Goal: Communication & Community: Answer question/provide support

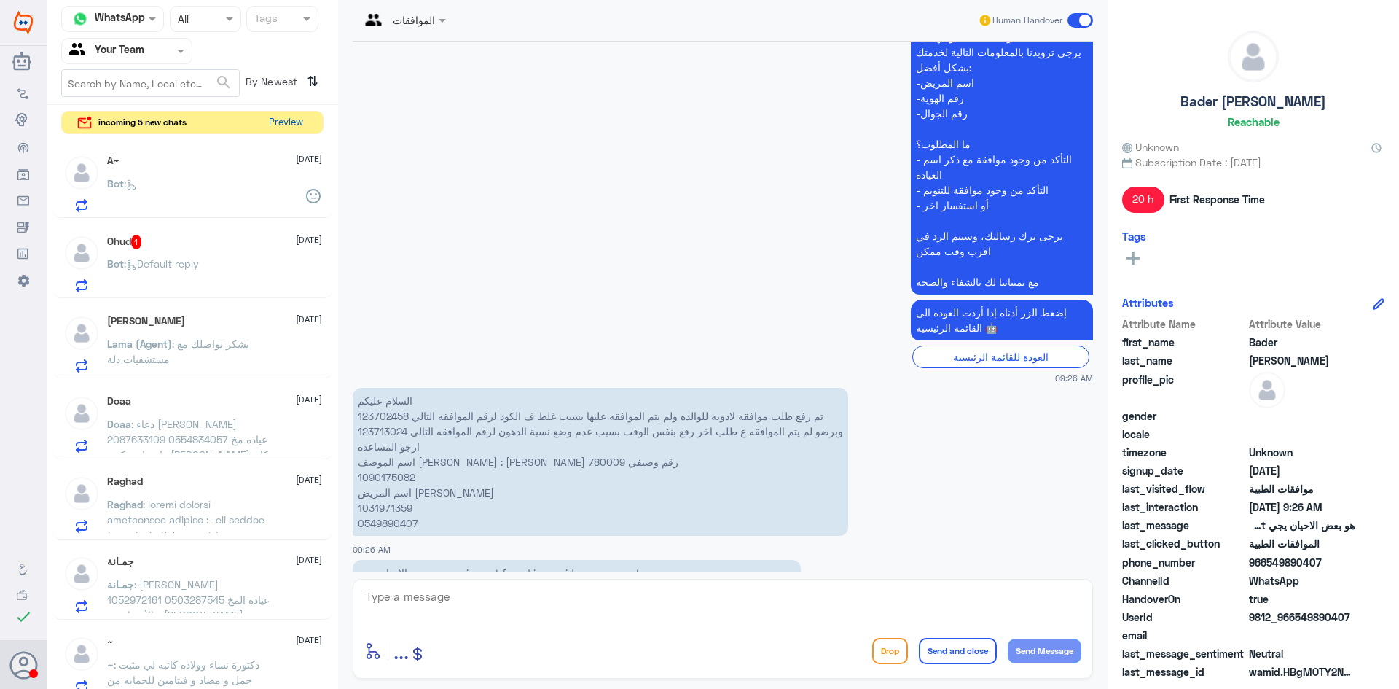
click at [273, 122] on button "Preview" at bounding box center [285, 123] width 45 height 23
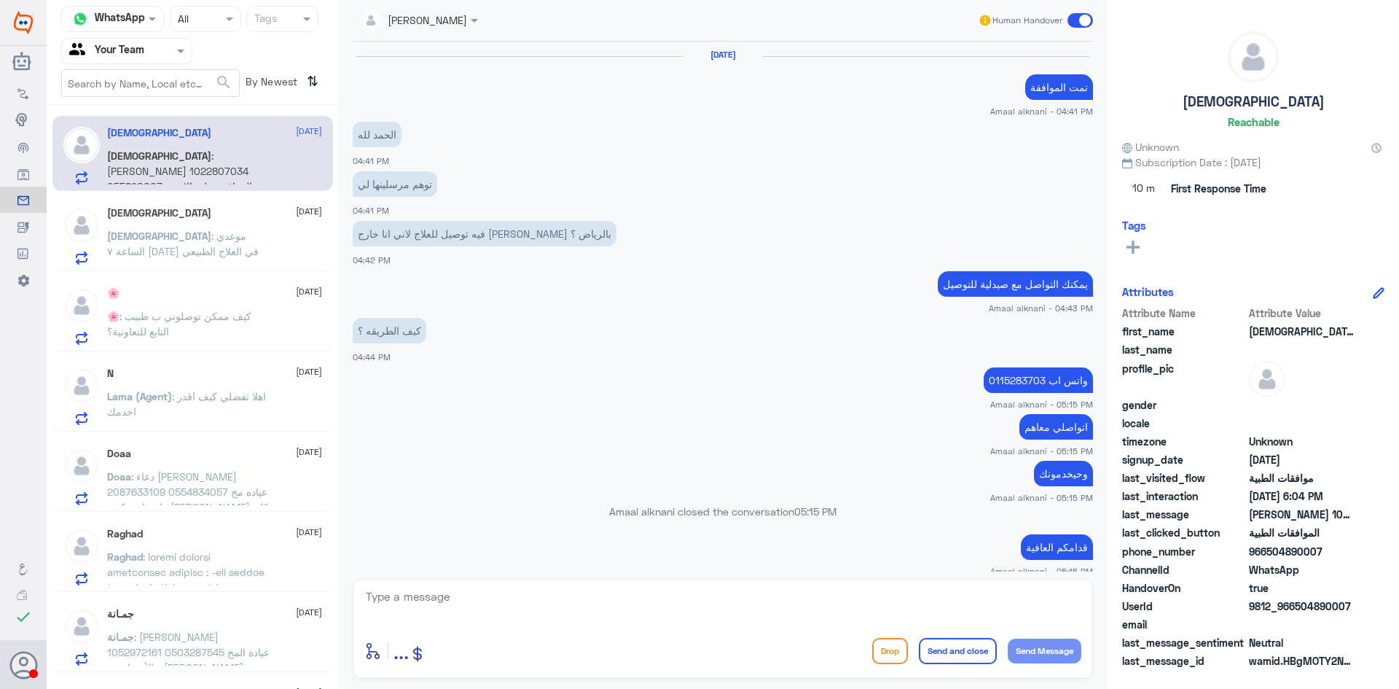
scroll to position [1045, 0]
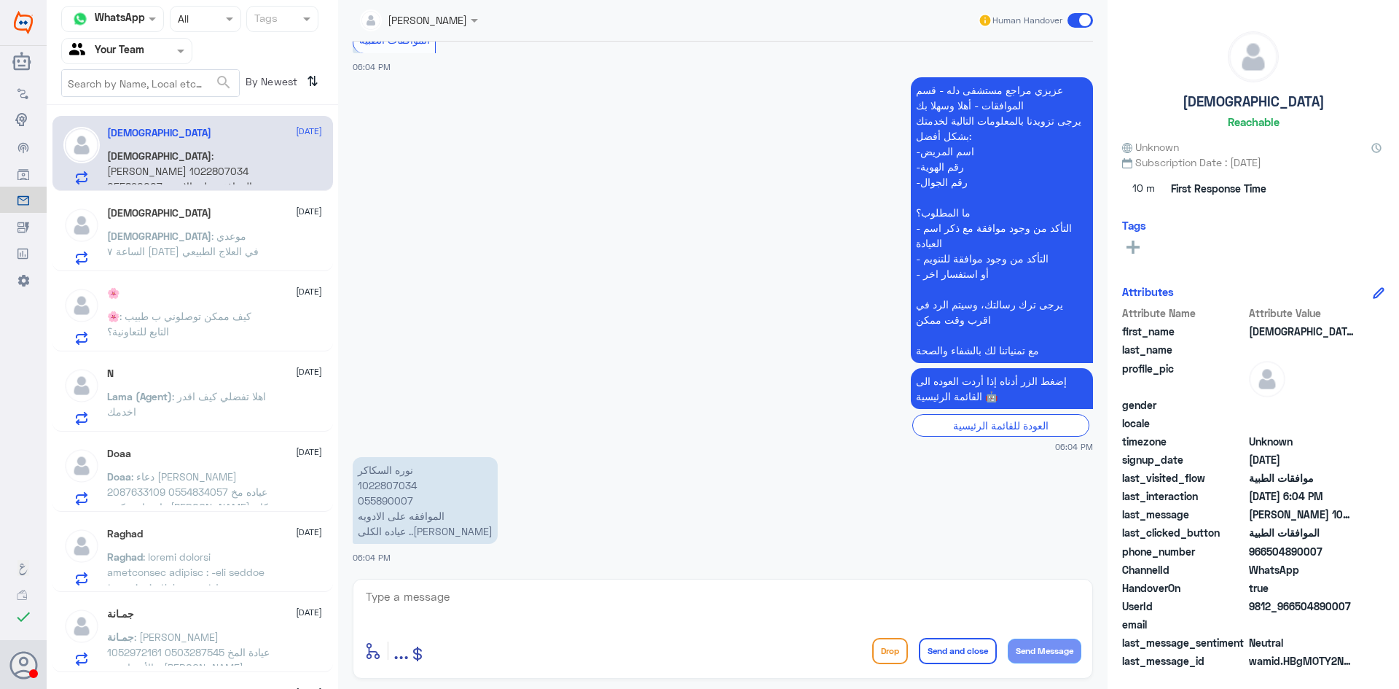
click at [383, 483] on p "[PERSON_NAME] 1022807034 055890007 الموافقه على الادويه عياده الكلى ..[PERSON_N…" at bounding box center [425, 500] width 145 height 87
copy p "1022807034"
click at [557, 620] on textarea at bounding box center [722, 605] width 717 height 36
type textarea "h"
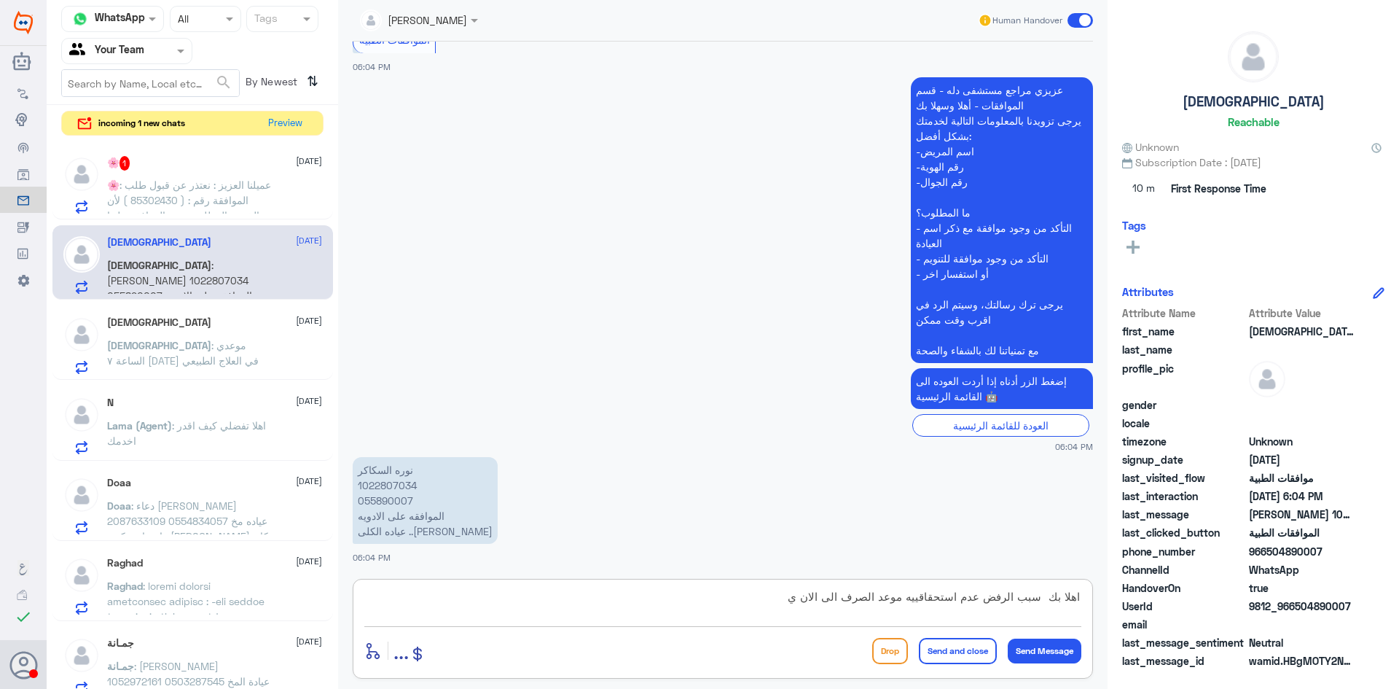
type textarea "اهلا بك سبب الرفض عدم استحقاقييه موعد الصرف الى الان"
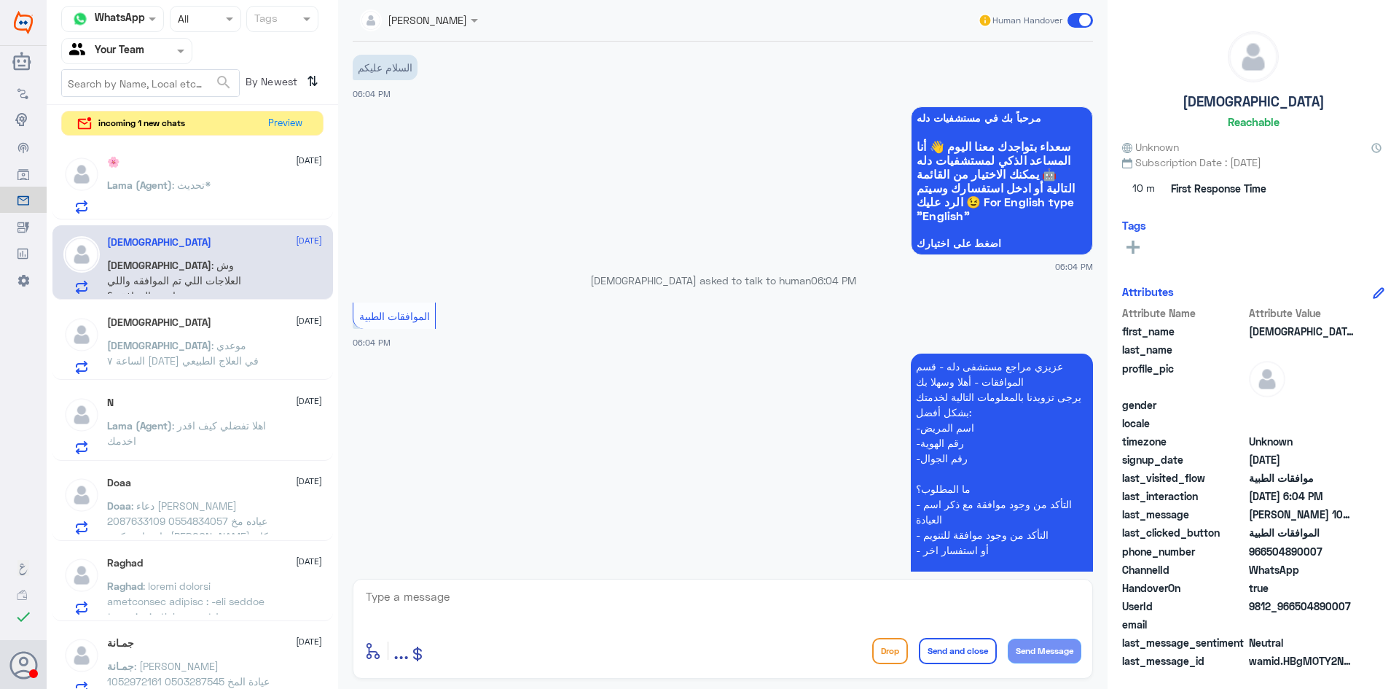
scroll to position [1238, 0]
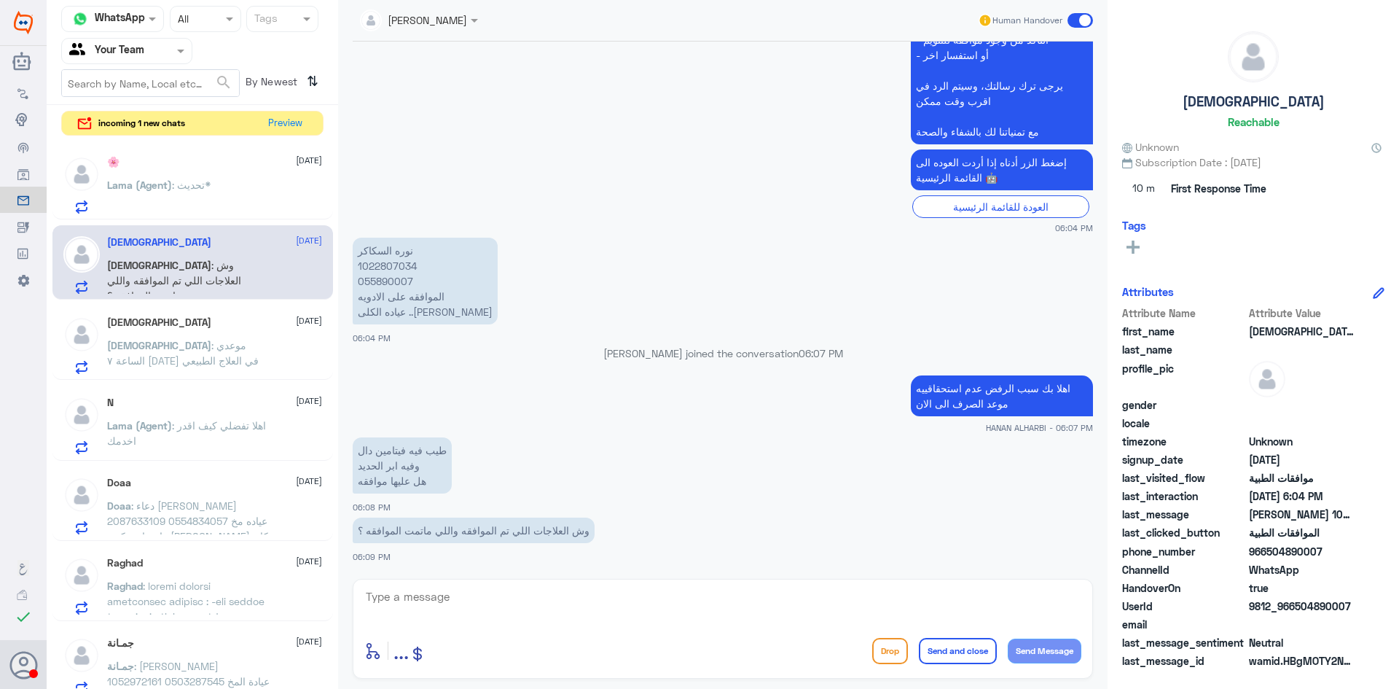
click at [384, 268] on p "[PERSON_NAME] 1022807034 055890007 الموافقه على الادويه عياده الكلى ..[PERSON_N…" at bounding box center [425, 281] width 145 height 87
copy p "1022807034"
click at [219, 184] on span ": يعني صحيح في دكتور تابع للتعاونية في دلة دقيت على خدمة العملاء قالو لي لايوجد…" at bounding box center [187, 200] width 161 height 43
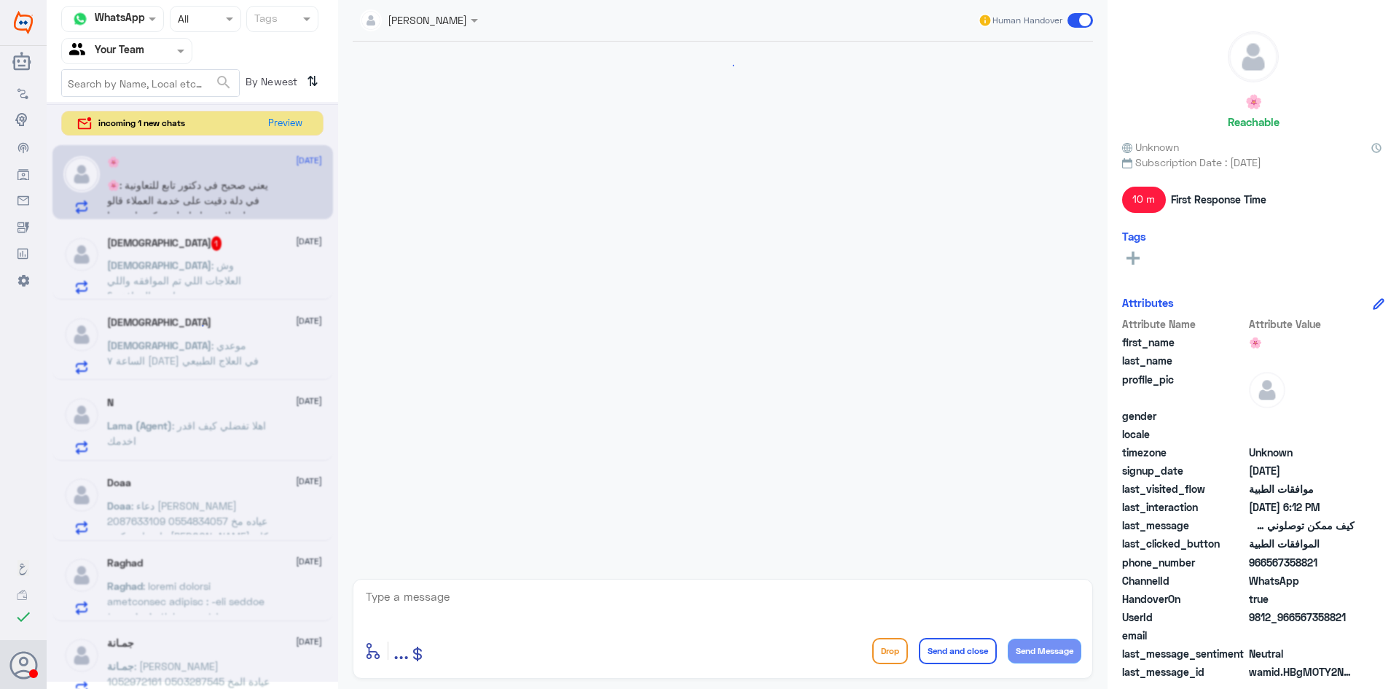
scroll to position [918, 0]
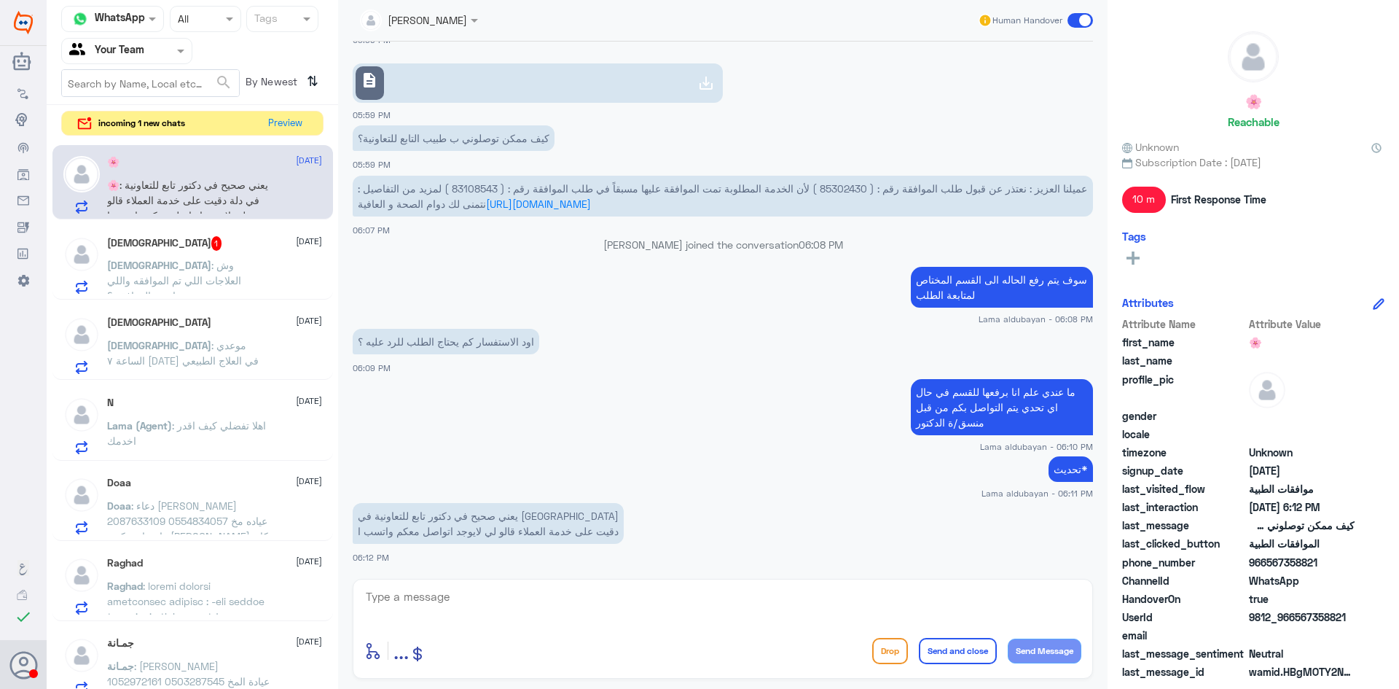
click at [176, 356] on span ": موعدي الساعة ٧ [DATE] في العلاج الطبيعي" at bounding box center [183, 353] width 152 height 28
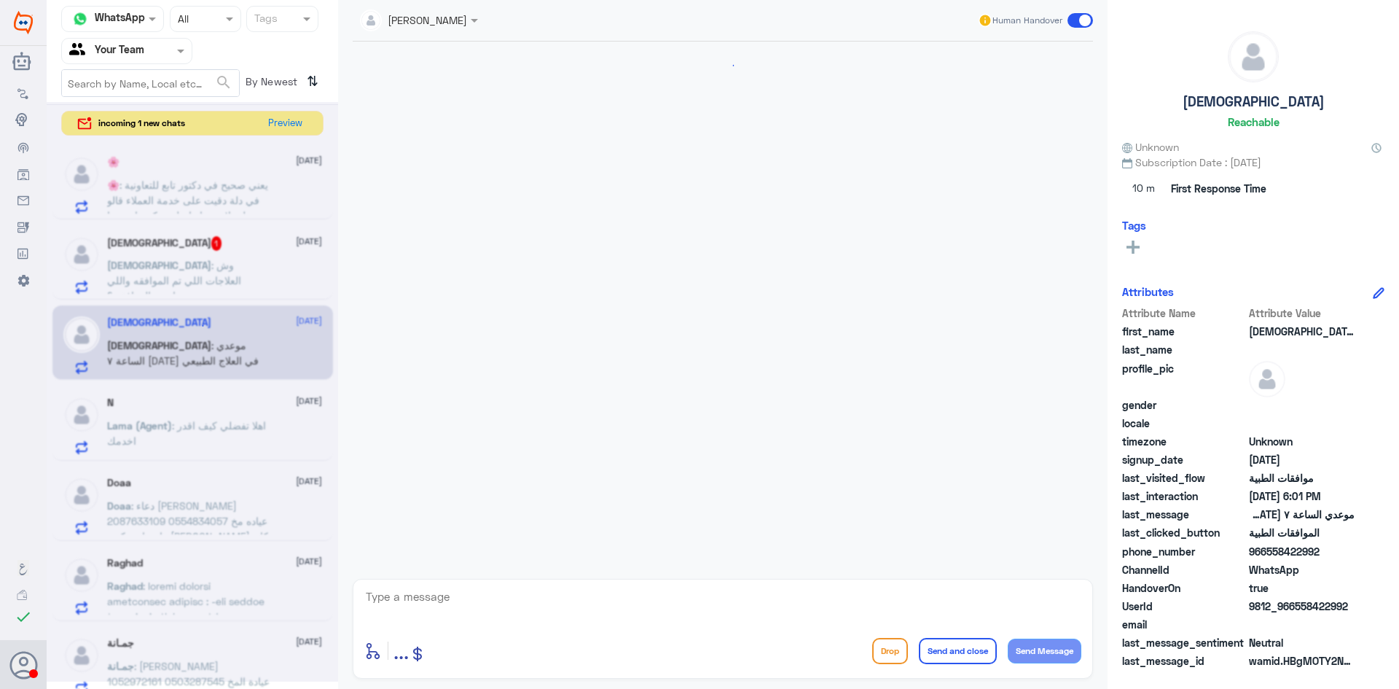
scroll to position [345, 0]
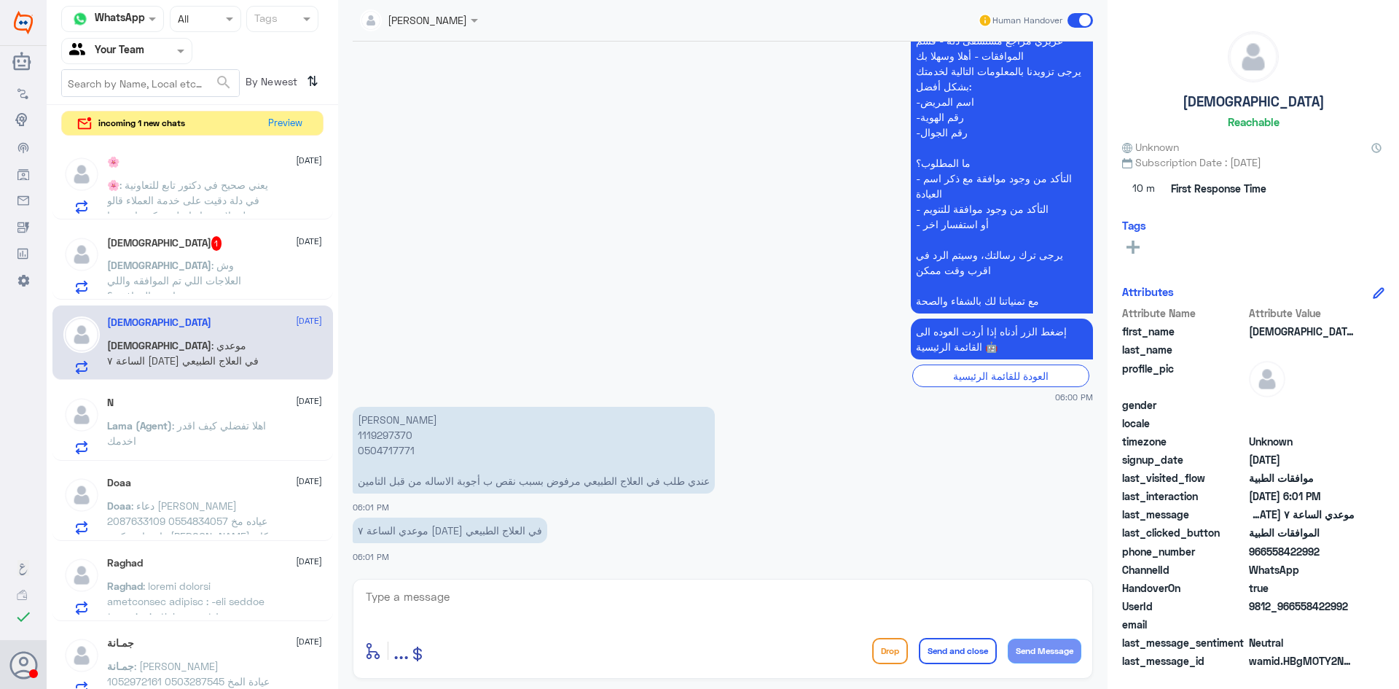
click at [380, 431] on p "[PERSON_NAME] 1119297370 0504717771 عندي طلب في العلاج الطبيعي مرفوض بسبب نقص ب…" at bounding box center [534, 450] width 362 height 87
copy p "1119297370"
click at [588, 608] on textarea at bounding box center [722, 605] width 717 height 36
type textarea "h"
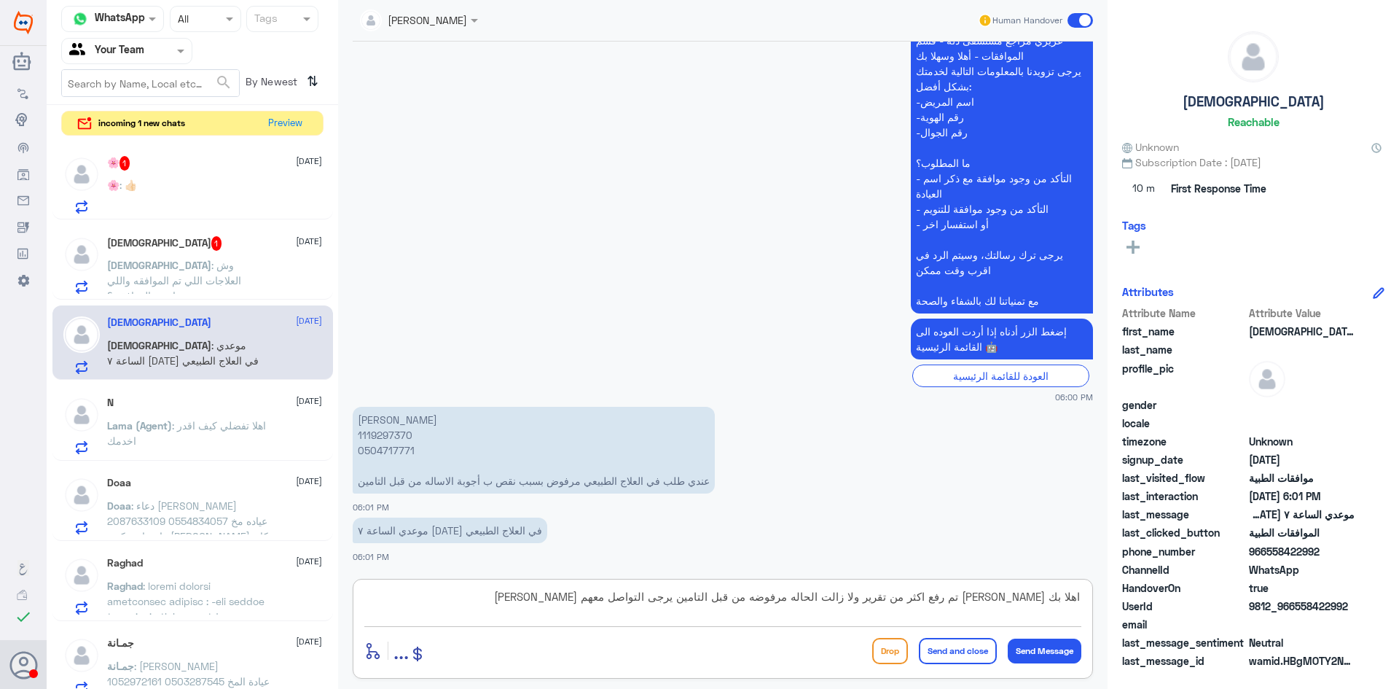
type textarea "اهلا بك [PERSON_NAME] تم رفع اكثر من تقرير ولا زالت الحاله مرفوضه من قبل التامي…"
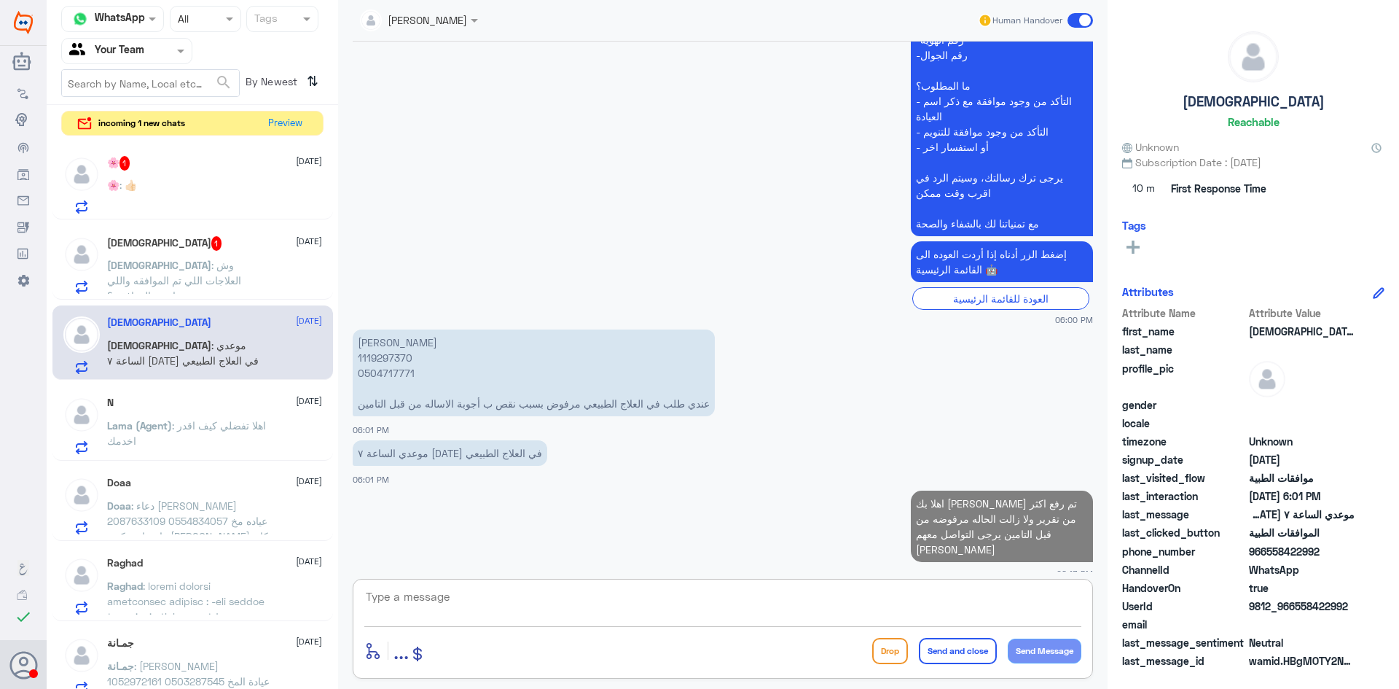
click at [176, 262] on span ": وش العلاجات اللي تم الموافقه واللي ماتمت الموافقه ؟" at bounding box center [174, 280] width 134 height 43
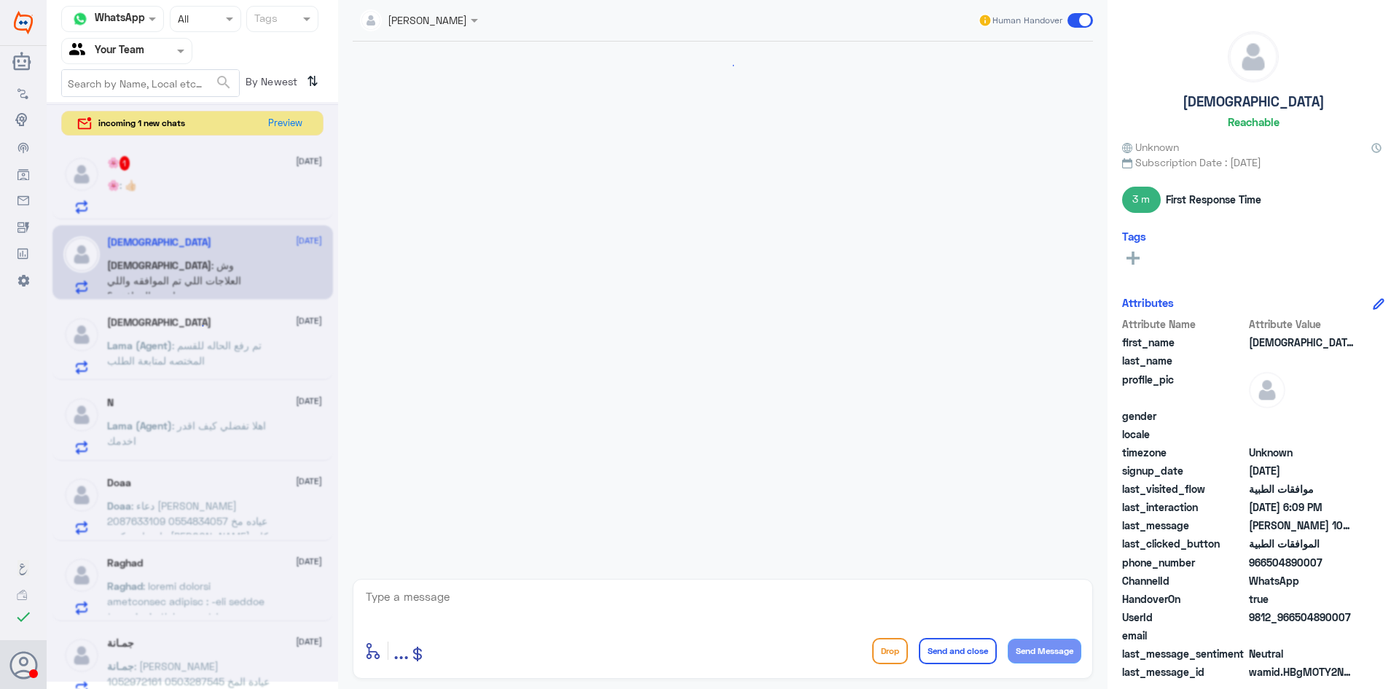
scroll to position [1068, 0]
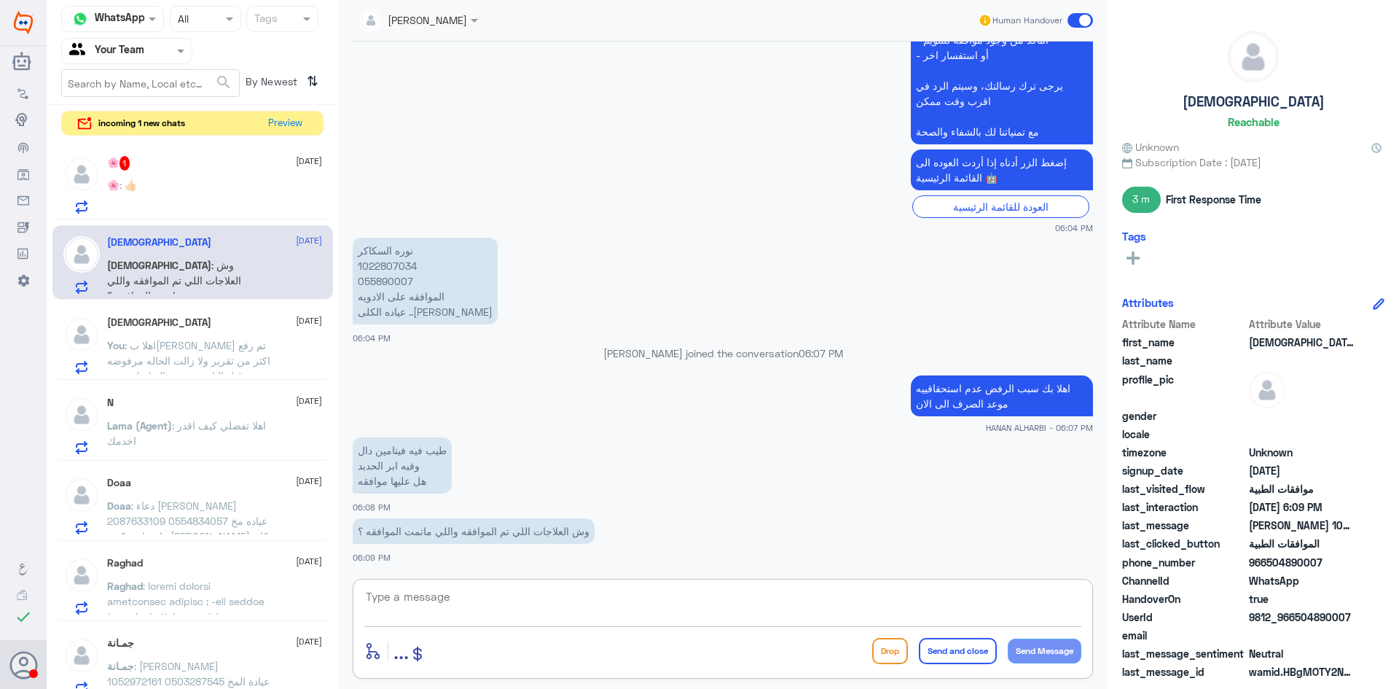
click at [476, 599] on textarea at bounding box center [722, 605] width 717 height 36
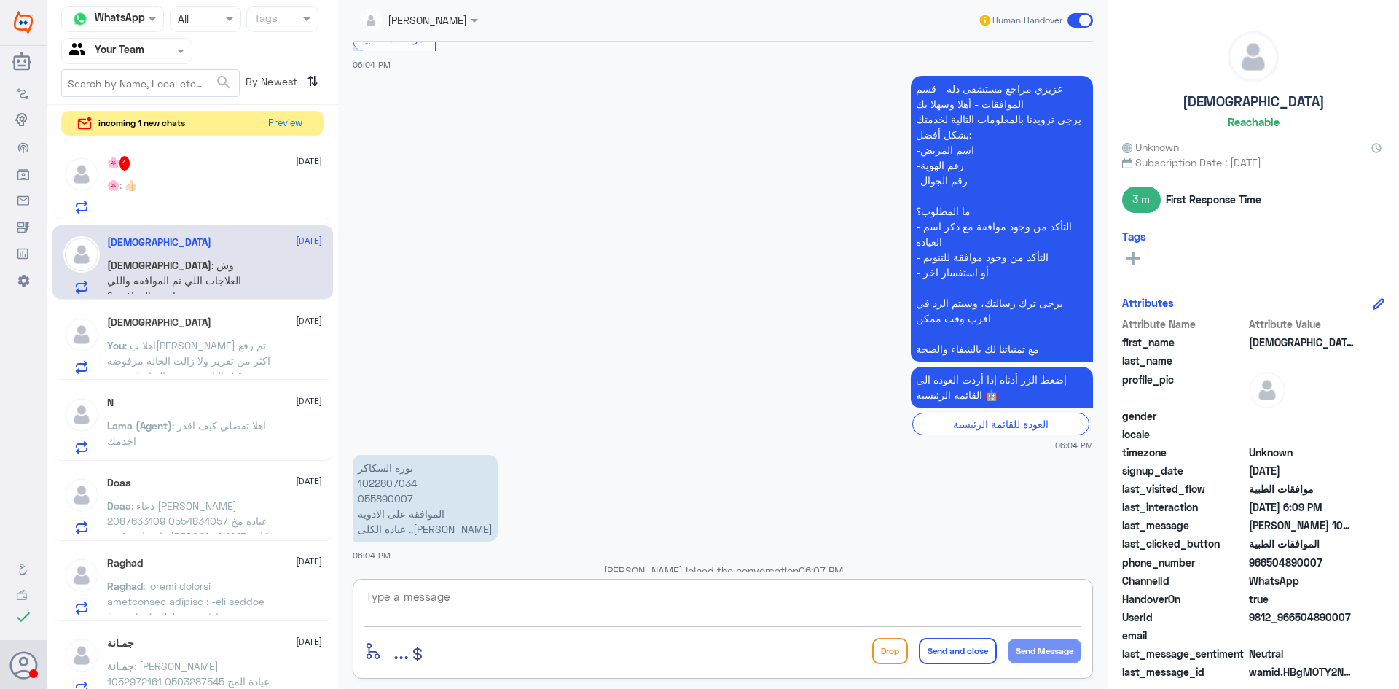
scroll to position [849, 0]
click at [195, 191] on div "🌸 : 👍🏻" at bounding box center [214, 197] width 215 height 33
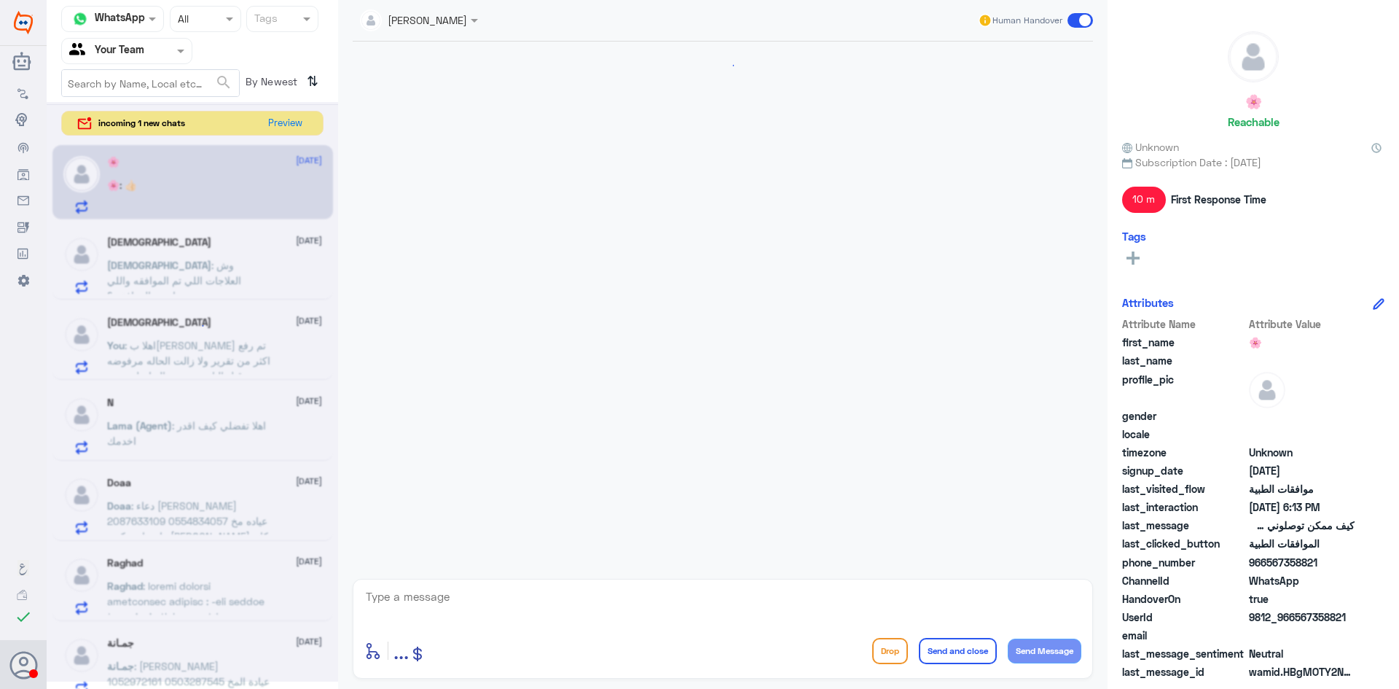
scroll to position [1077, 0]
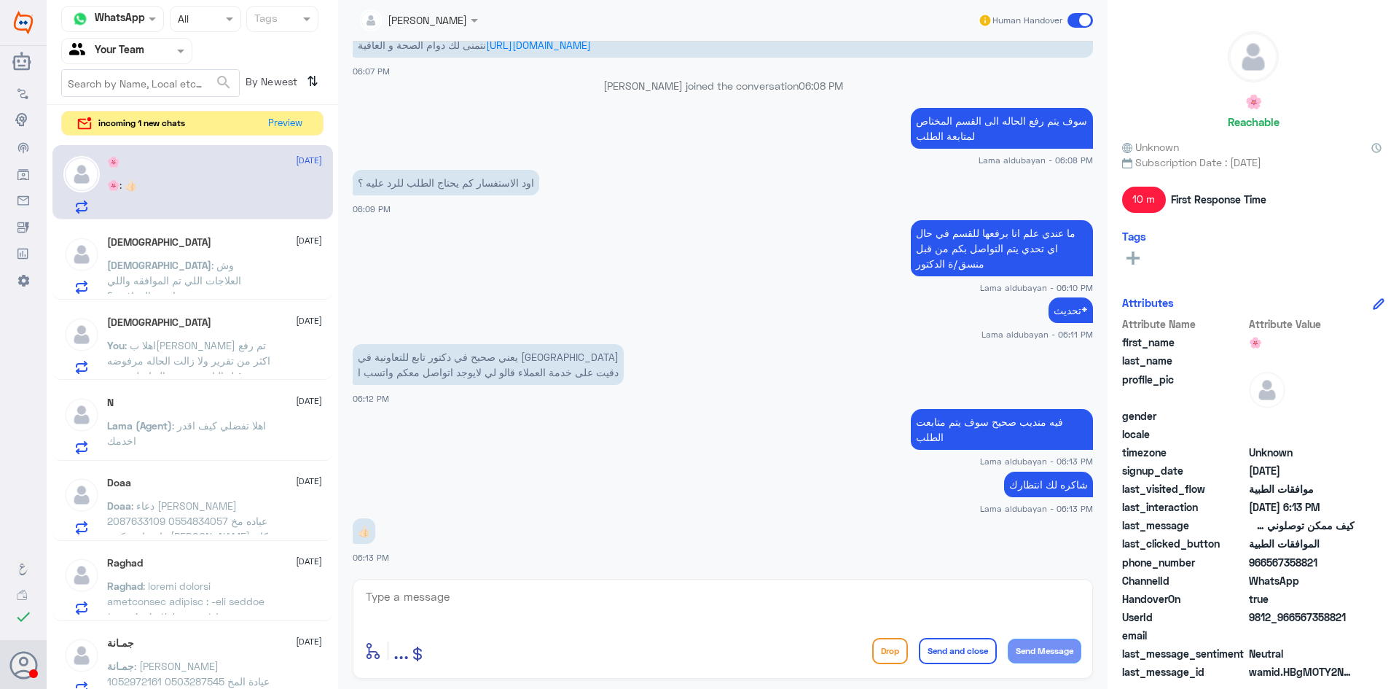
click at [170, 255] on div "[PERSON_NAME] [DATE] [PERSON_NAME] : وش العلاجات اللي تم الموافقه واللي ماتمت ا…" at bounding box center [214, 265] width 215 height 58
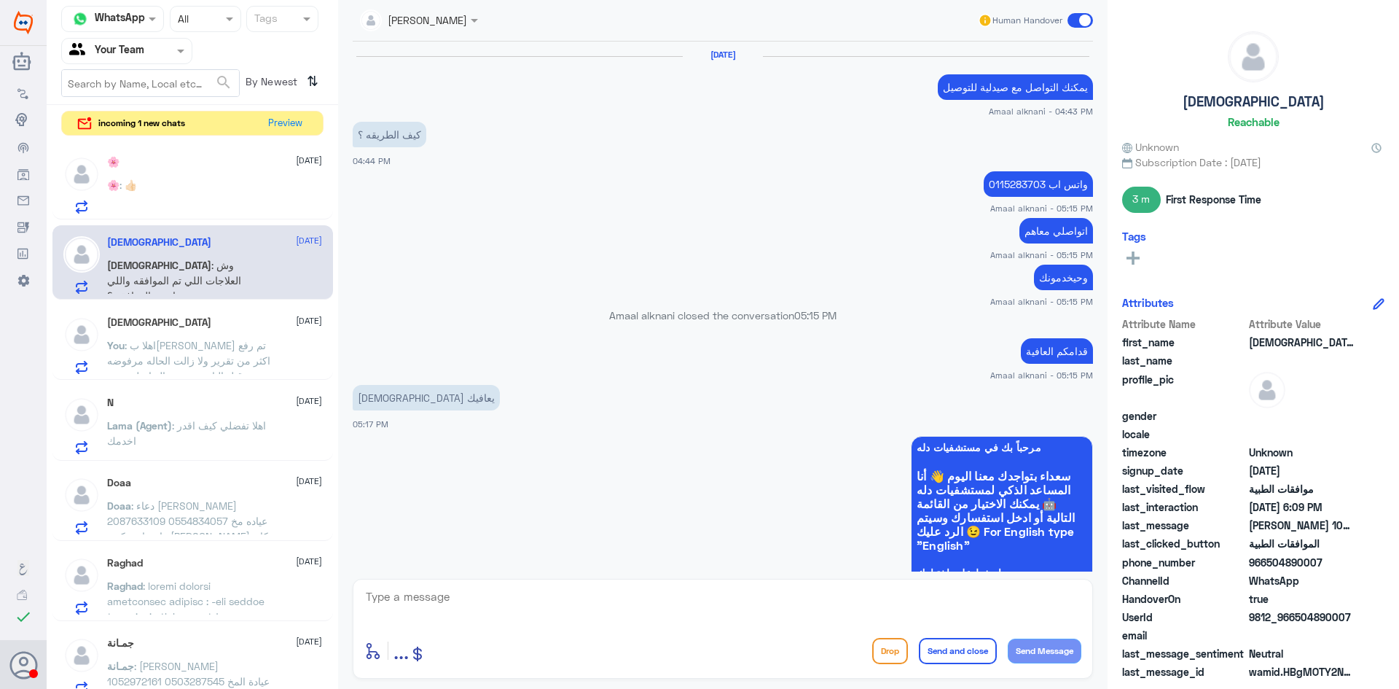
scroll to position [1068, 0]
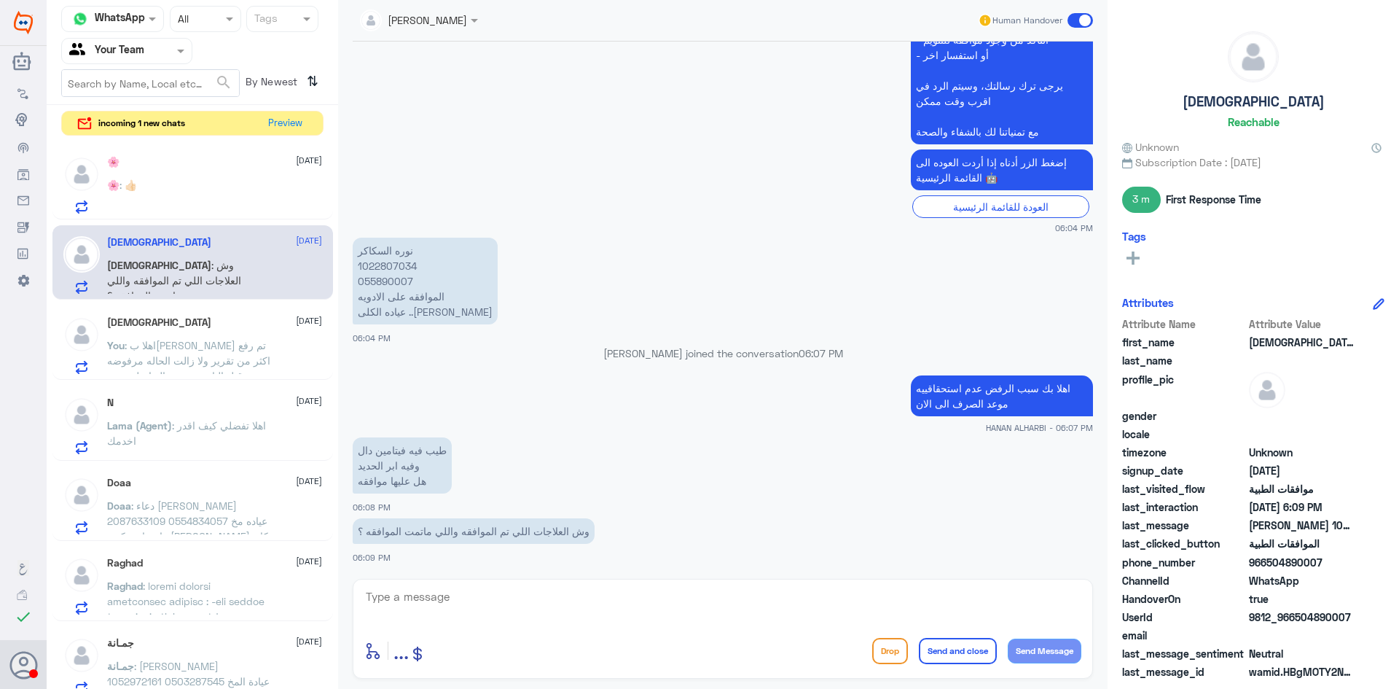
click at [167, 329] on div "[PERSON_NAME] [DATE] You : اهلا بك عزيزي تم رفع اكثر من تقرير ولا زالت الحاله م…" at bounding box center [214, 345] width 215 height 58
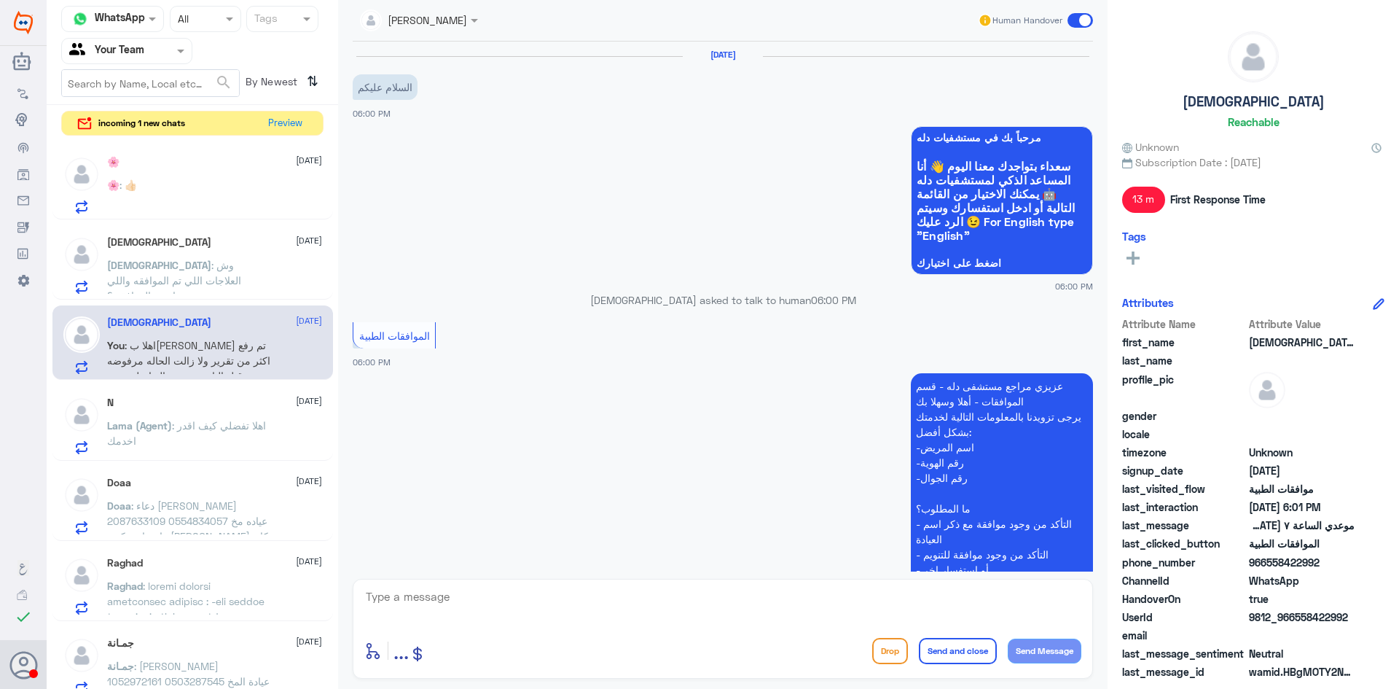
scroll to position [538, 0]
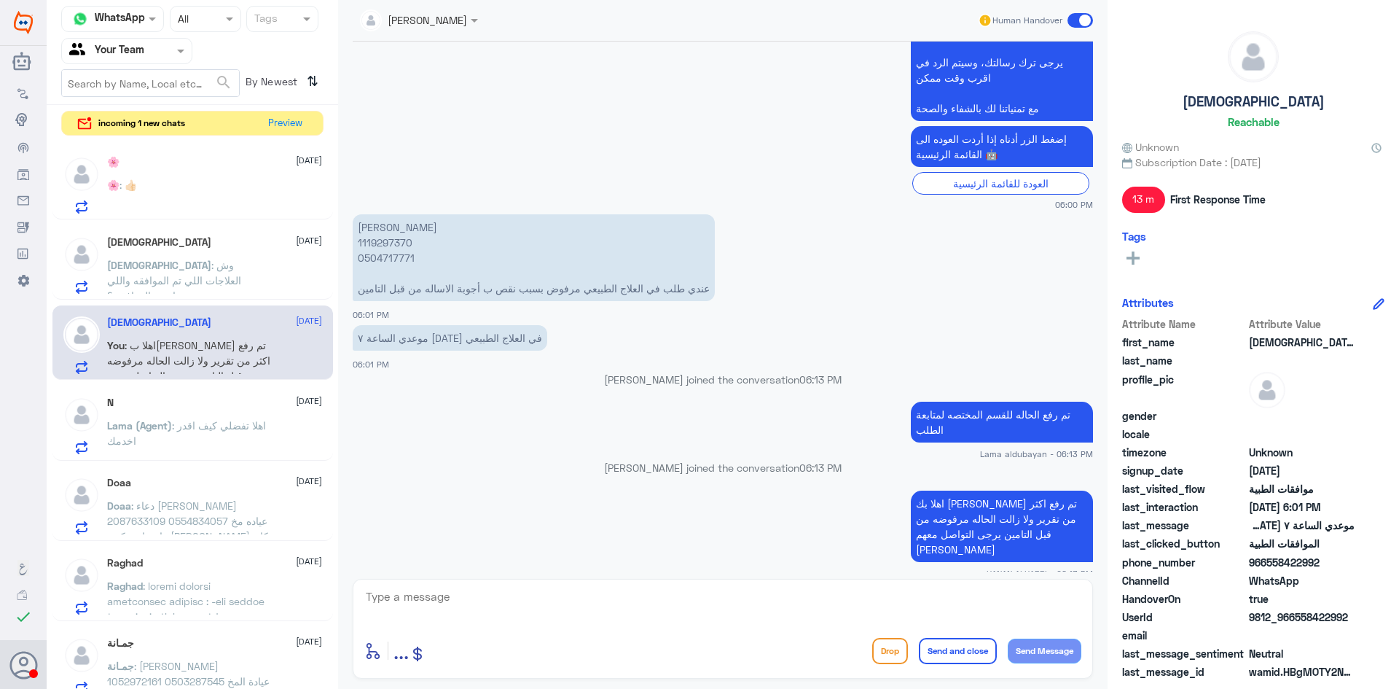
click at [195, 415] on div "N [DATE] Lama (Agent) : اهلا تفضلي كيف اقدر اخدمك" at bounding box center [214, 426] width 215 height 58
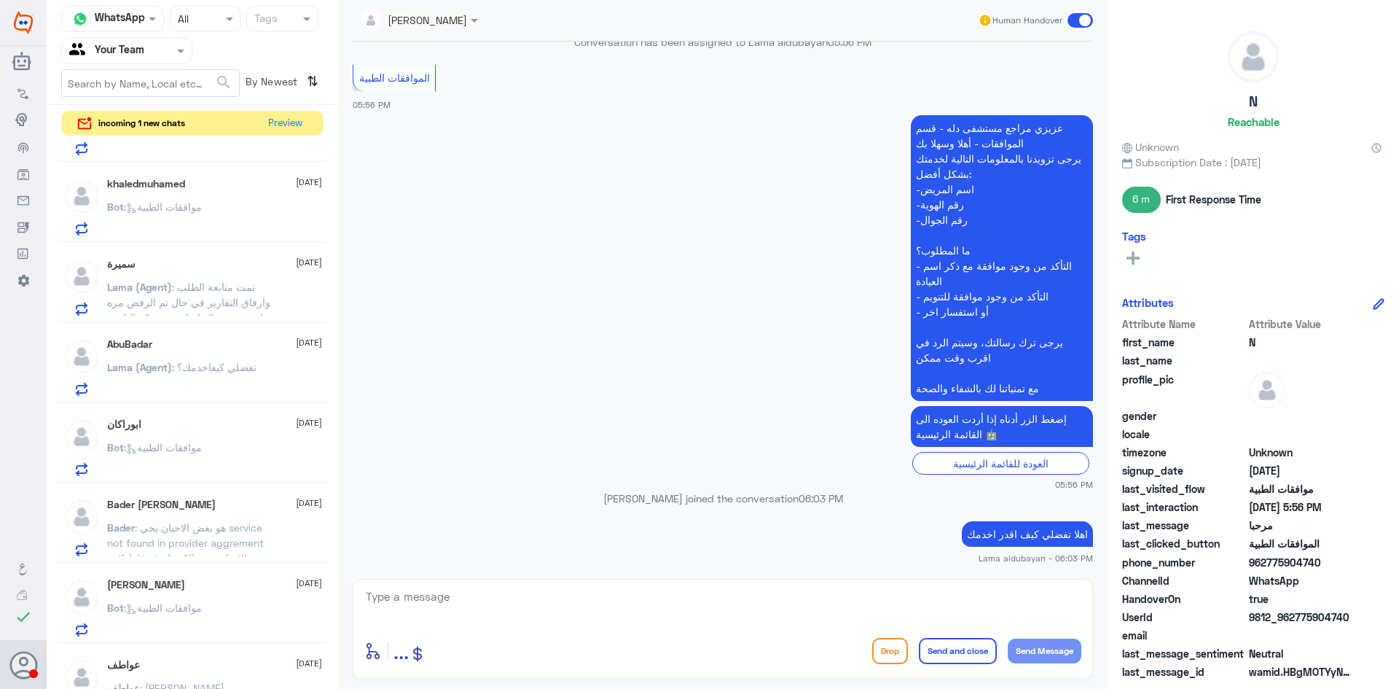
scroll to position [1055, 0]
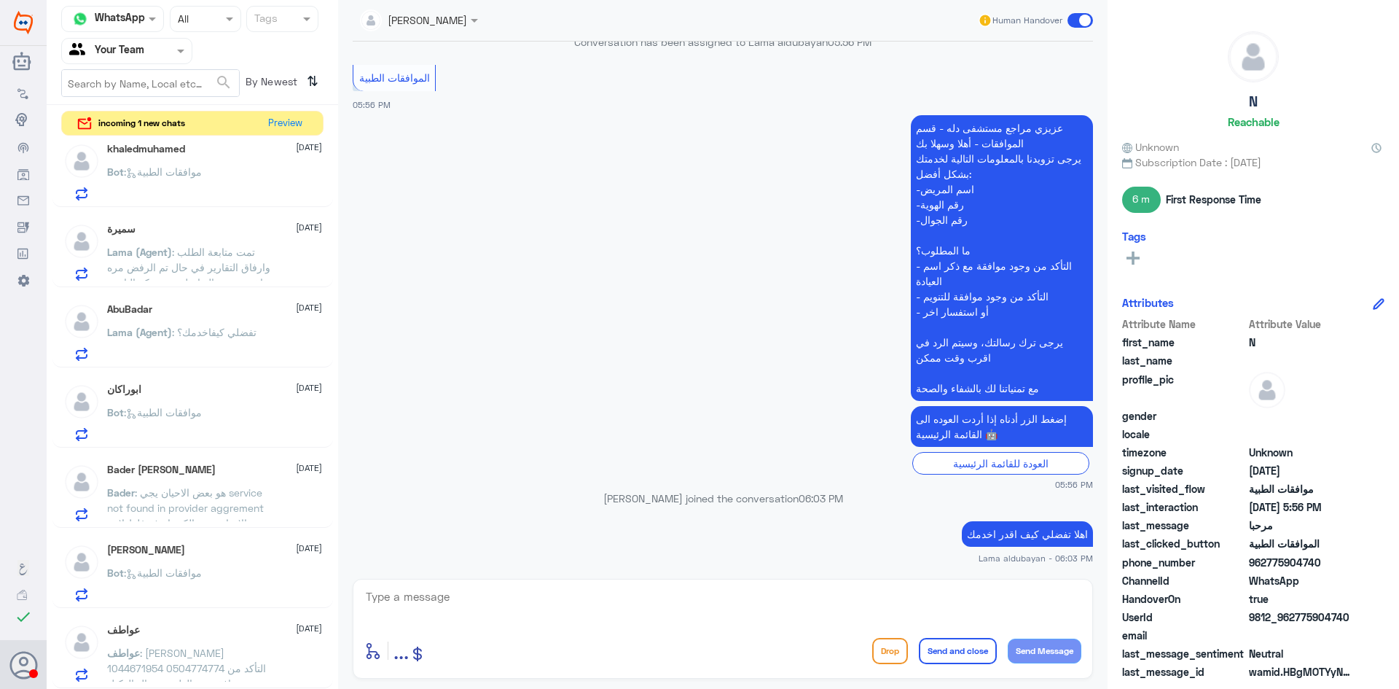
click at [228, 661] on p "عواطف : [PERSON_NAME] 1044671954 0504774774 التأكد من وجود موافقه من الطبيب جما…" at bounding box center [189, 663] width 164 height 36
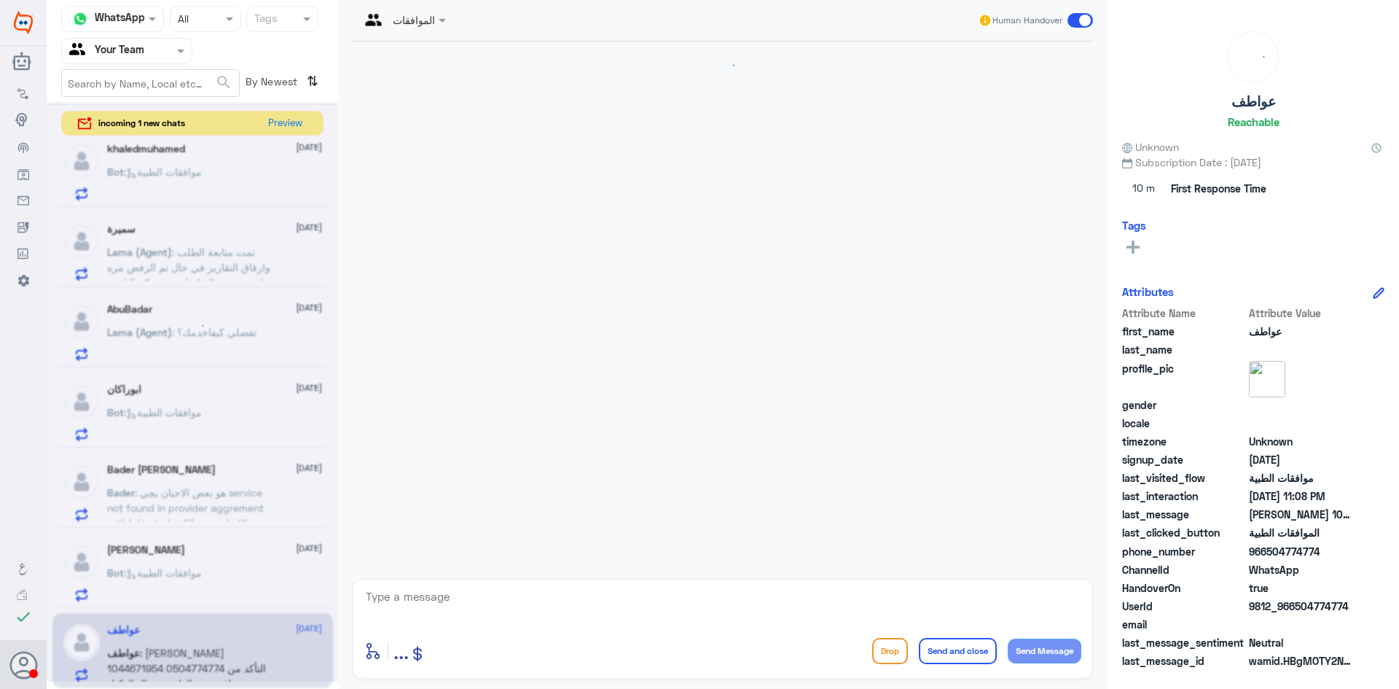
scroll to position [1702, 0]
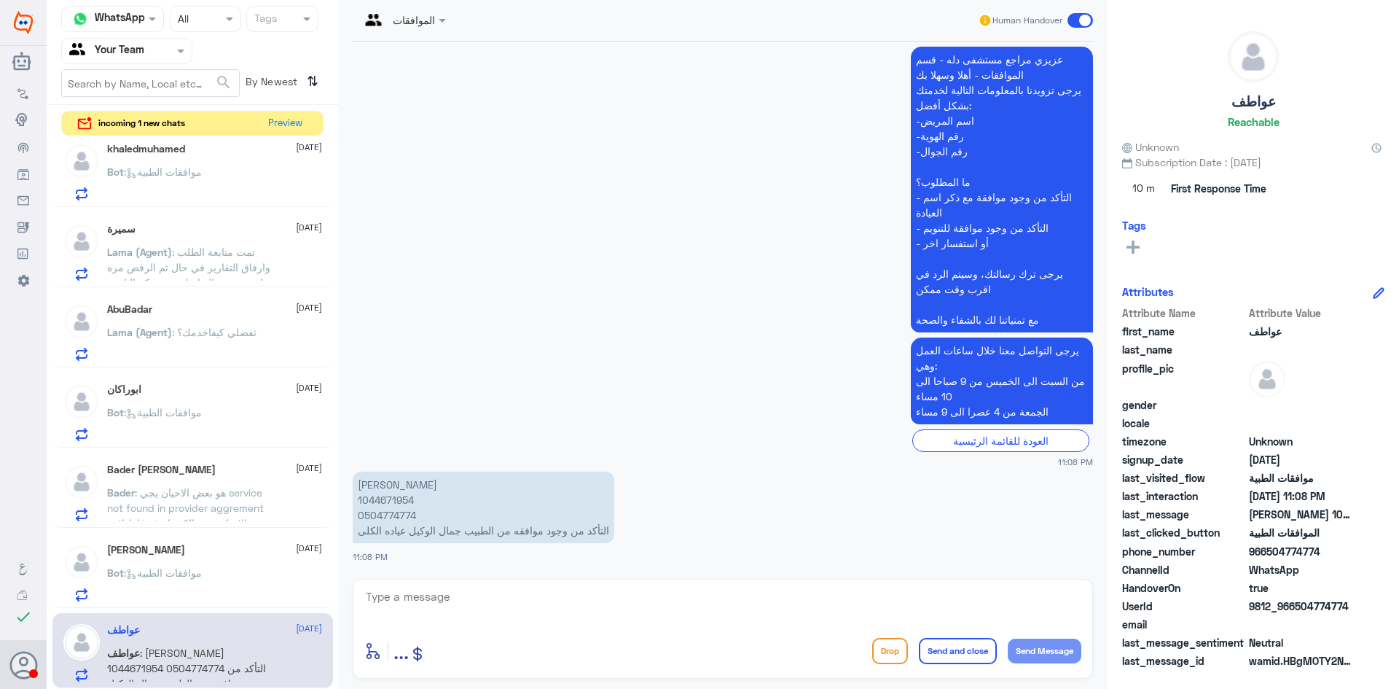
click at [222, 579] on div "Bot : موافقات الطبية" at bounding box center [214, 585] width 215 height 33
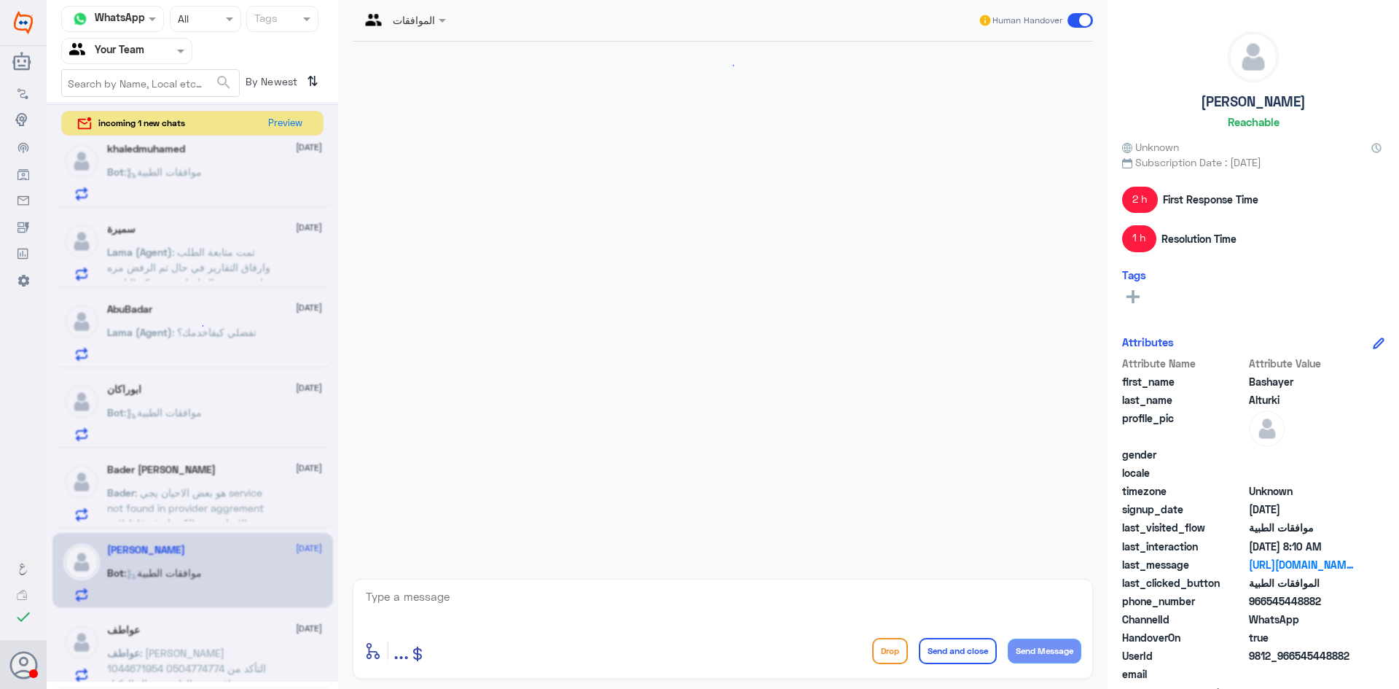
scroll to position [1283, 0]
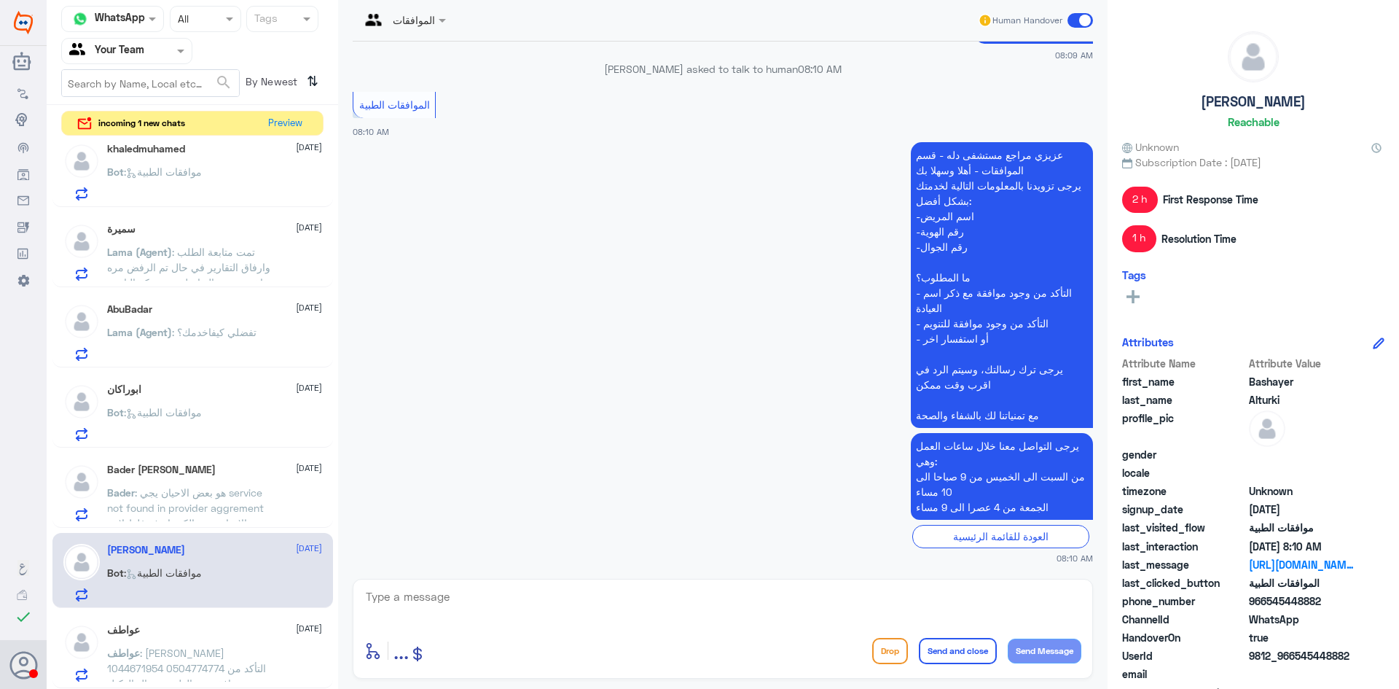
click at [214, 507] on span ": هو بعض الاحيان يجي service not found in provider aggrement بعض الاحيان يجي ال…" at bounding box center [188, 530] width 163 height 89
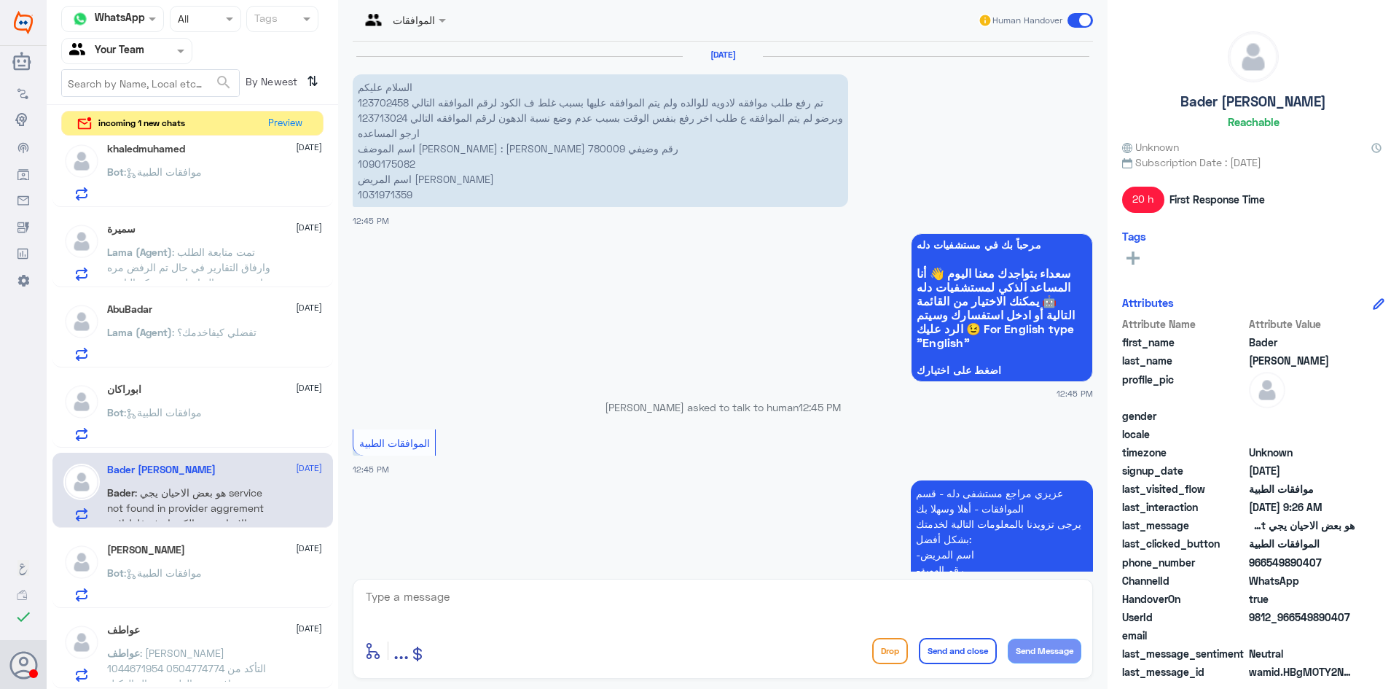
scroll to position [1754, 0]
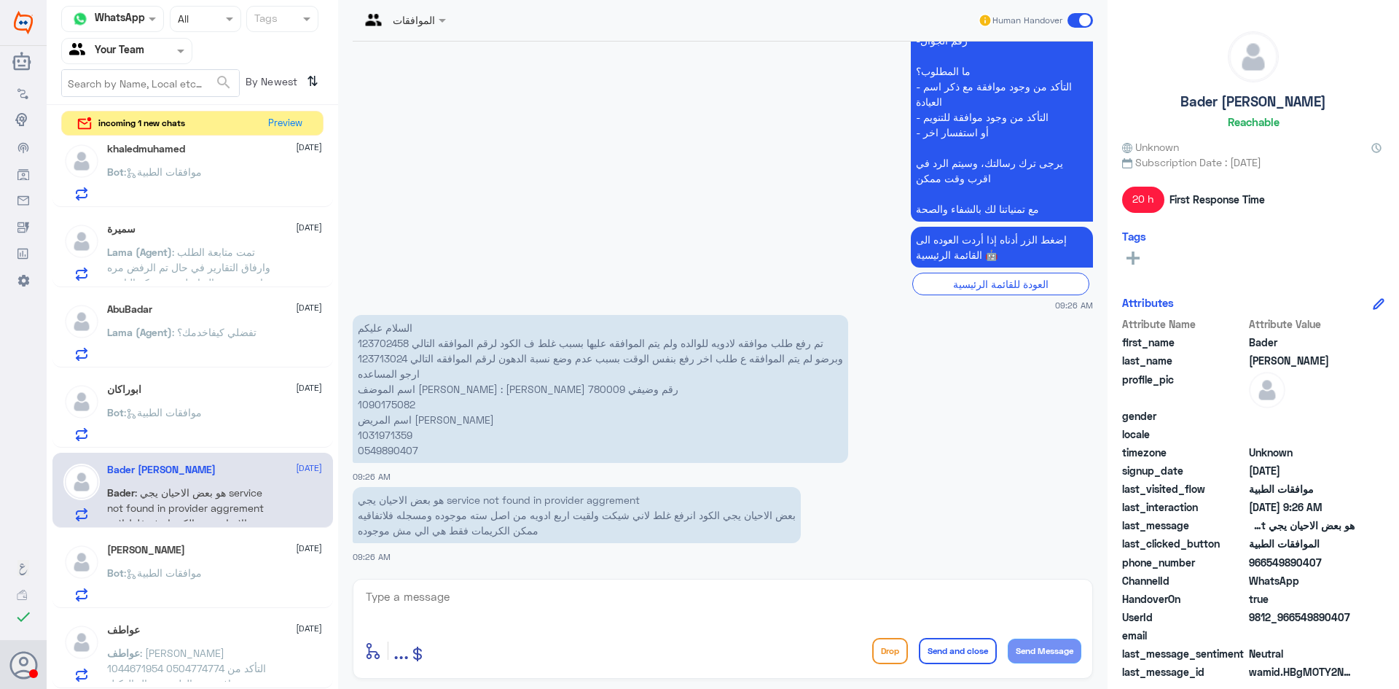
click at [205, 402] on div "ابوراكان [DATE] Bot : موافقات الطبية" at bounding box center [214, 412] width 215 height 58
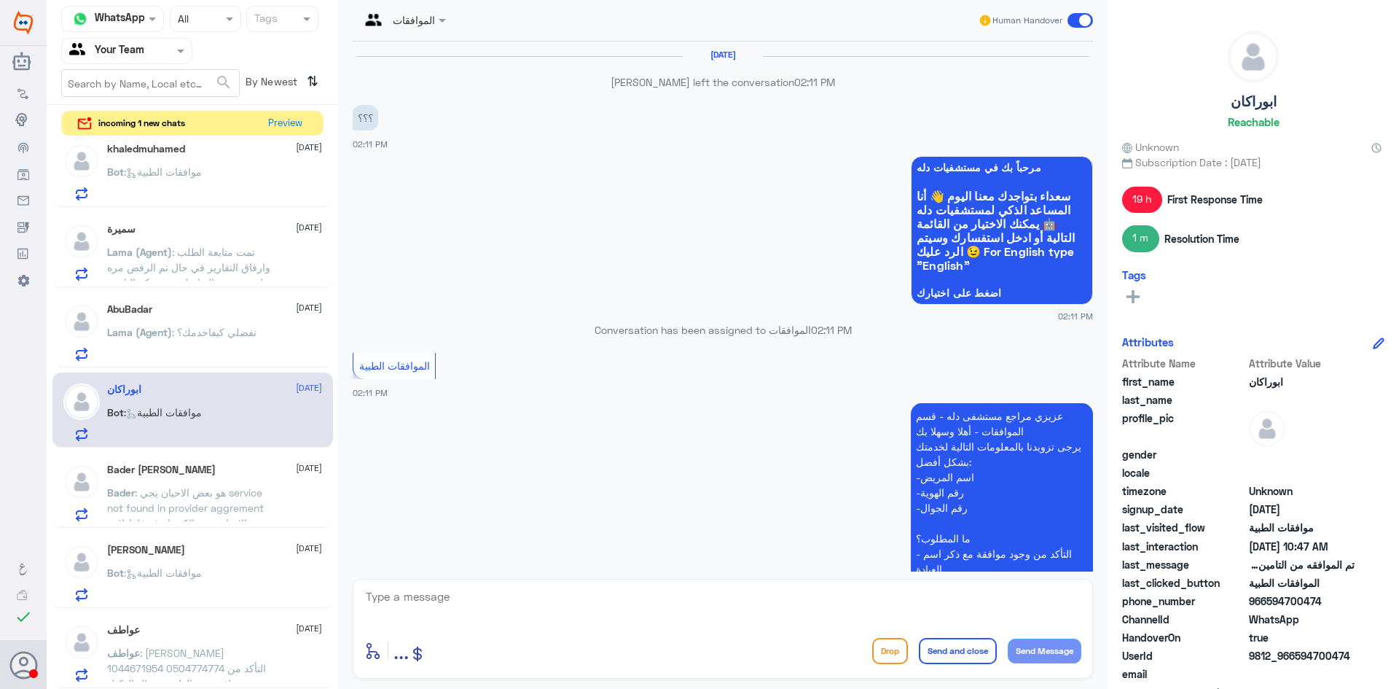
scroll to position [1397, 0]
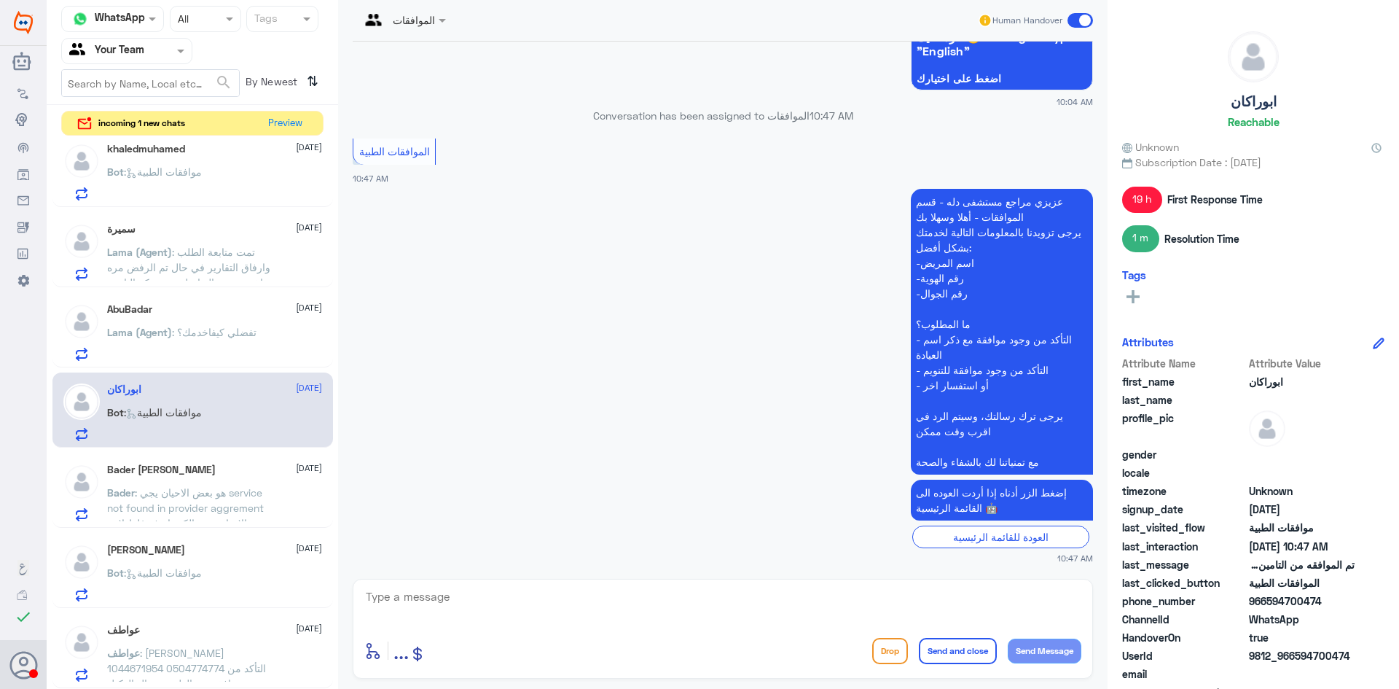
click at [216, 314] on div "AbuBadar [DATE]" at bounding box center [214, 309] width 215 height 12
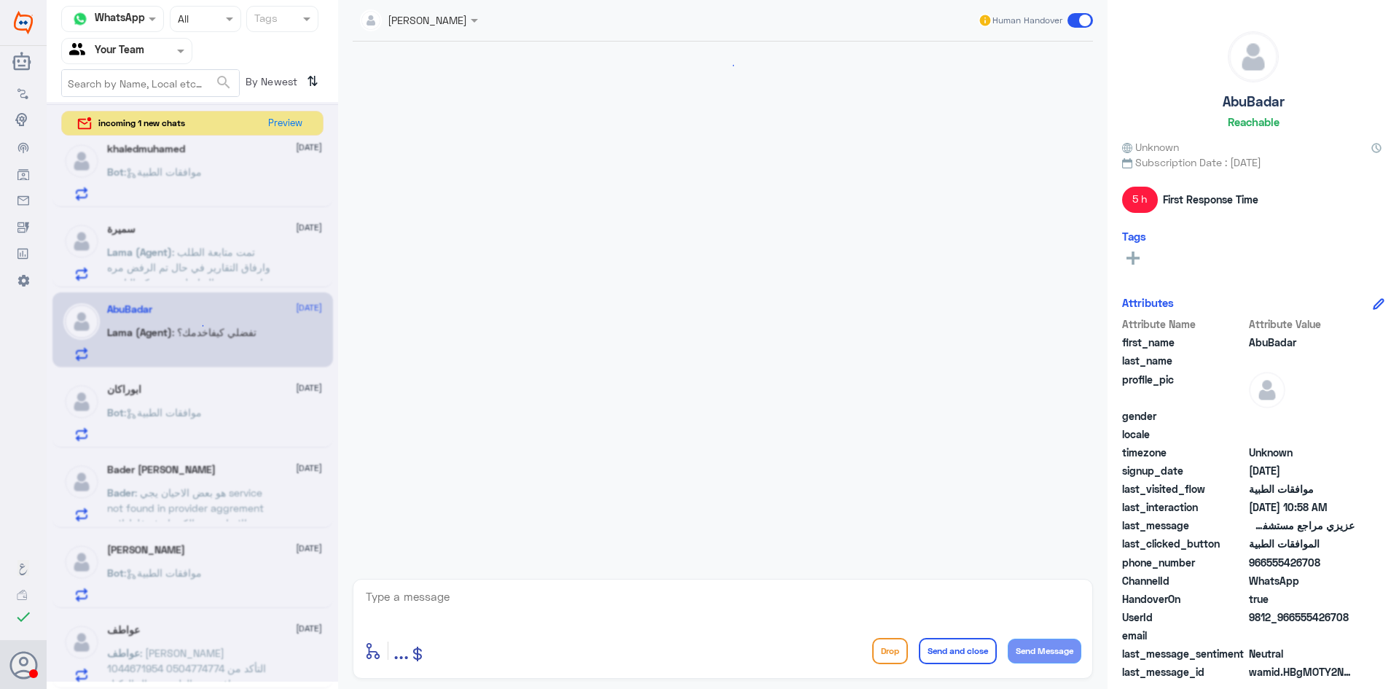
scroll to position [1612, 0]
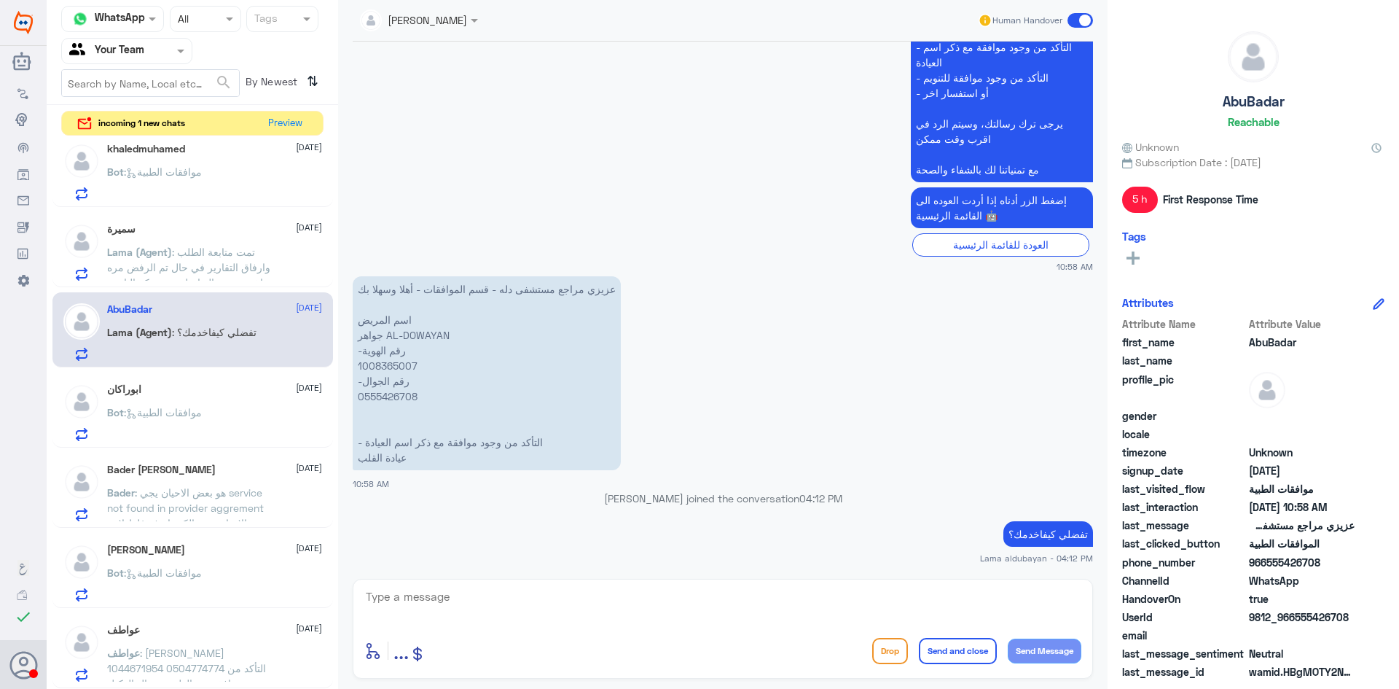
click at [214, 258] on span ": تمت متابعة الطلب وارفاق التقارير في حال تم الرفض مره اخرى يجب التواصل مع شركة…" at bounding box center [188, 275] width 163 height 58
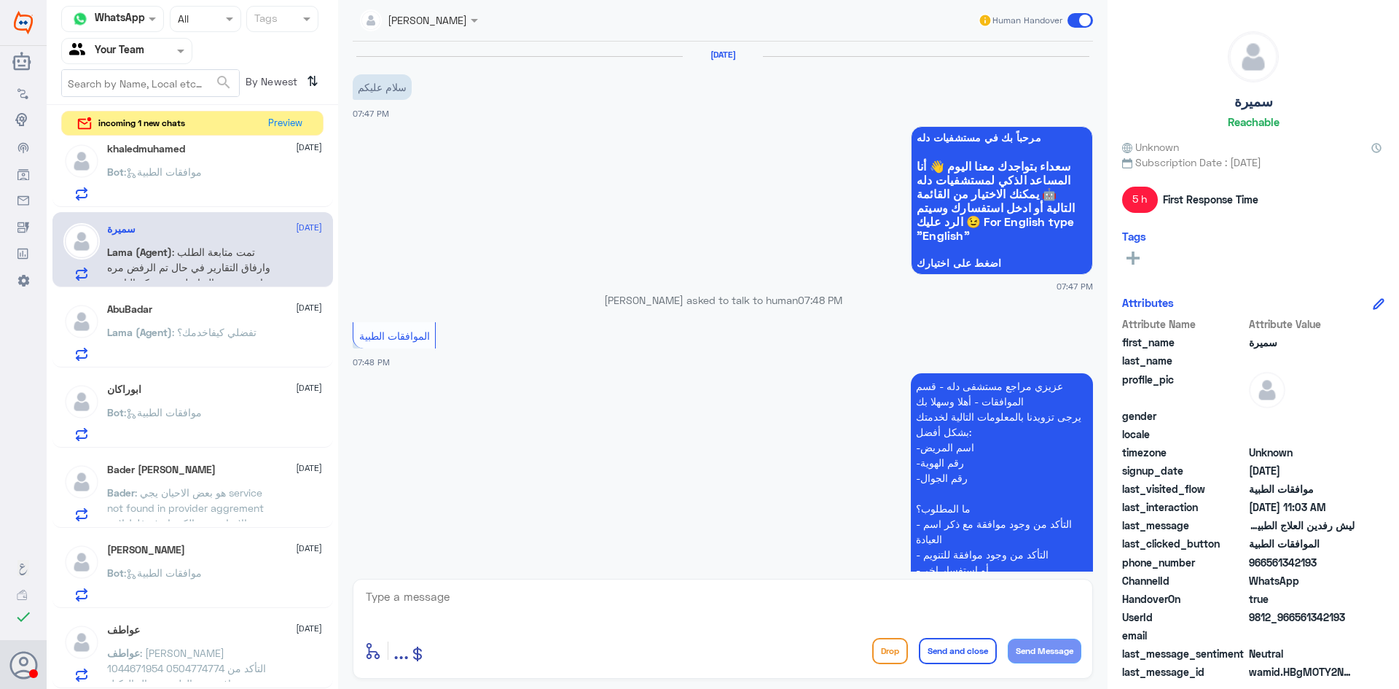
scroll to position [1257, 0]
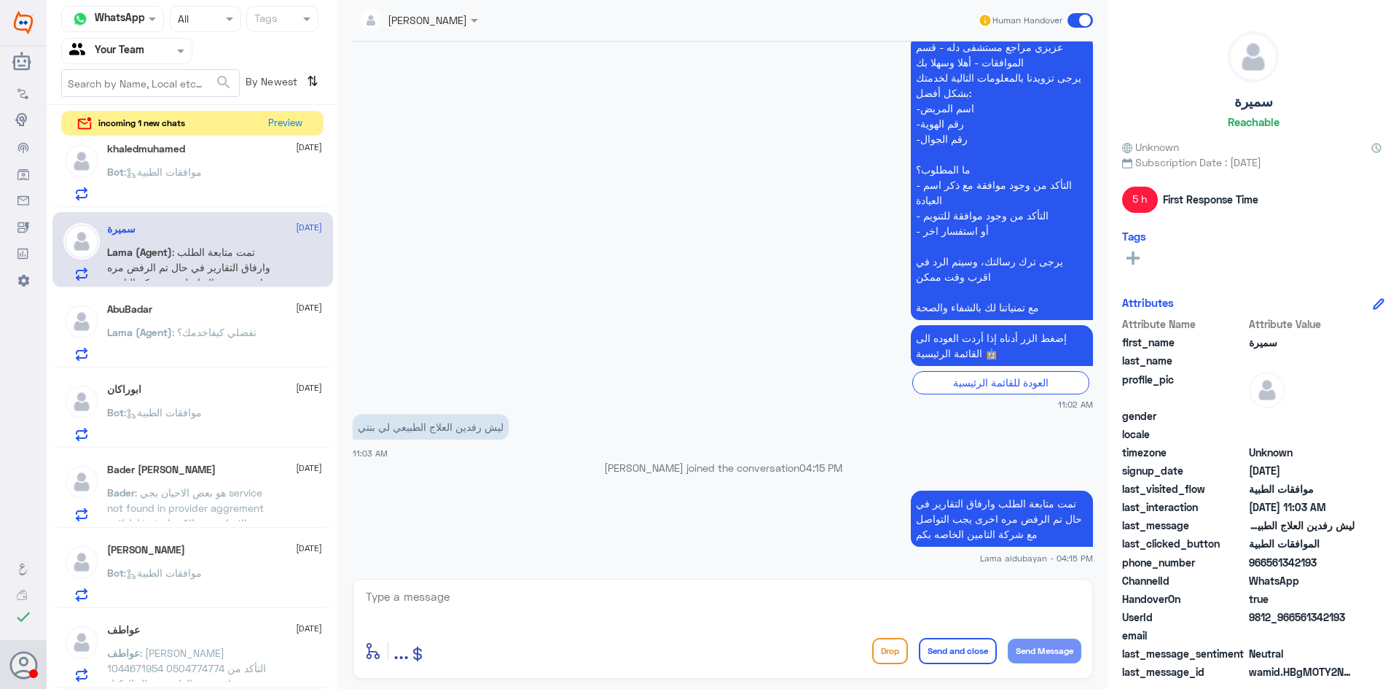
click at [184, 173] on span ": موافقات الطبية" at bounding box center [163, 171] width 78 height 12
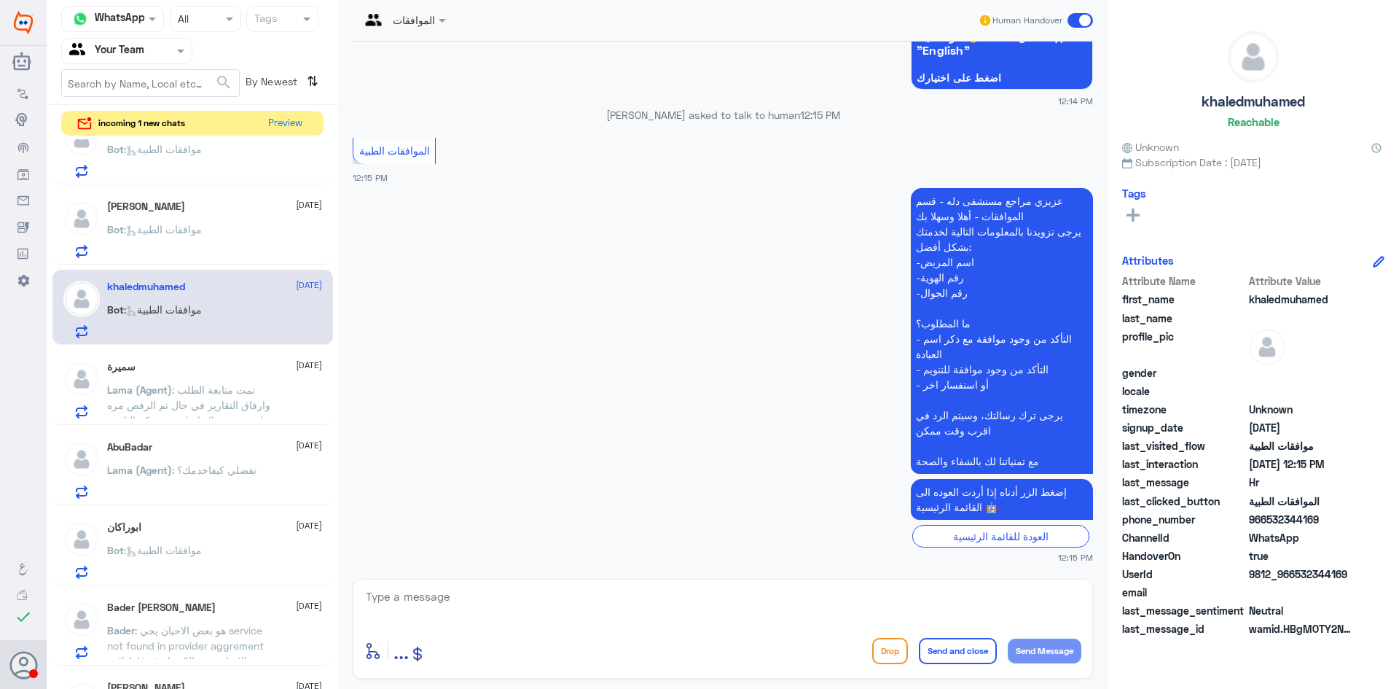
scroll to position [910, 0]
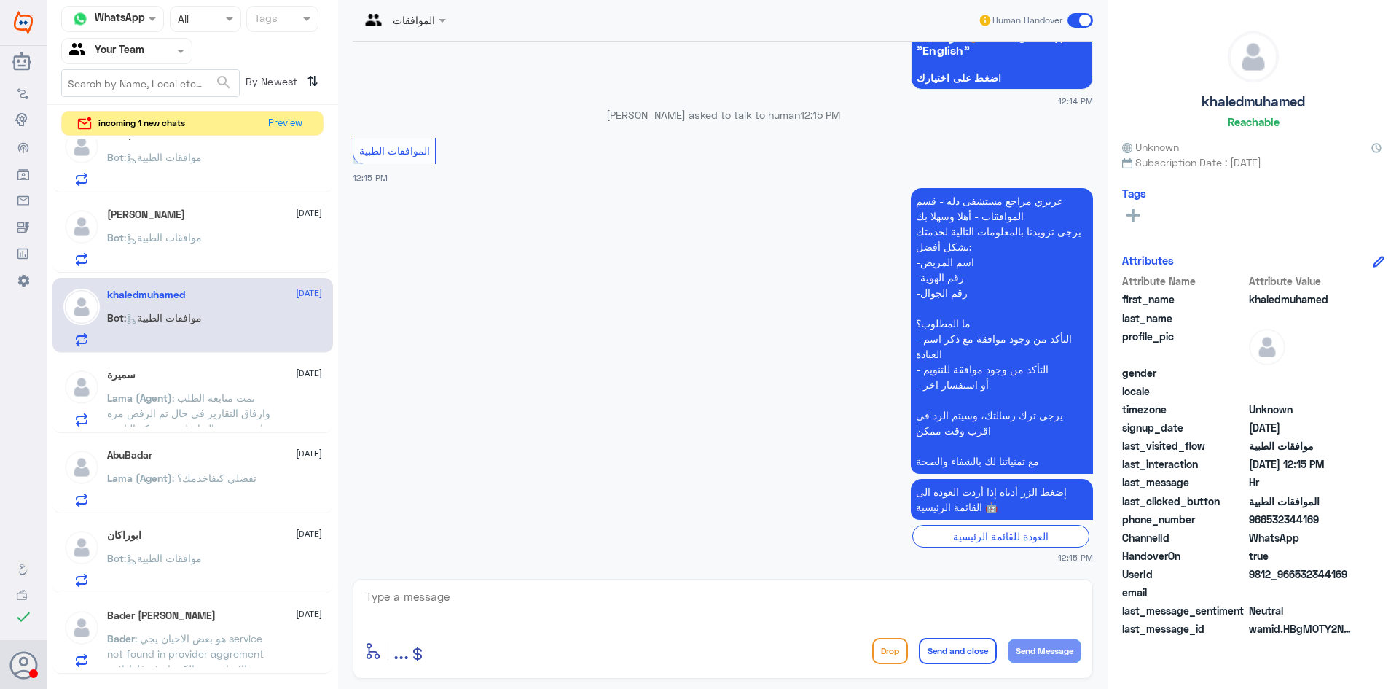
click at [182, 230] on p "Bot : موافقات الطبية" at bounding box center [154, 248] width 95 height 36
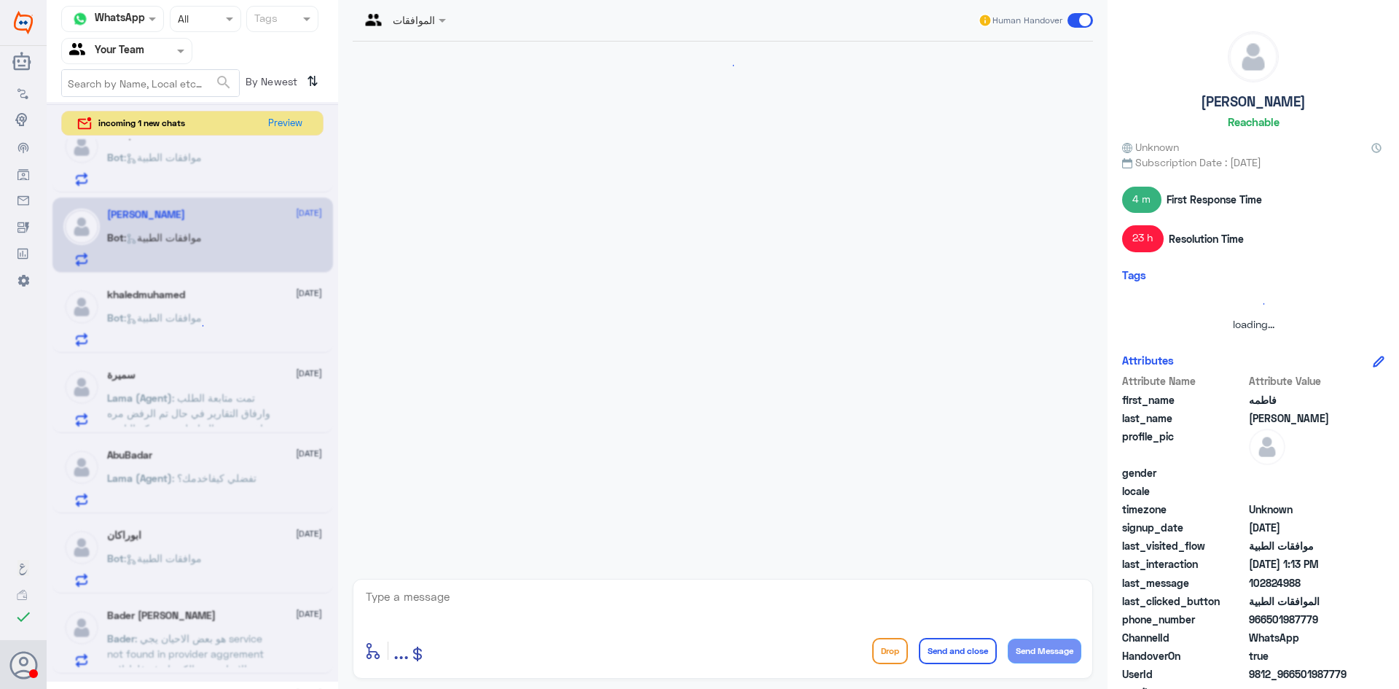
scroll to position [1080, 0]
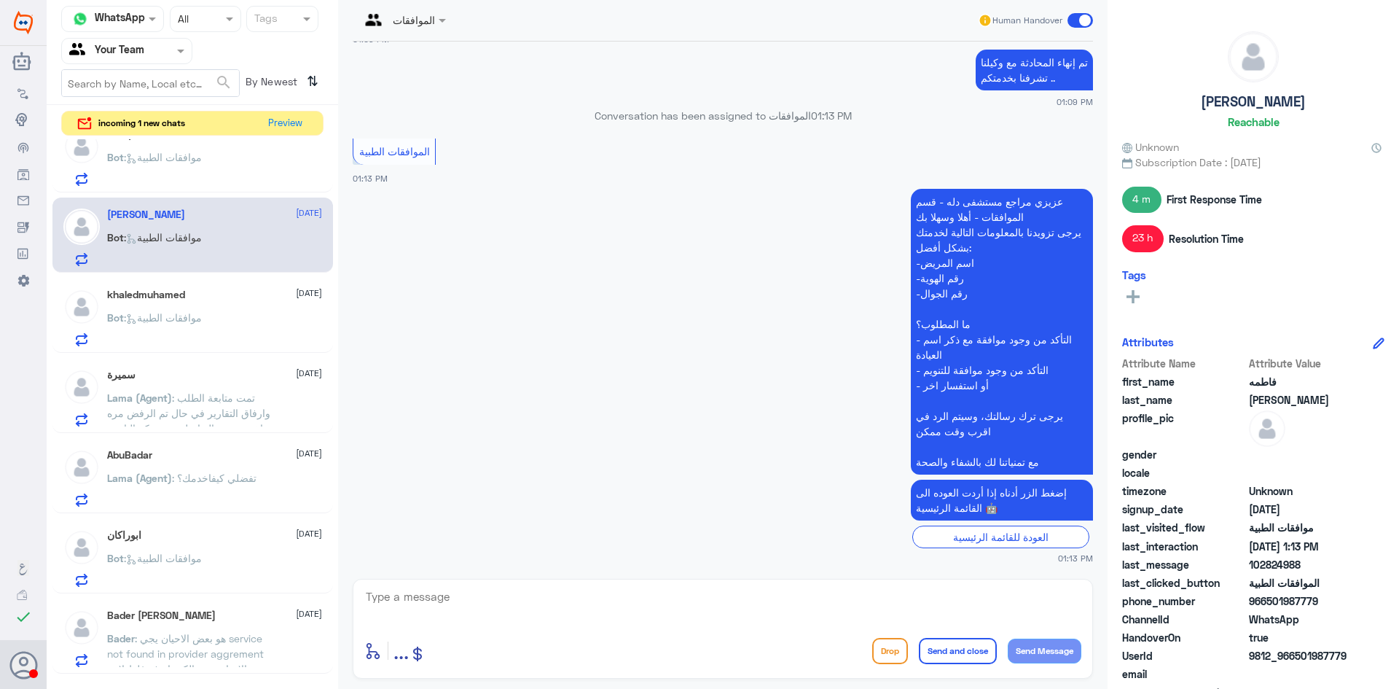
click at [195, 154] on span ": موافقات الطبية" at bounding box center [163, 157] width 78 height 12
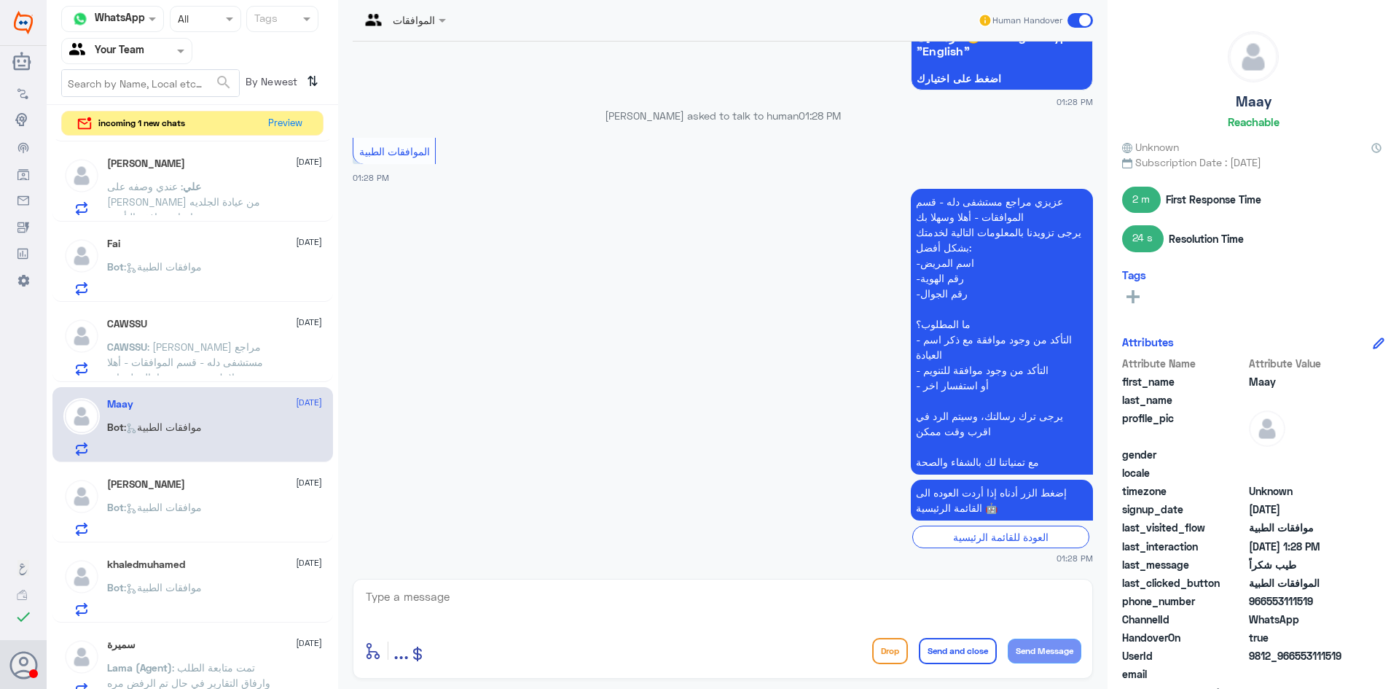
scroll to position [618, 0]
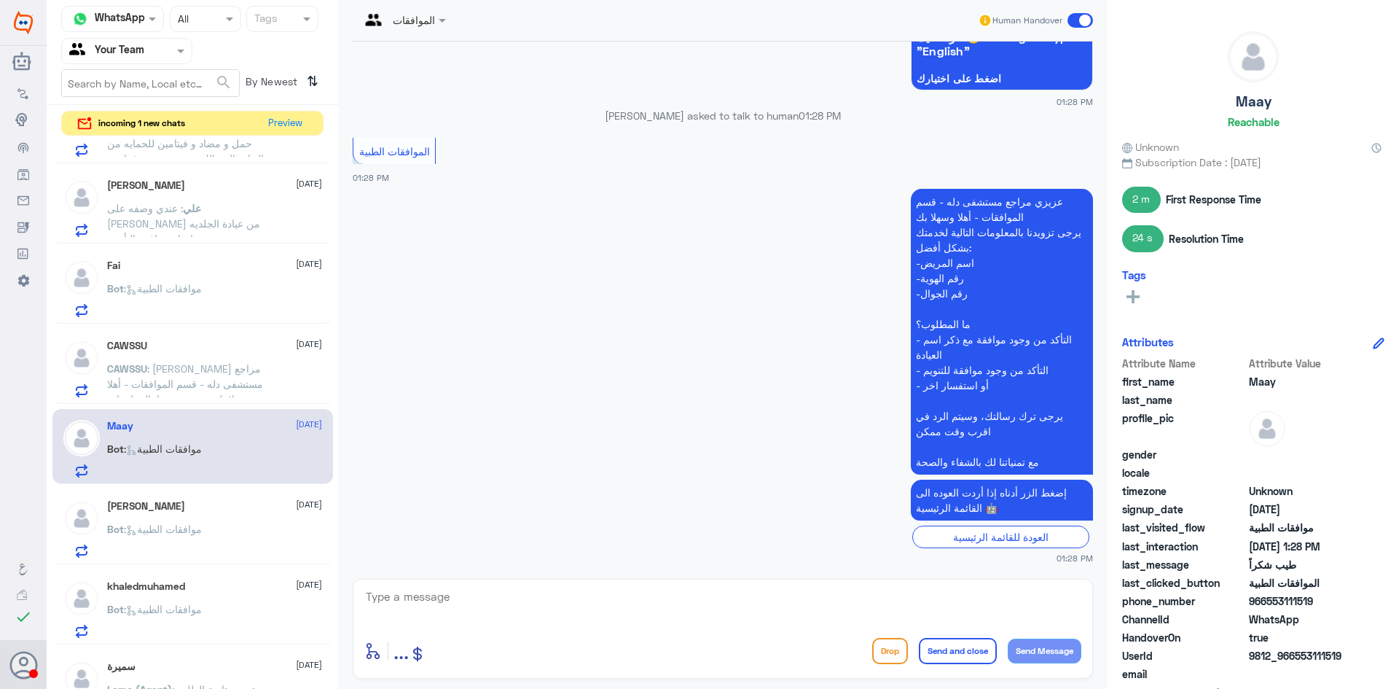
click at [155, 375] on span ": [PERSON_NAME] مراجع مستشفى دله - قسم الموافقات - أهلا وسهلا بك يرجى تزويدنا ب…" at bounding box center [188, 467] width 163 height 211
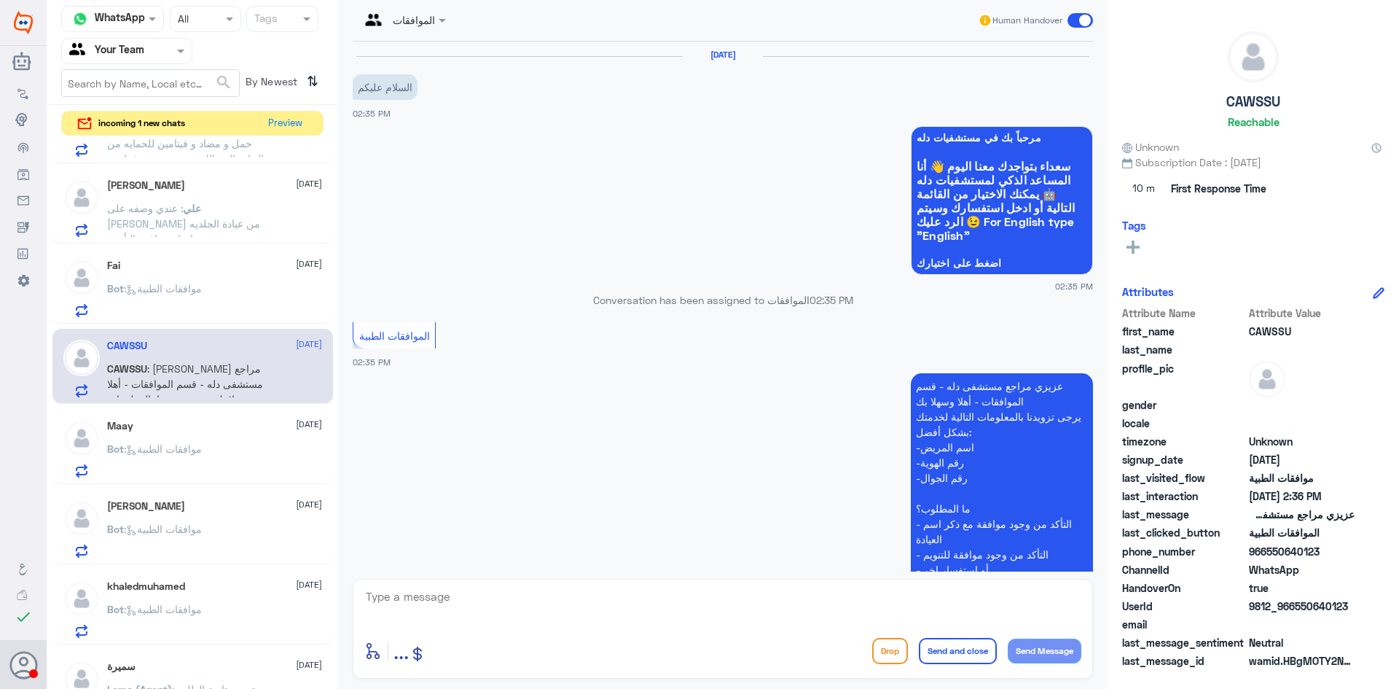
scroll to position [464, 0]
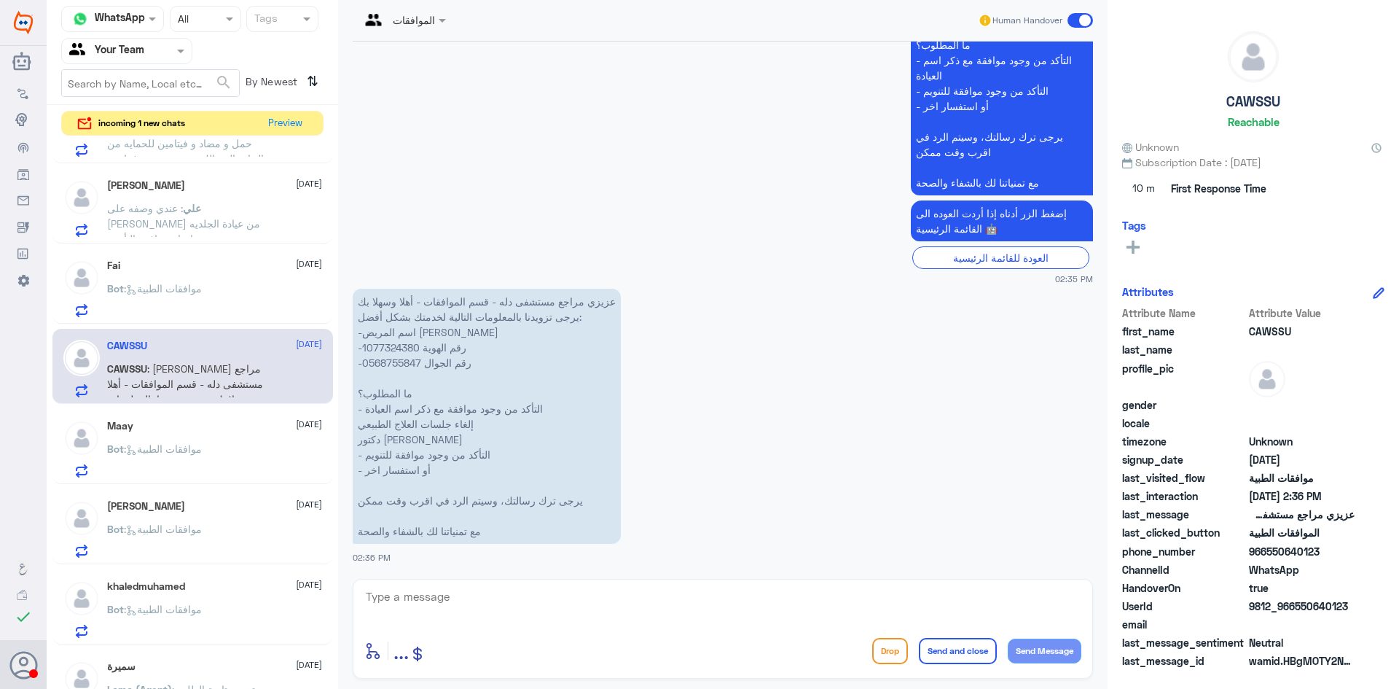
click at [176, 270] on div "Fai [DATE]" at bounding box center [214, 265] width 215 height 12
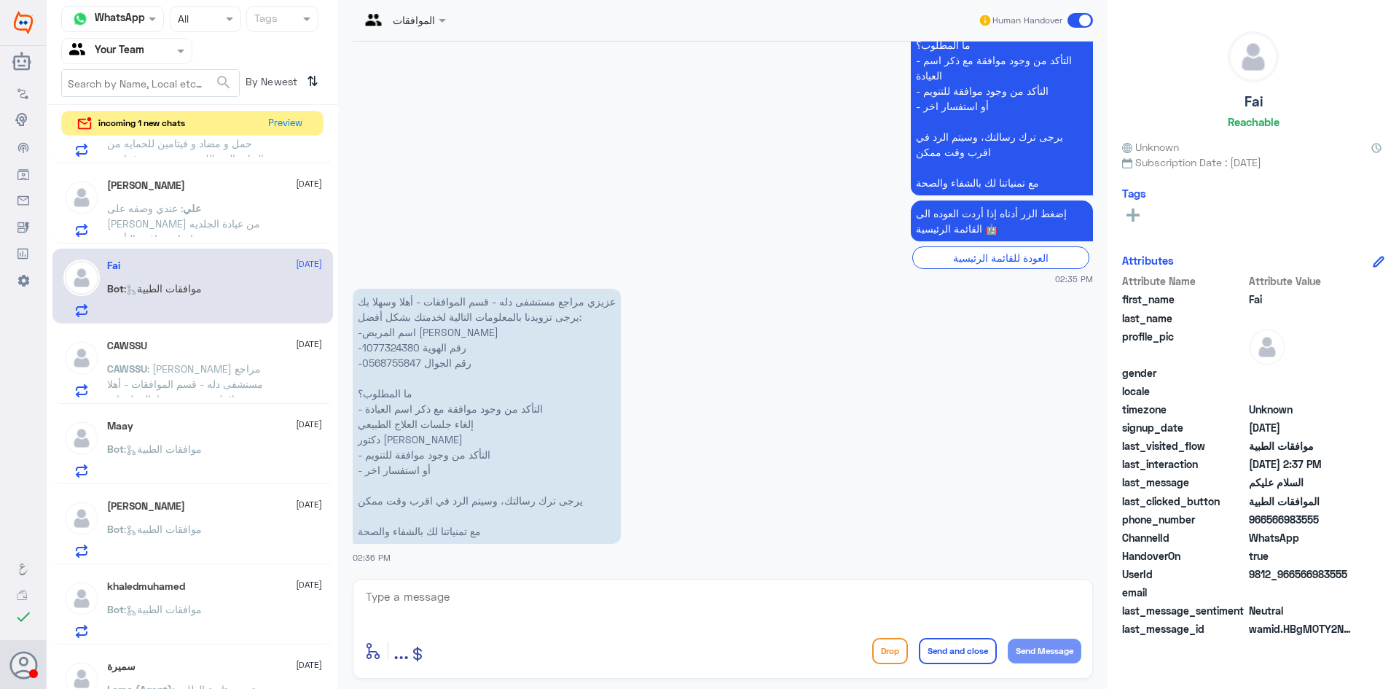
click at [206, 200] on div "[PERSON_NAME] [DATE] علي : عندي وصفه على [PERSON_NAME] من عيادة الجلديه بس احتا…" at bounding box center [214, 208] width 215 height 58
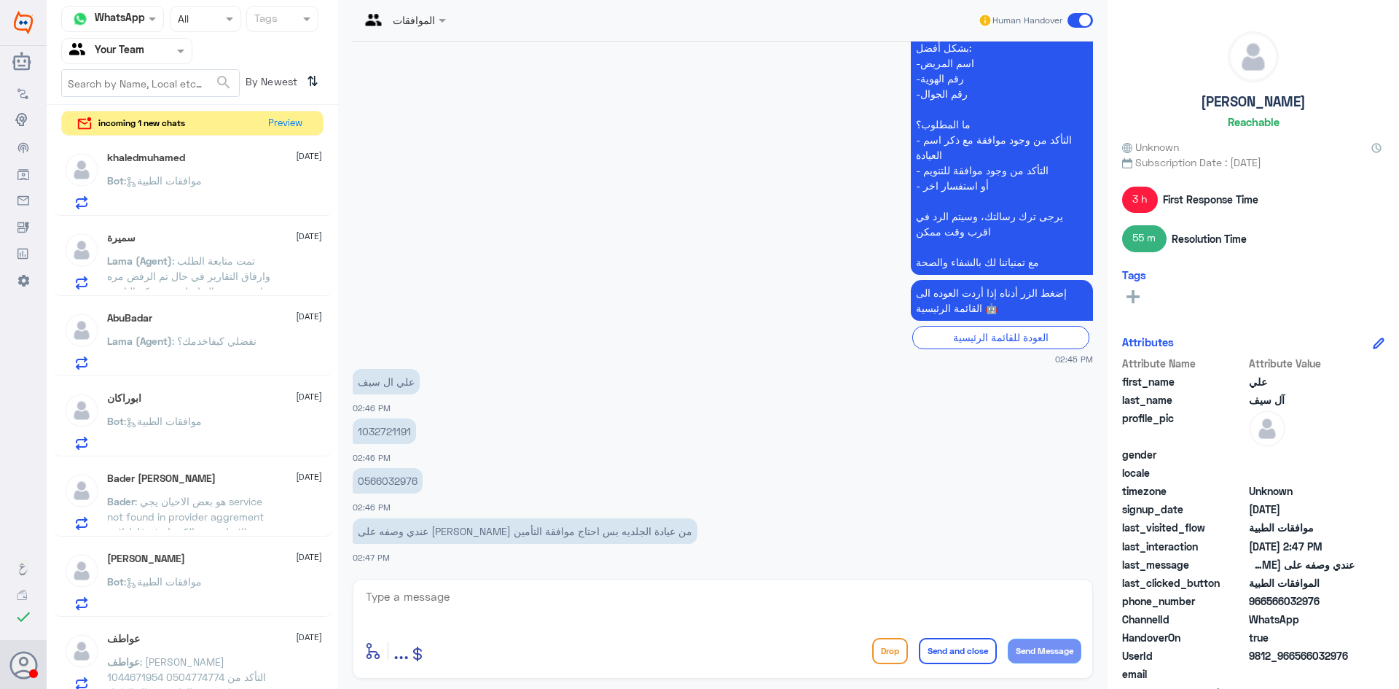
scroll to position [1055, 0]
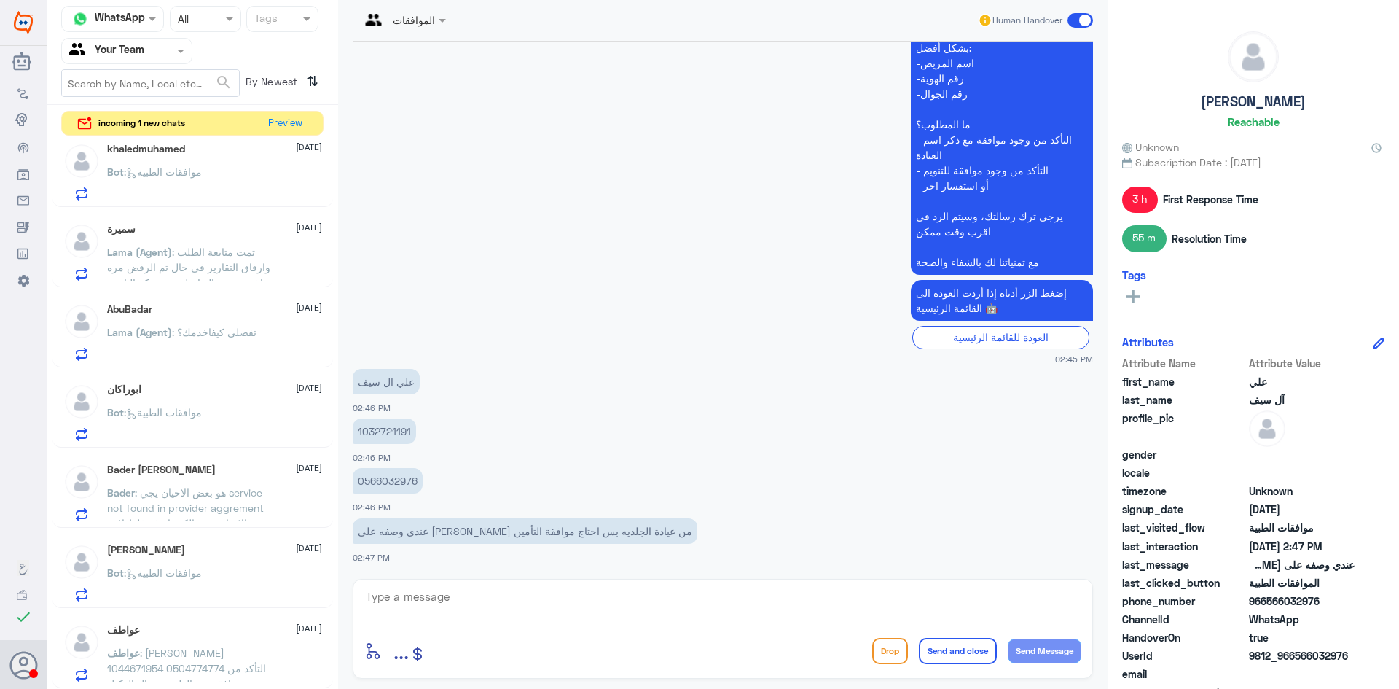
click at [193, 651] on span ": [PERSON_NAME] 1044671954 0504774774 التأكد من وجود موافقه من الطبيب جمال الوك…" at bounding box center [186, 676] width 159 height 58
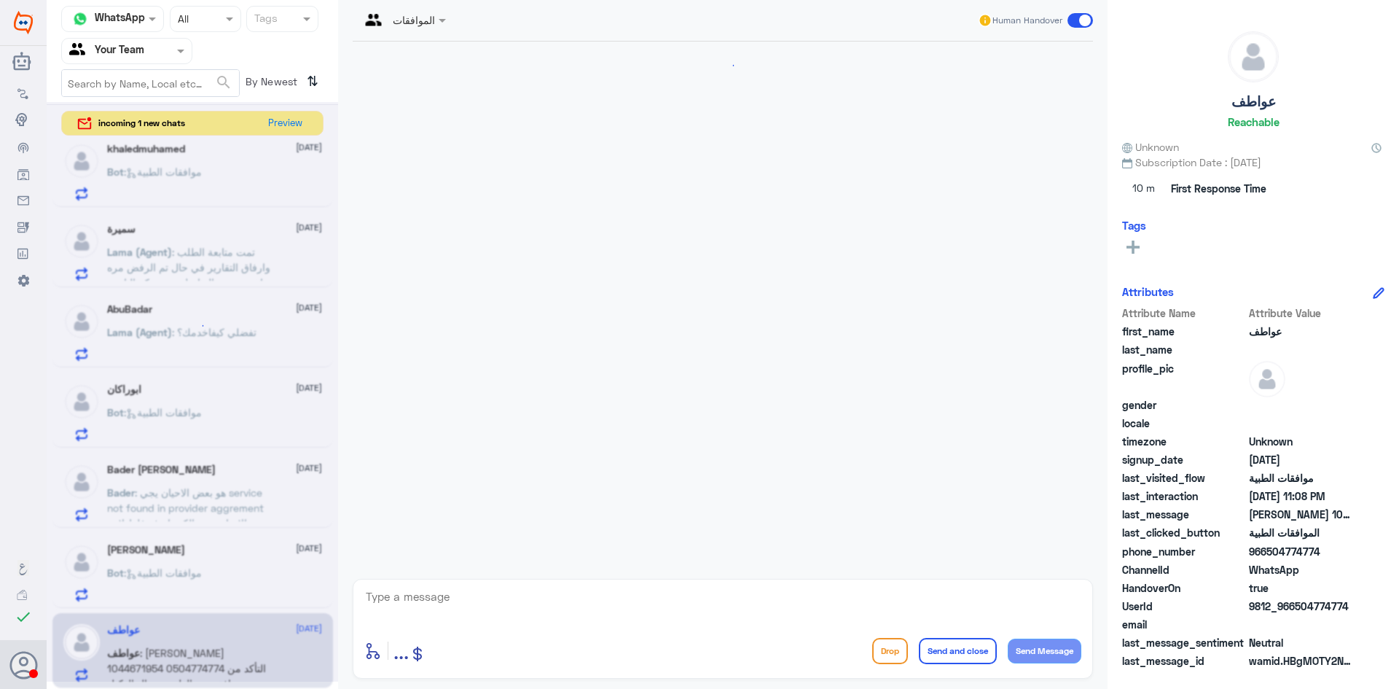
scroll to position [1702, 0]
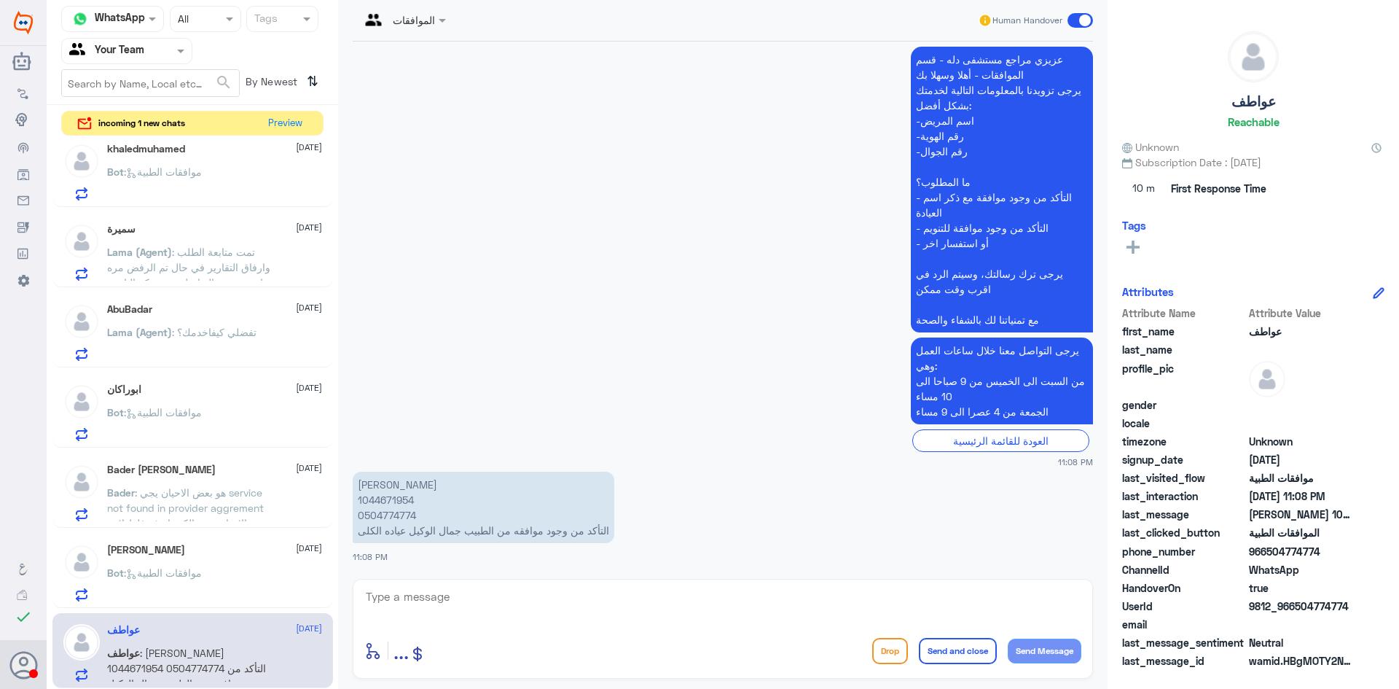
click at [393, 501] on p "[PERSON_NAME] 1044671954 0504774774 التأكد من وجود موافقه من الطبيب جمال الوكيل…" at bounding box center [484, 507] width 262 height 71
copy p "1044671954"
click at [504, 608] on textarea at bounding box center [722, 605] width 717 height 36
click at [544, 596] on textarea at bounding box center [722, 605] width 717 height 36
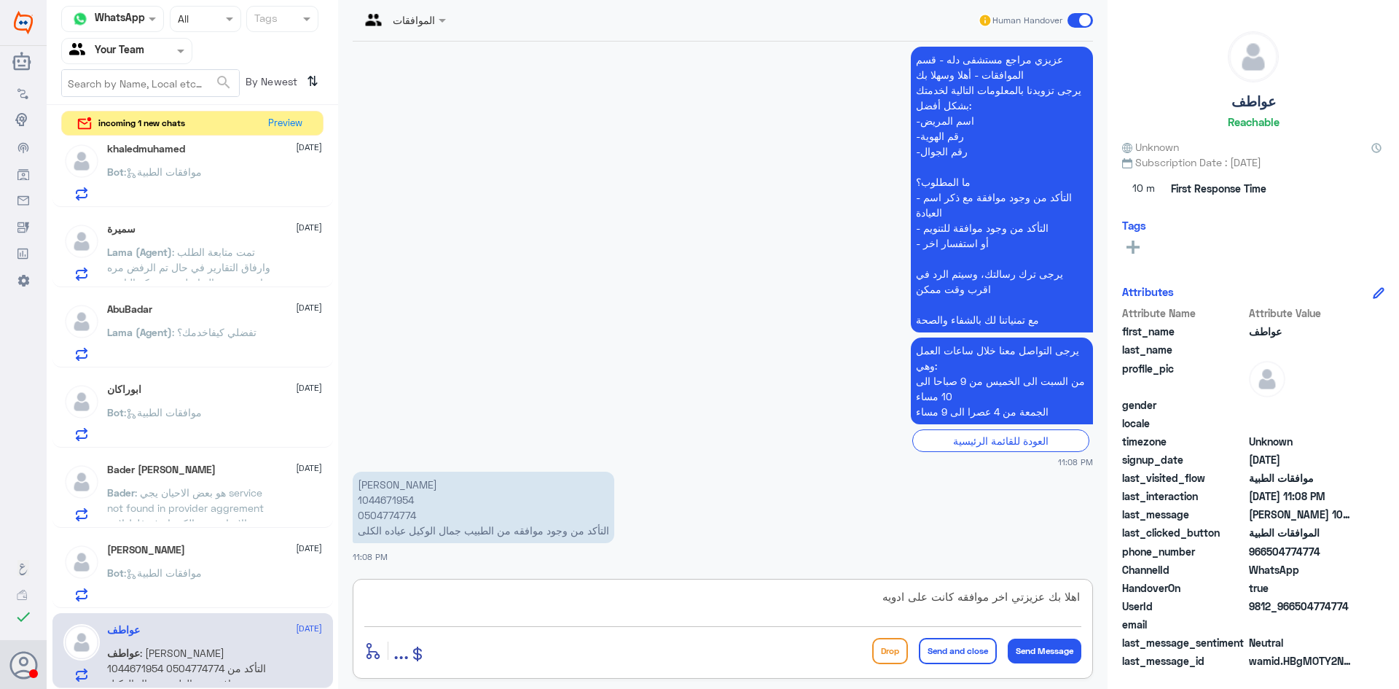
scroll to position [1055, 0]
click at [854, 599] on textarea "اهلا بك عزيزتي اخر موافقه كانت على ادويه" at bounding box center [722, 605] width 717 height 36
type textarea "اهلا بك عزيزتي اخر موافقه كانت على ادويه بتاريخ 22/9"
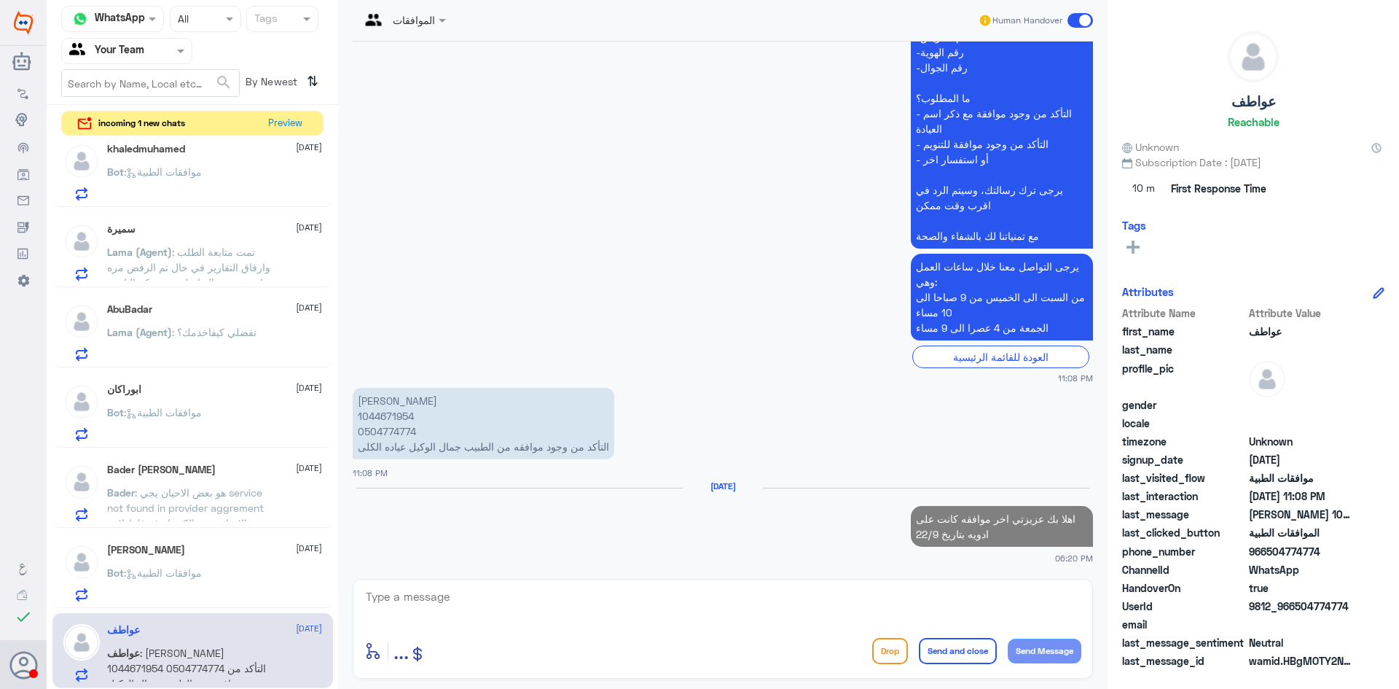
click at [216, 572] on div "Bot : موافقات الطبية" at bounding box center [214, 585] width 215 height 33
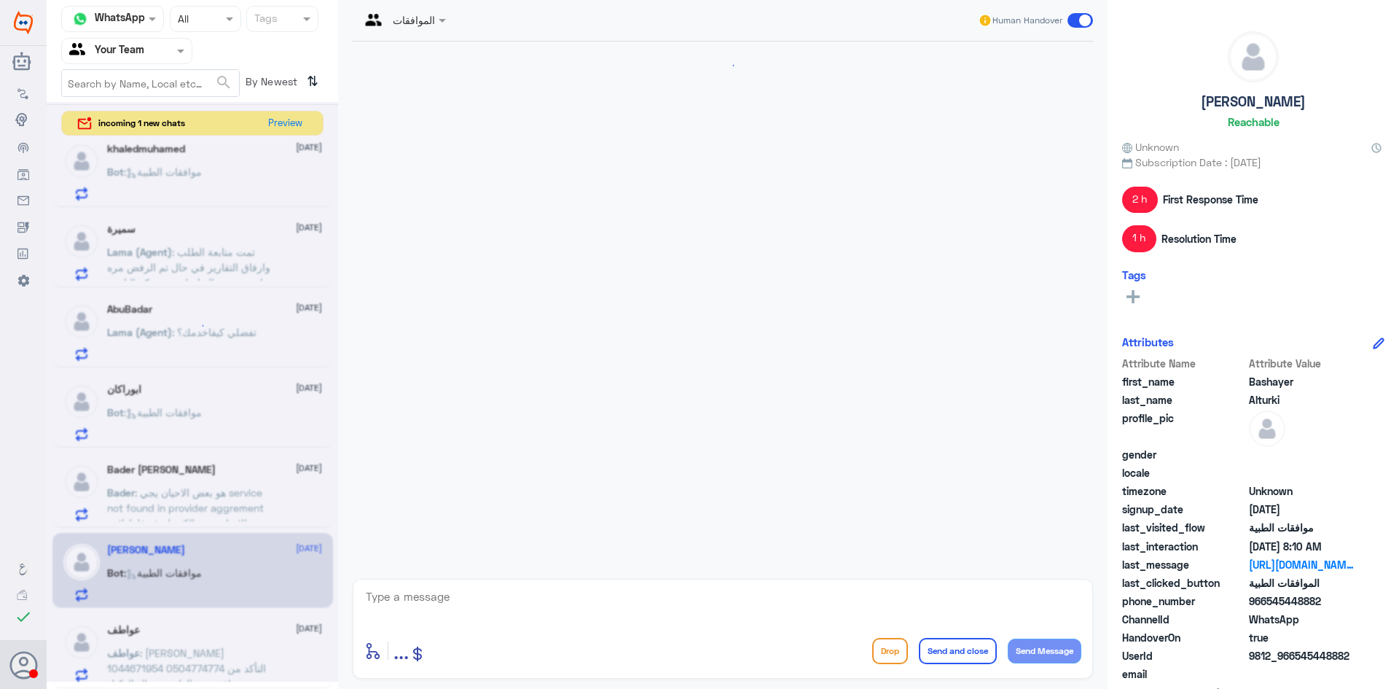
scroll to position [1283, 0]
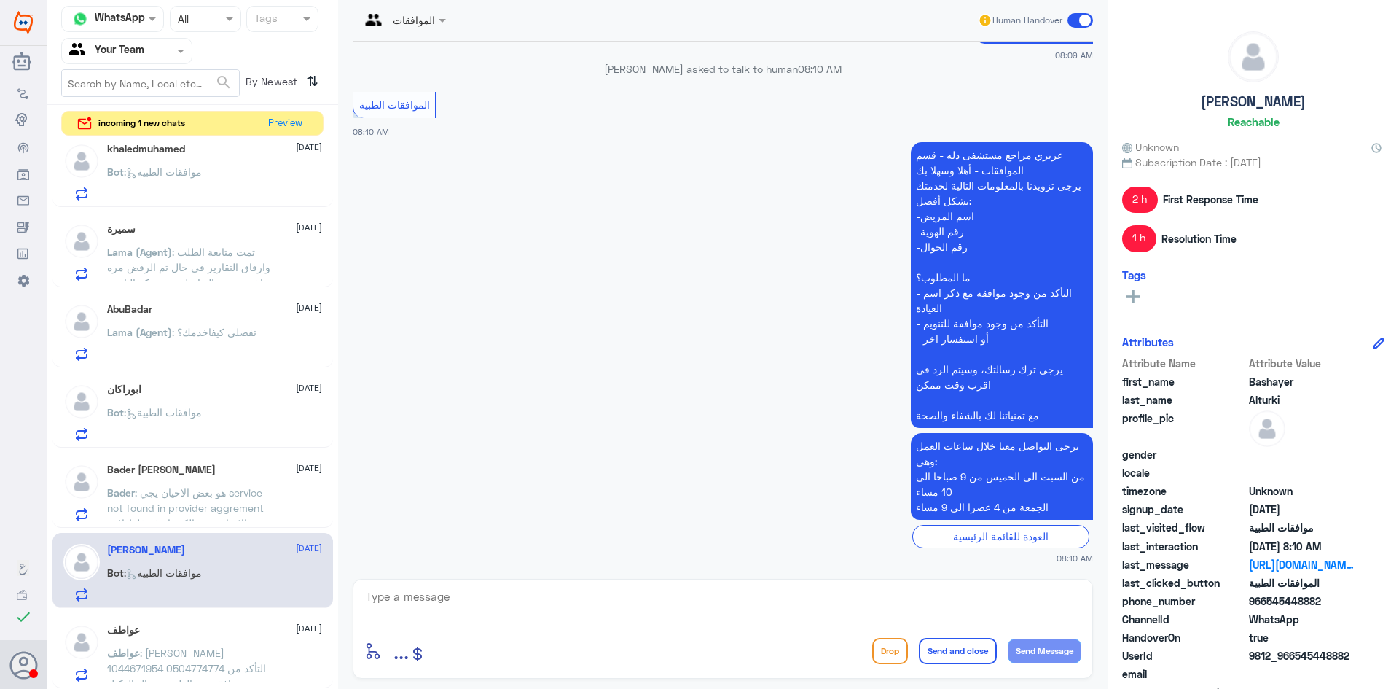
click at [480, 603] on textarea at bounding box center [722, 605] width 717 height 36
type textarea "كيف اقدر اساعدك ؟"
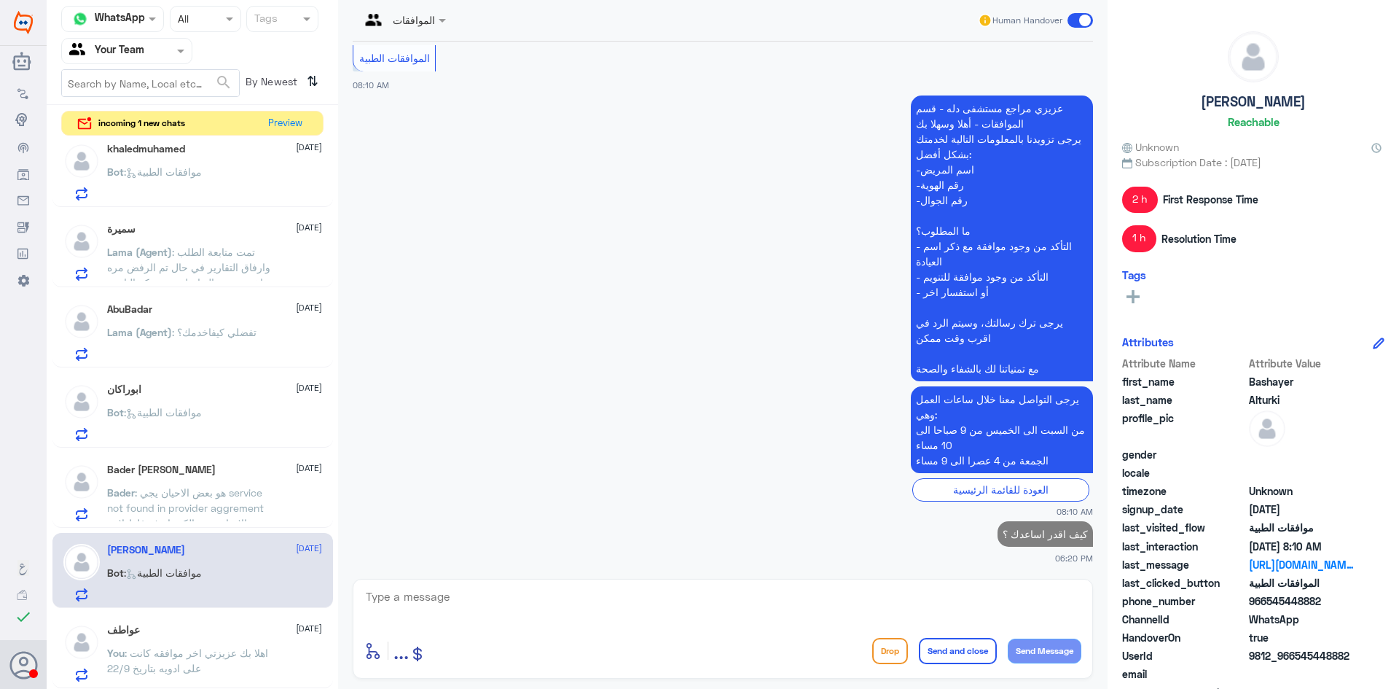
click at [196, 495] on span ": هو بعض الاحيان يجي service not found in provider aggrement بعض الاحيان يجي ال…" at bounding box center [188, 530] width 163 height 89
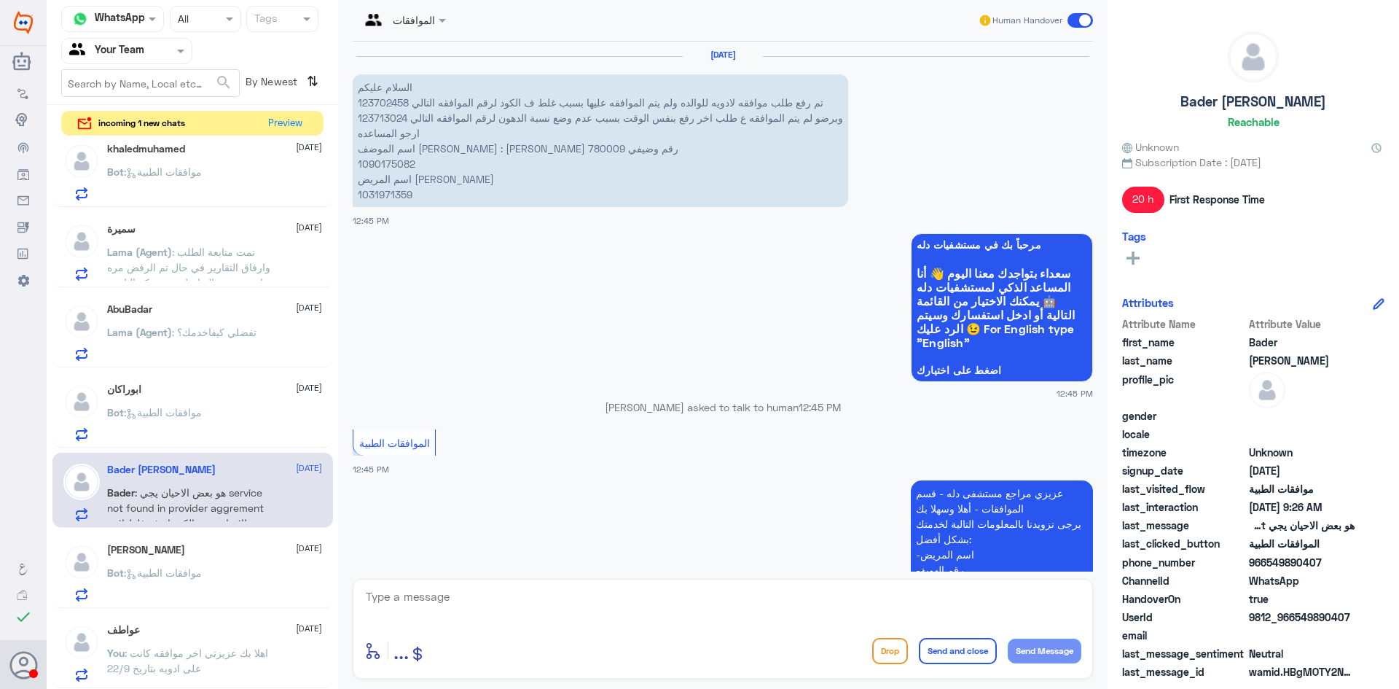
scroll to position [1754, 0]
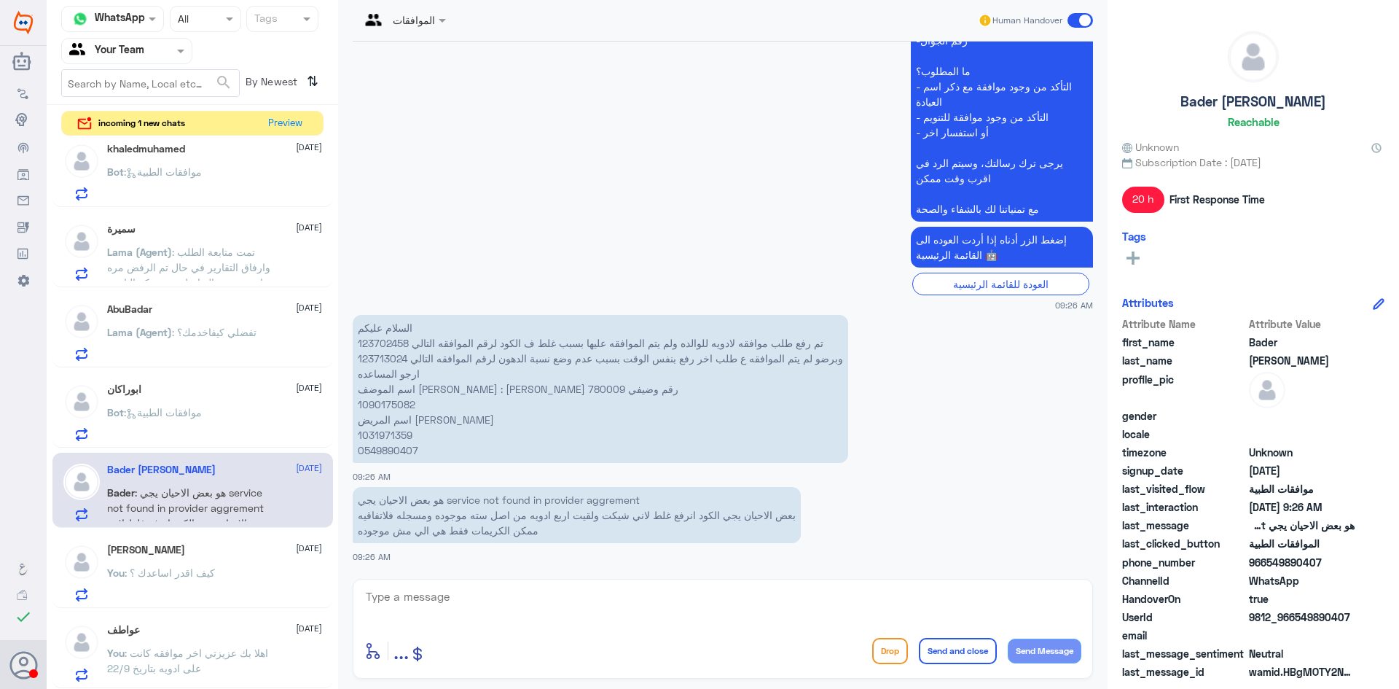
click at [382, 345] on p "السلام عليكم تم رفع طلب موافقه لادويه للوالده ولم يتم الموافقه عليها بسبب غلط ف…" at bounding box center [601, 389] width 496 height 148
copy p "123702458"
click at [544, 598] on textarea at bounding box center [722, 605] width 717 height 36
drag, startPoint x: 749, startPoint y: 598, endPoint x: 727, endPoint y: 577, distance: 29.9
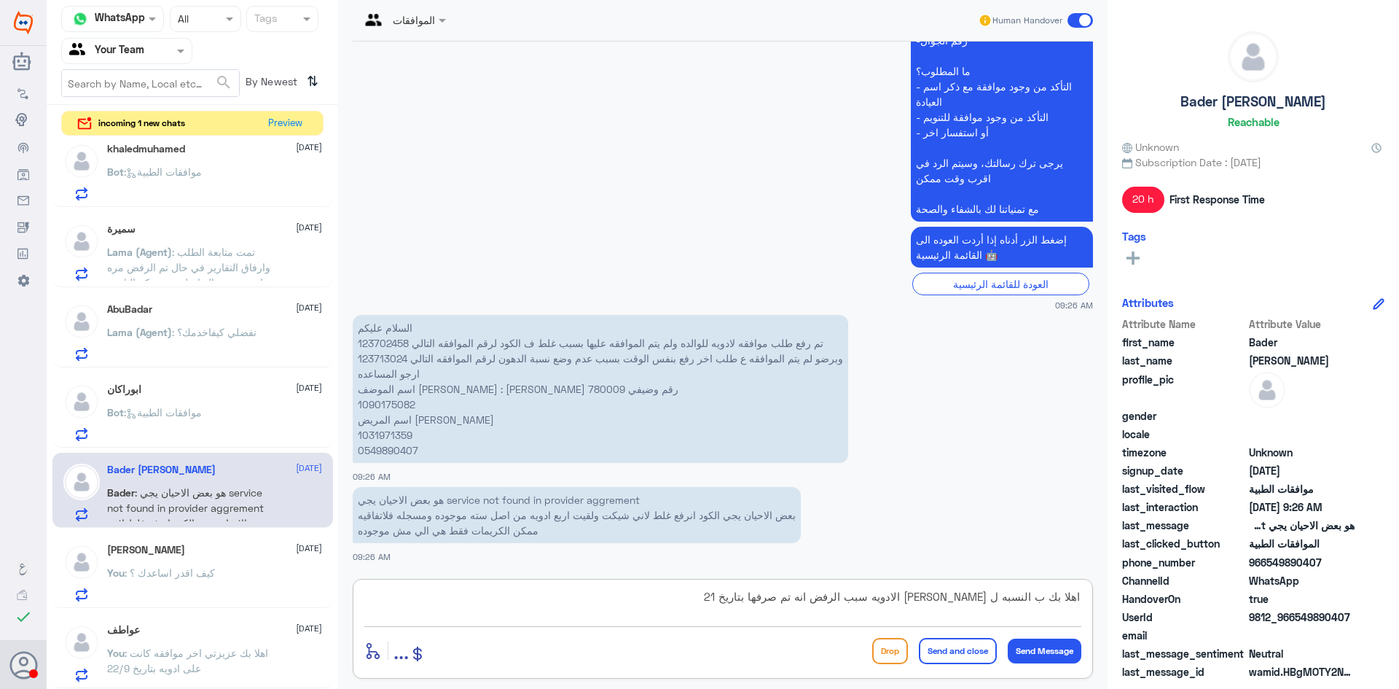
click at [734, 599] on textarea "اهلا بك ب النسبه ل [PERSON_NAME] الادويه سبب الرفض انه تم صرفها بتاريخ 21" at bounding box center [722, 605] width 717 height 36
drag, startPoint x: 407, startPoint y: 359, endPoint x: 350, endPoint y: 359, distance: 56.9
click at [350, 359] on div "[DATE] السلام عليكم تم رفع طلب موافقه لادويه للوالده ولم يتم الموافقه عليها بسب…" at bounding box center [722, 307] width 755 height 530
copy p "123713024"
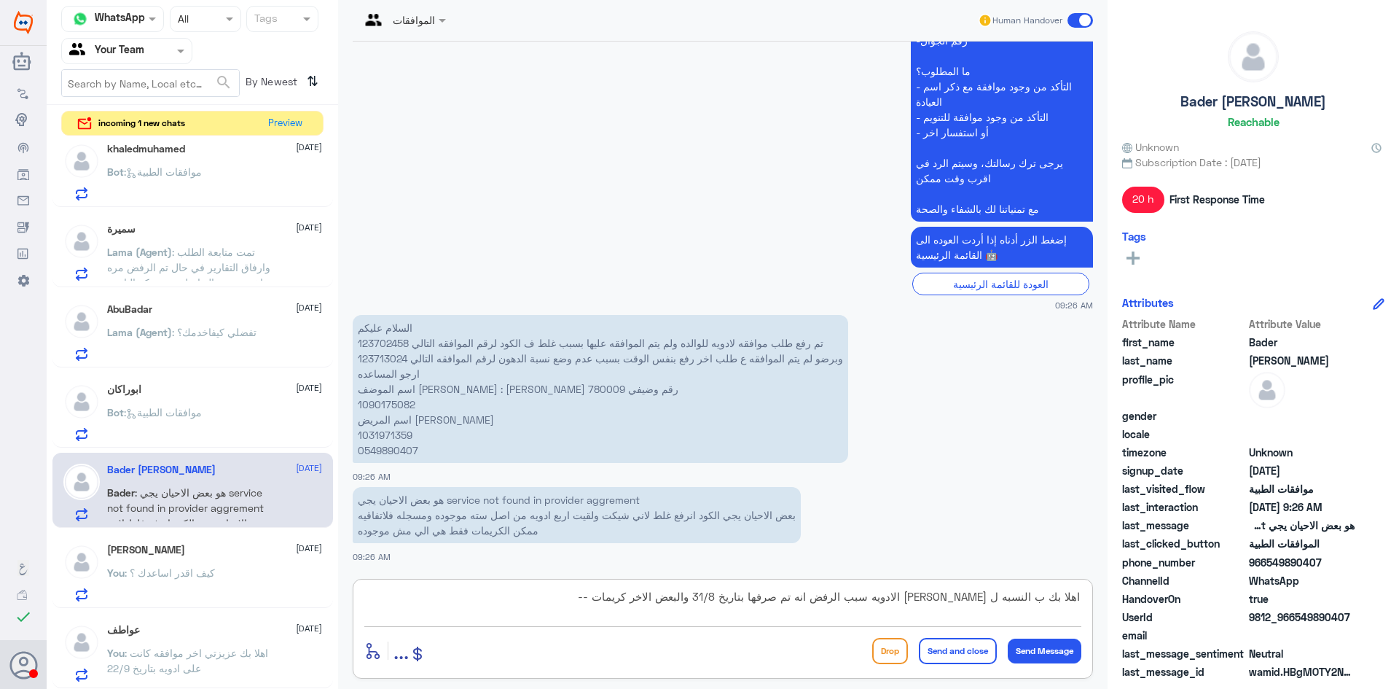
click at [597, 598] on textarea "اهلا بك ب النسبه ل [PERSON_NAME] الادويه سبب الرفض انه تم صرفها بتاريخ 31/8 وال…" at bounding box center [722, 605] width 717 height 36
type textarea "اهلا بك ب النسبه ل [PERSON_NAME] الادويه سبب الرفض انه تم صرفها بتاريخ 31/8 وال…"
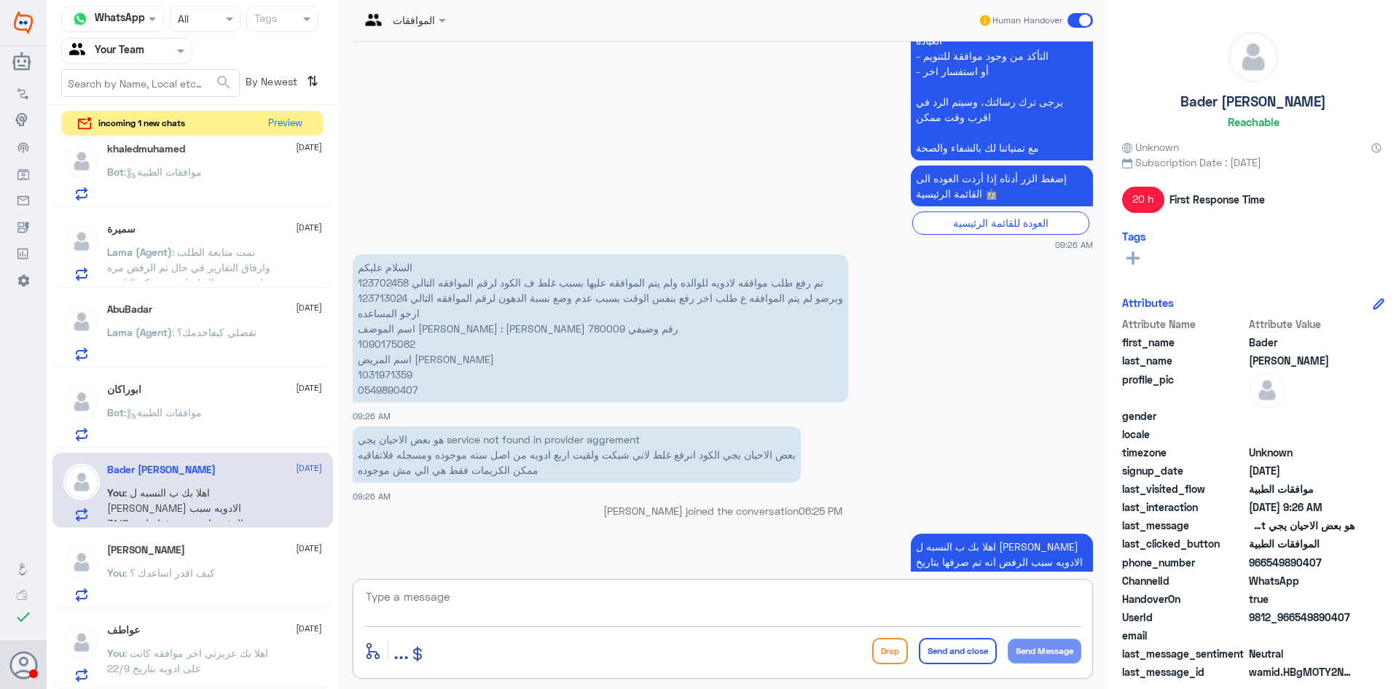
scroll to position [1424, 0]
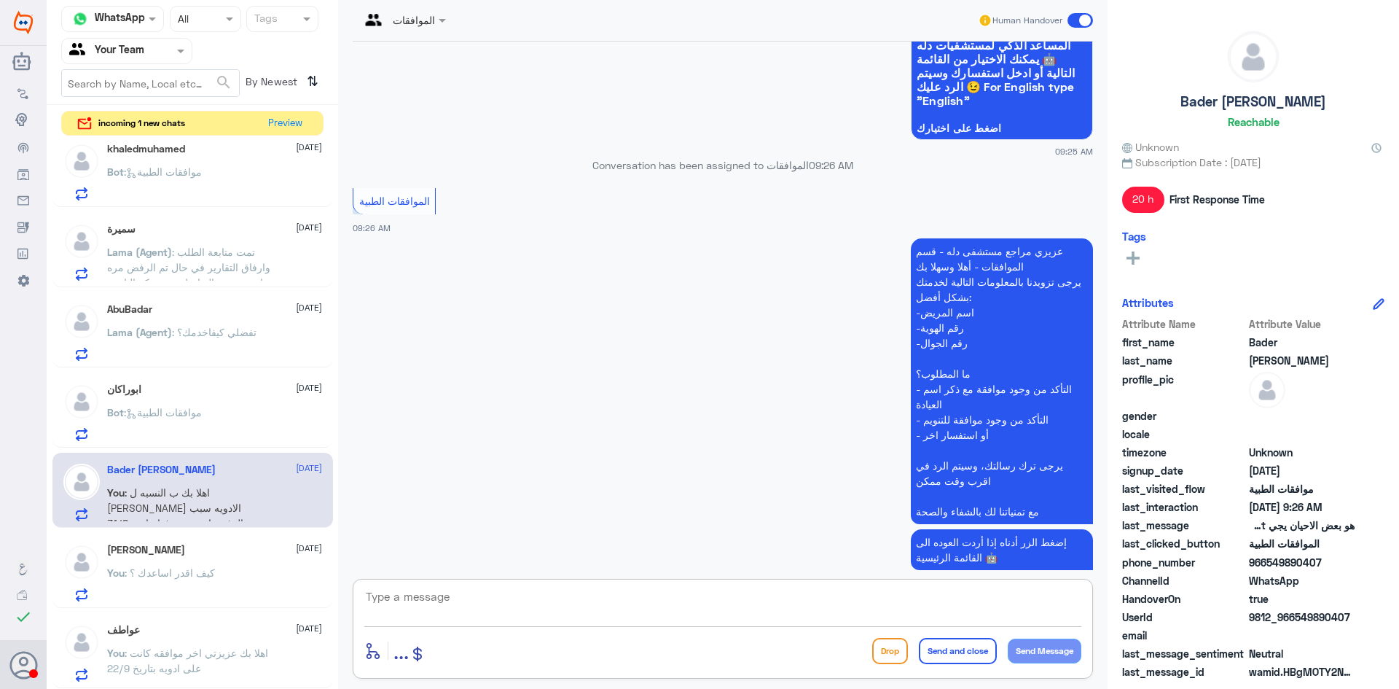
click at [189, 387] on div "ابوراكان [DATE]" at bounding box center [214, 389] width 215 height 12
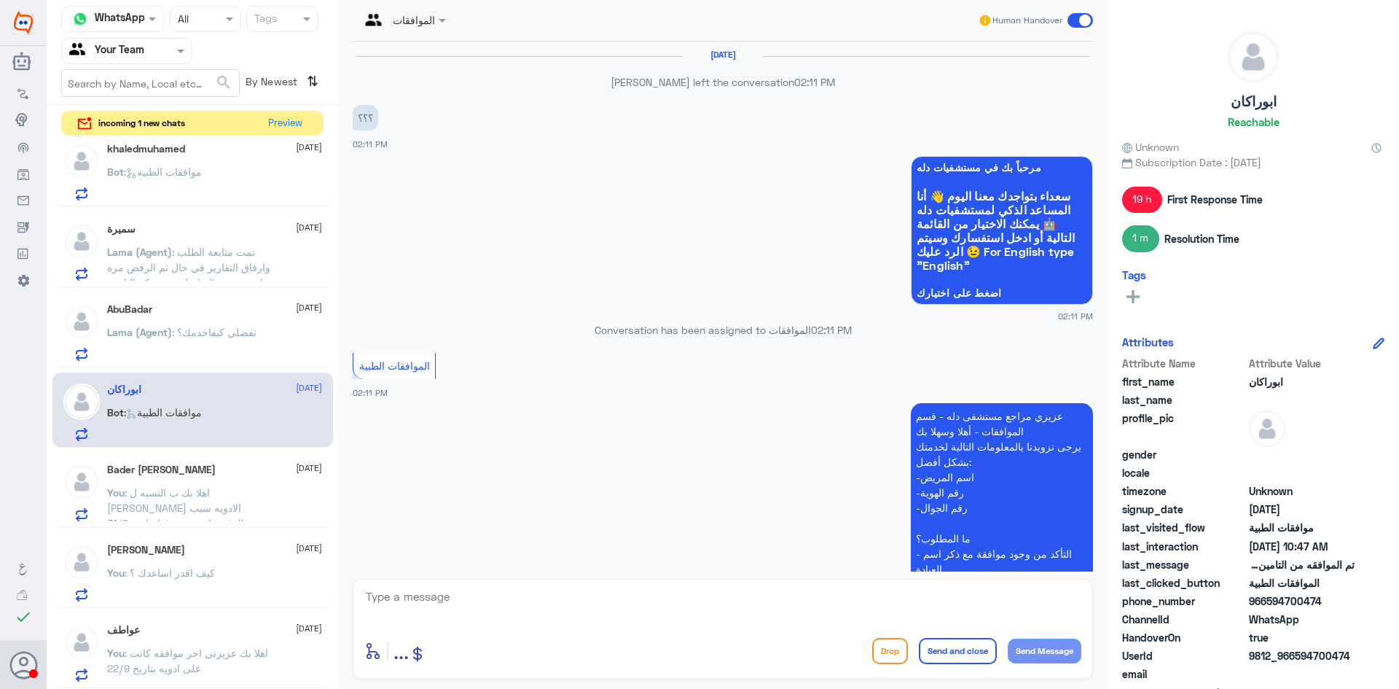
scroll to position [1397, 0]
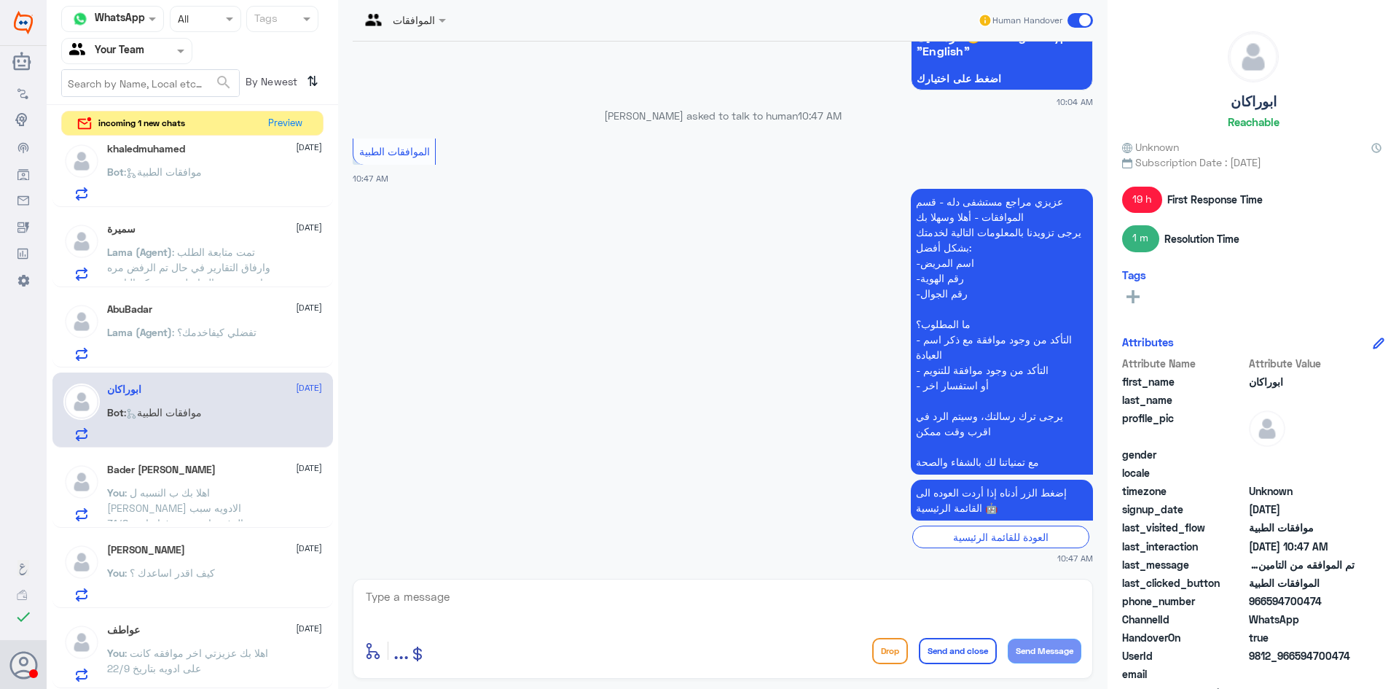
click at [466, 605] on textarea at bounding box center [722, 605] width 717 height 36
type textarea "ميف اقدر اساعدك ؟"
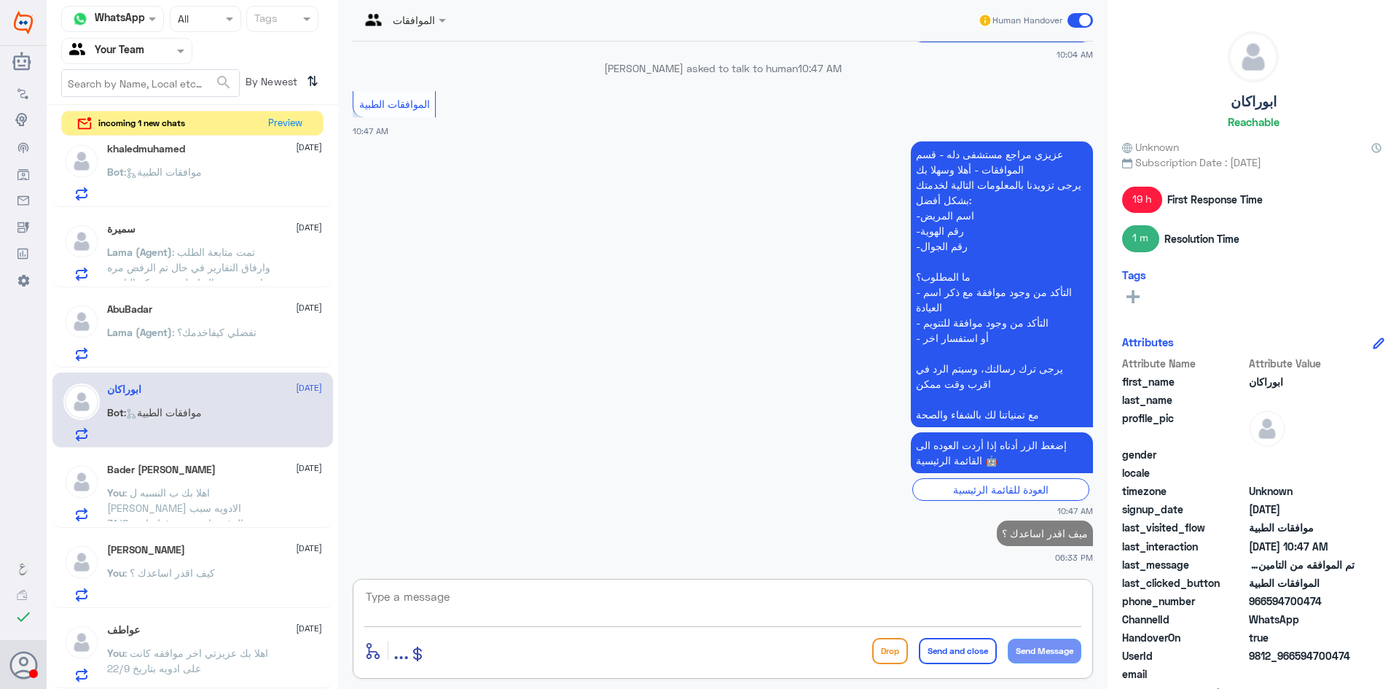
click at [1036, 604] on textarea at bounding box center [722, 605] width 717 height 36
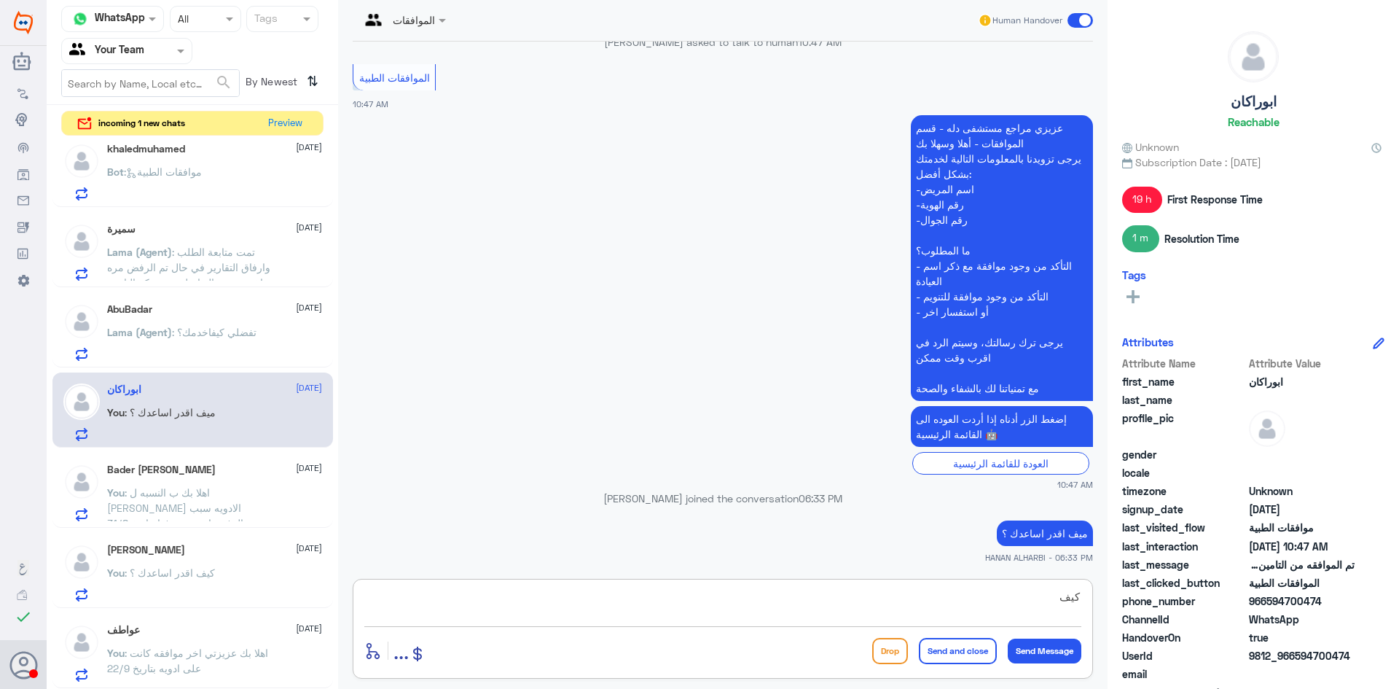
type textarea "كيف*"
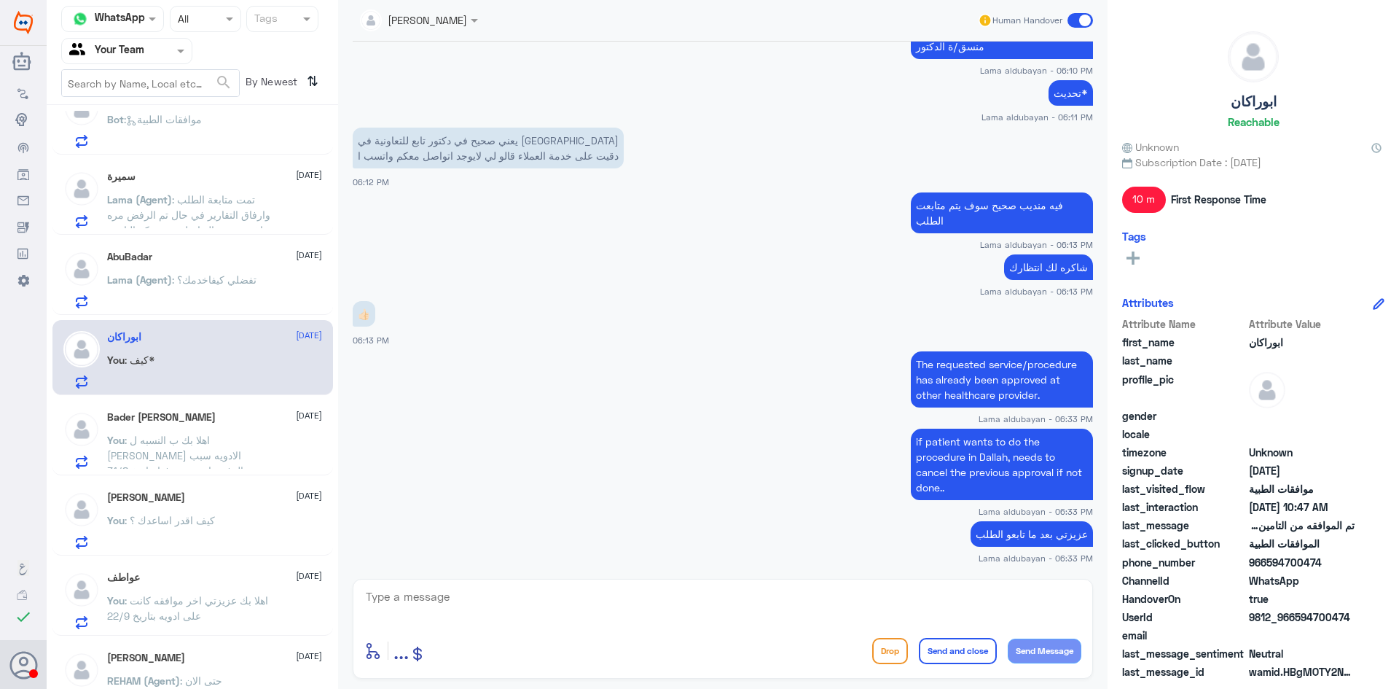
scroll to position [997, 0]
click at [205, 501] on div "Bashayer Alturki 9 October" at bounding box center [214, 499] width 215 height 12
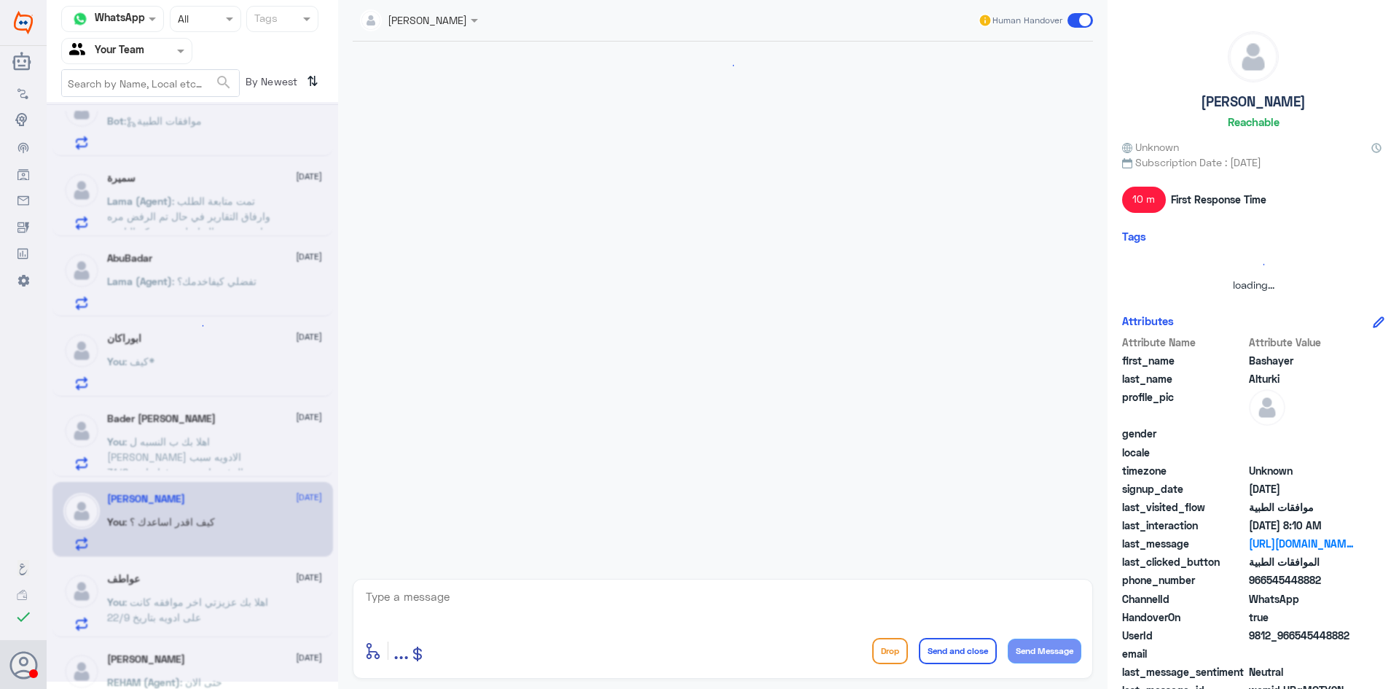
click at [195, 448] on div at bounding box center [193, 391] width 292 height 579
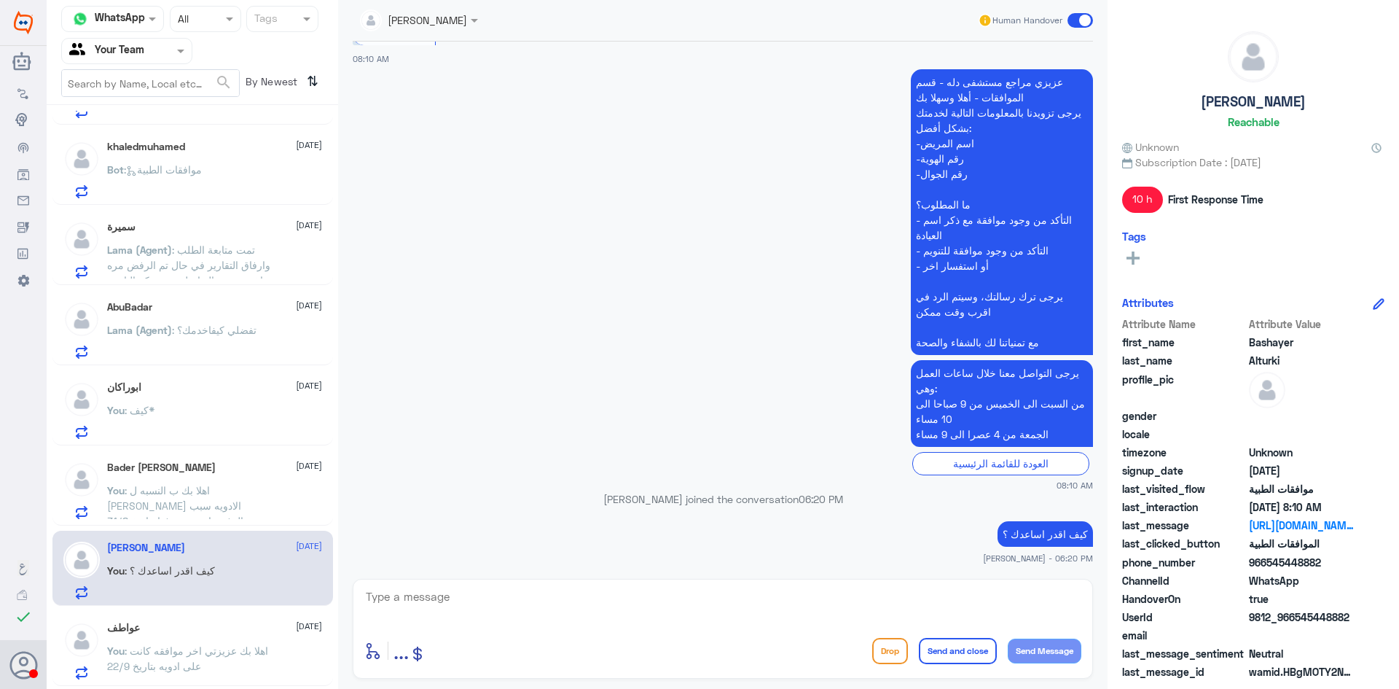
scroll to position [924, 0]
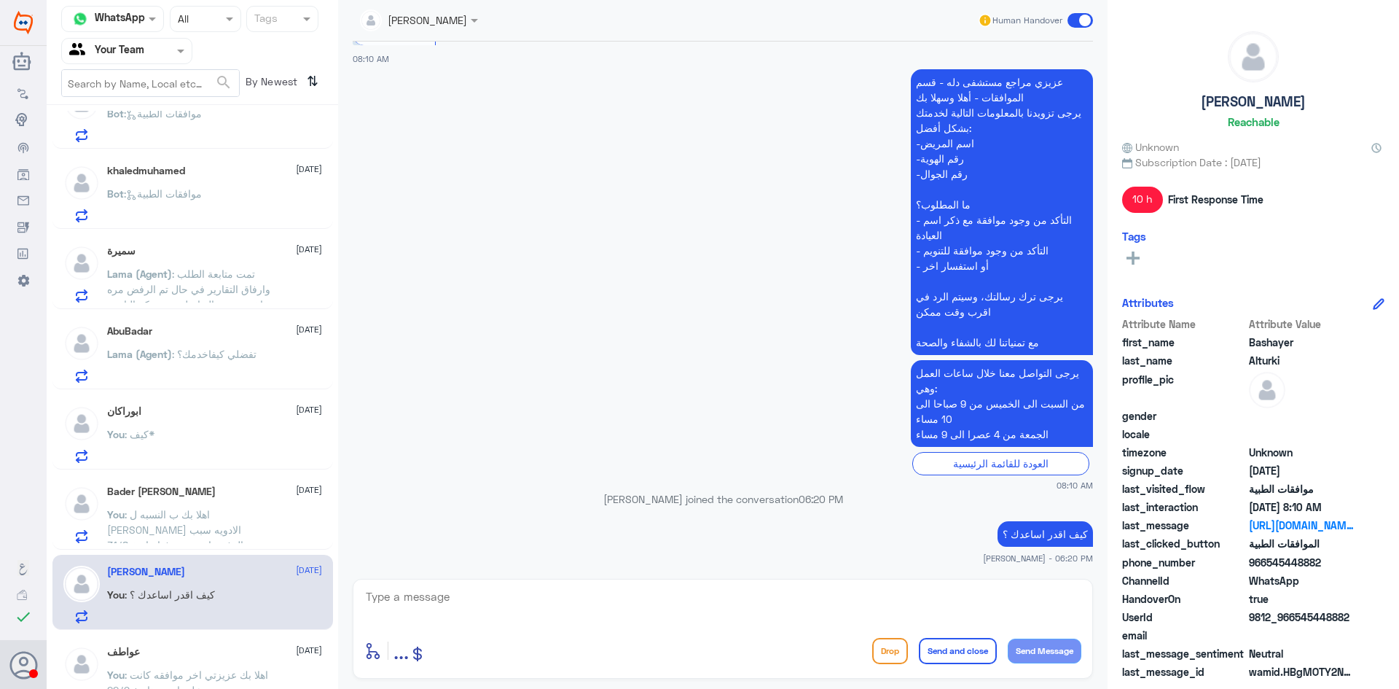
click at [197, 192] on span ": موافقات الطبية" at bounding box center [163, 193] width 78 height 12
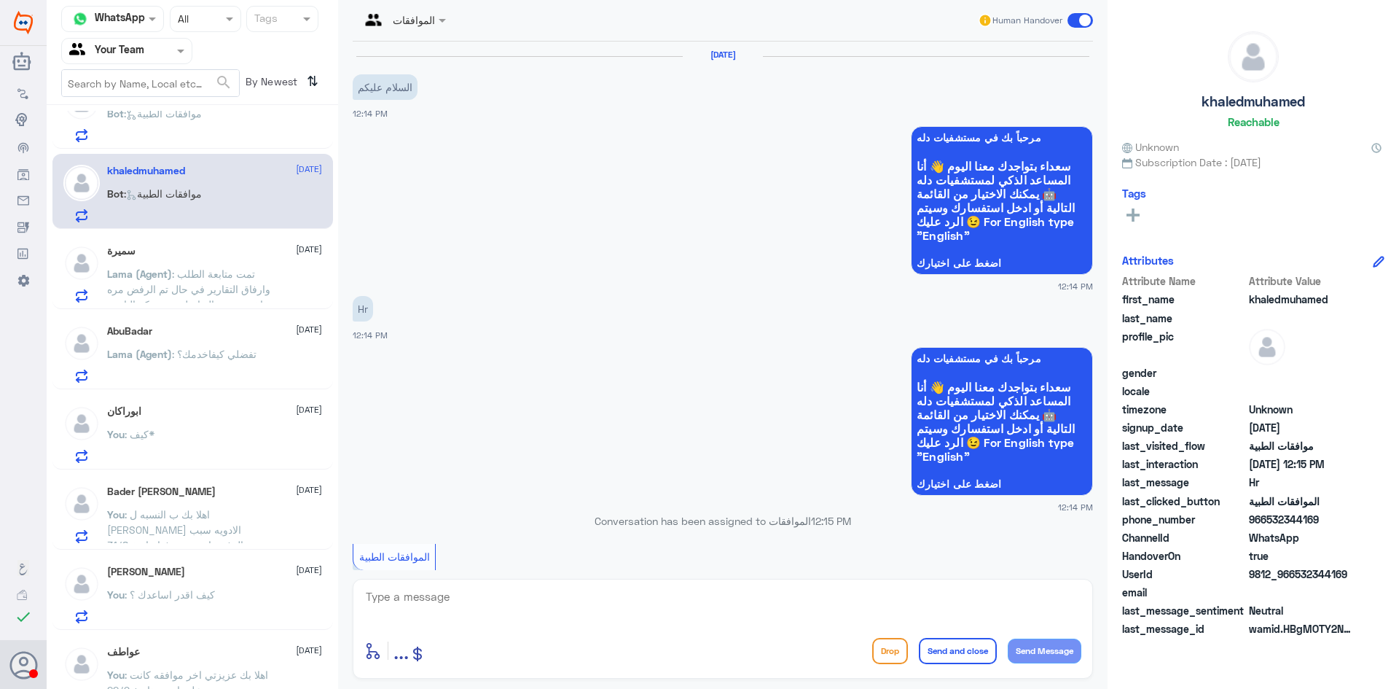
scroll to position [406, 0]
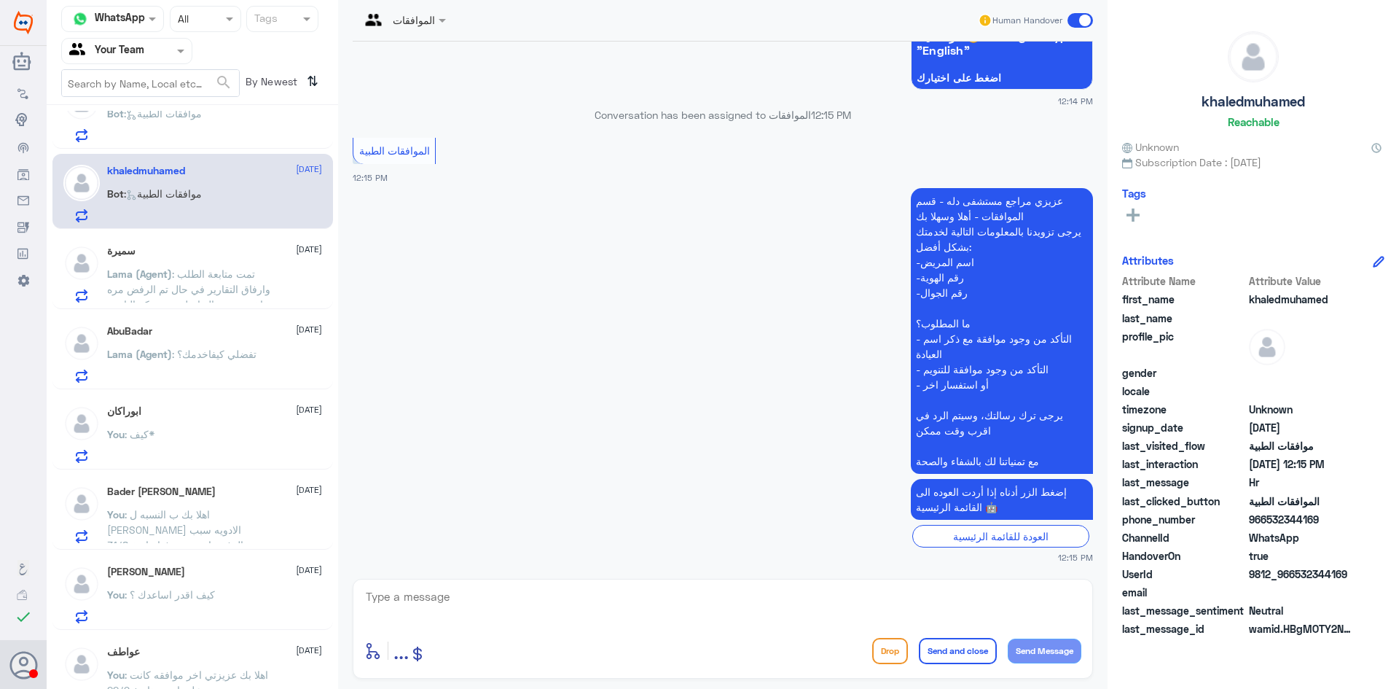
click at [485, 588] on textarea at bounding box center [722, 605] width 717 height 36
type textarea "كيف اقدر اساعدك ؟"
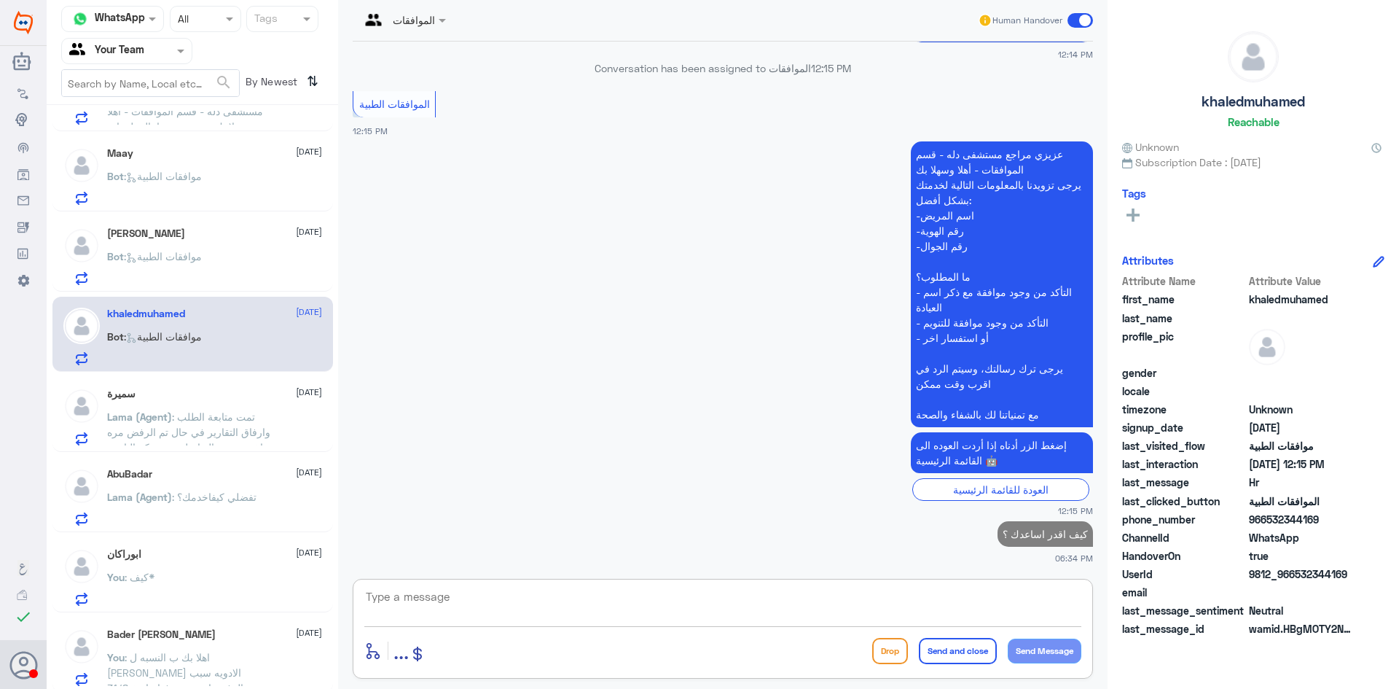
scroll to position [778, 0]
click at [216, 248] on div "فاطمه الخياط 9 October Bot : موافقات الطبية" at bounding box center [214, 259] width 215 height 58
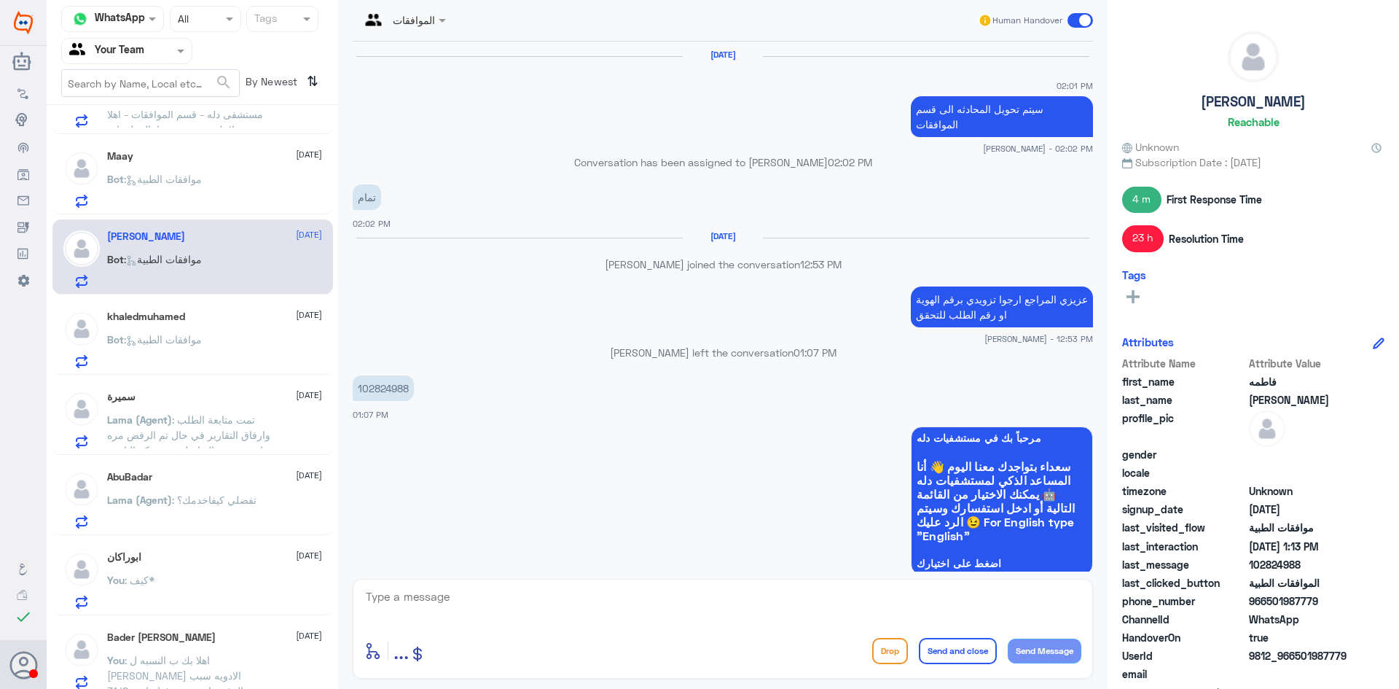
scroll to position [1080, 0]
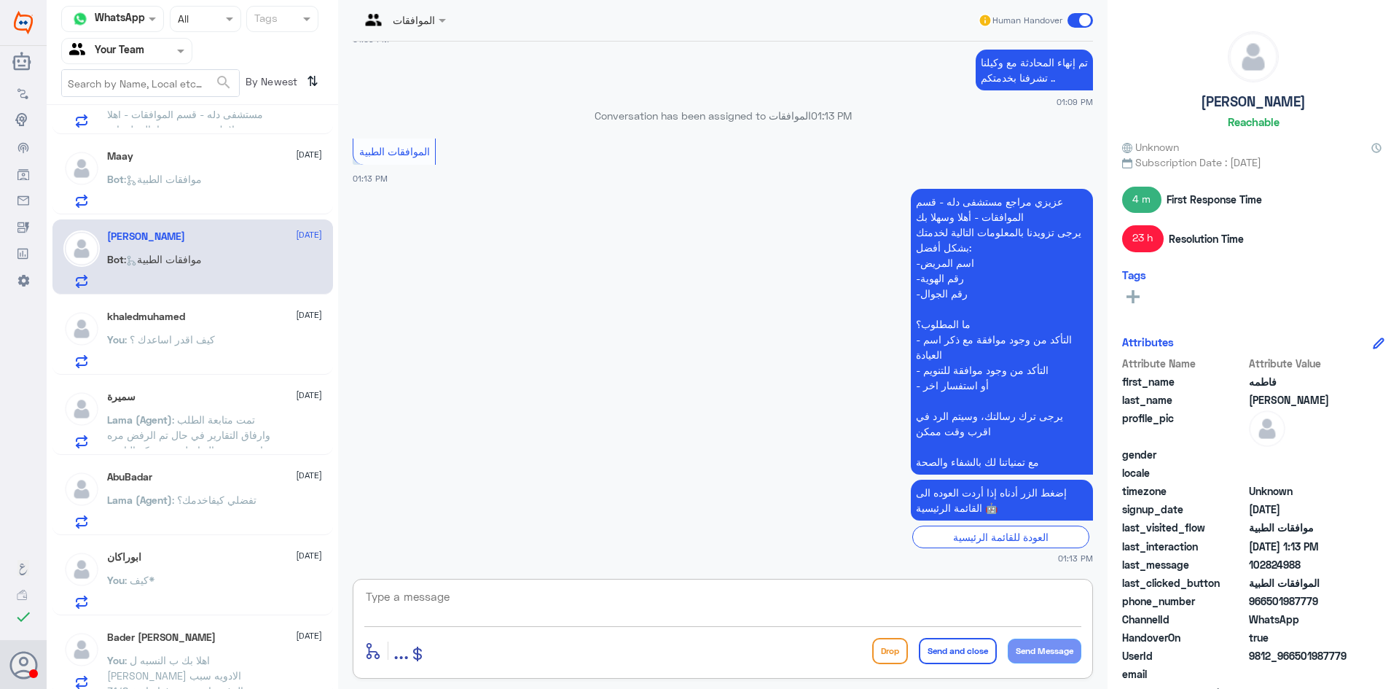
click at [482, 599] on textarea at bounding box center [722, 605] width 717 height 36
drag, startPoint x: 1042, startPoint y: 605, endPoint x: 1036, endPoint y: 598, distance: 8.9
click at [1036, 599] on textarea "كيف اقدؤ اساعدك ؟" at bounding box center [722, 605] width 717 height 36
type textarea "كيف اقدر اساعدك ؟"
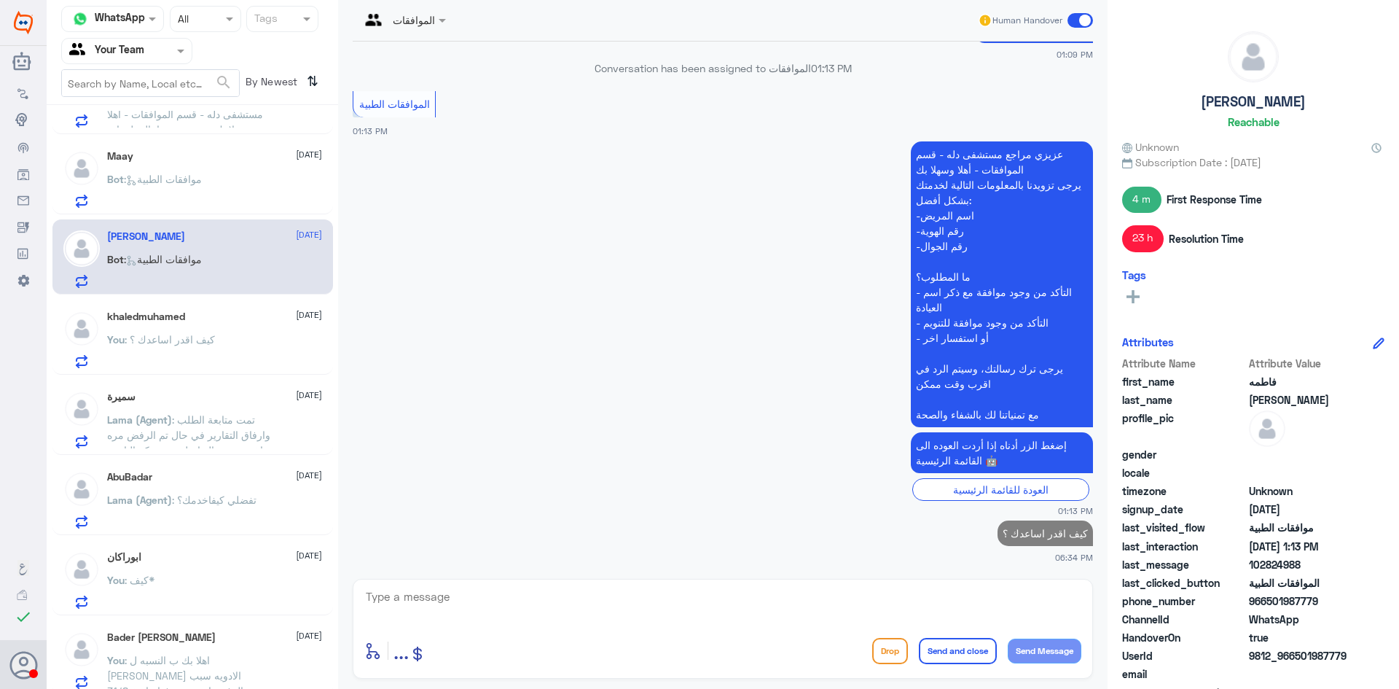
click at [170, 164] on div "Maay 9 October Bot : موافقات الطبية" at bounding box center [214, 179] width 215 height 58
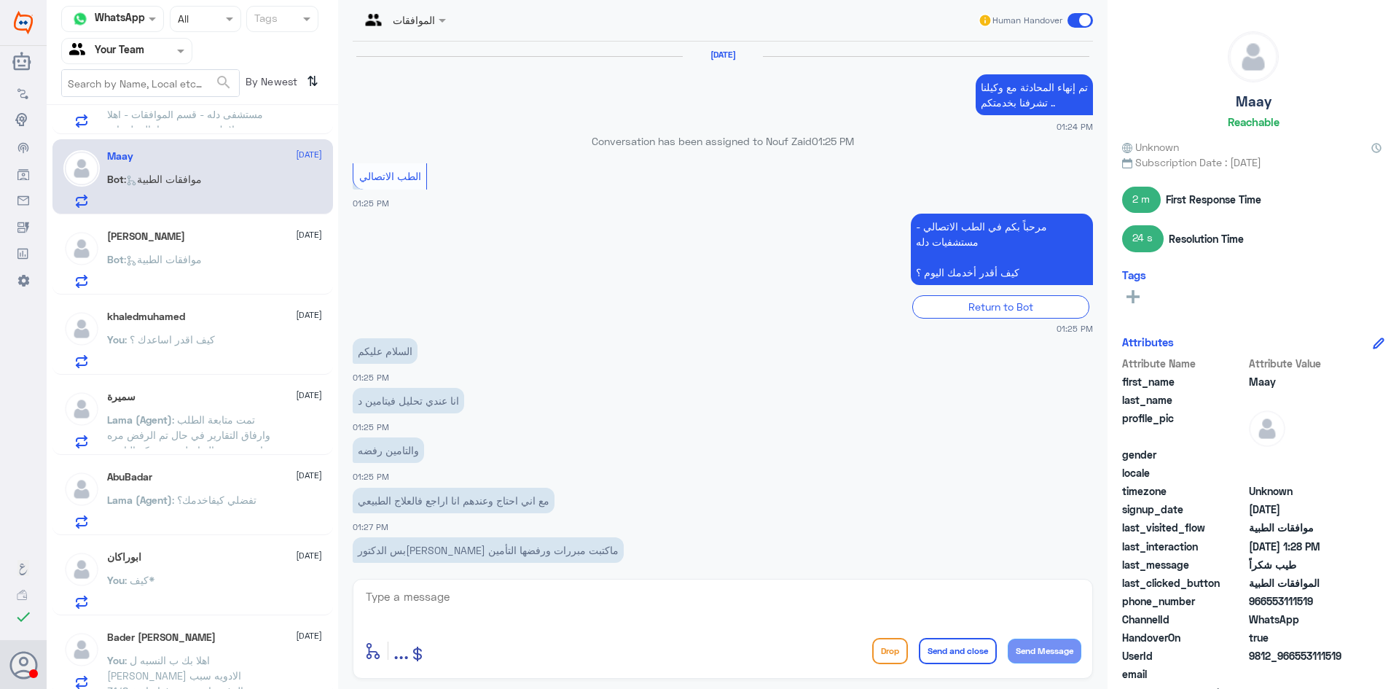
scroll to position [889, 0]
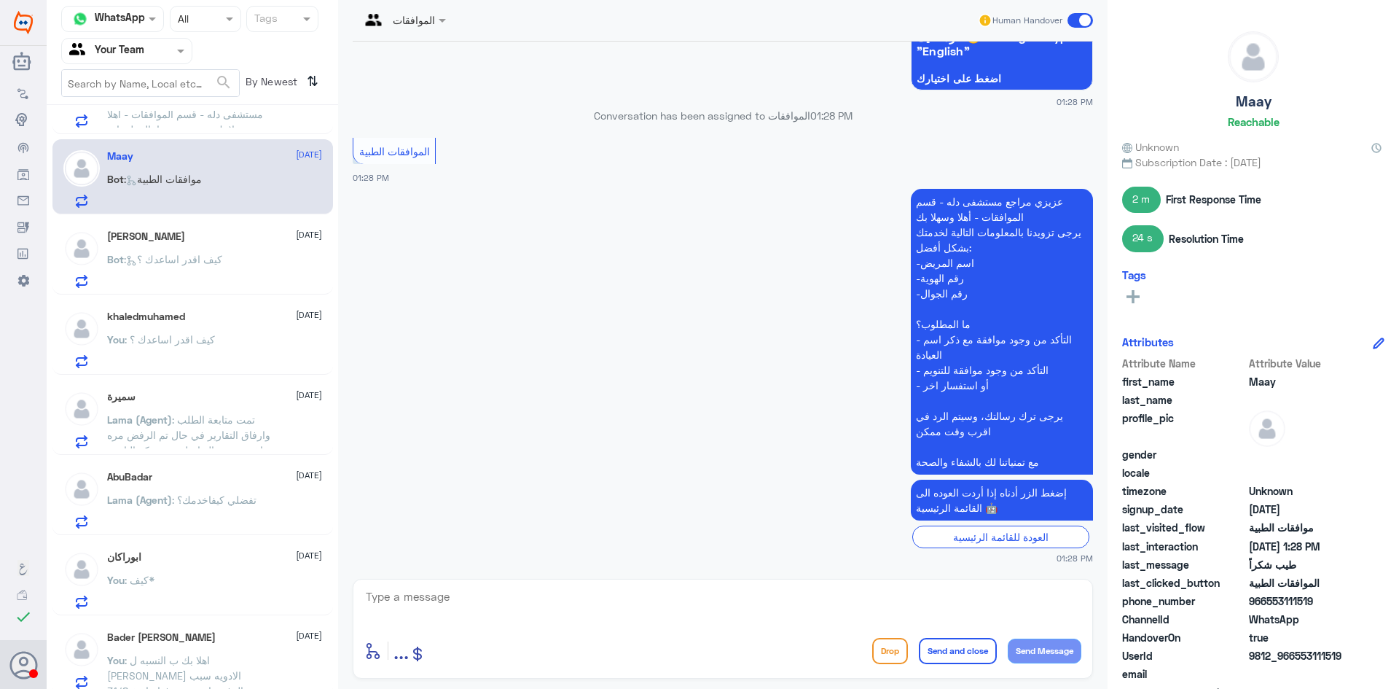
click at [480, 605] on textarea at bounding box center [722, 605] width 717 height 36
type textarea "كيف اقدر اساعدك ؟"
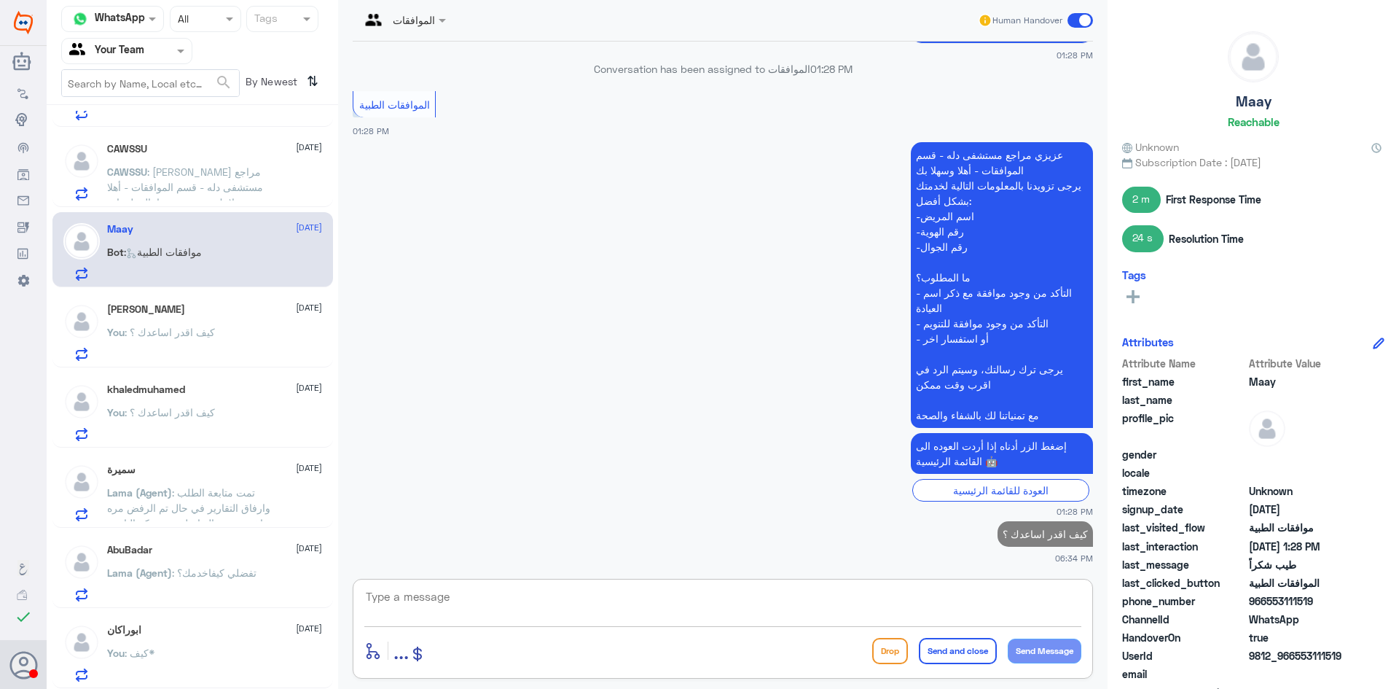
scroll to position [633, 0]
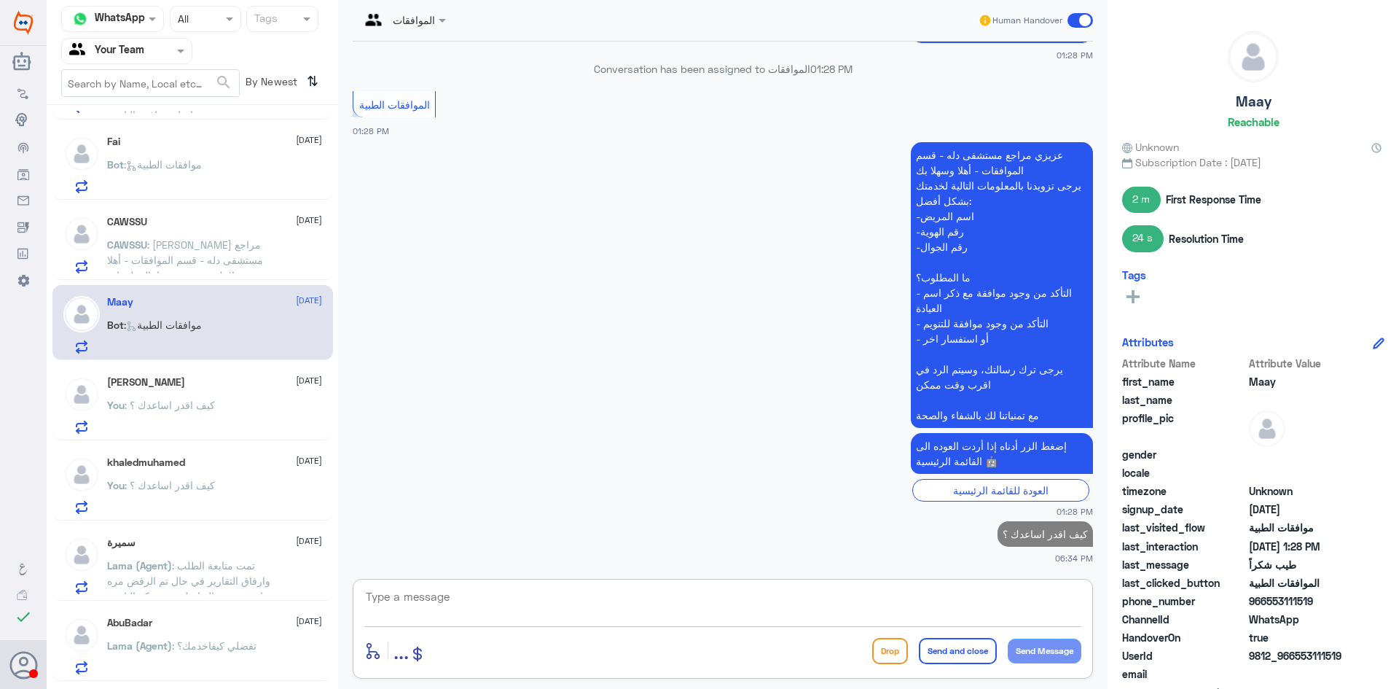
click at [195, 246] on span ": [PERSON_NAME] مراجع مستشفى دله - قسم الموافقات - أهلا وسهلا بك يرجى تزويدنا ب…" at bounding box center [188, 343] width 163 height 211
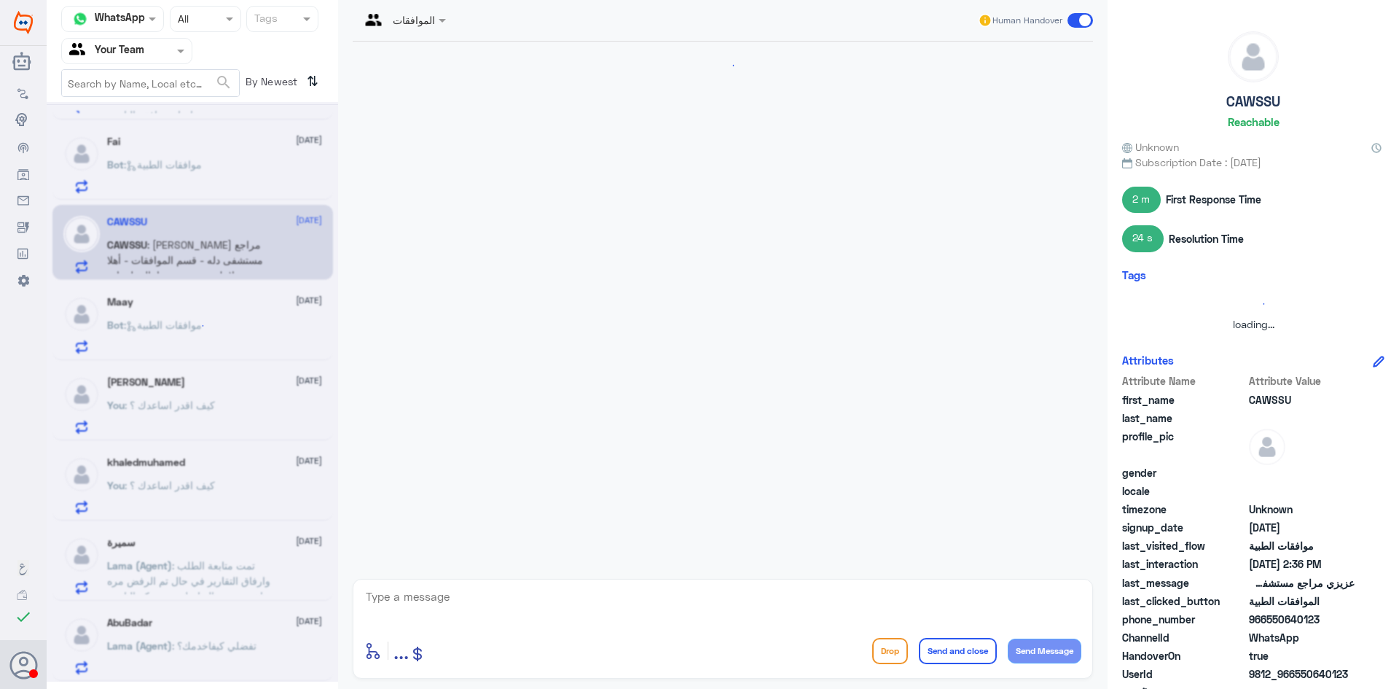
scroll to position [464, 0]
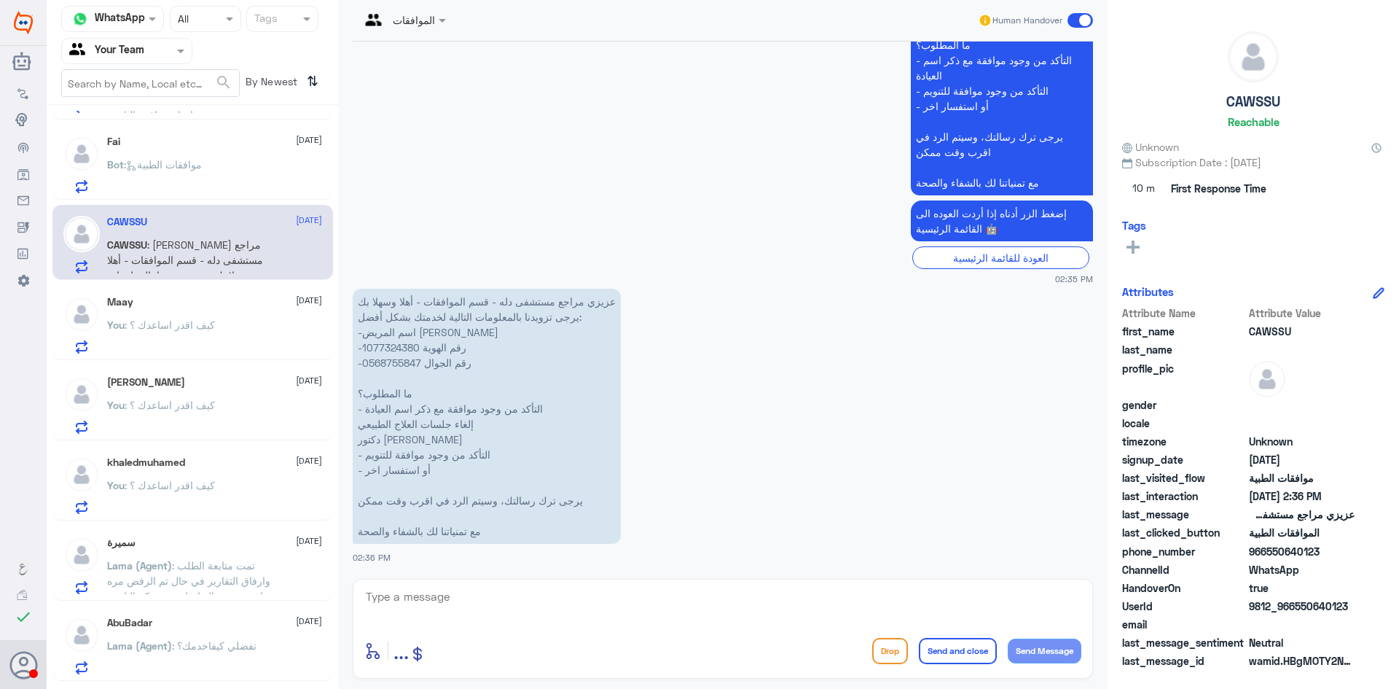
click at [489, 599] on textarea at bounding box center [722, 605] width 717 height 36
type textarea "م"
type textarea "كيف اقدر اساعدك ؟"
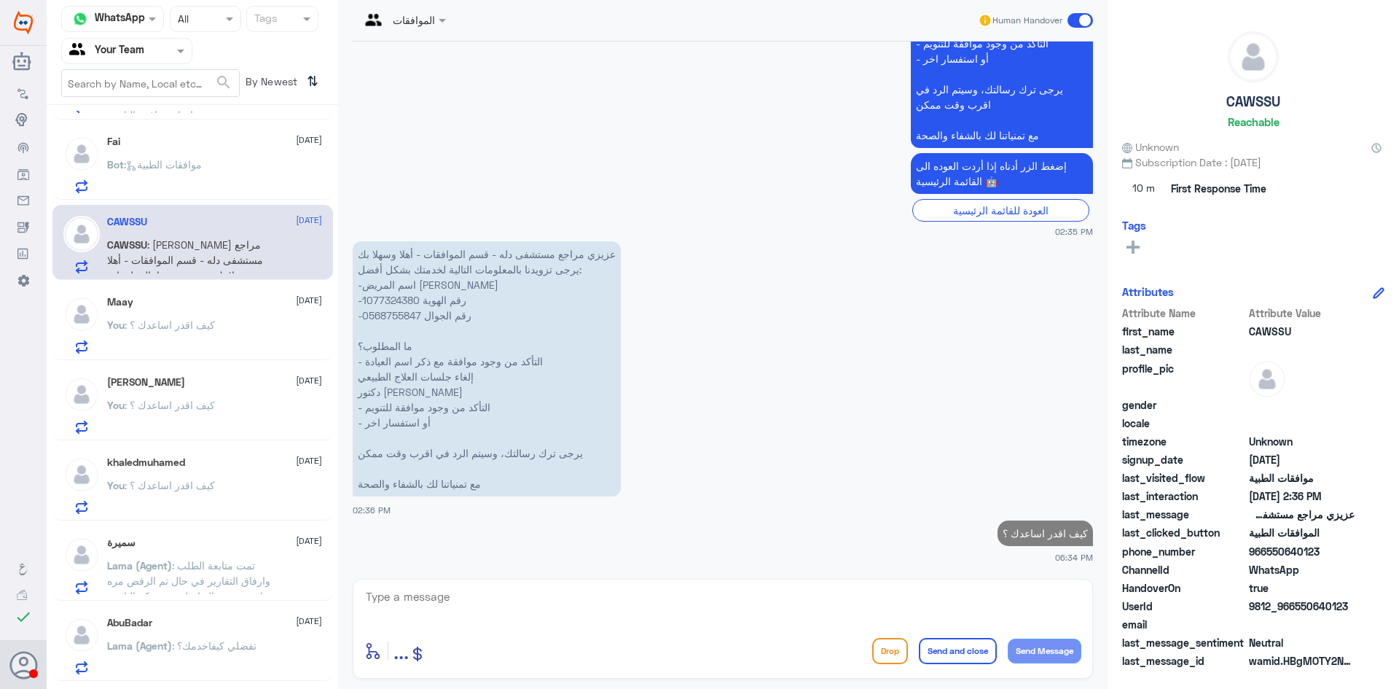
click at [224, 174] on div "Bot : موافقات الطبية" at bounding box center [214, 176] width 215 height 33
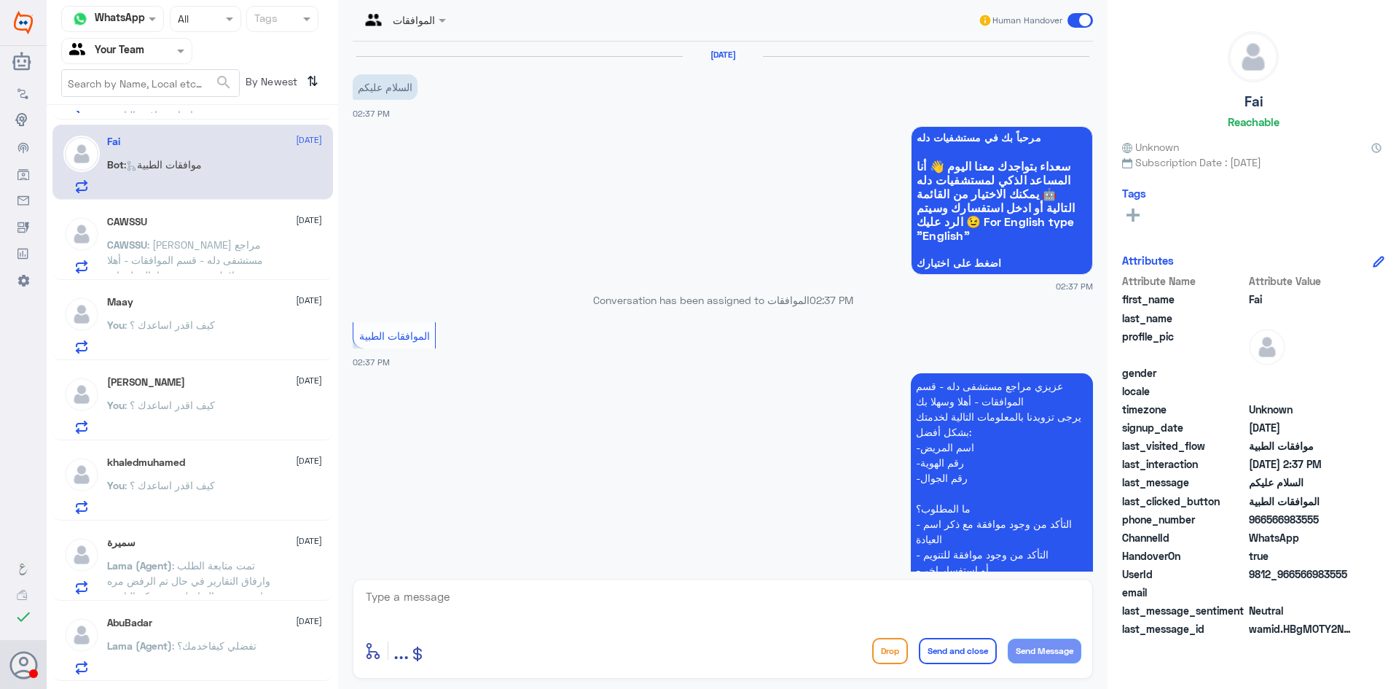
scroll to position [184, 0]
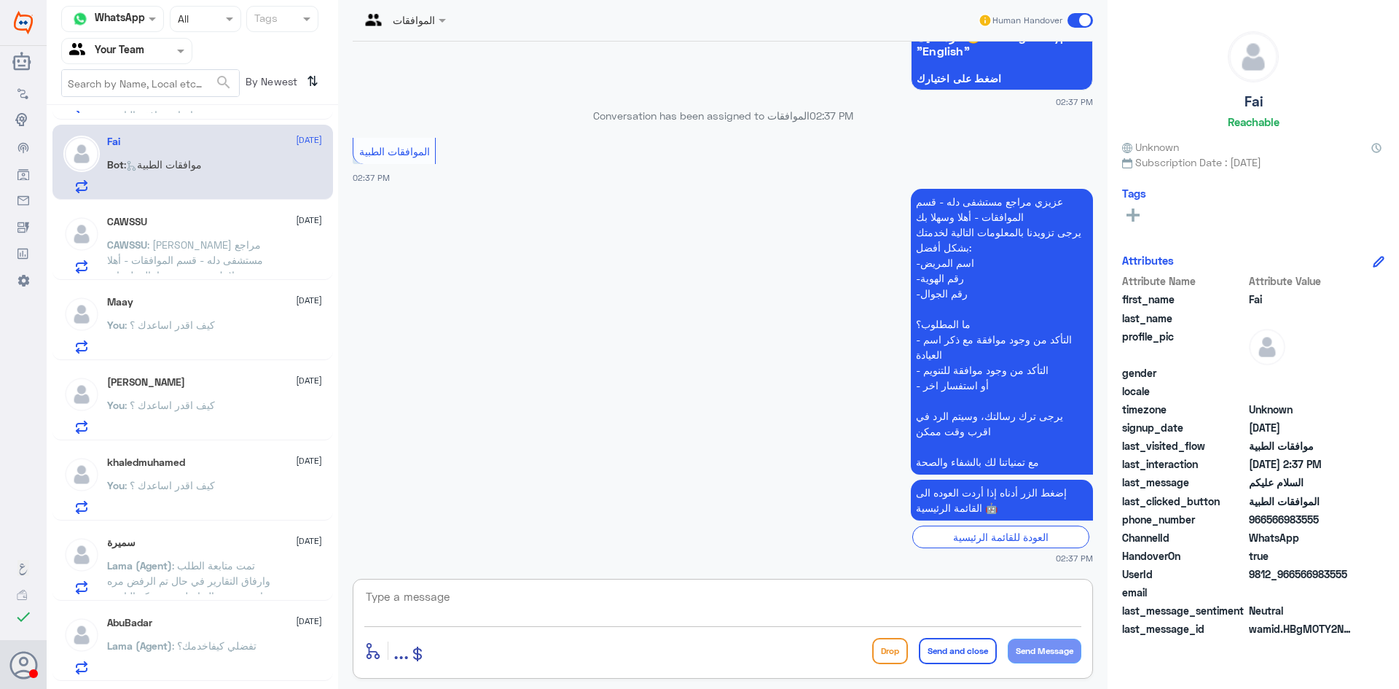
click at [477, 600] on textarea at bounding box center [722, 605] width 717 height 36
type textarea "كيف اقدر اساعدك ؟"
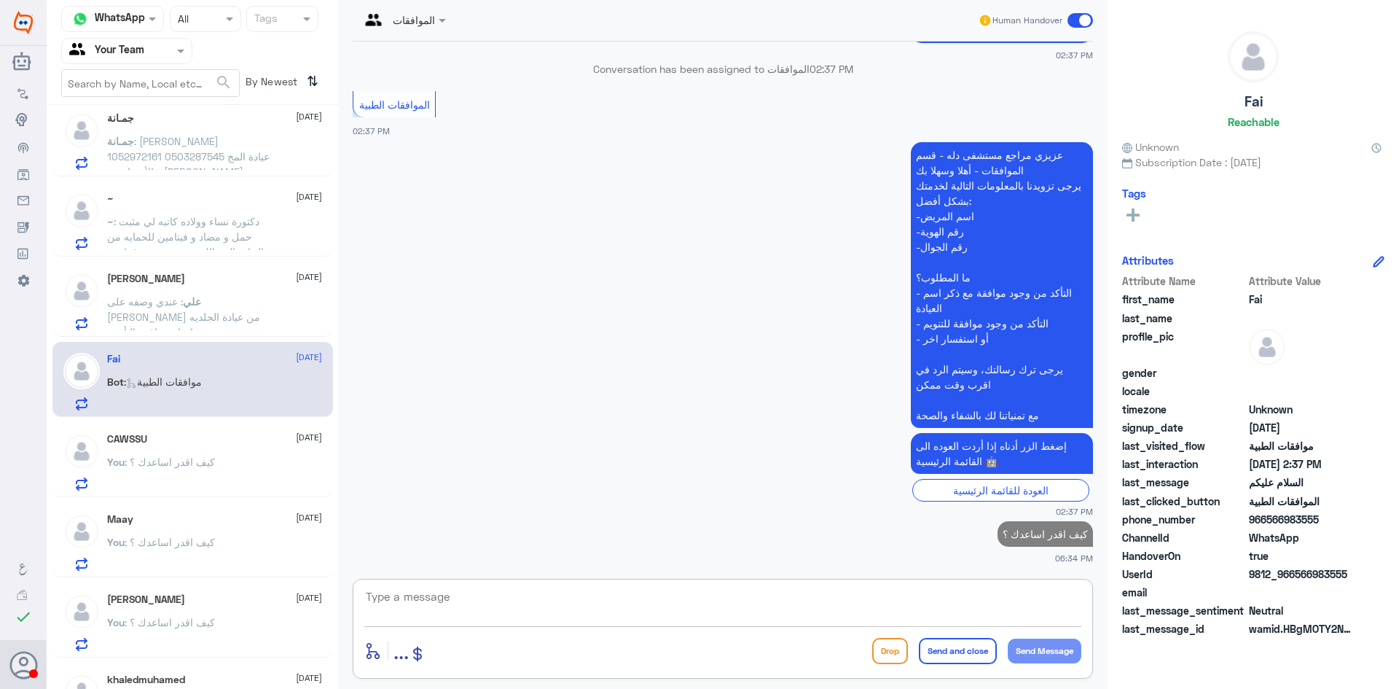
scroll to position [414, 0]
click at [224, 311] on p "علي : عندي وصفه على كريم اكواس من عيادة الجلديه بس احتاج موافقة التأمين" at bounding box center [189, 313] width 164 height 36
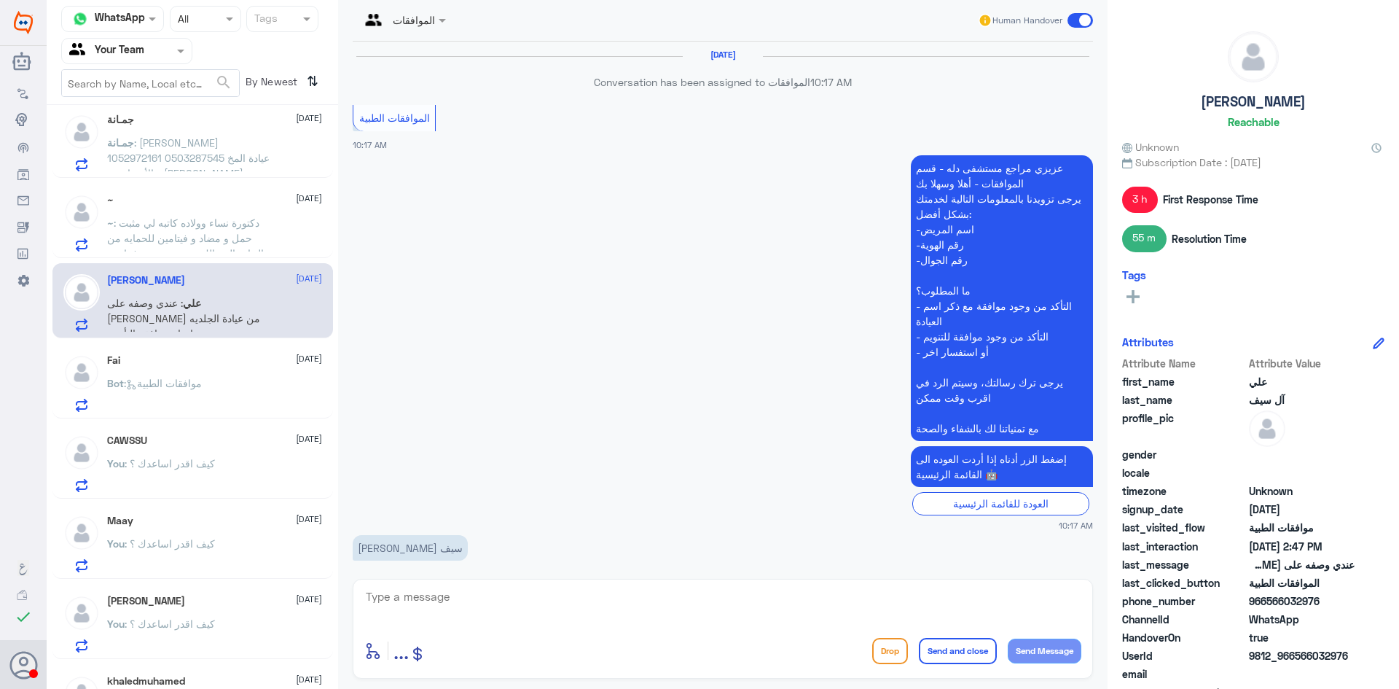
scroll to position [1158, 0]
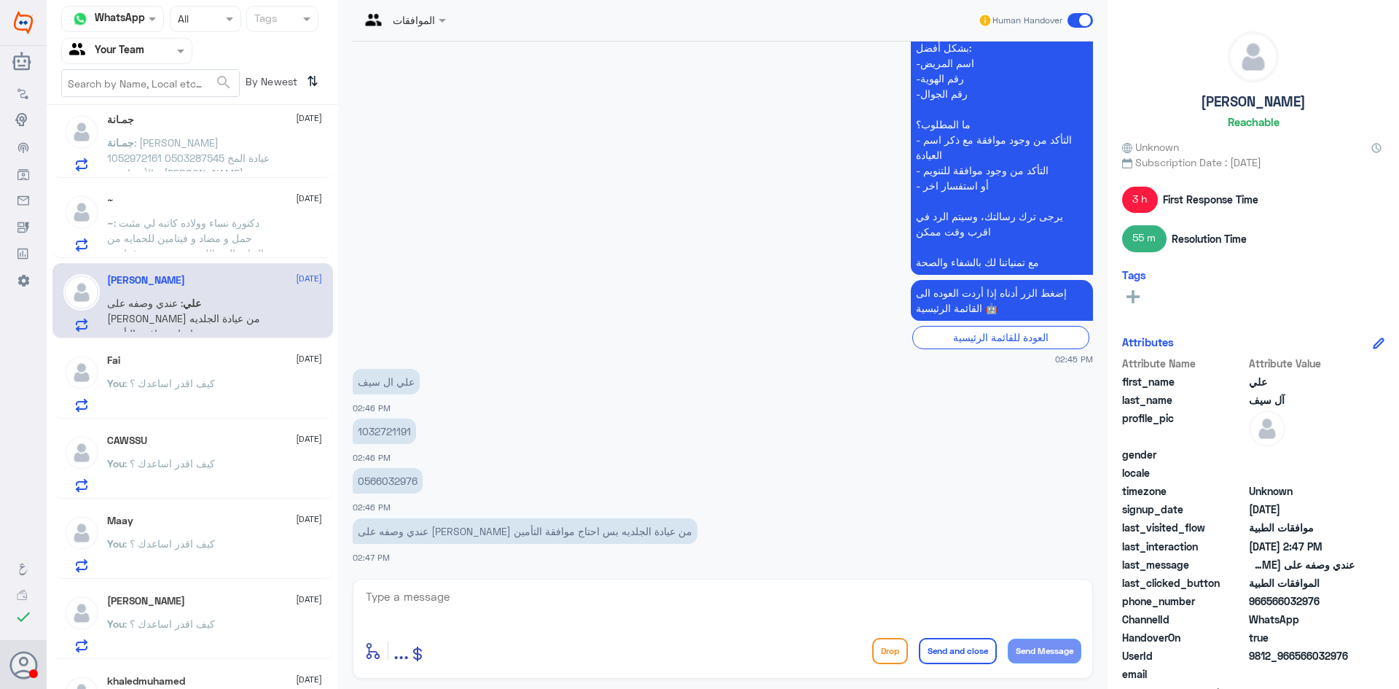
click at [399, 478] on p "0566032976" at bounding box center [388, 481] width 70 height 26
click at [380, 433] on p "1032721191" at bounding box center [384, 431] width 63 height 26
copy p "1032721191"
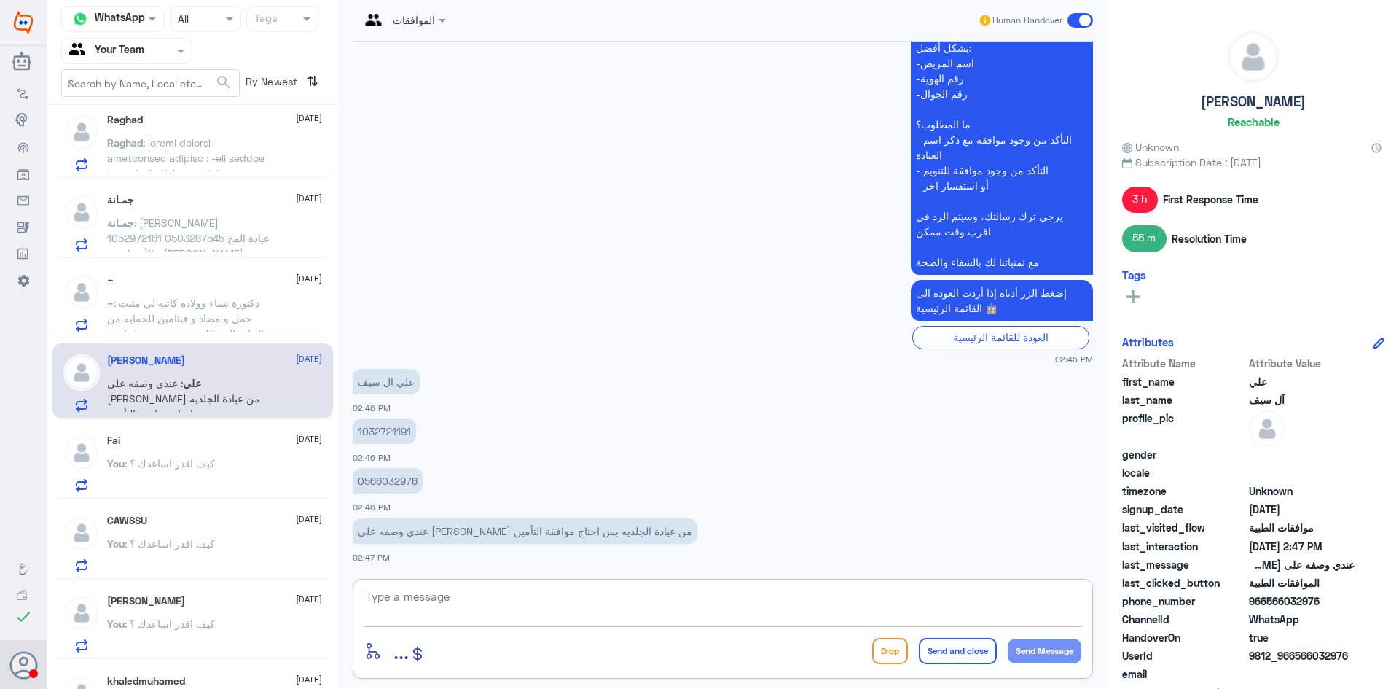
click at [477, 601] on textarea at bounding box center [722, 605] width 717 height 36
type textarea "عزيزي هل الزياره في دله النخيل ؟"
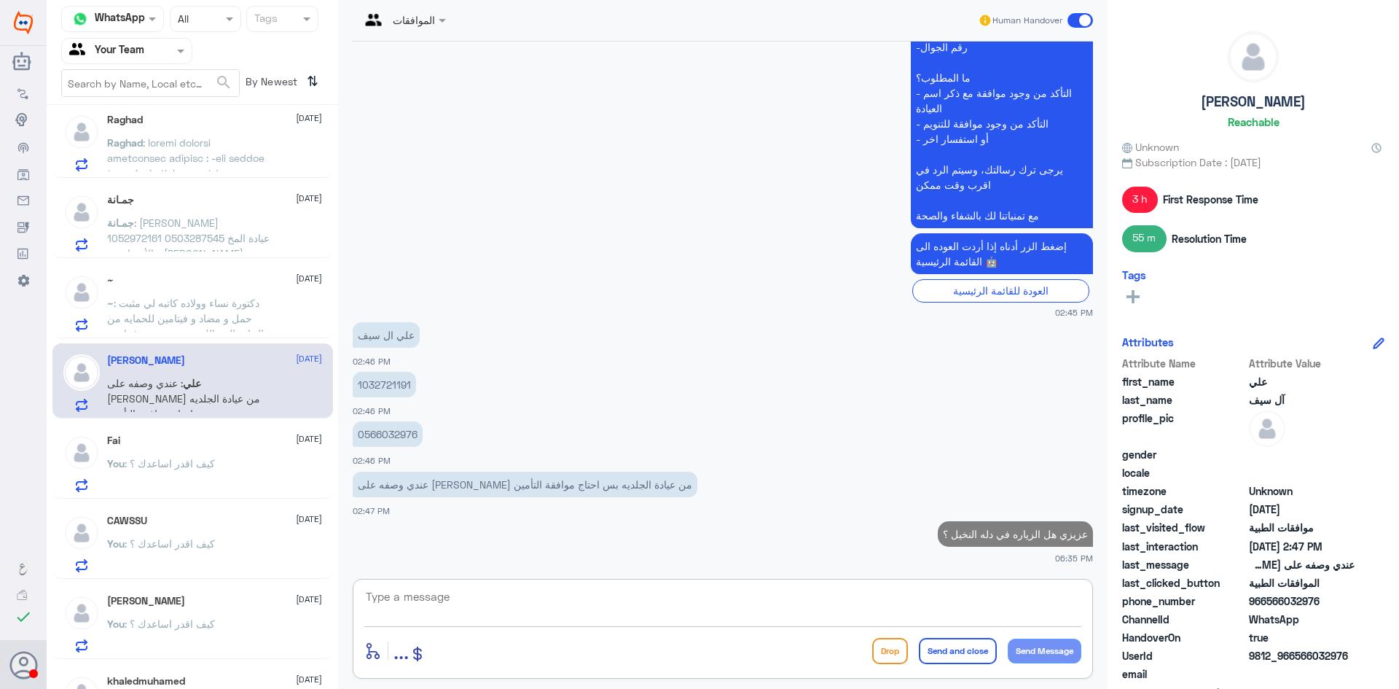
click at [228, 316] on span ": دكتورة نساء وولاده كاتبه لي مثبت حمل و مضاد و فيتامين للحمايه من التهاب المسا…" at bounding box center [185, 334] width 157 height 74
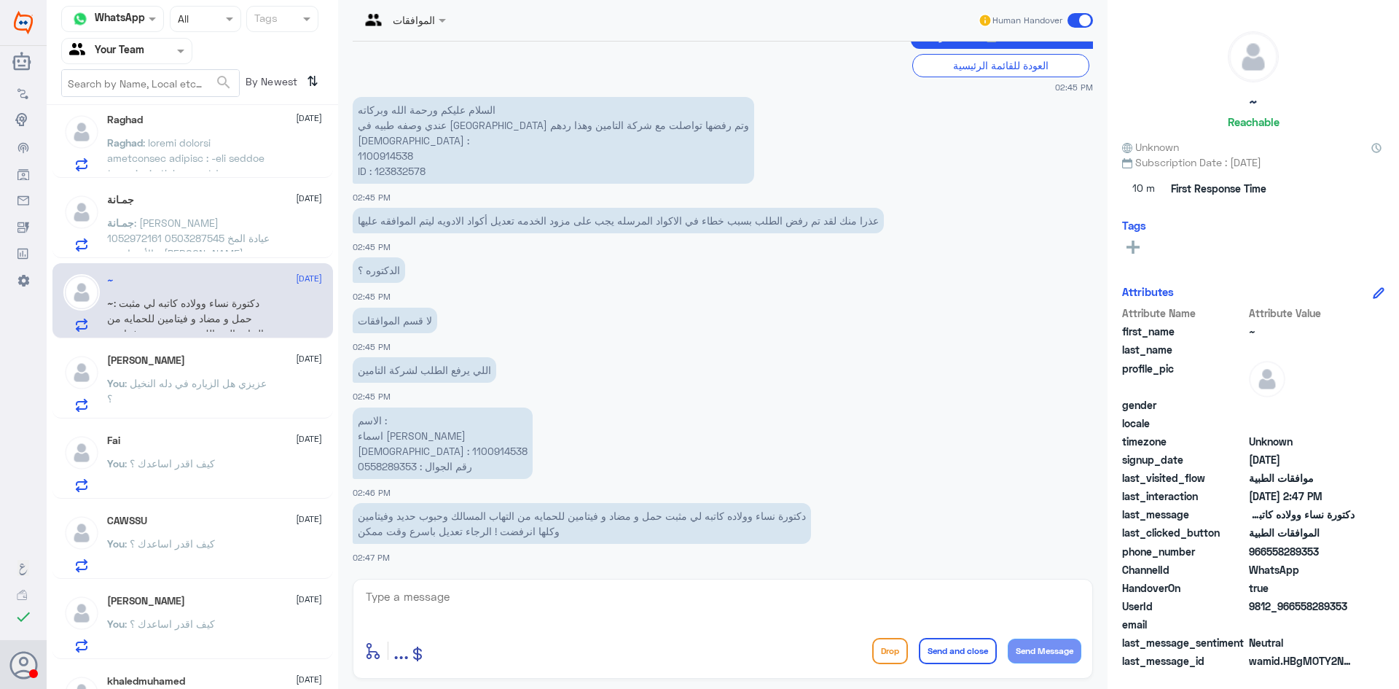
scroll to position [1418, 0]
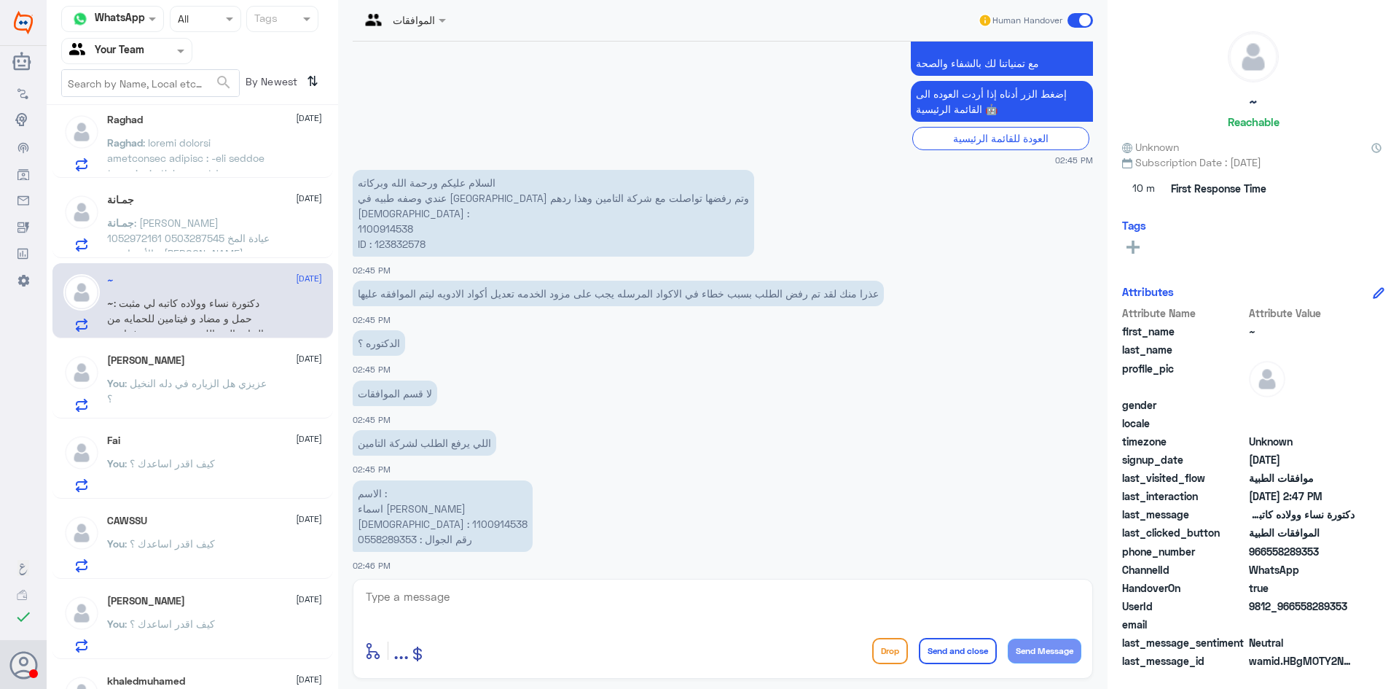
click at [387, 224] on p "السلام عليكم ورحمة الله وبركاته عندي وصفه طبيه في مستشفى دله وتم رفضها تواصلت م…" at bounding box center [554, 213] width 402 height 87
copy p "1100914538"
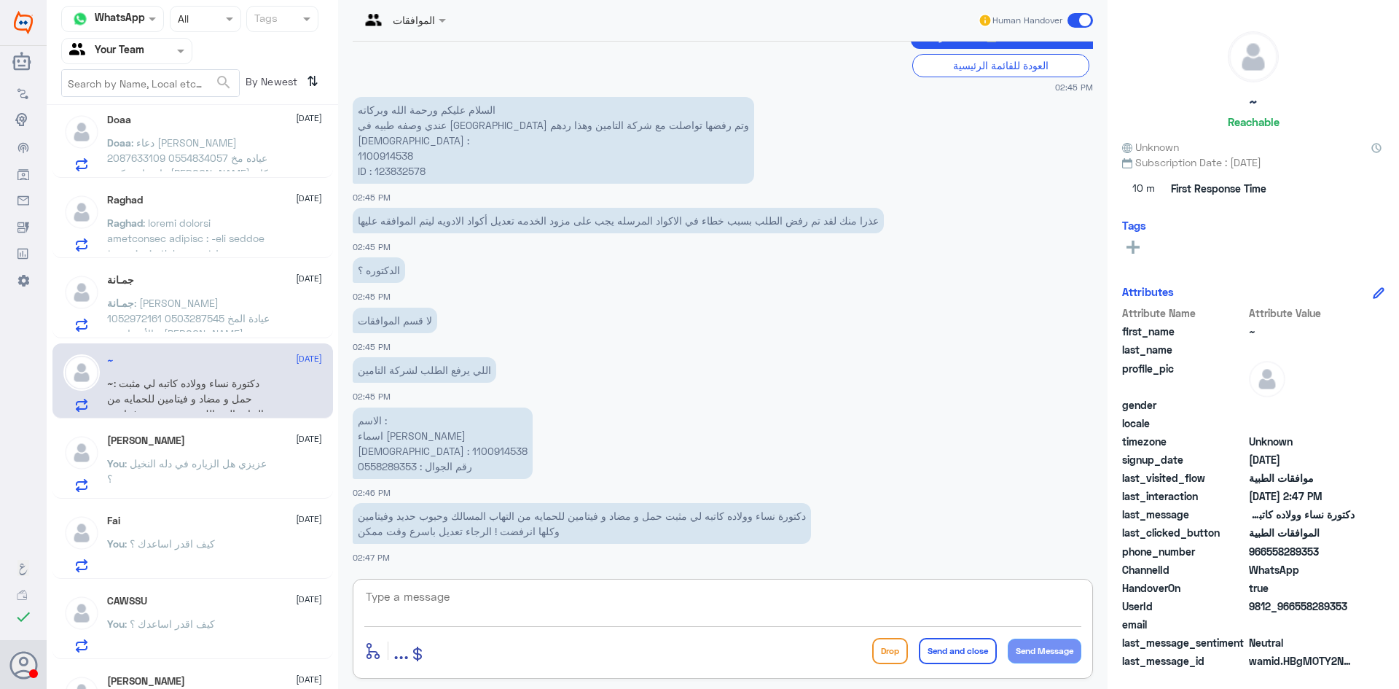
click at [507, 610] on textarea at bounding box center [722, 605] width 717 height 36
type textarea "عزيزتي الا كواد صحيحه"
drag, startPoint x: 955, startPoint y: 600, endPoint x: 1203, endPoint y: 577, distance: 248.9
click at [1203, 577] on div "Channel WhatsApp Status × All Tags Agent Filter Your Team search By Newest ⇅ 🌸 …" at bounding box center [723, 346] width 1353 height 693
click at [147, 286] on div "جمـانة 9 October" at bounding box center [214, 280] width 215 height 12
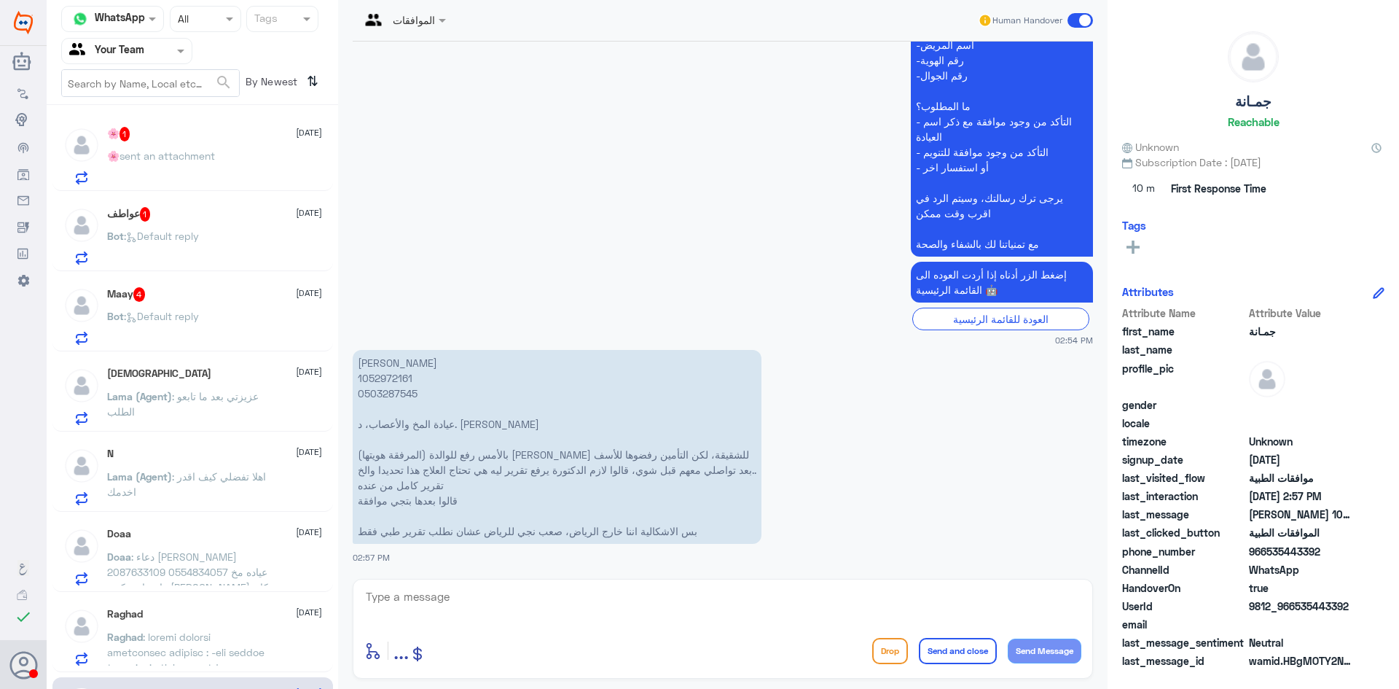
click at [217, 243] on div "Bot : Default reply" at bounding box center [214, 248] width 215 height 33
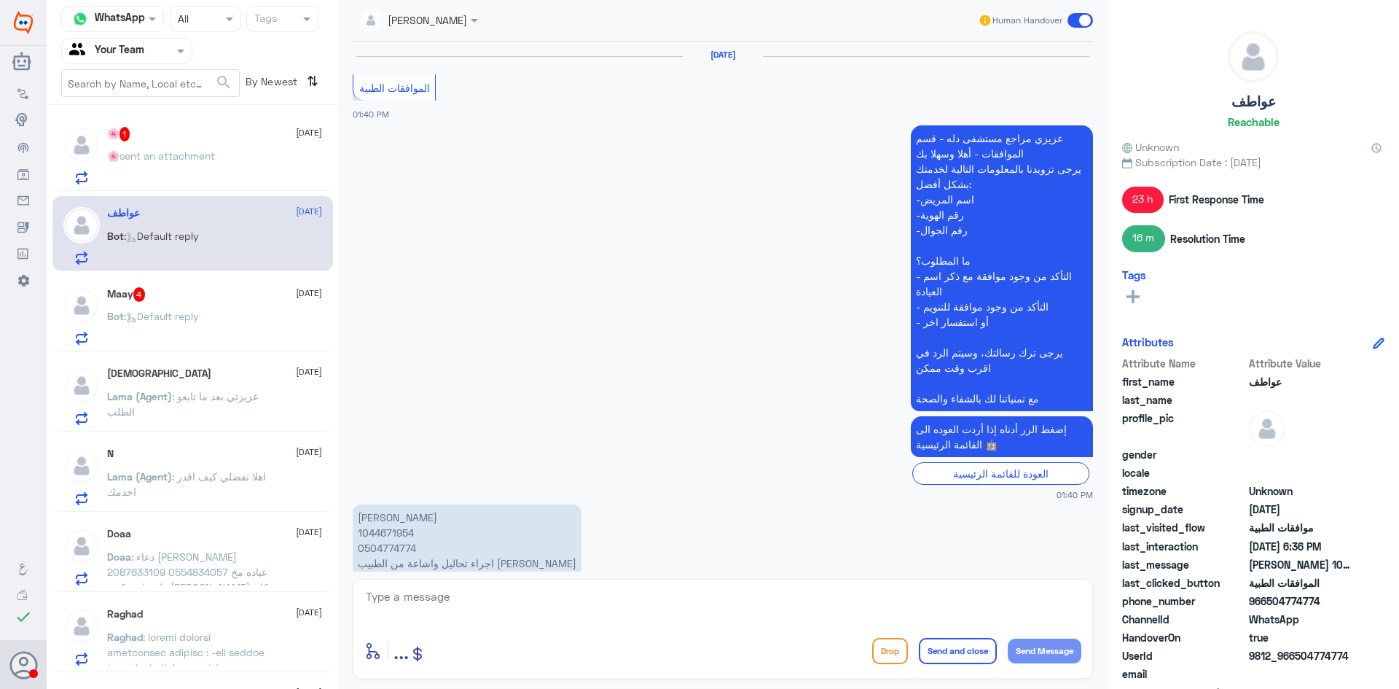
scroll to position [1816, 0]
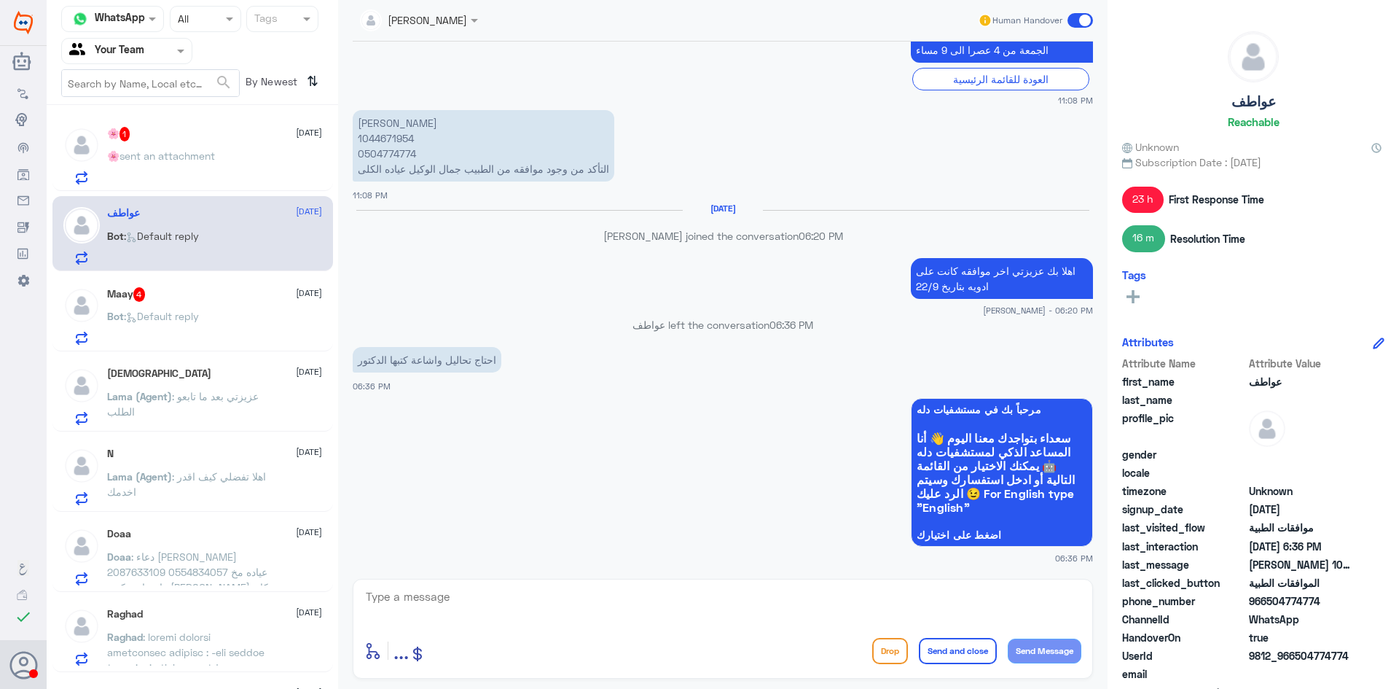
click at [397, 144] on p "[PERSON_NAME] 1044671954 0504774774 التأكد من وجود موافقه من الطبيب جمال الوكيل…" at bounding box center [484, 145] width 262 height 71
copy p "1044671954"
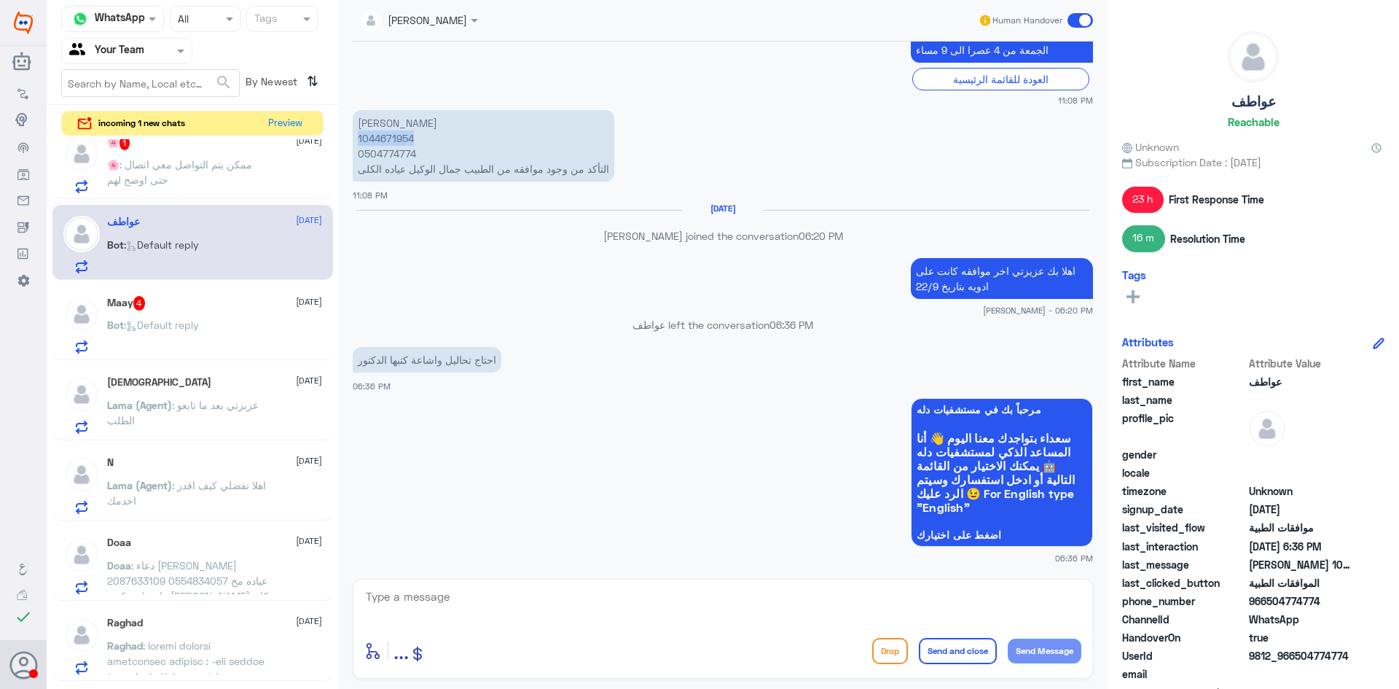
scroll to position [0, 0]
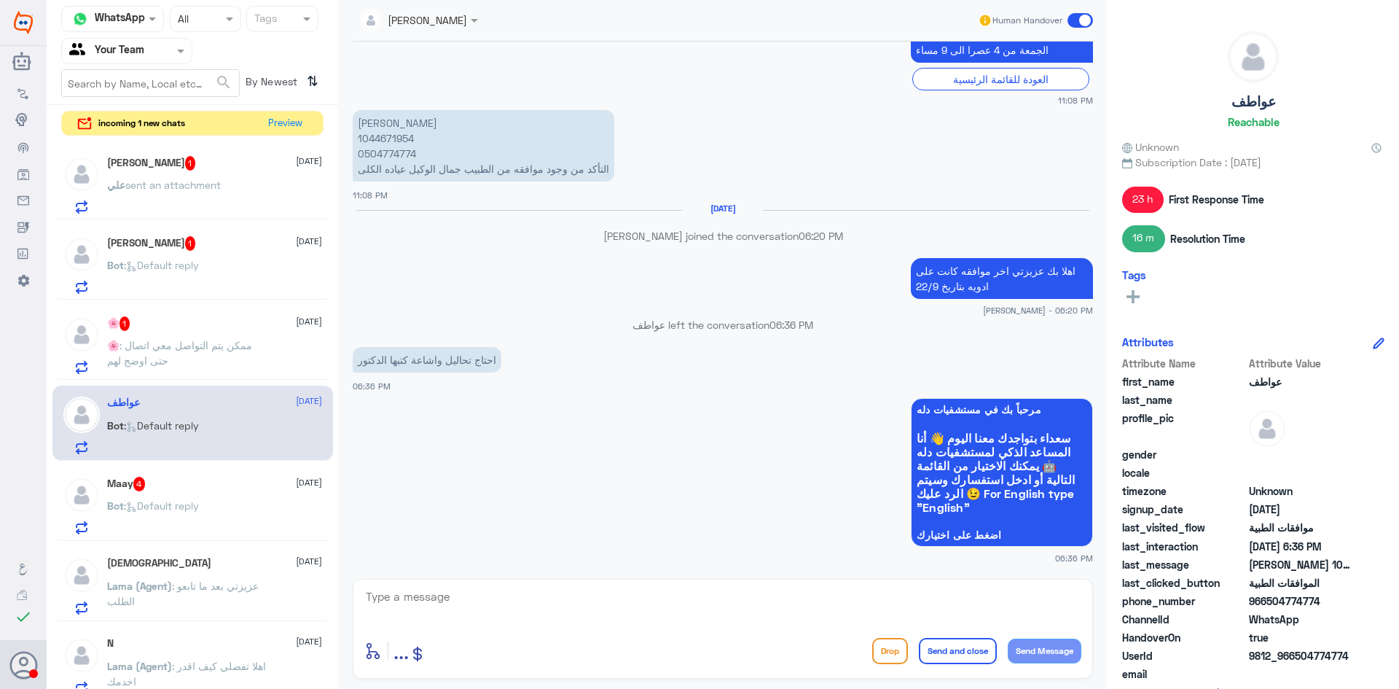
click at [176, 176] on div "علي آل سيف 1 9 October علي sent an attachment" at bounding box center [214, 185] width 215 height 58
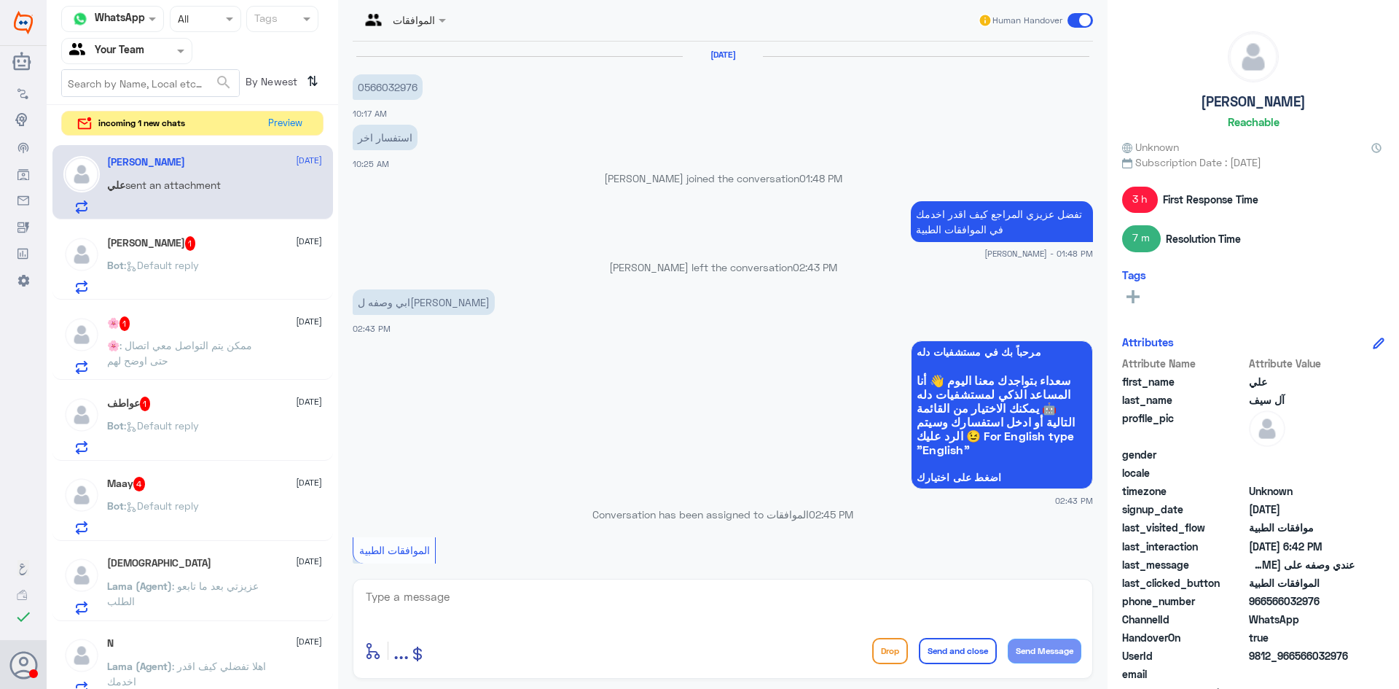
scroll to position [920, 0]
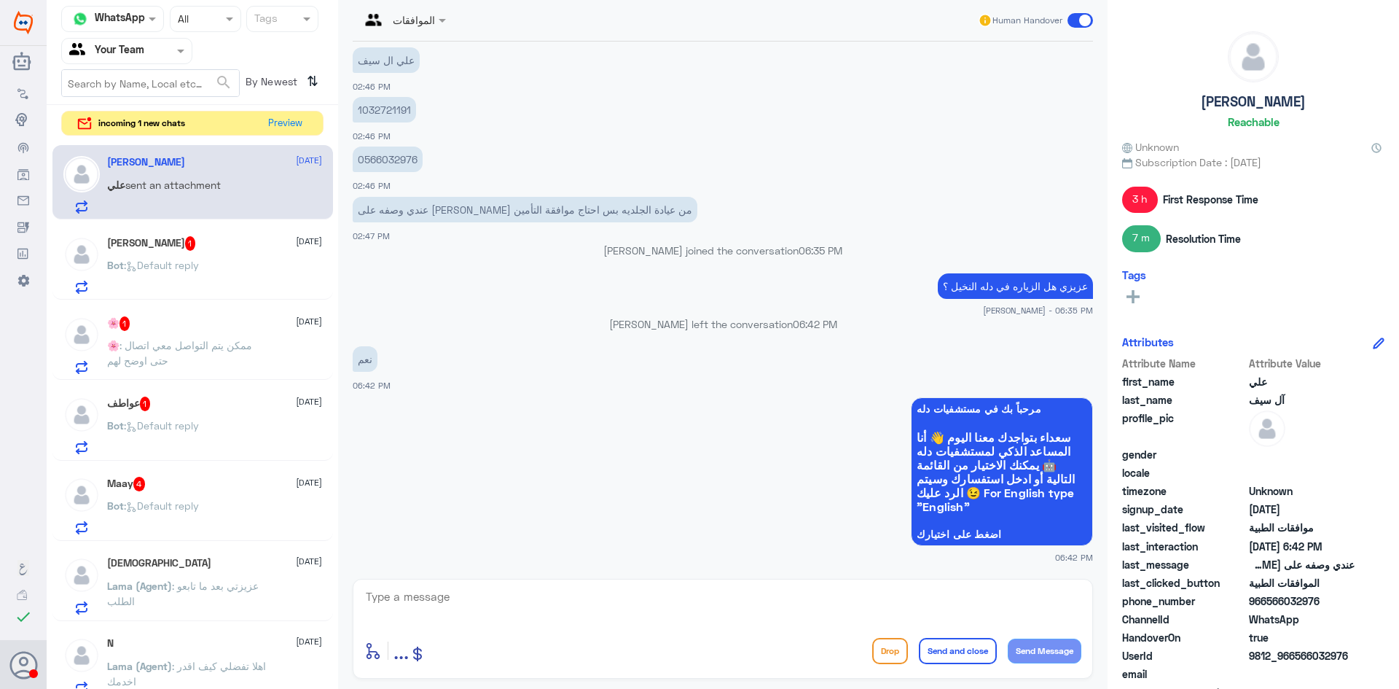
click at [560, 613] on textarea at bounding box center [722, 605] width 717 height 36
type textarea "ع"
click at [788, 597] on textarea "اعتذر منك اكواس غير مغطى من التامين يرحى العوده ل طبيبك لمتابه دواء بديل" at bounding box center [722, 605] width 717 height 36
type textarea "اعتذر منك اكواس غير مغطى من التامين يرحى العوده ل طبيبك لكتابه دواء بديل"
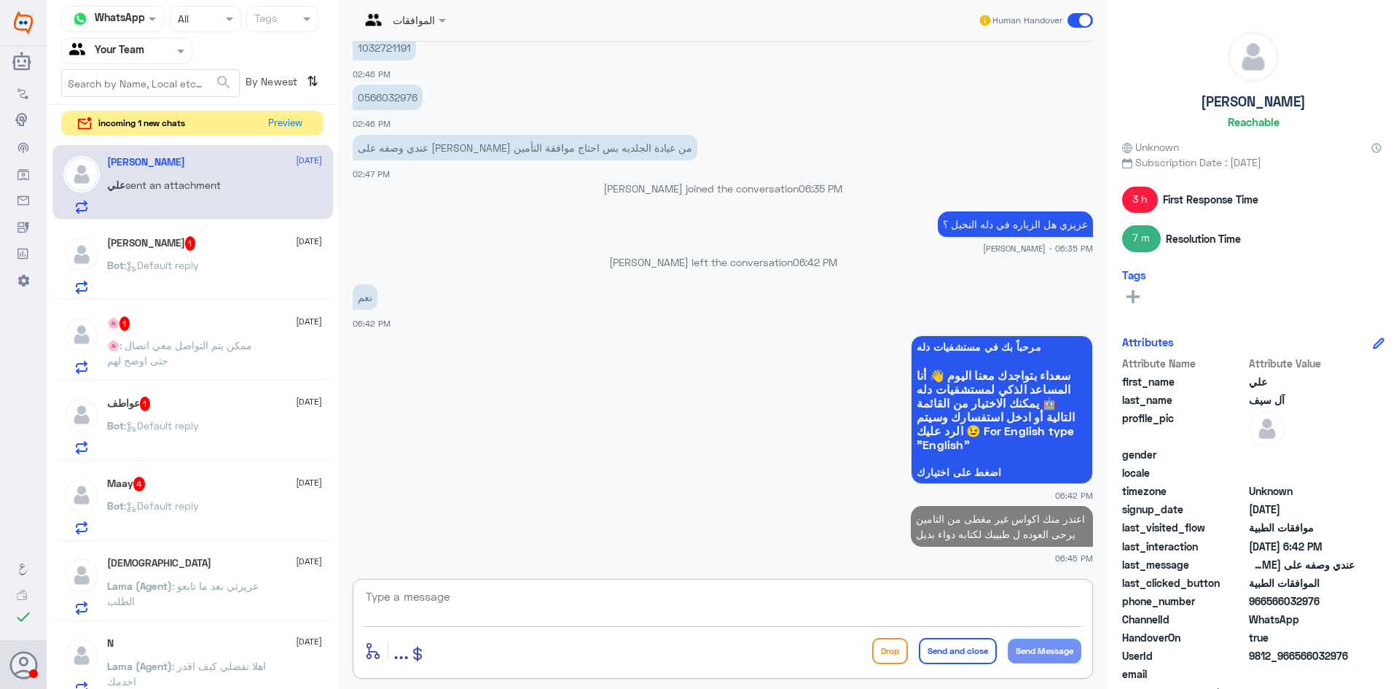
click at [169, 259] on span ": Default reply" at bounding box center [161, 265] width 75 height 12
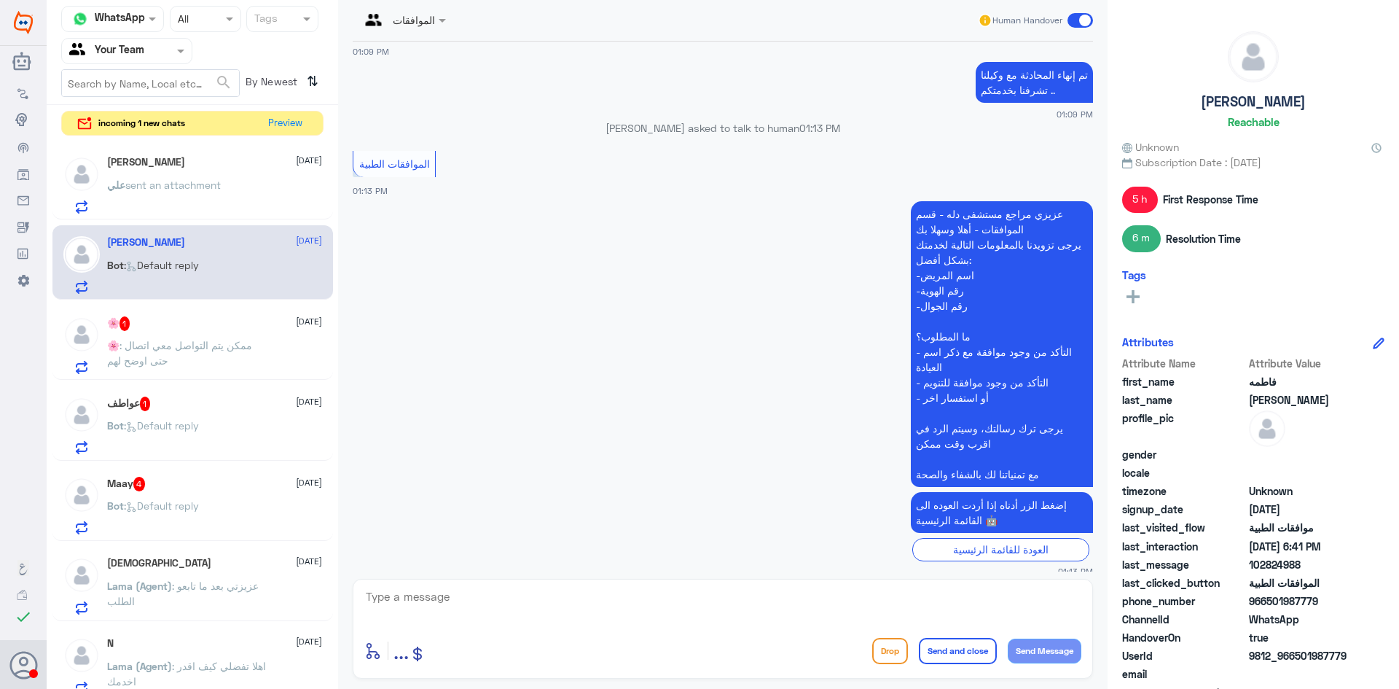
scroll to position [1220, 0]
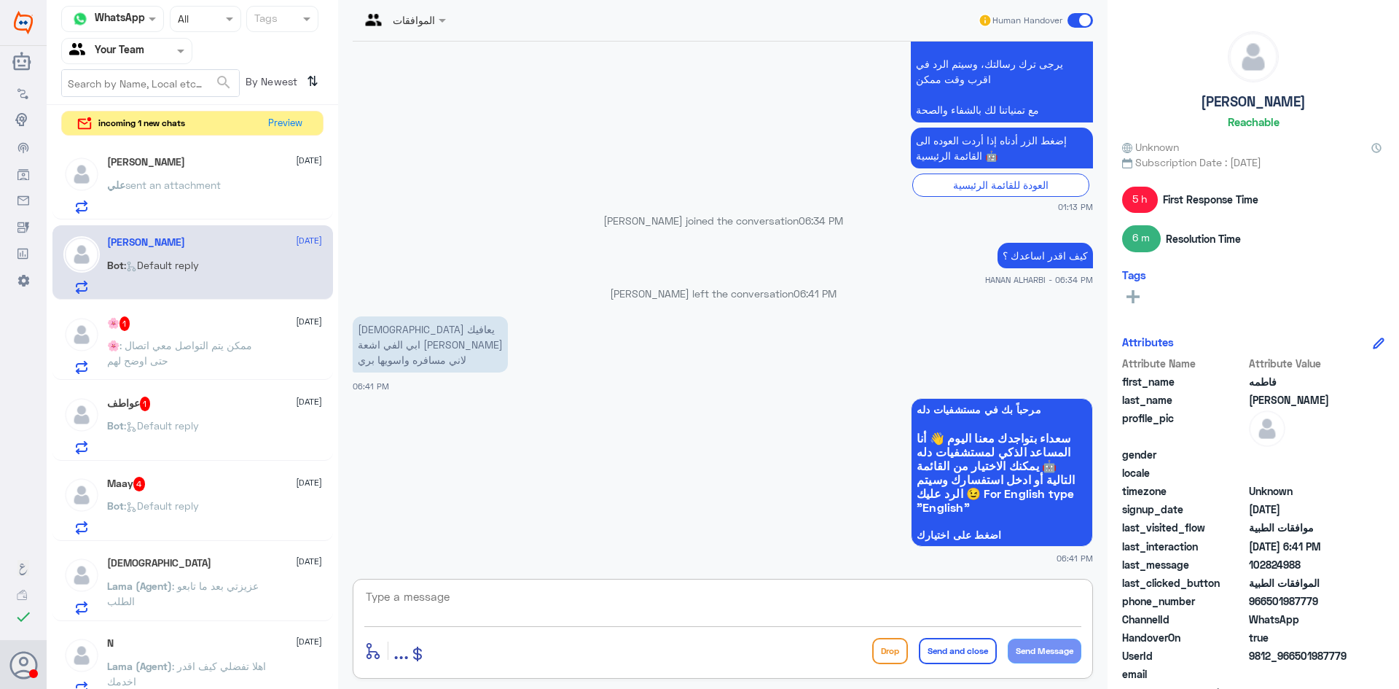
click at [488, 602] on textarea at bounding box center [722, 605] width 717 height 36
type textarea "ب"
type textarea "بياناتك اذا ممكن"
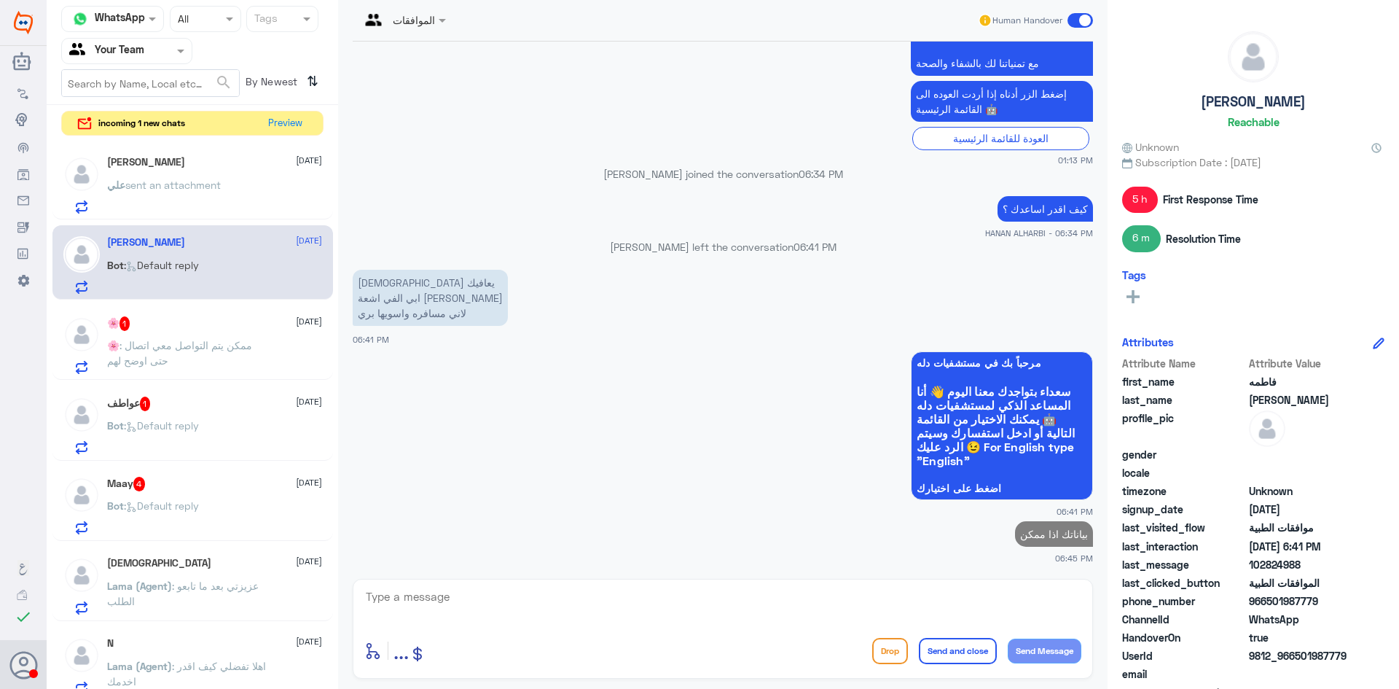
click at [222, 345] on span ": ممكن يتم التواصل معي اتصال حتى اوضح لهم" at bounding box center [179, 353] width 145 height 28
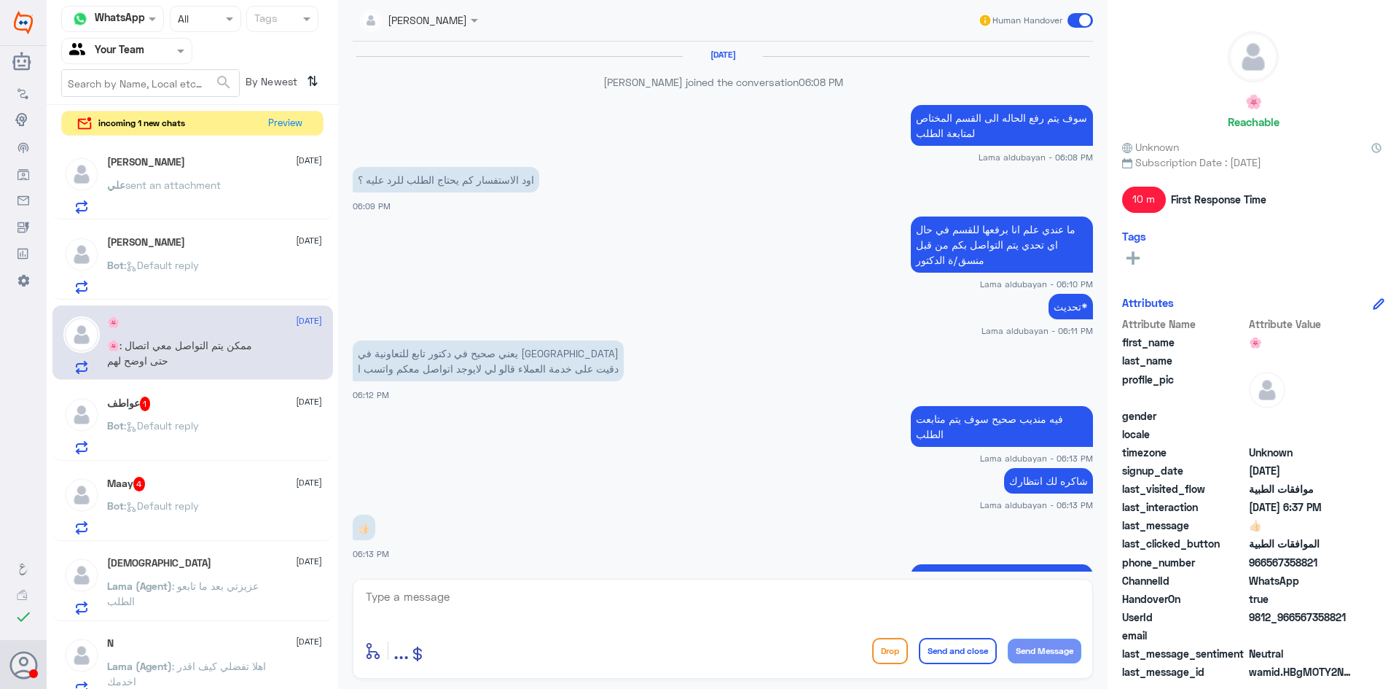
scroll to position [690, 0]
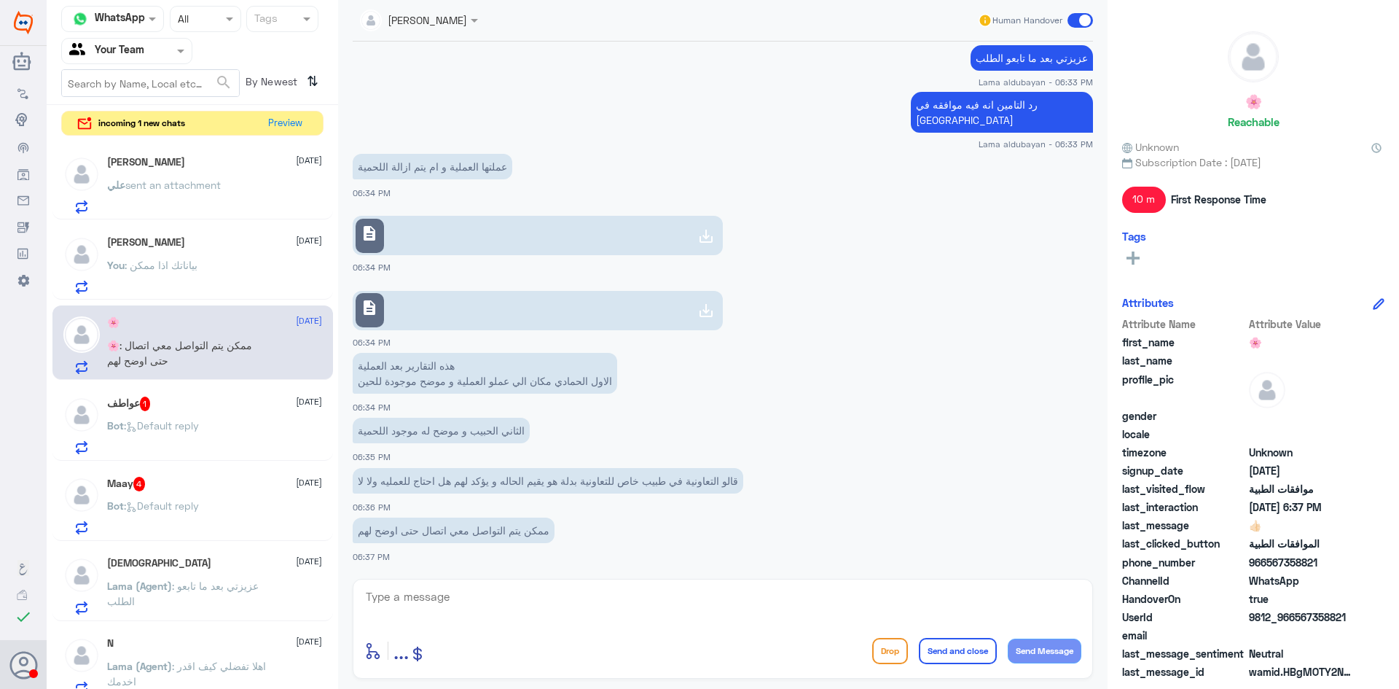
click at [209, 429] on div "Bot : Default reply" at bounding box center [214, 437] width 215 height 33
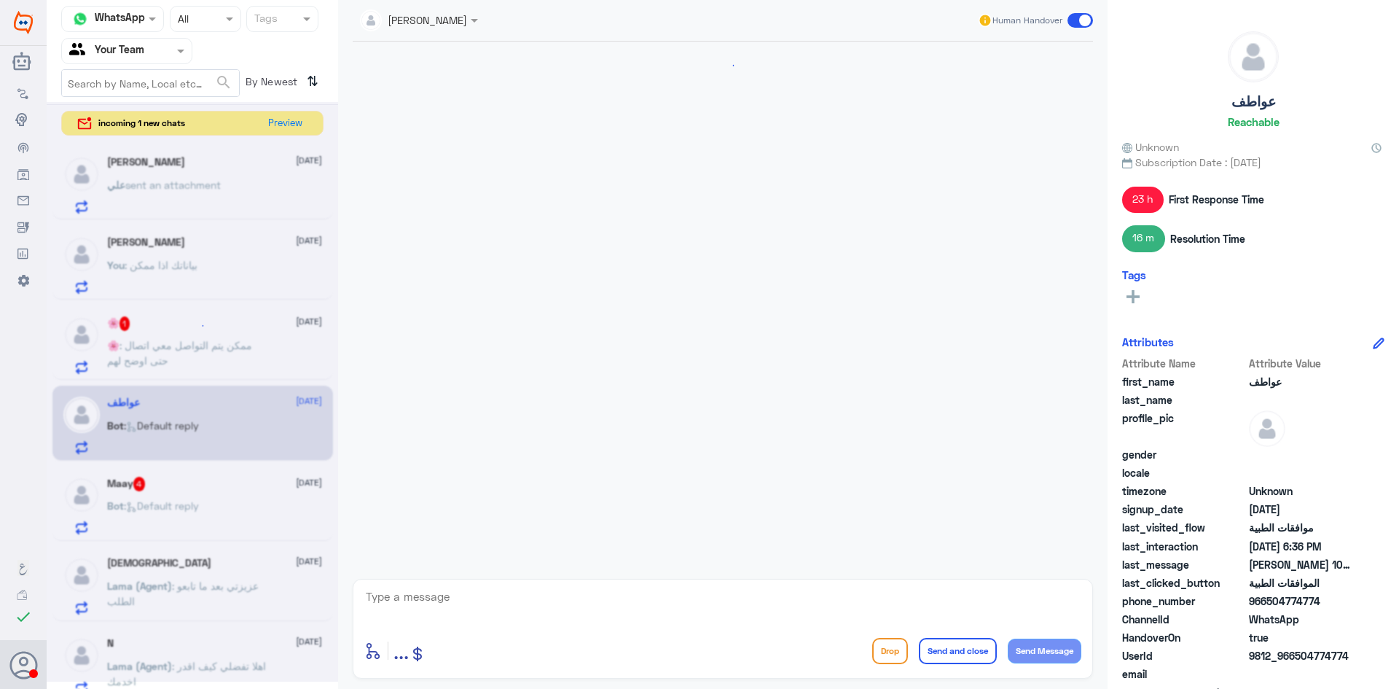
scroll to position [1816, 0]
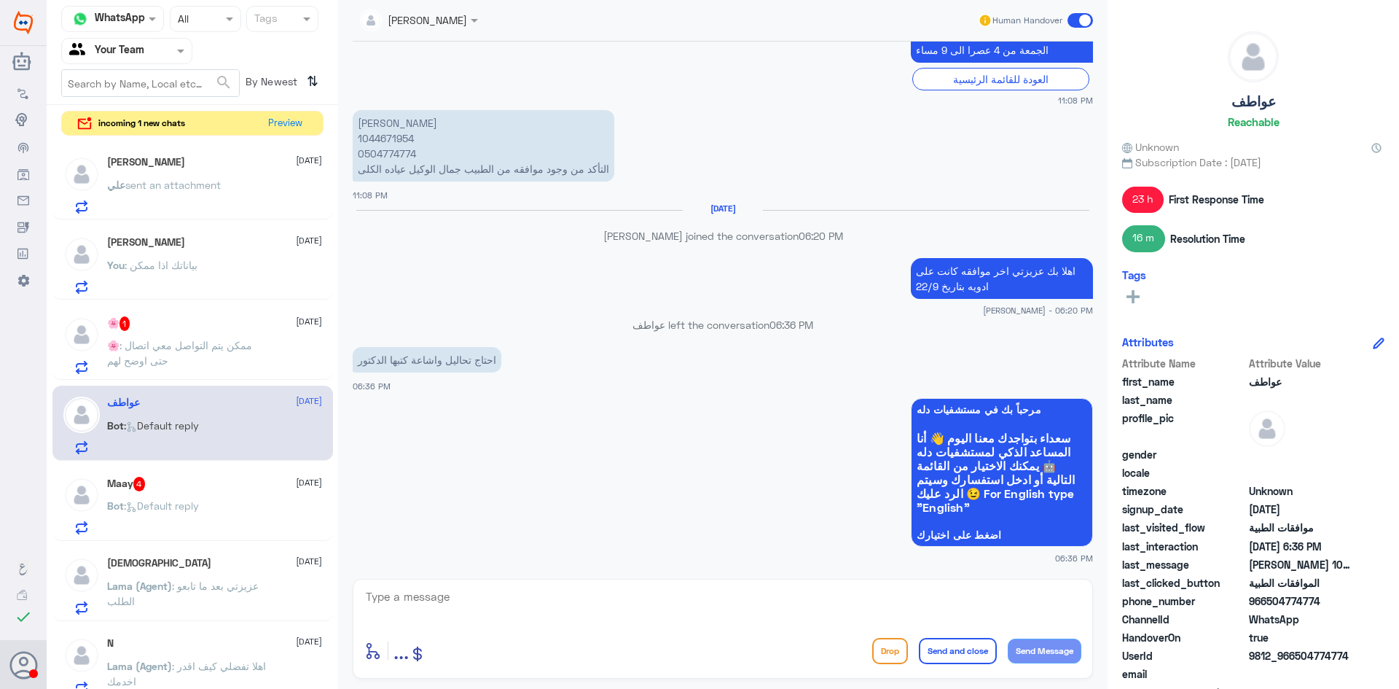
click at [501, 600] on textarea at bounding box center [722, 605] width 717 height 36
type textarea "جاري التحقق"
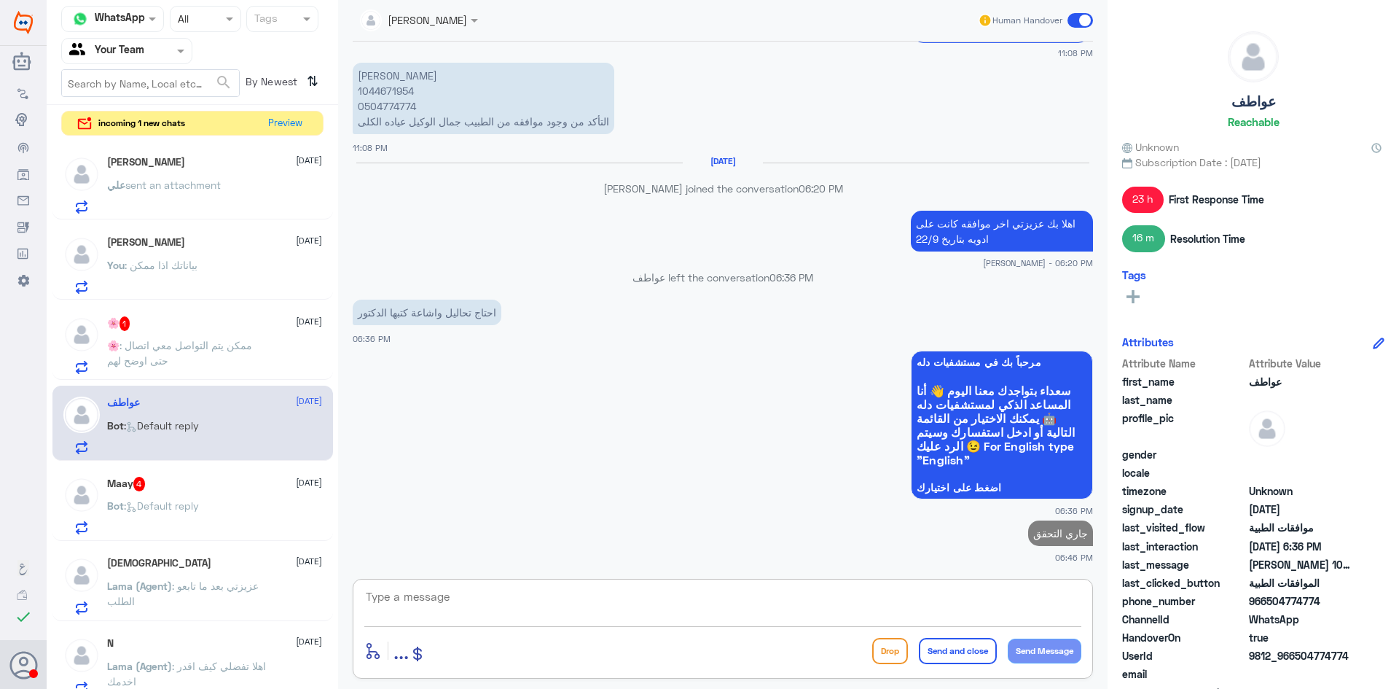
click at [181, 499] on p "Bot : Default reply" at bounding box center [153, 516] width 92 height 36
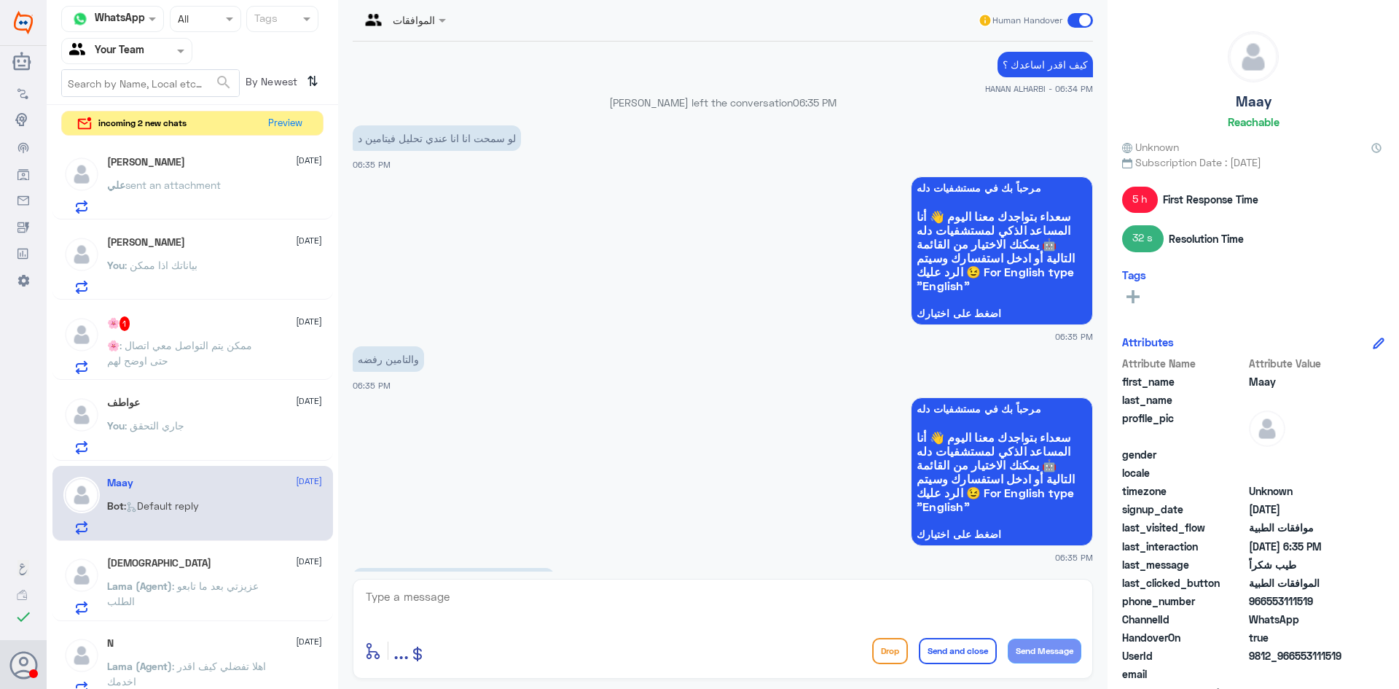
scroll to position [1335, 0]
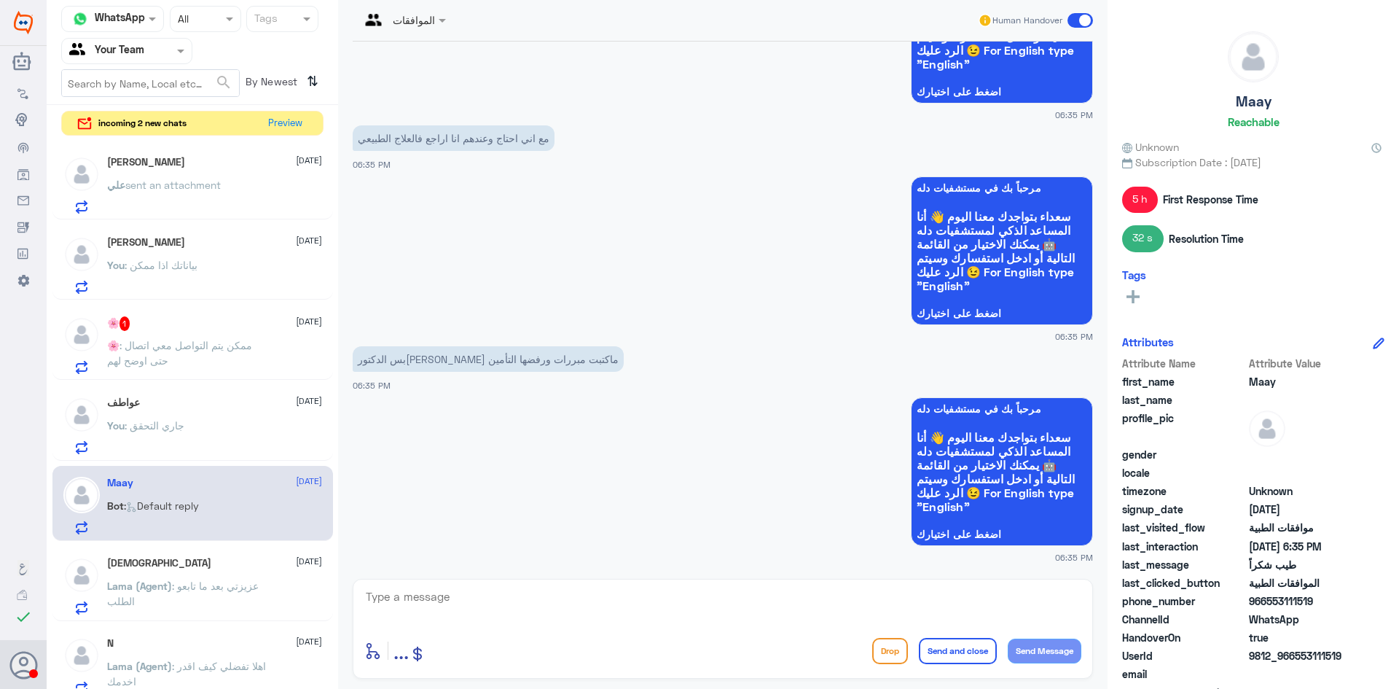
click at [524, 621] on textarea at bounding box center [722, 605] width 717 height 36
type textarea "بياناتك اذا ممكن .؟"
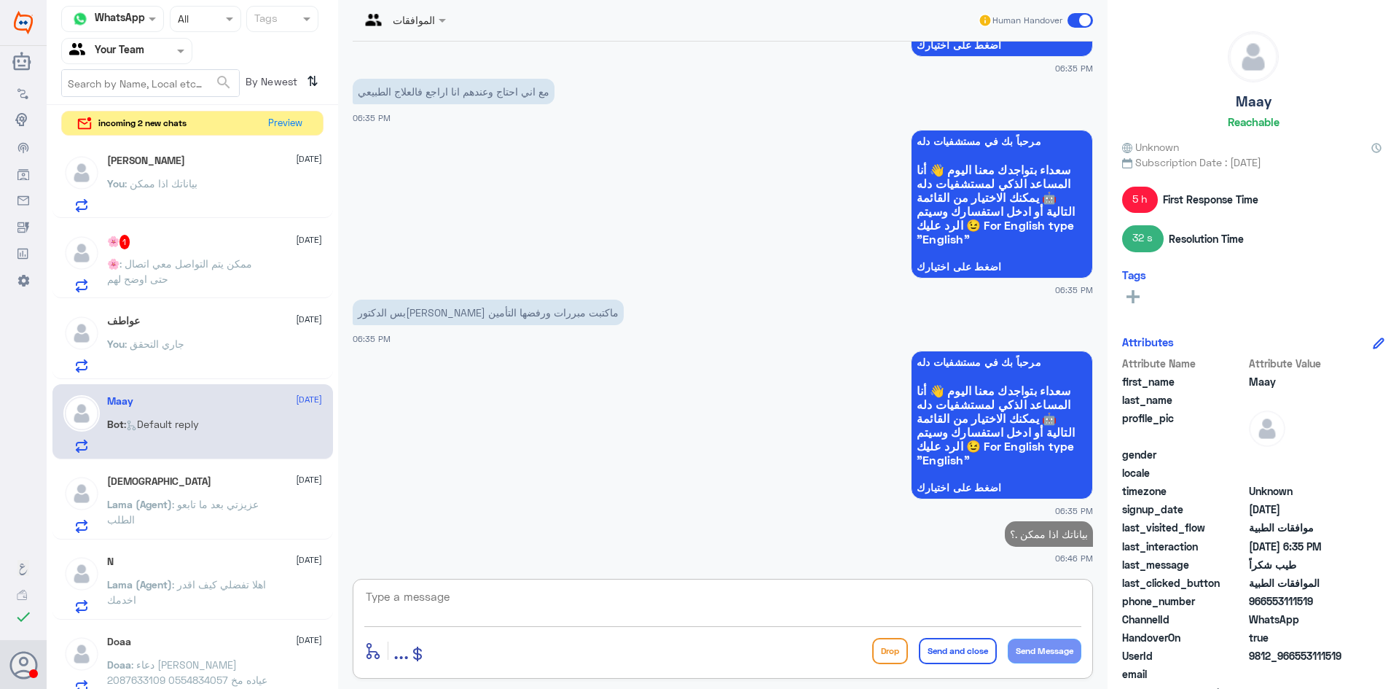
scroll to position [0, 0]
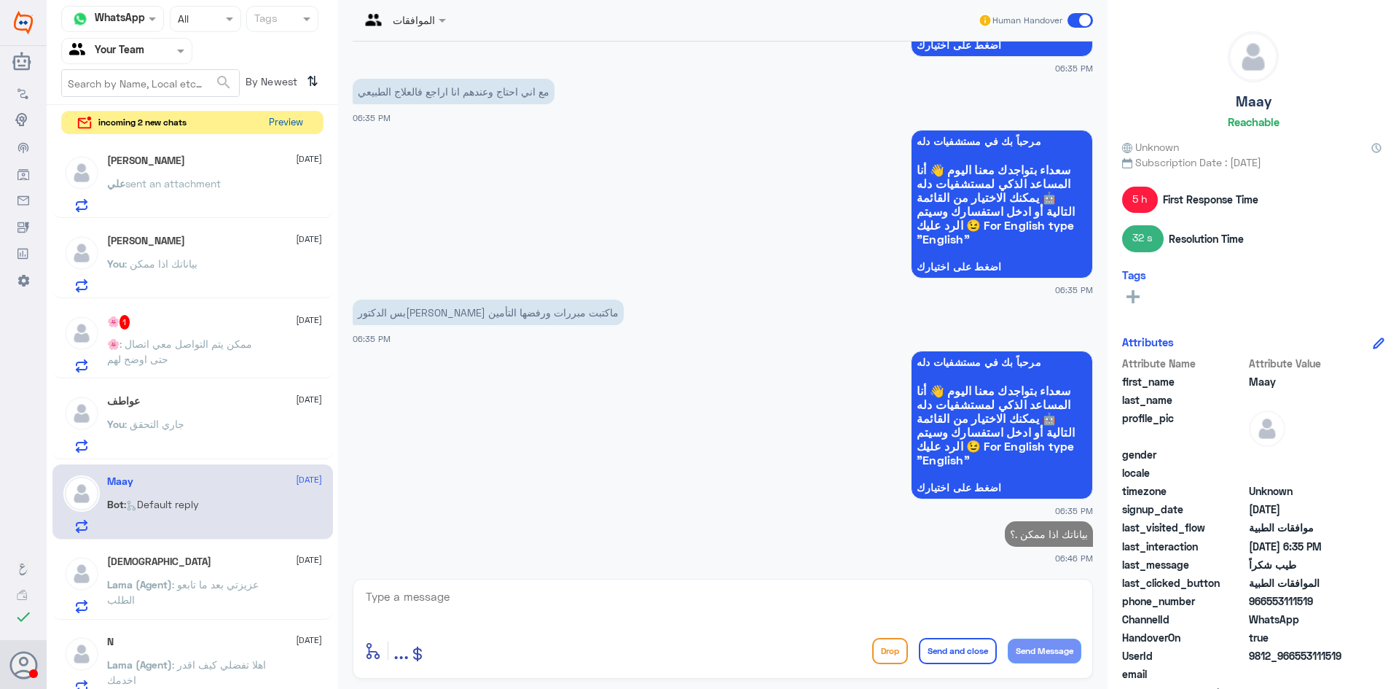
click at [283, 120] on button "Preview" at bounding box center [285, 123] width 45 height 23
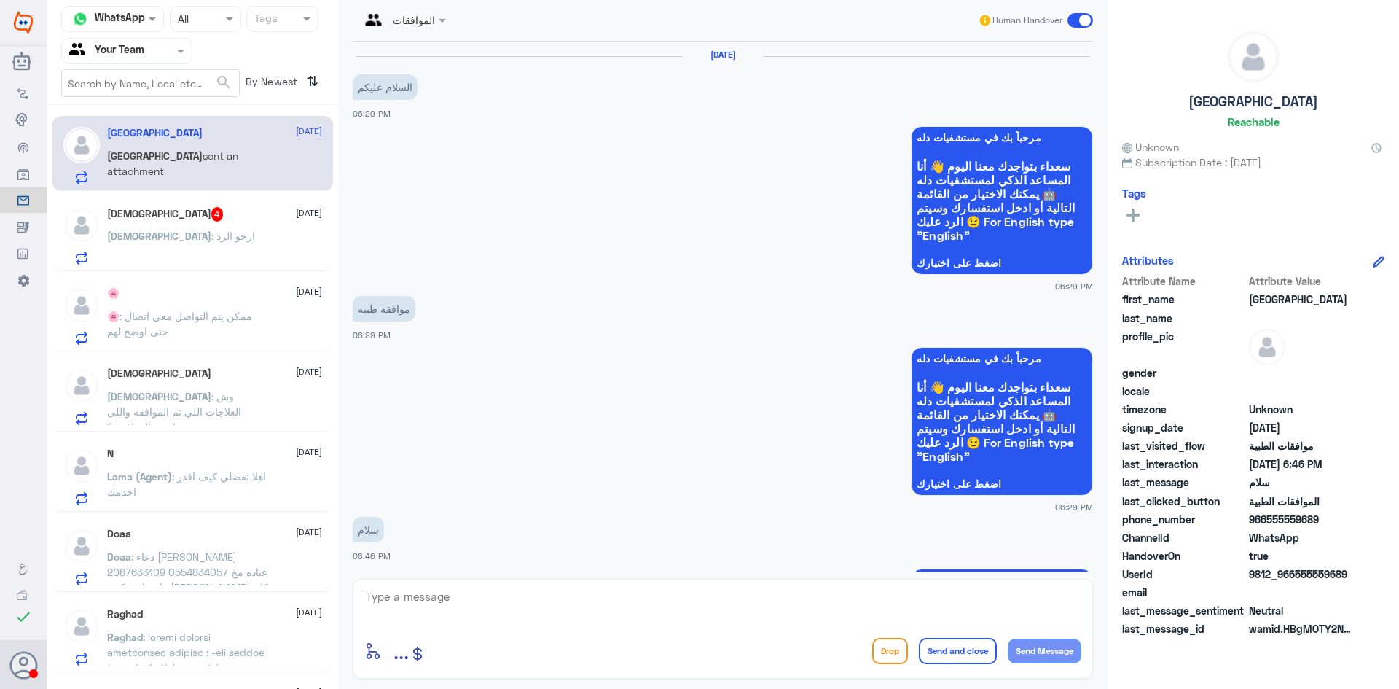
scroll to position [627, 0]
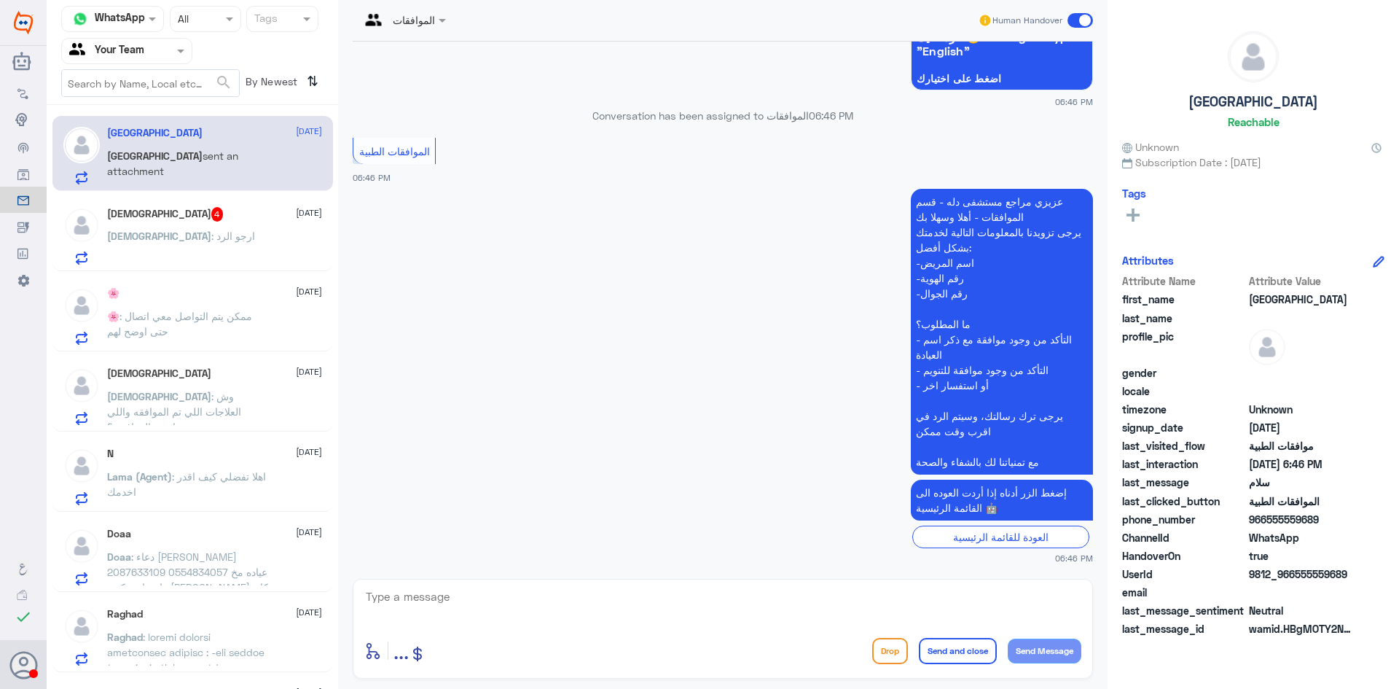
click at [171, 147] on div "Turki 9 October Turki sent an attachment" at bounding box center [214, 156] width 215 height 58
click at [439, 596] on textarea at bounding box center [722, 605] width 717 height 36
type textarea "كيف اقدر اساعدك ؟"
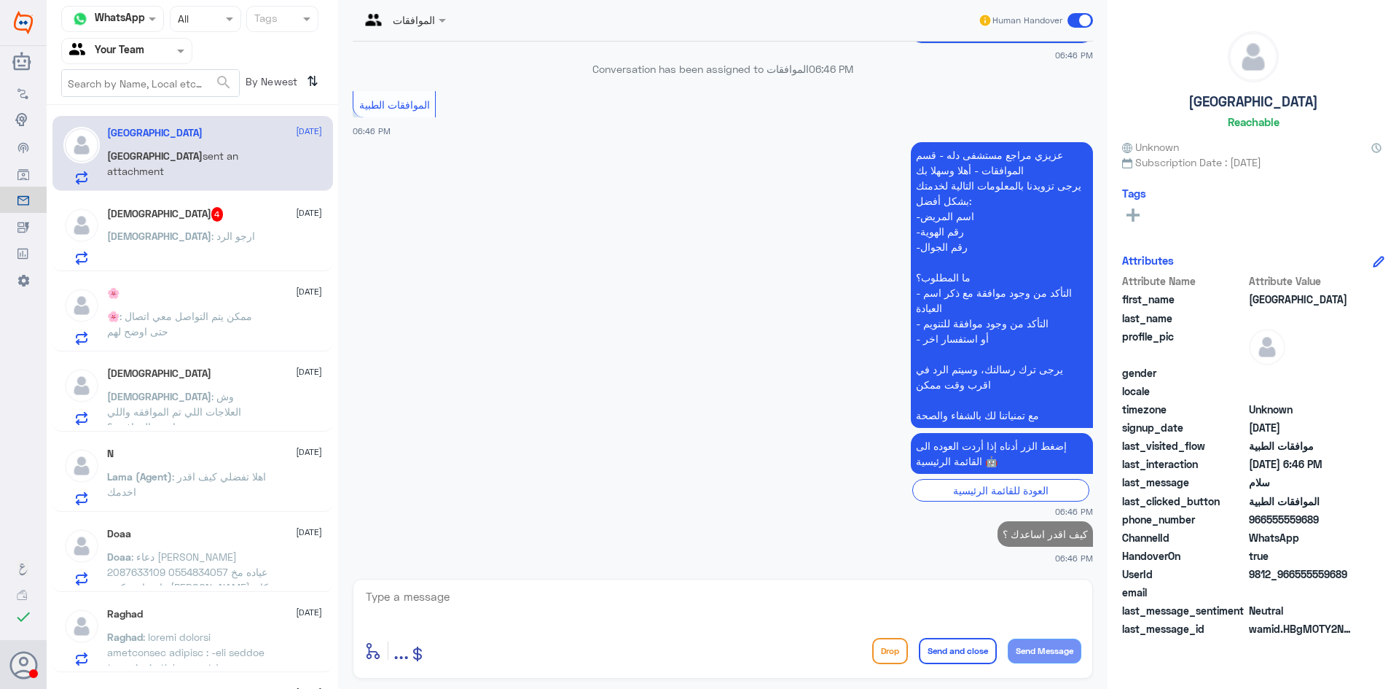
click at [162, 243] on p "Mohammed : ارجو الرد" at bounding box center [181, 246] width 148 height 36
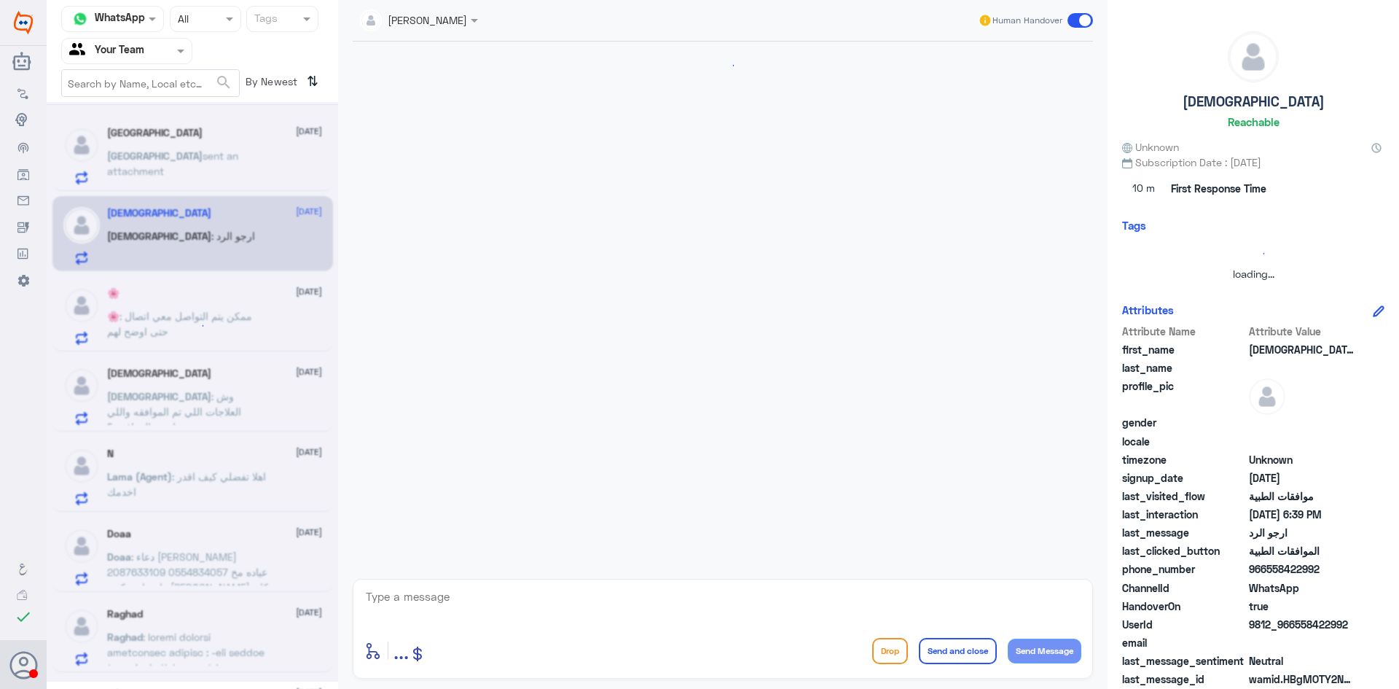
scroll to position [813, 0]
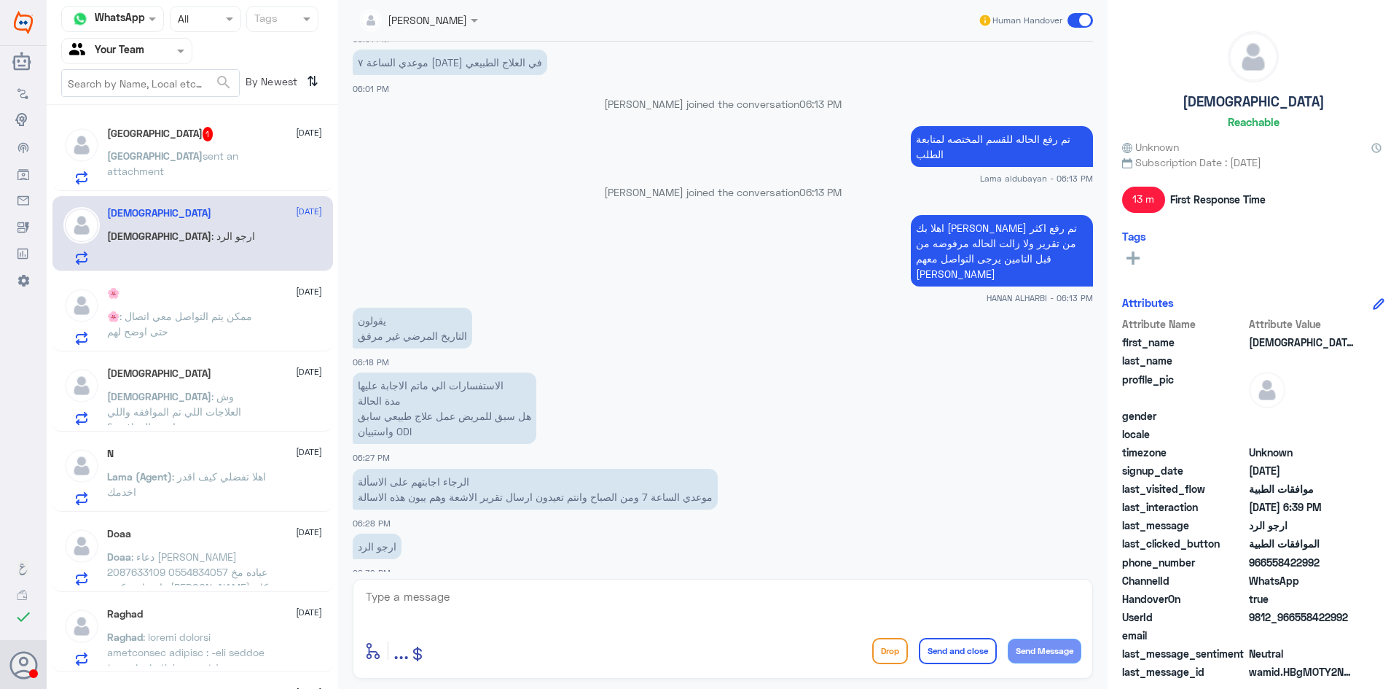
click at [158, 157] on span "sent an attachment" at bounding box center [172, 163] width 131 height 28
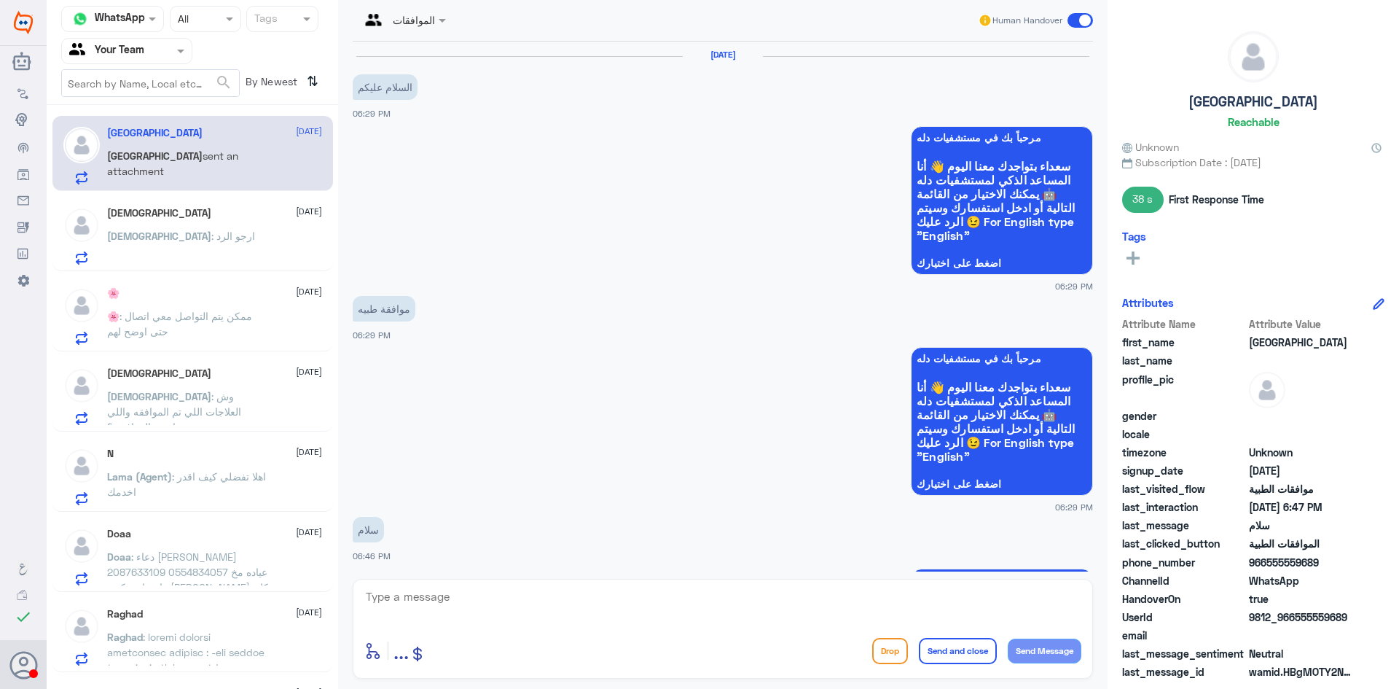
scroll to position [949, 0]
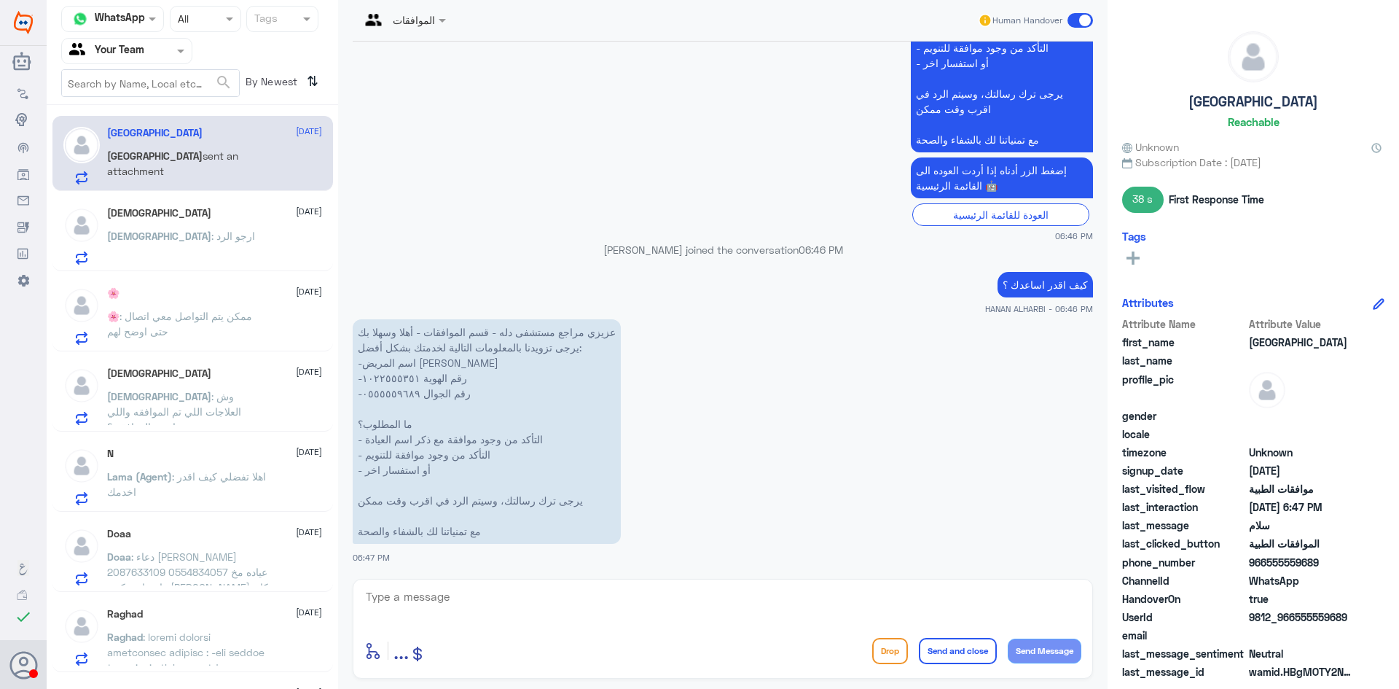
click at [480, 598] on textarea at bounding box center [722, 605] width 717 height 36
click at [480, 598] on textarea "1022555351" at bounding box center [722, 605] width 717 height 36
type textarea "1022555351"
type textarea "كيف اقدر اساعدك ؟"
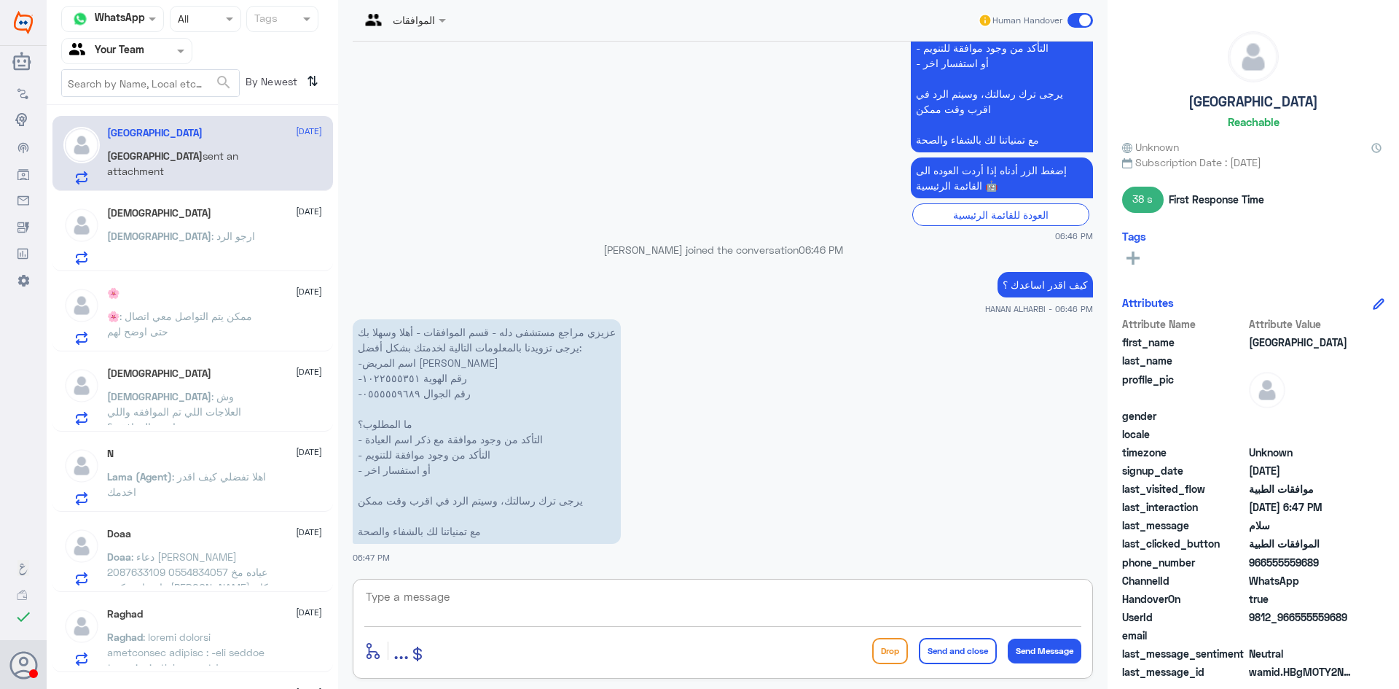
scroll to position [996, 0]
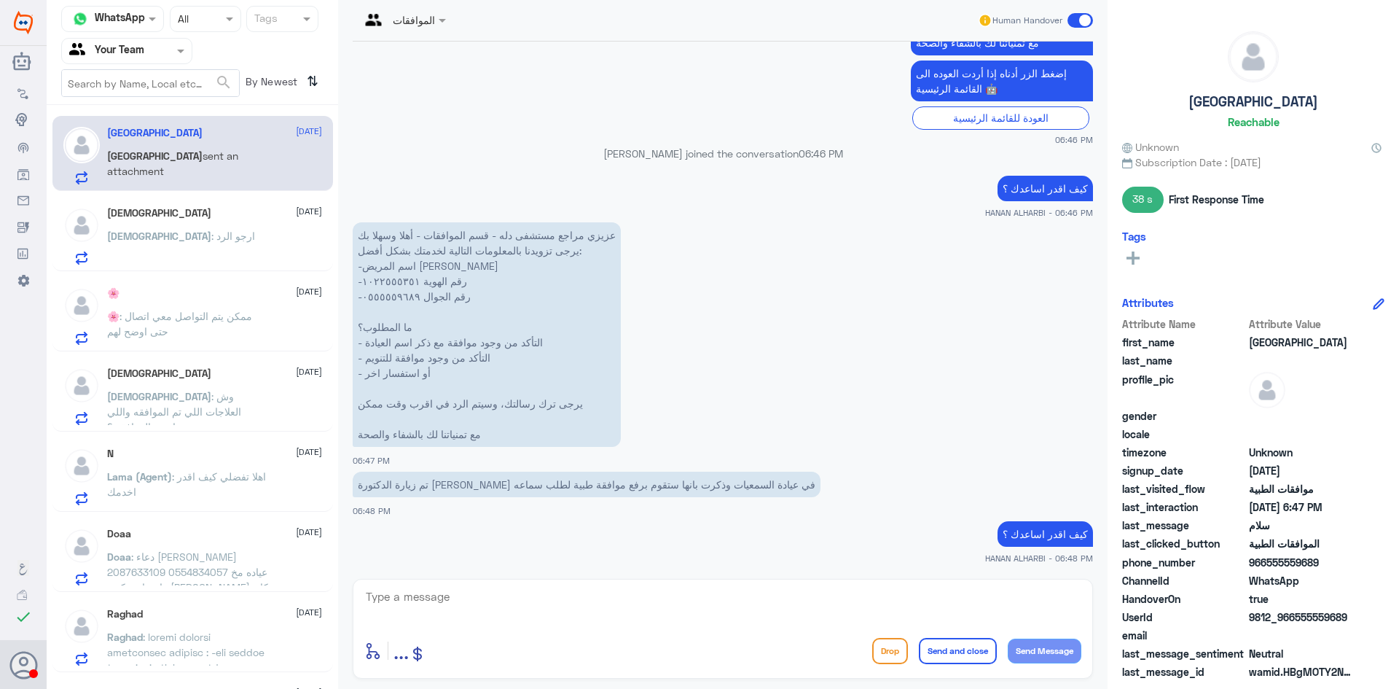
click at [232, 402] on span ": وش العلاجات اللي تم الموافقه واللي ماتمت الموافقه ؟" at bounding box center [174, 411] width 134 height 43
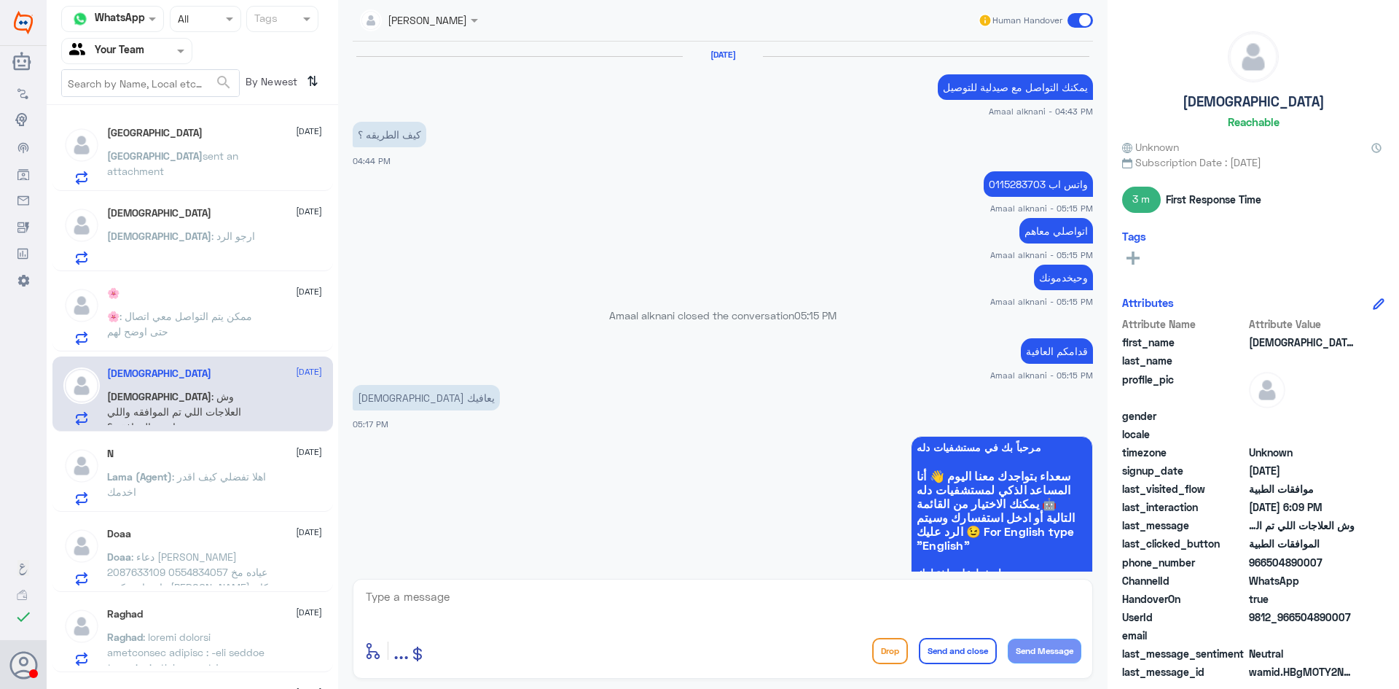
scroll to position [1068, 0]
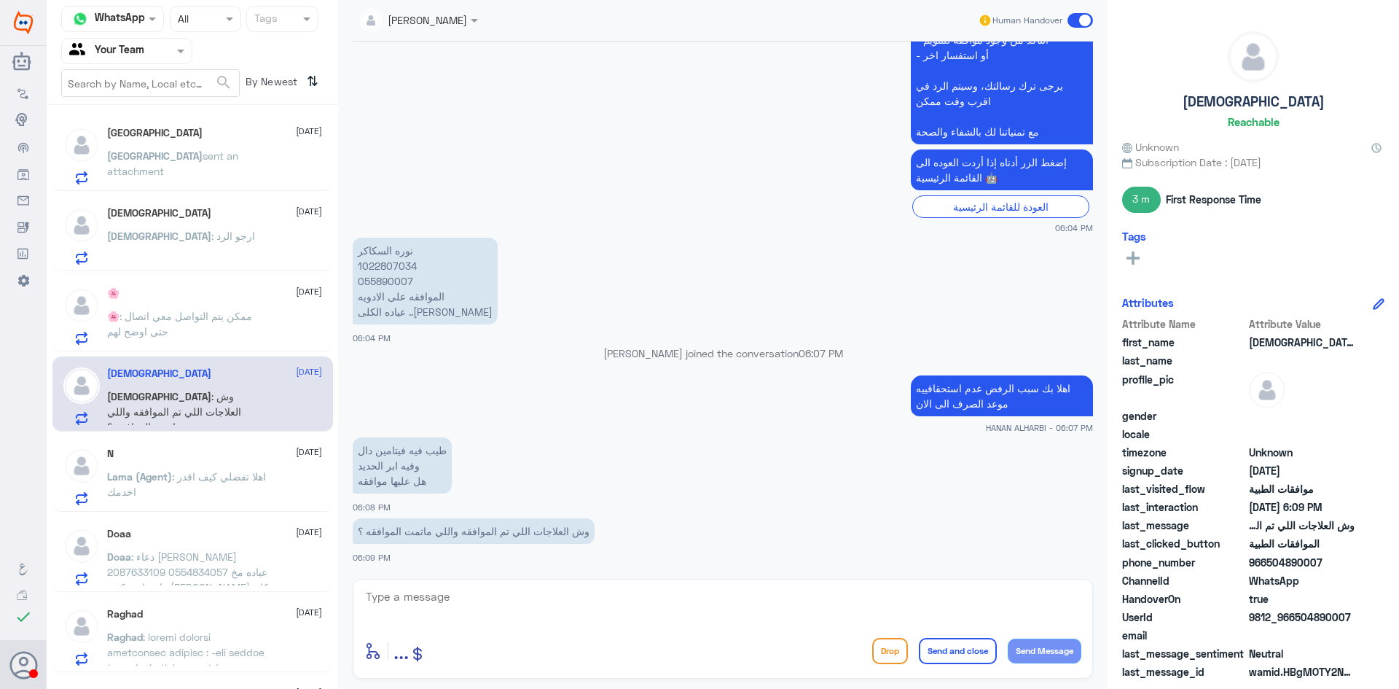
click at [208, 335] on p "🌸 : ممكن يتم التواصل معي اتصال حتى اوضح لهم" at bounding box center [189, 326] width 164 height 36
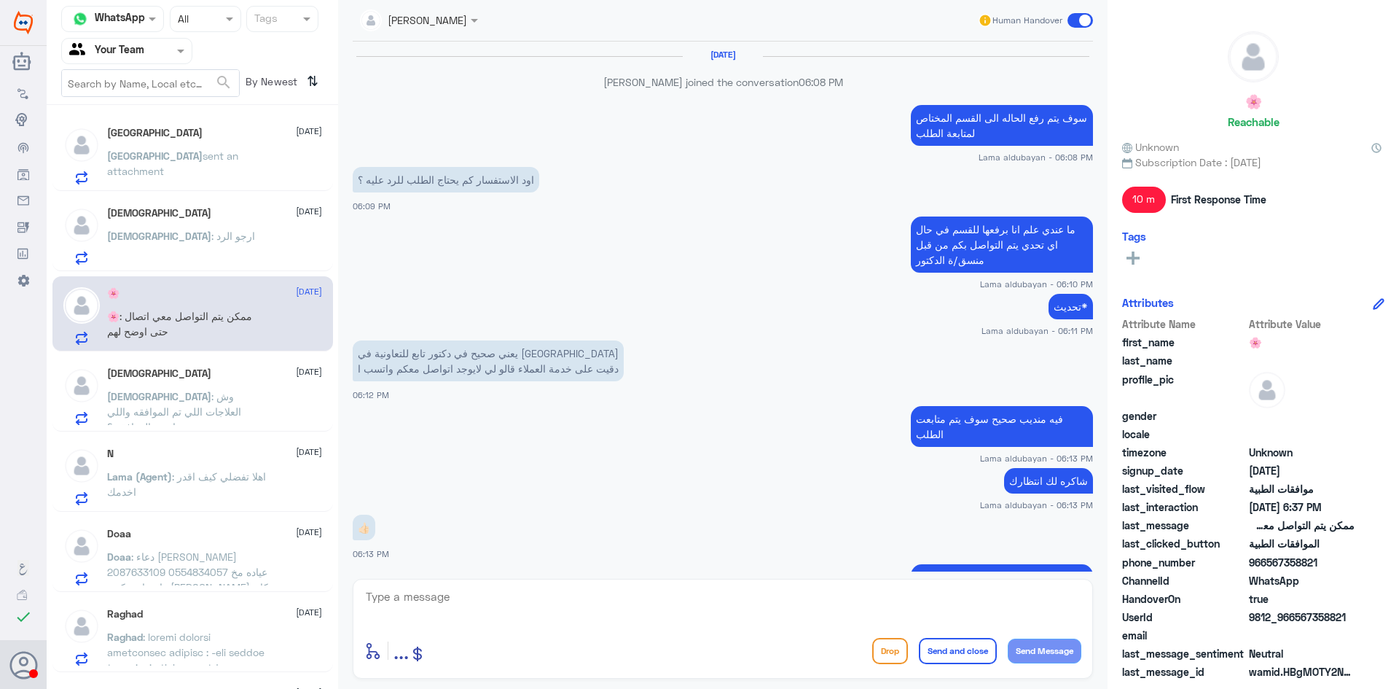
scroll to position [690, 0]
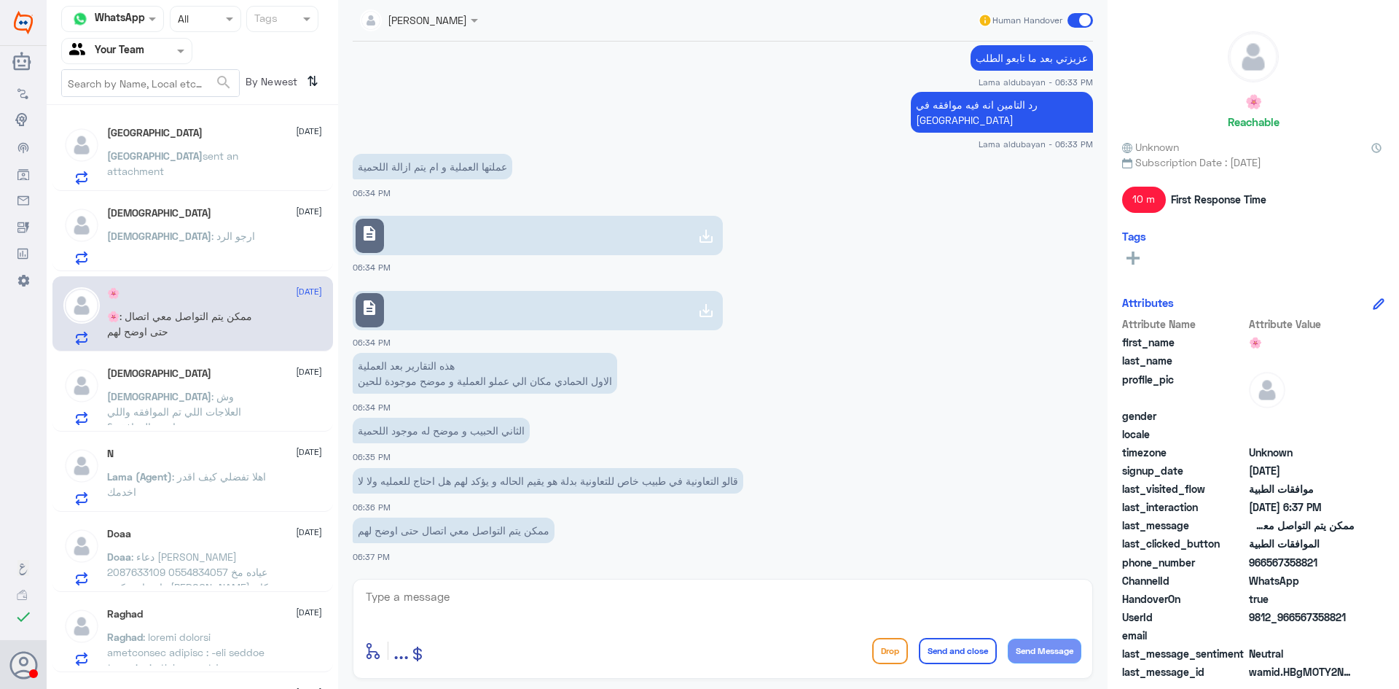
click at [211, 233] on span ": ارجو الرد" at bounding box center [233, 236] width 44 height 12
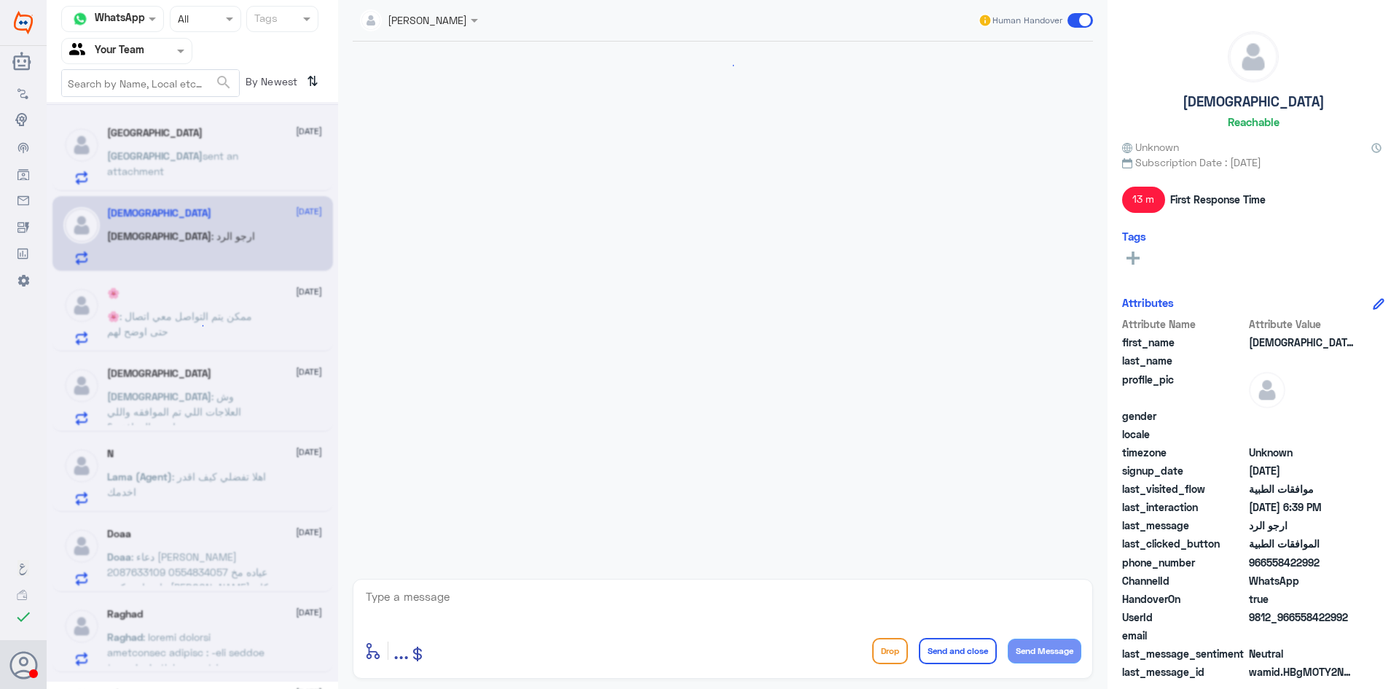
scroll to position [813, 0]
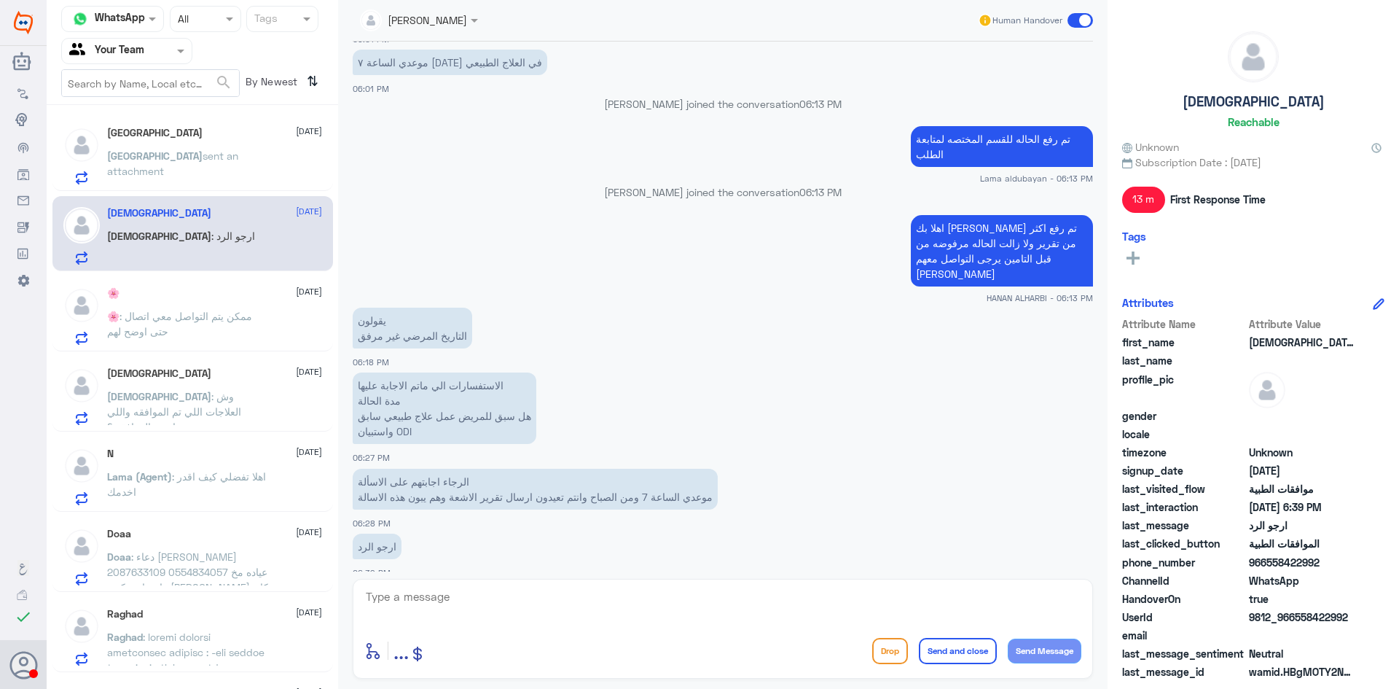
click at [184, 150] on span "sent an attachment" at bounding box center [172, 163] width 131 height 28
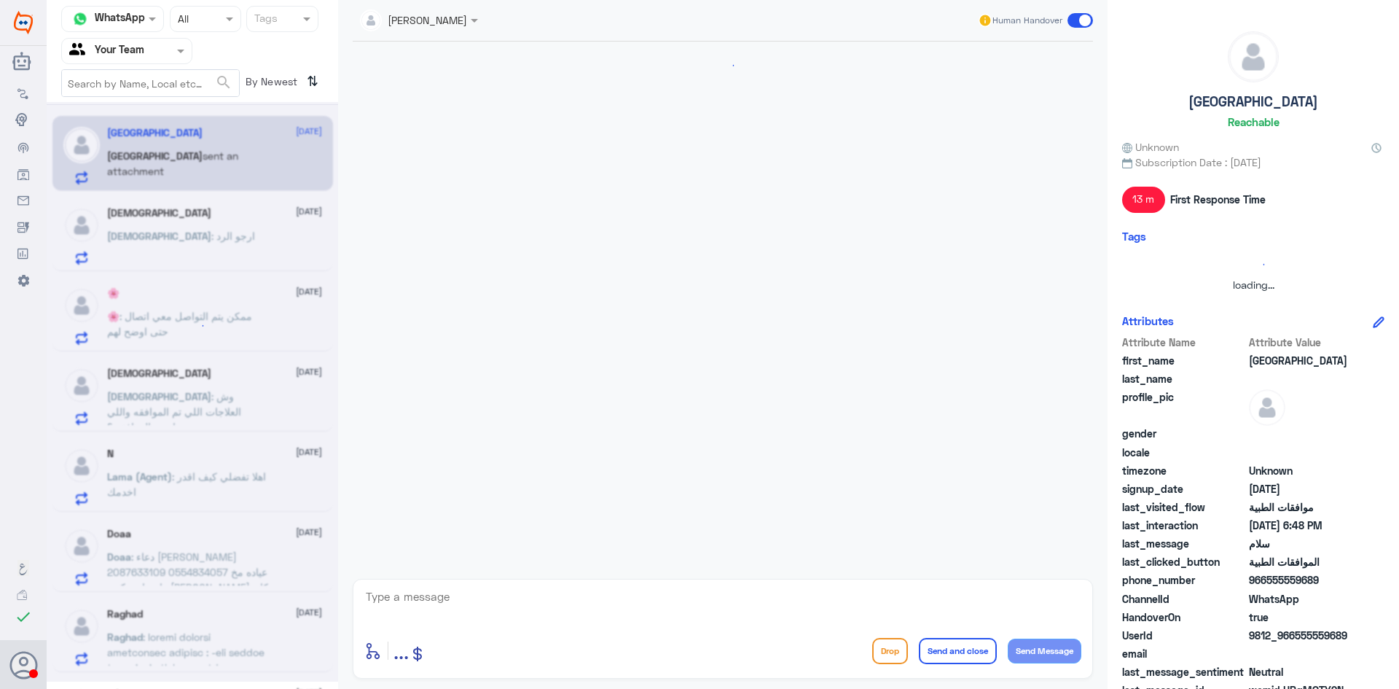
scroll to position [1045, 0]
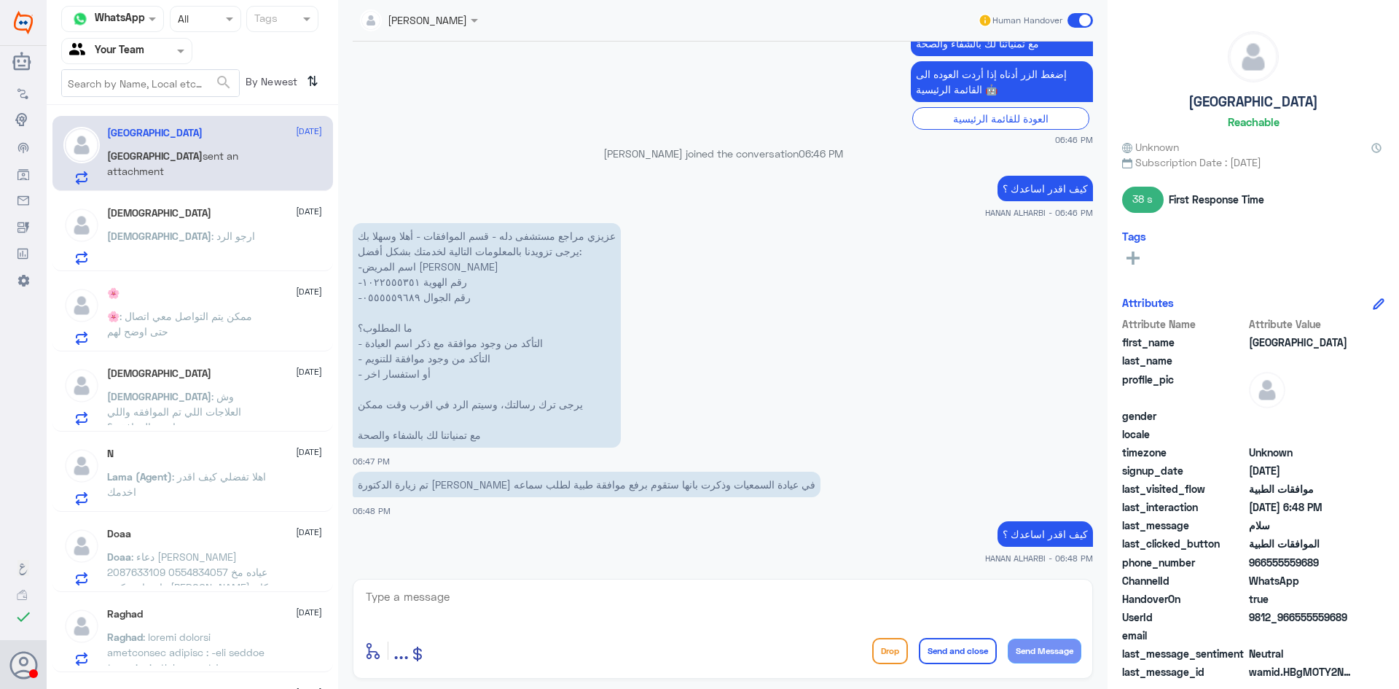
click at [544, 612] on textarea at bounding box center [722, 605] width 717 height 36
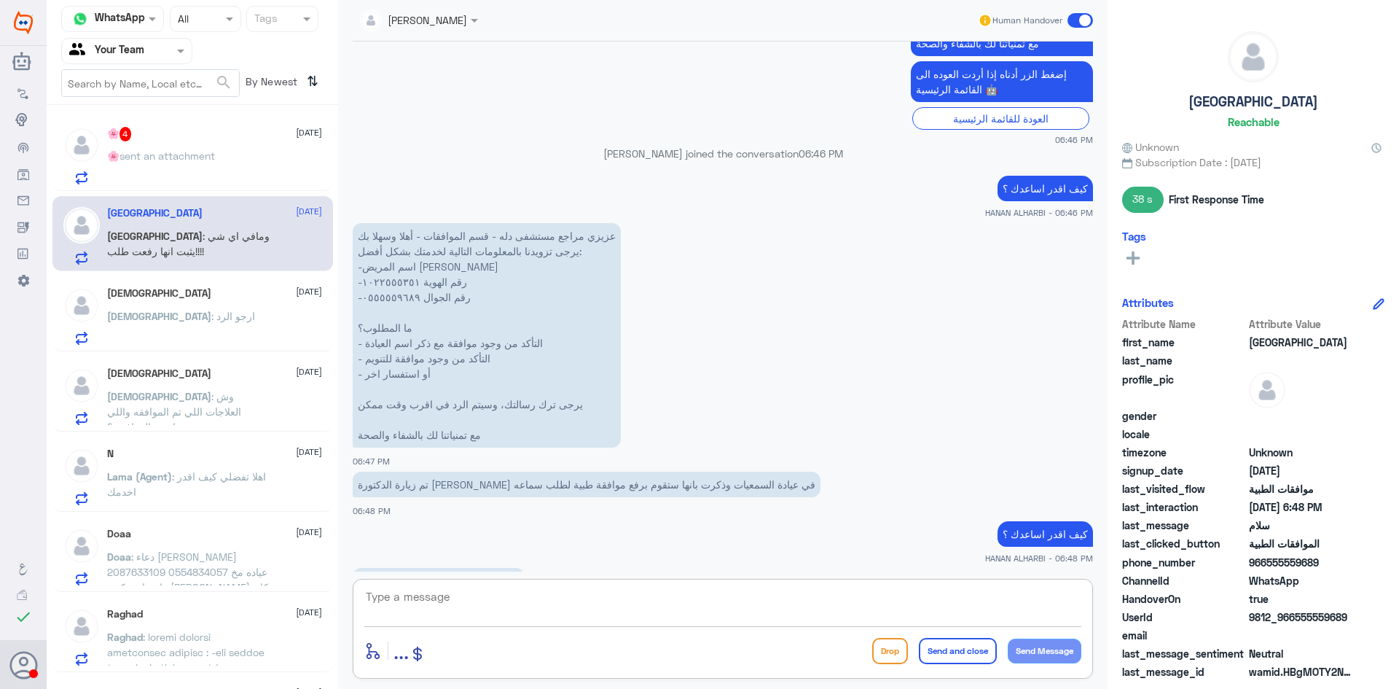
scroll to position [1096, 0]
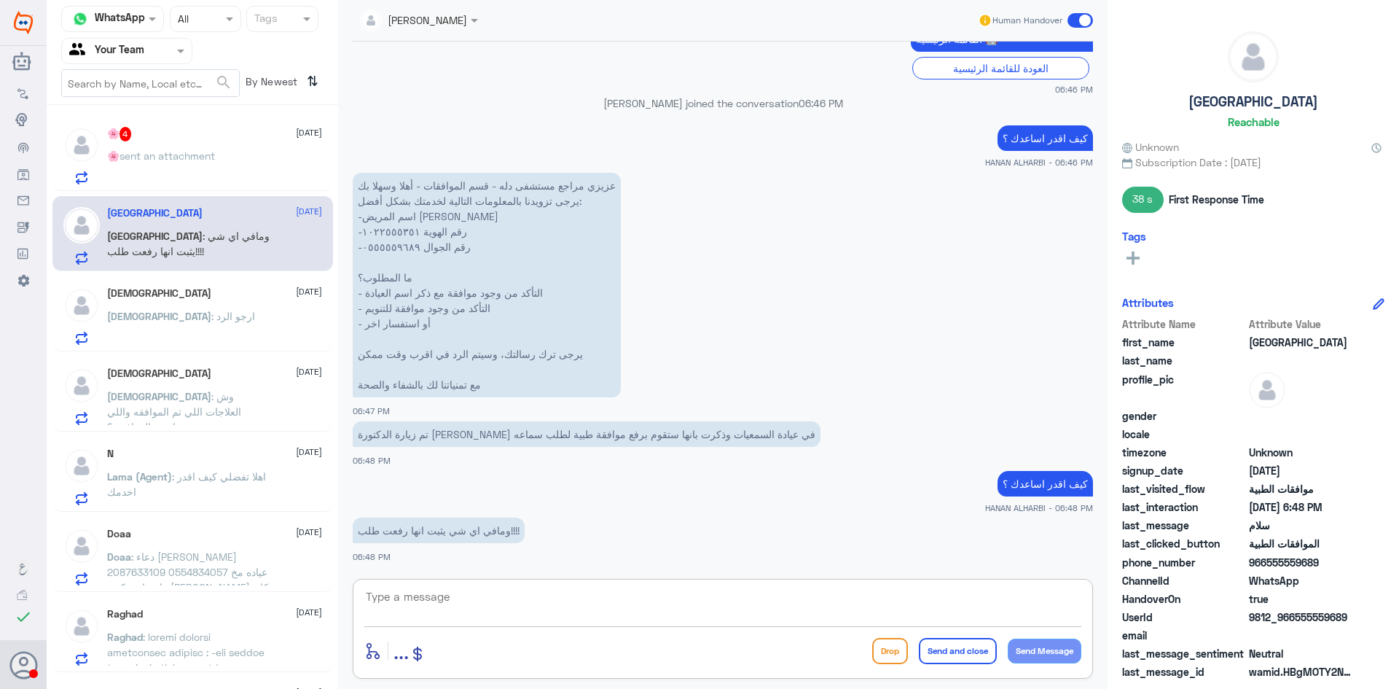
click at [547, 596] on textarea at bounding box center [722, 605] width 717 height 36
type textarea "جاري التحقق"
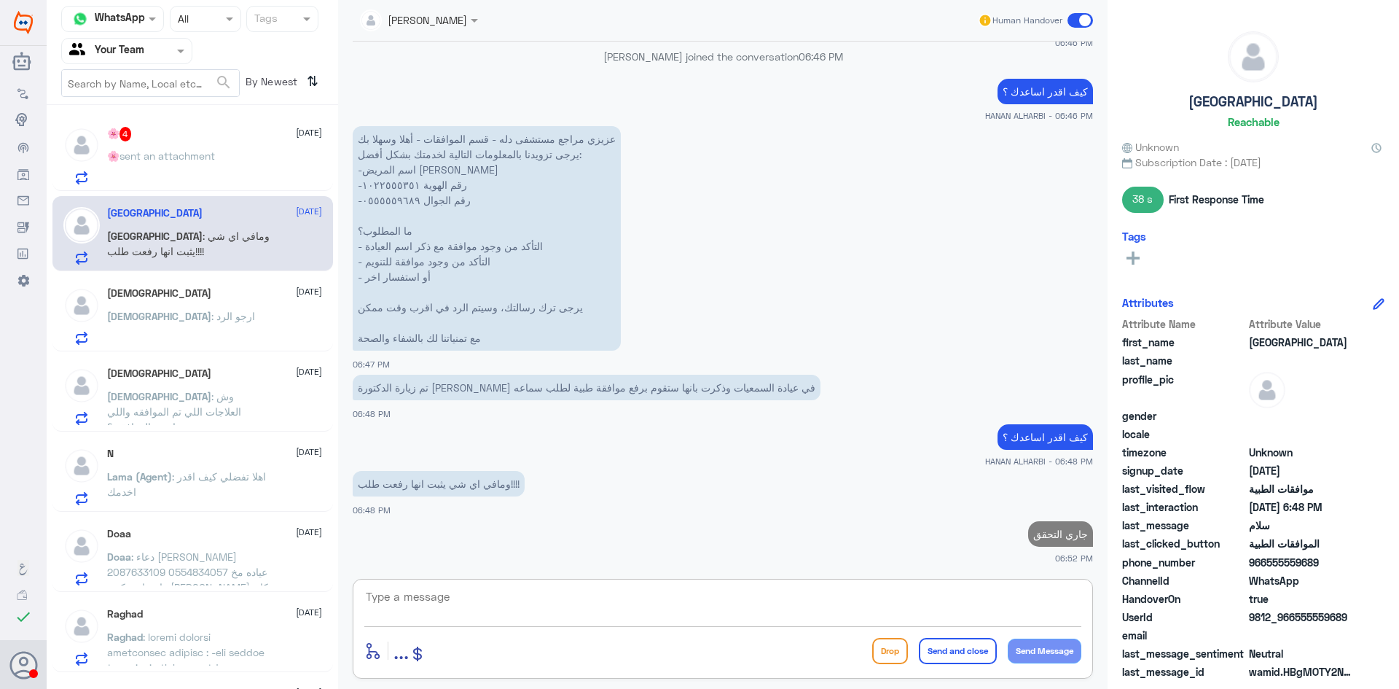
click at [211, 316] on span ": ارجو الرد" at bounding box center [233, 316] width 44 height 12
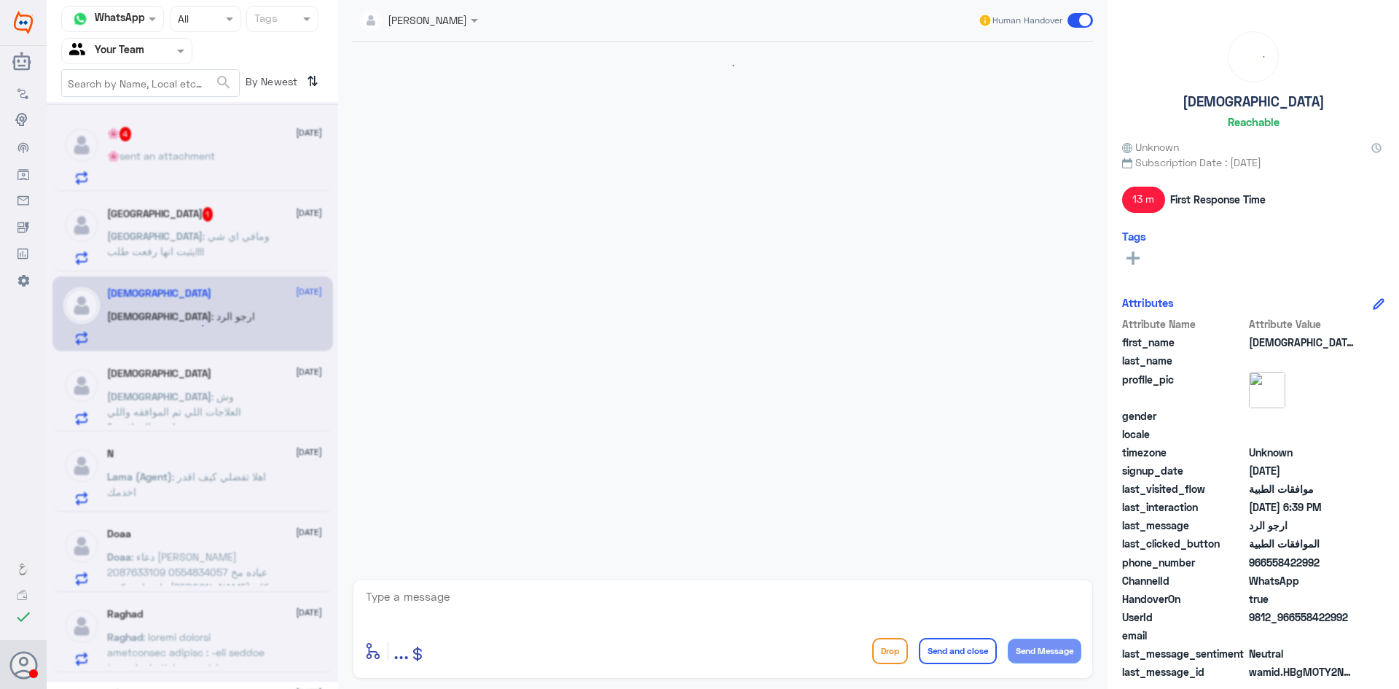
scroll to position [813, 0]
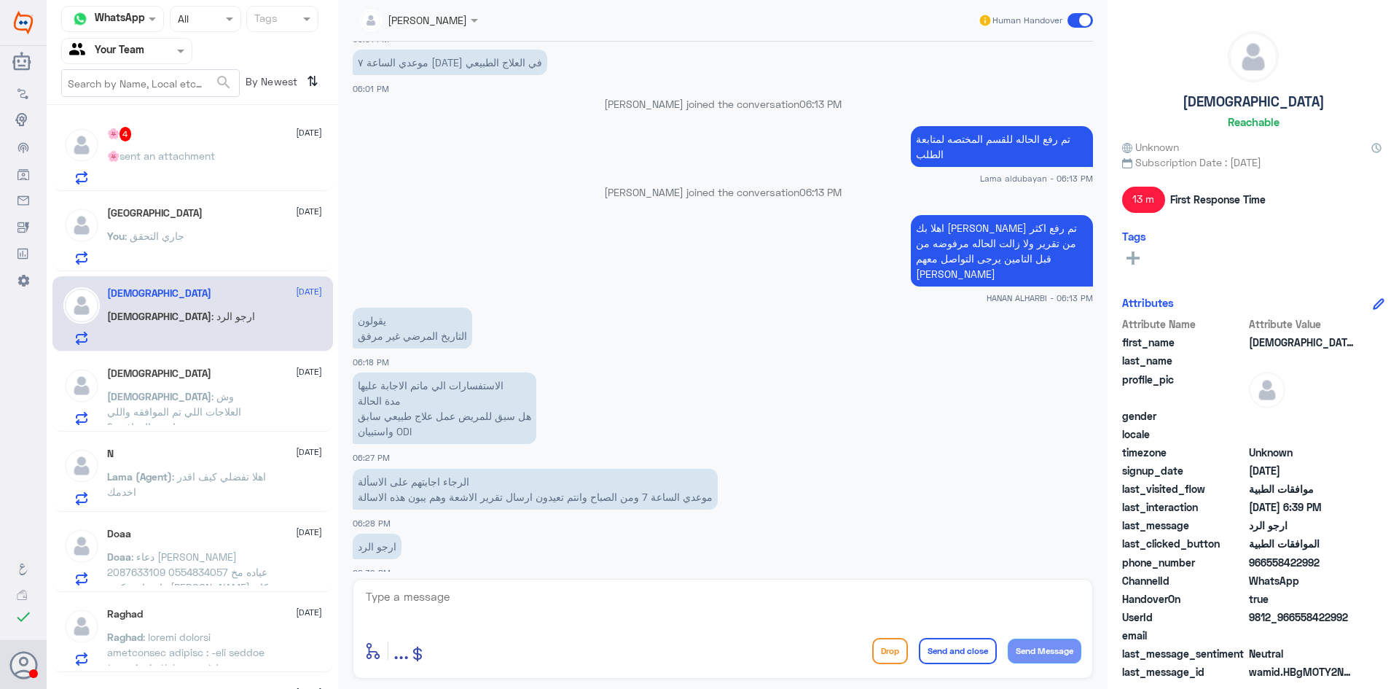
click at [200, 392] on span ": وش العلاجات اللي تم الموافقه واللي ماتمت الموافقه ؟" at bounding box center [174, 411] width 134 height 43
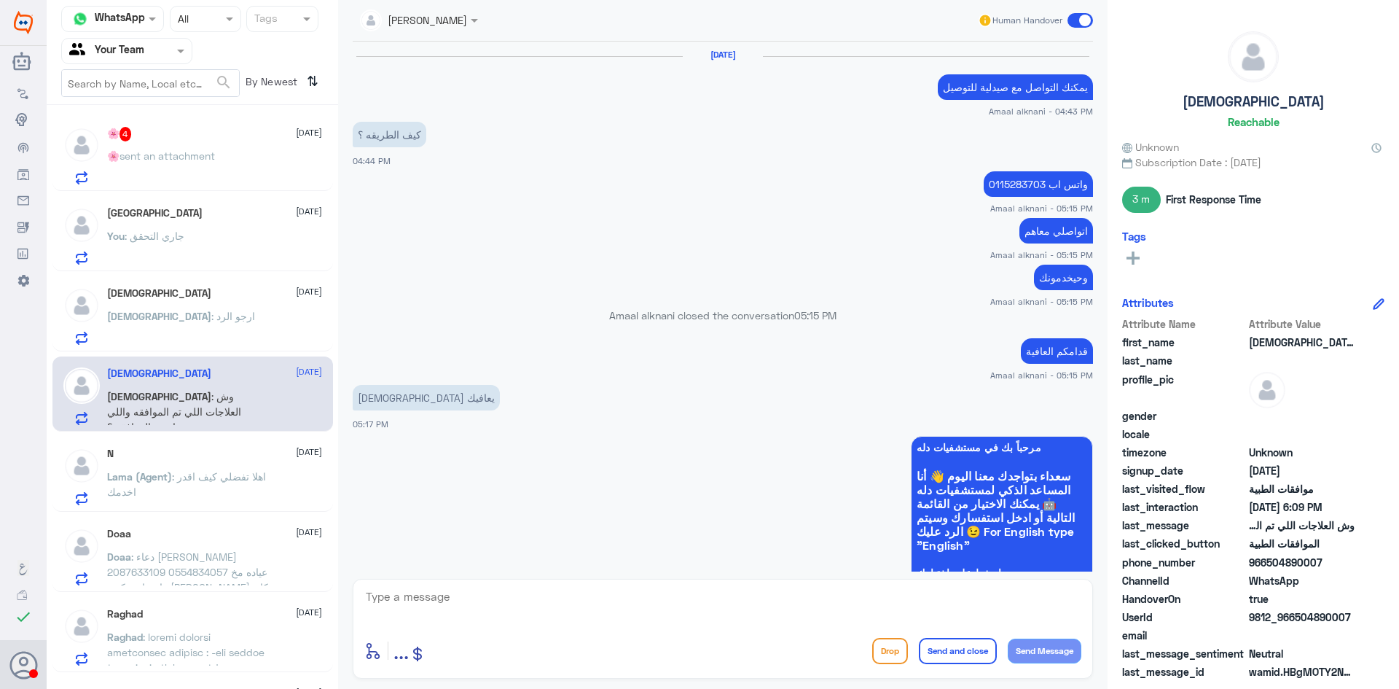
scroll to position [1068, 0]
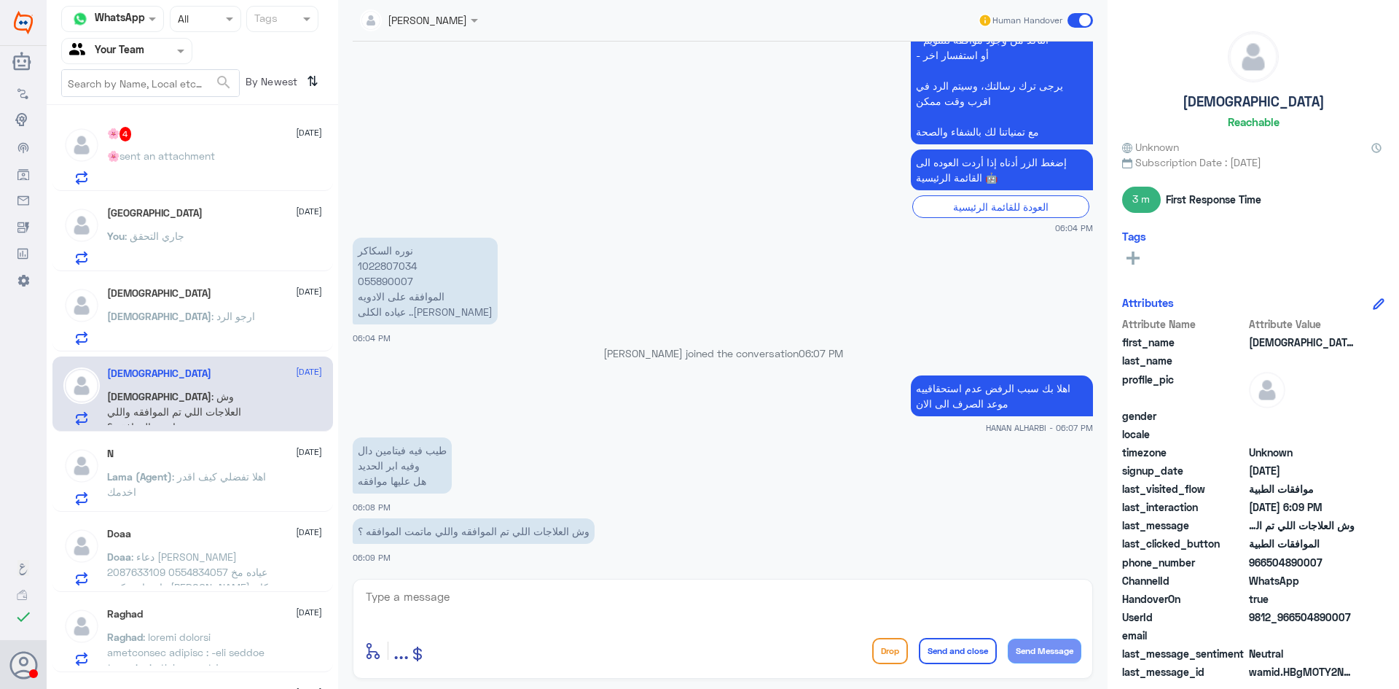
click at [206, 561] on span ": دعاء [PERSON_NAME] 2087633109 0554834057 عياده مخ واعصاب دكتور [PERSON_NAME] …" at bounding box center [187, 602] width 161 height 104
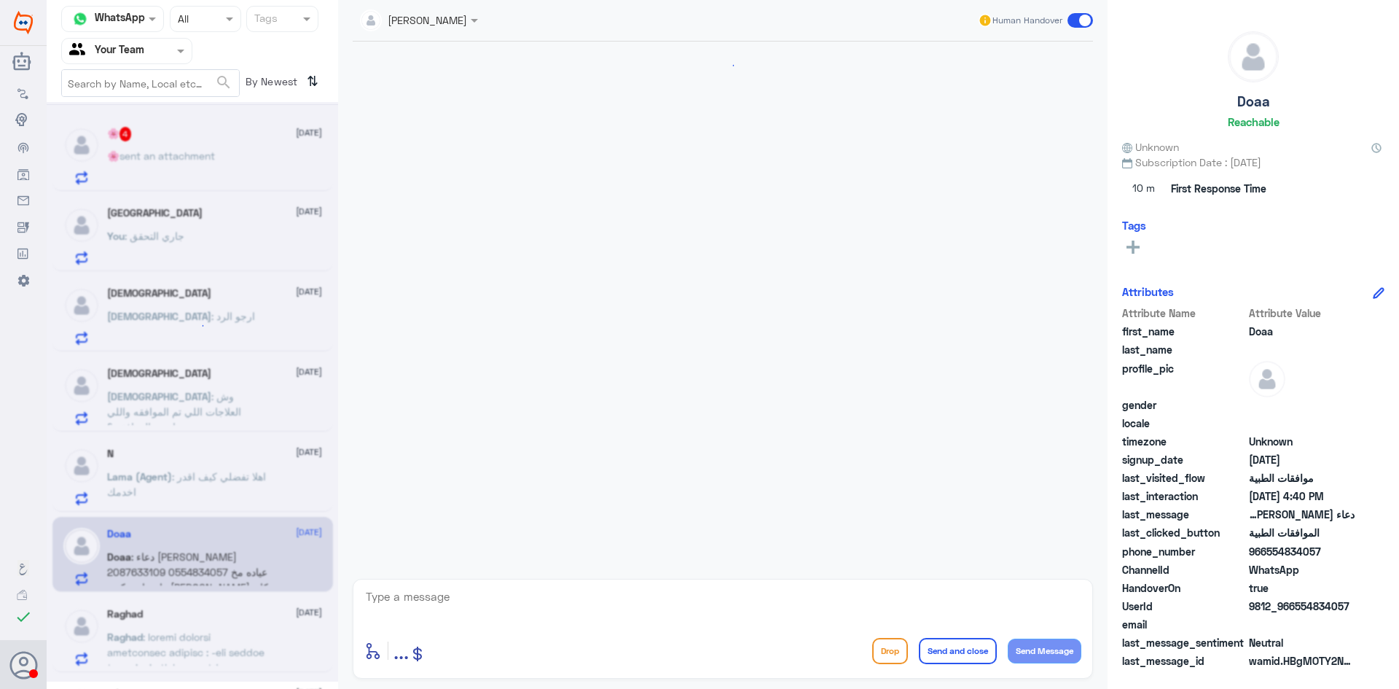
scroll to position [1399, 0]
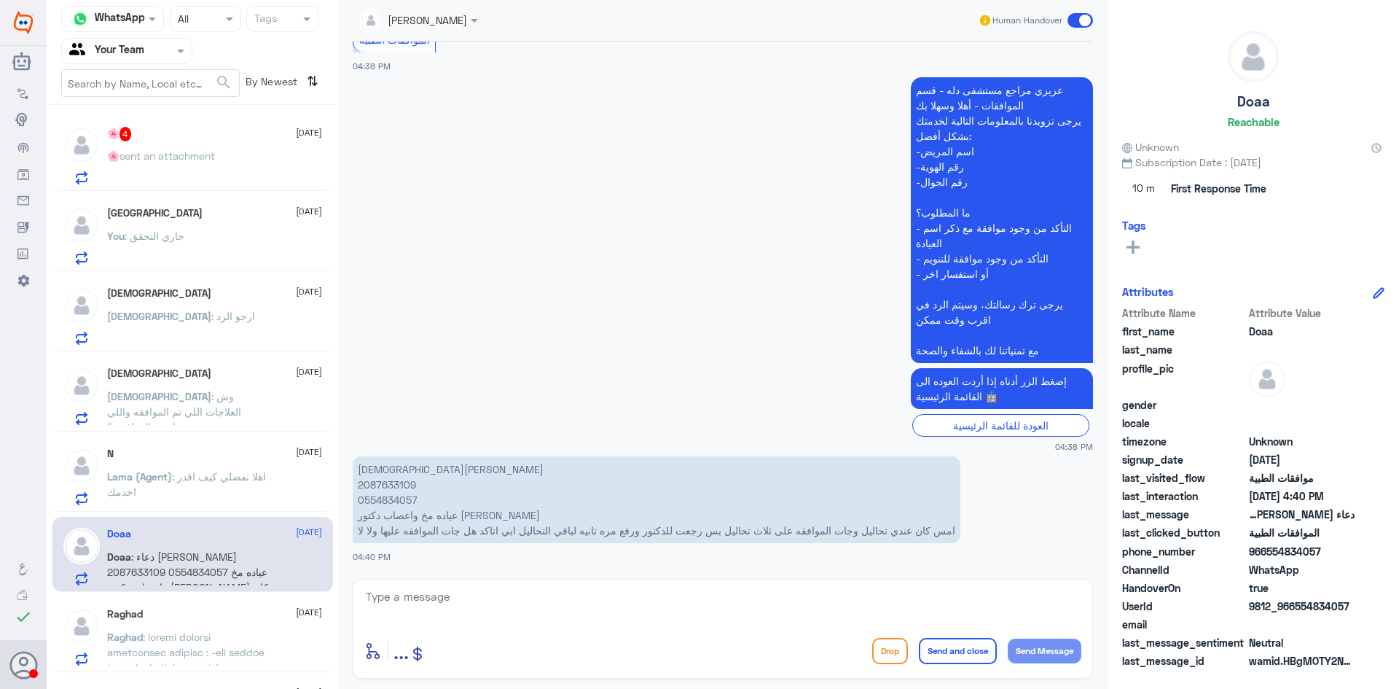
click at [393, 484] on p "دعاء عبدالله 2087633109 0554834057 عياده مخ واعصاب دكتور سلمان امس كان عندي تحا…" at bounding box center [657, 499] width 608 height 87
copy p "2087633109"
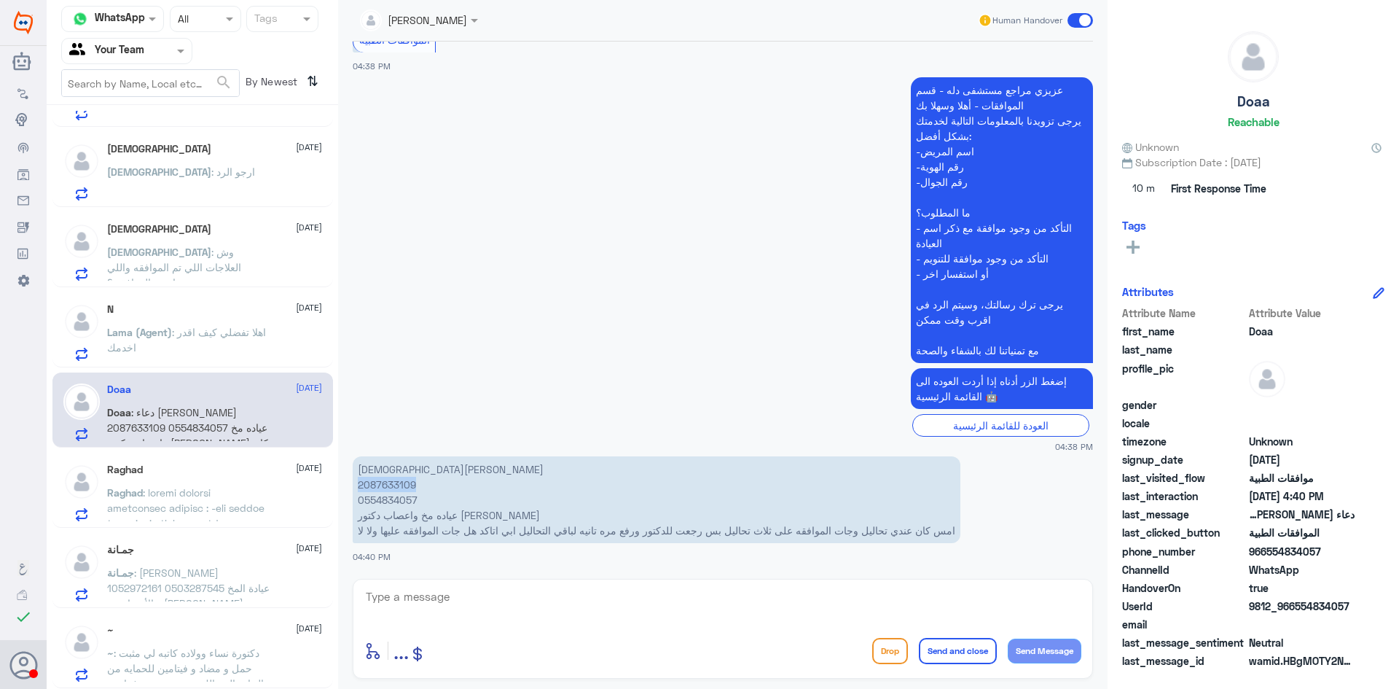
scroll to position [146, 0]
click at [191, 479] on div "Raghad 9 October Raghad" at bounding box center [214, 491] width 215 height 58
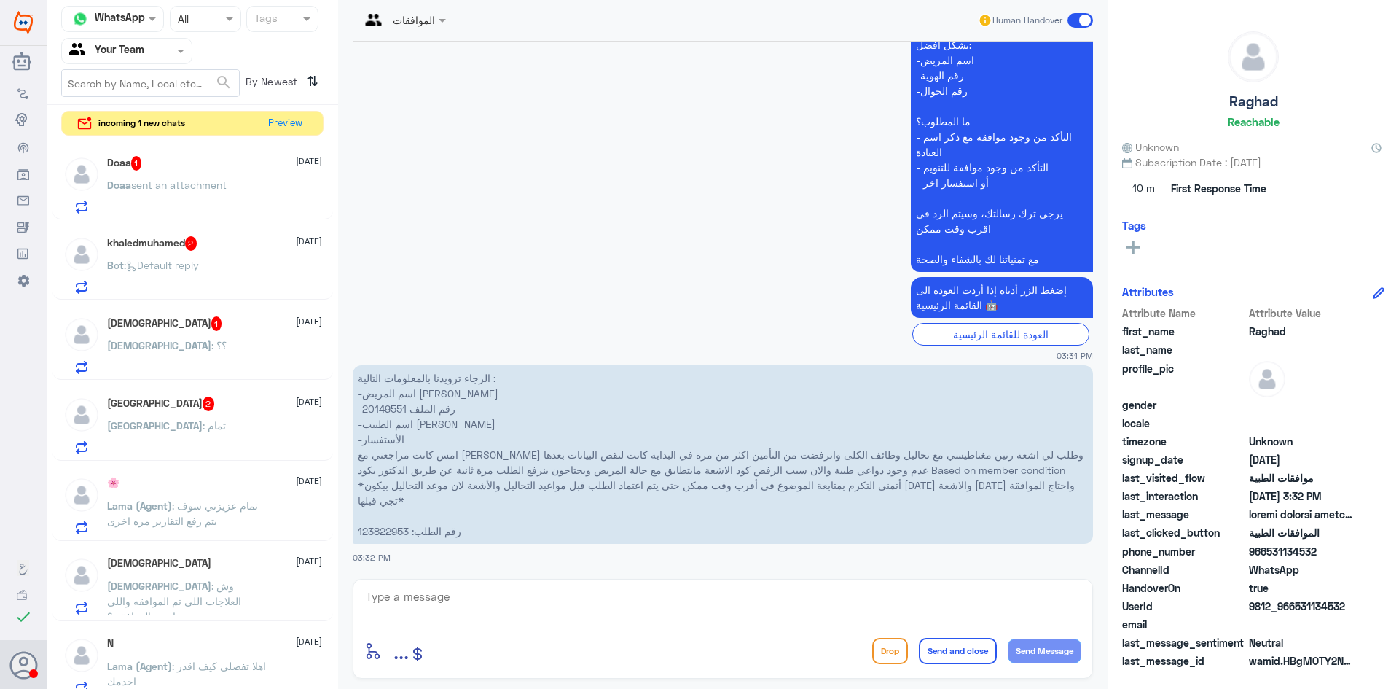
click at [184, 415] on div "Turki 2 9 October Turki : تمام" at bounding box center [214, 426] width 215 height 58
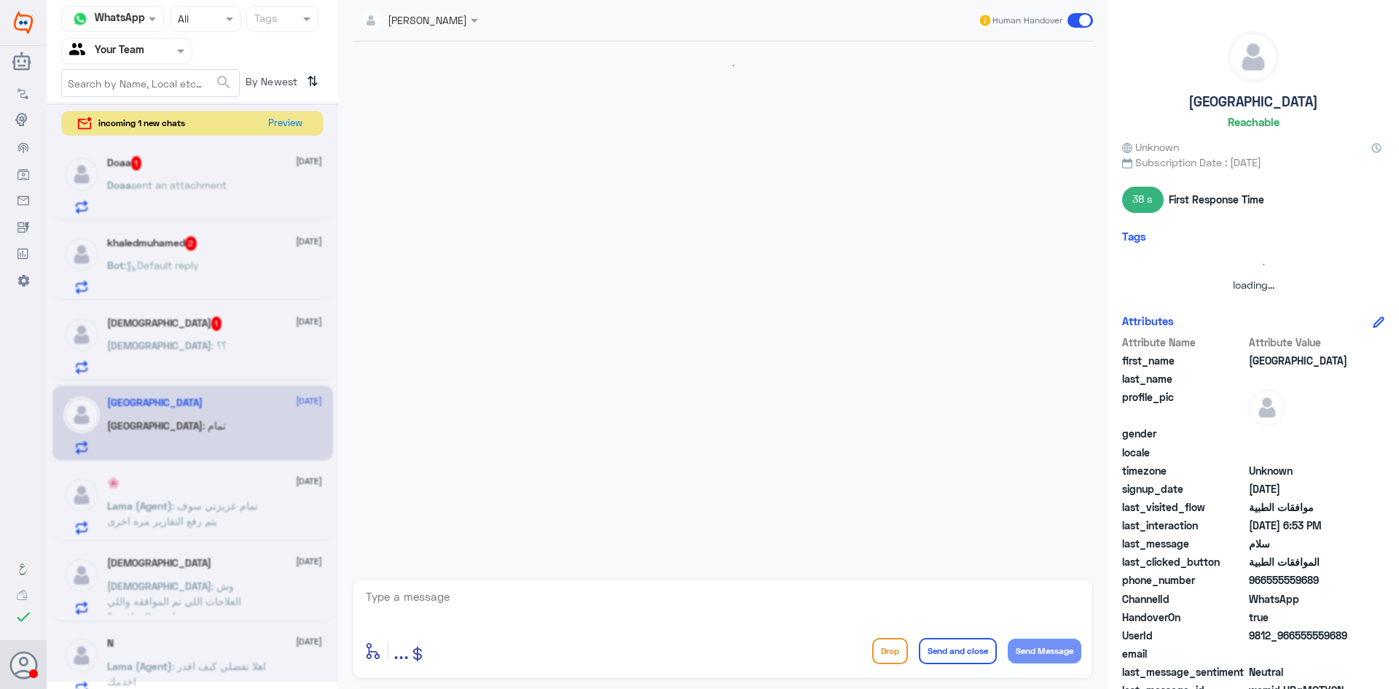
scroll to position [1192, 0]
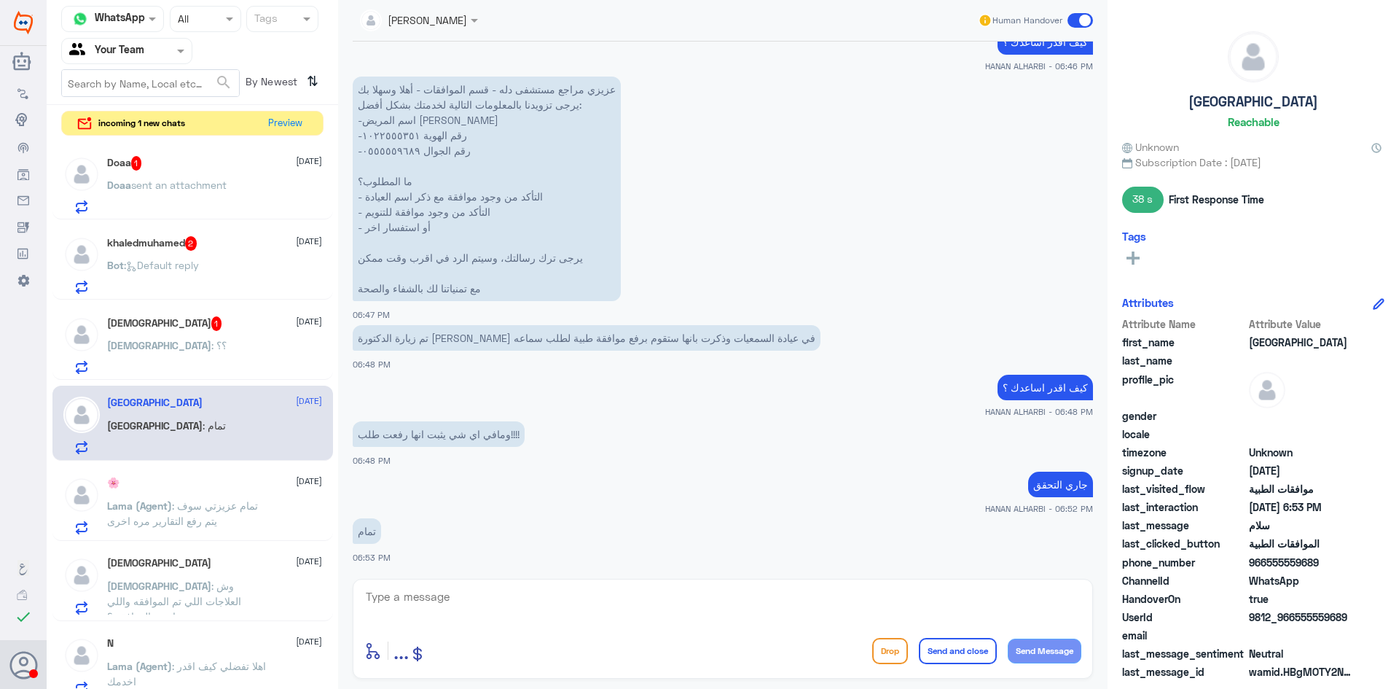
click at [200, 181] on span "sent an attachment" at bounding box center [178, 185] width 95 height 12
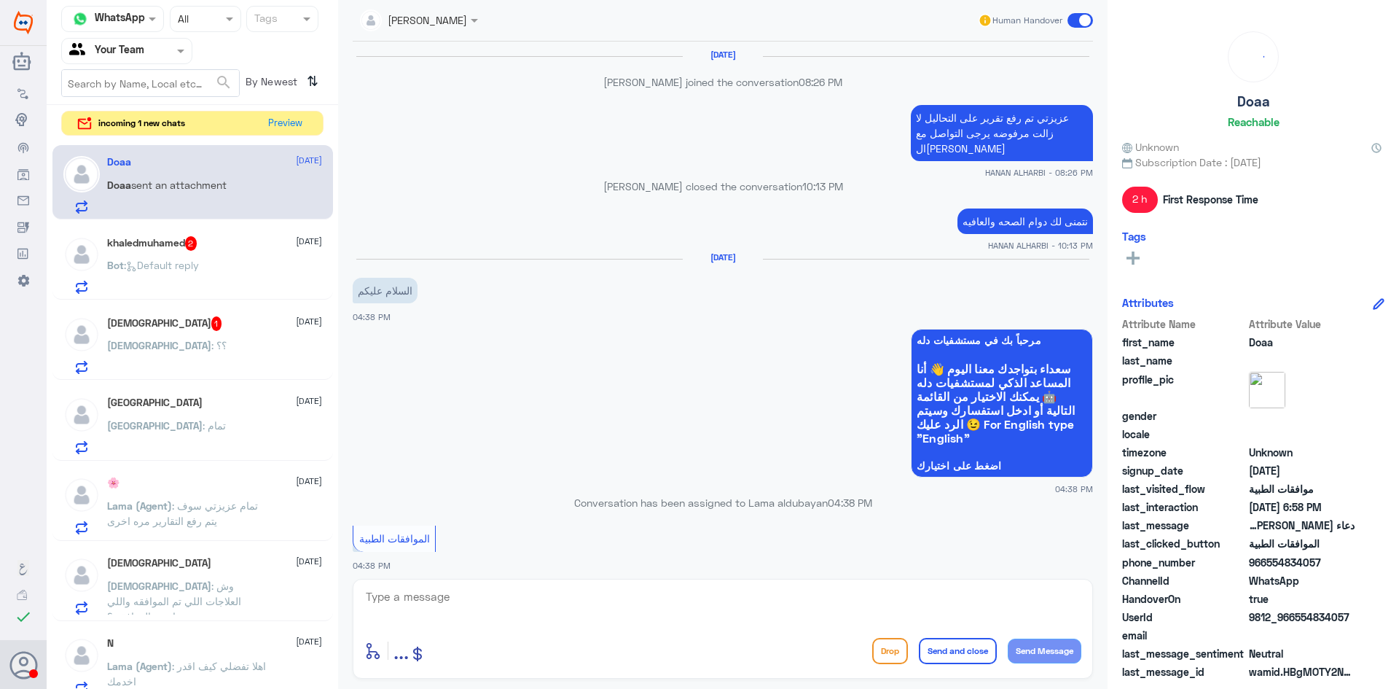
scroll to position [954, 0]
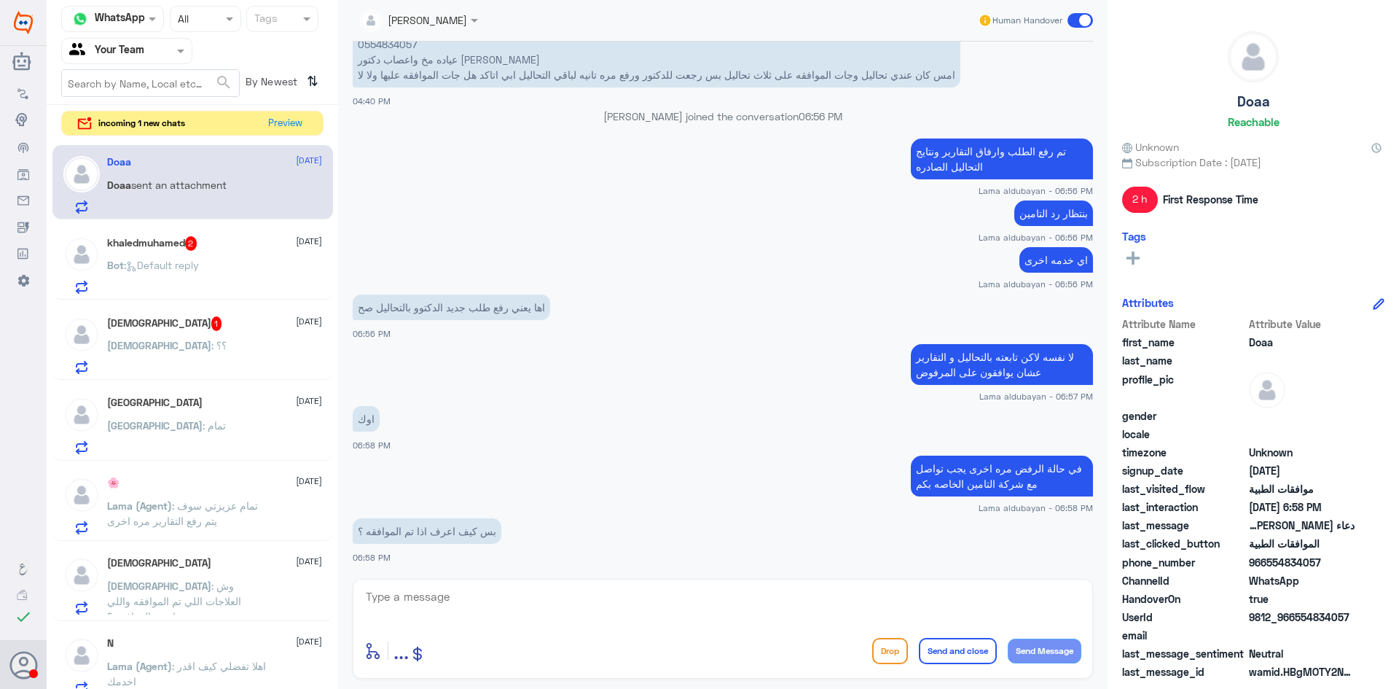
click at [173, 265] on span ": Default reply" at bounding box center [161, 265] width 75 height 12
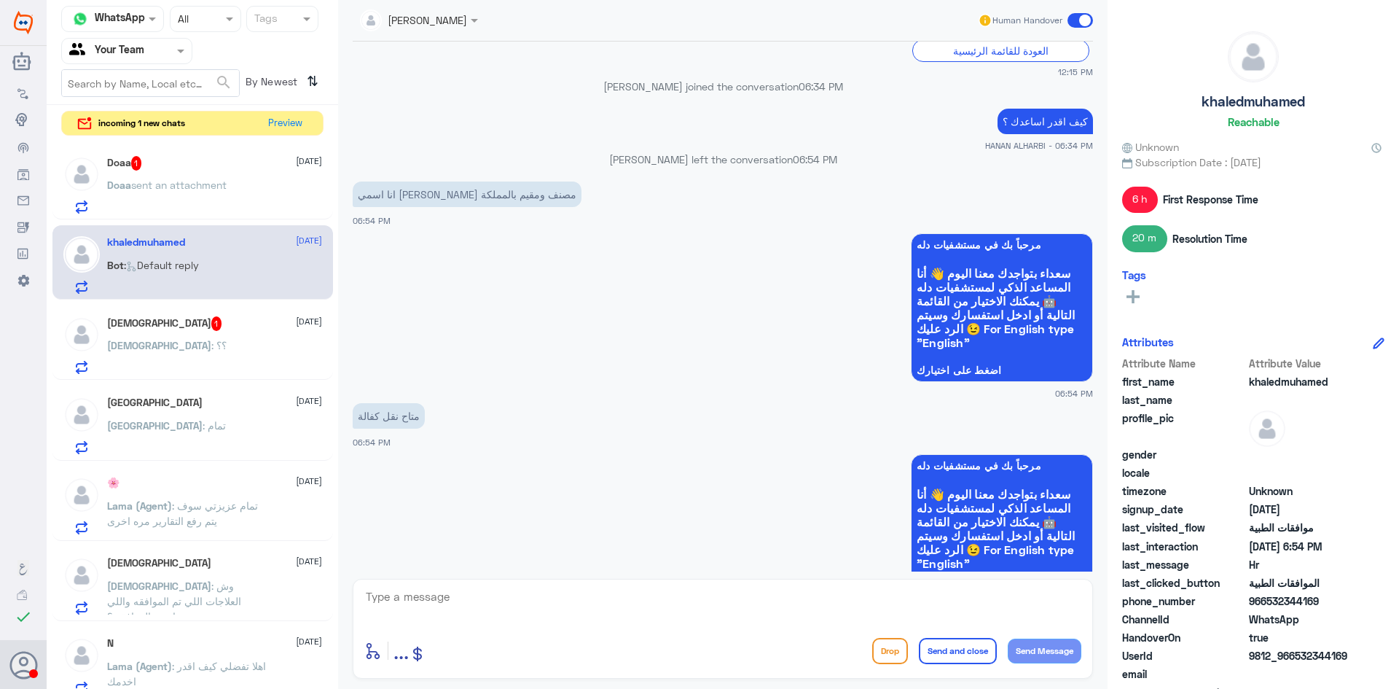
scroll to position [948, 0]
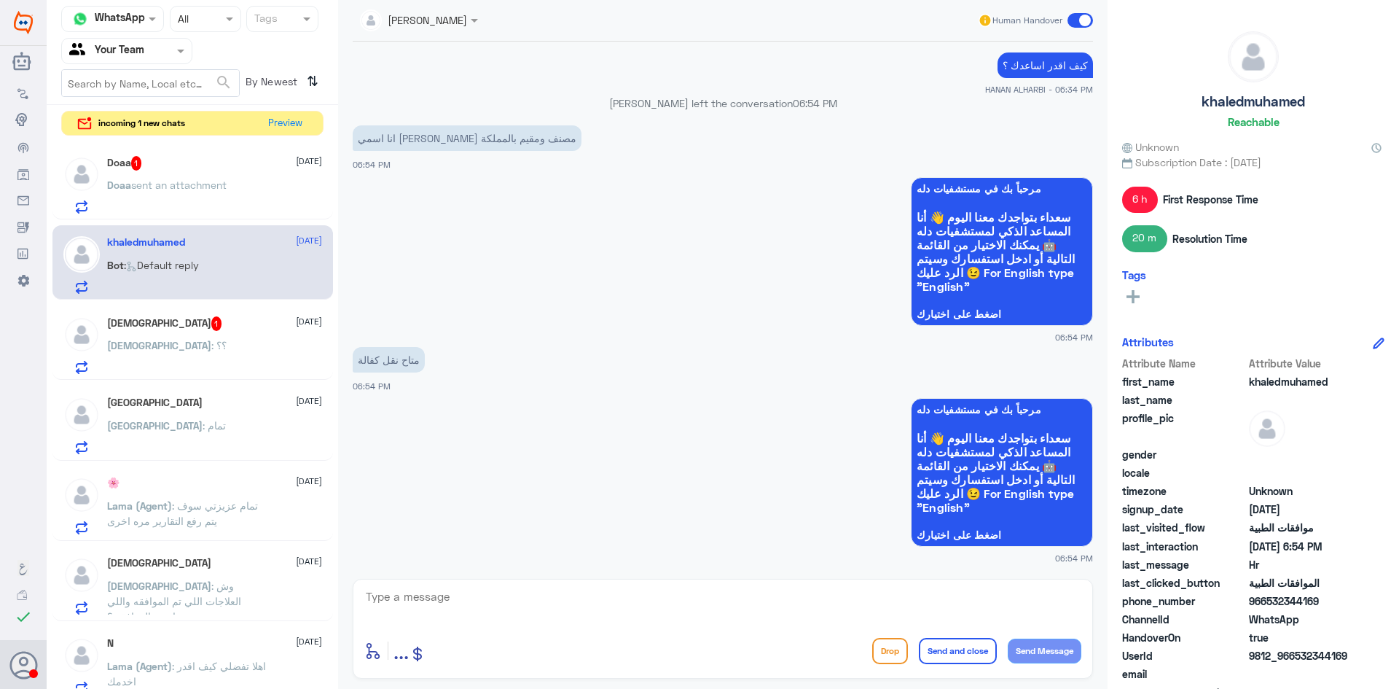
click at [528, 614] on textarea at bounding box center [722, 605] width 717 height 36
type textarea "u"
type textarea "عزيزي هنا فقط موافقات التامين"
click at [938, 657] on button "Send and close" at bounding box center [958, 651] width 78 height 26
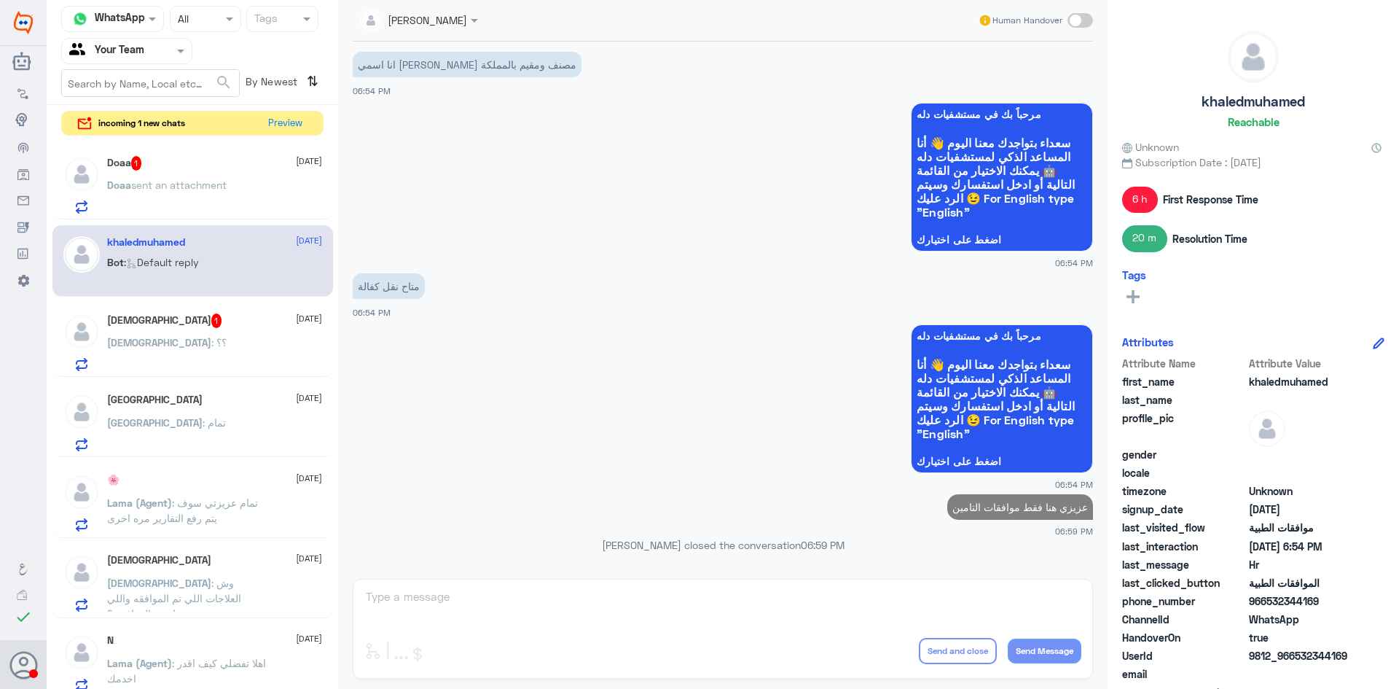
click at [170, 185] on span "sent an attachment" at bounding box center [178, 185] width 95 height 12
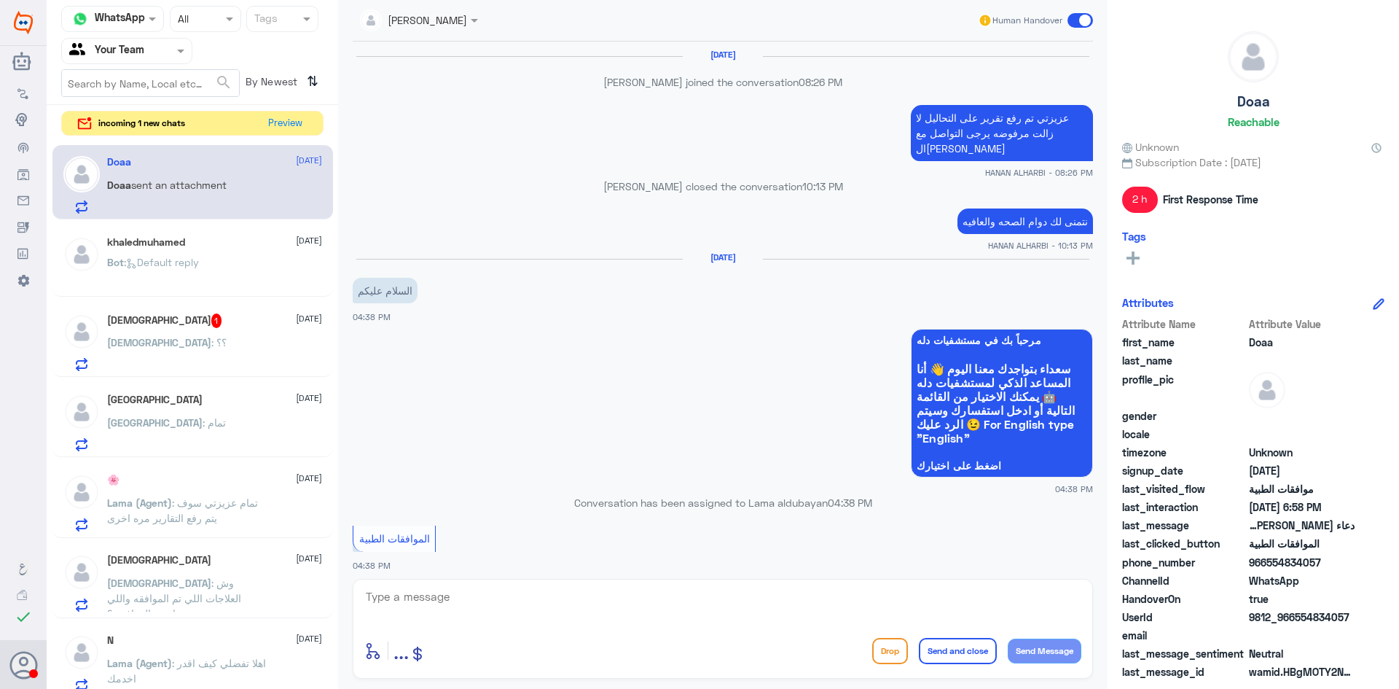
scroll to position [954, 0]
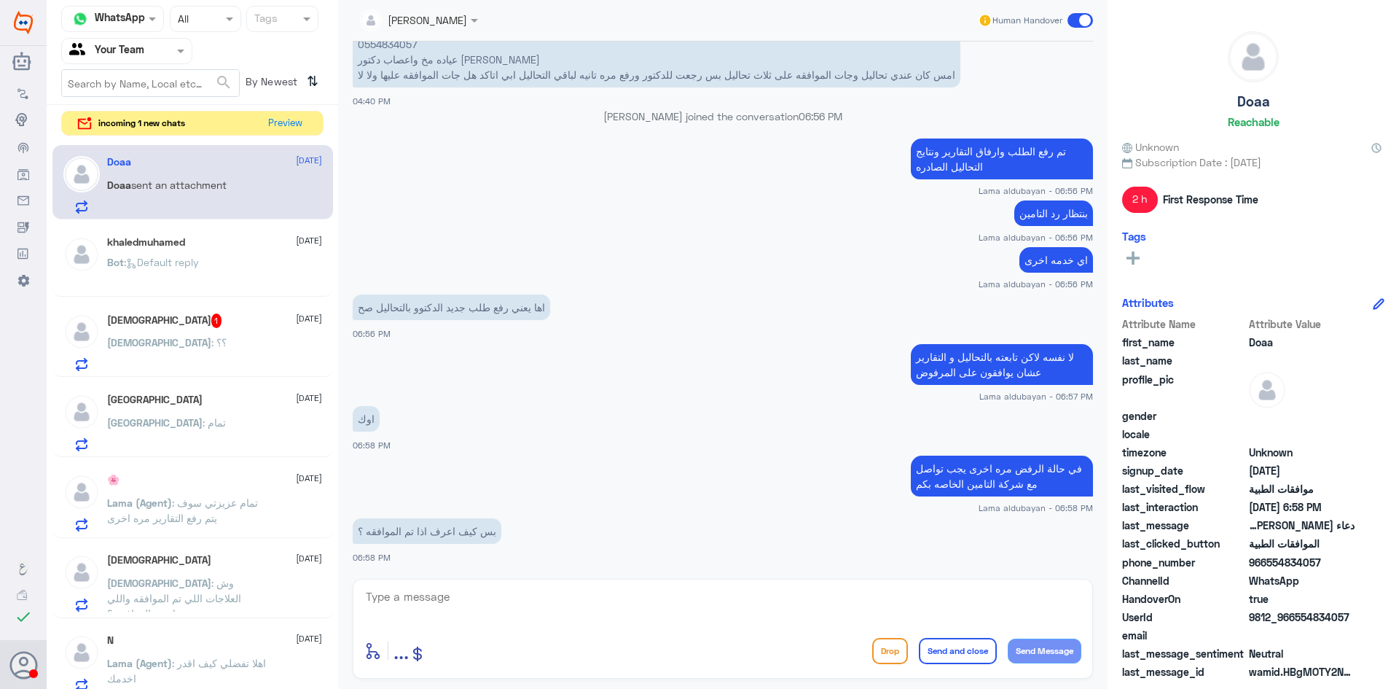
click at [186, 327] on div "Mohammed 1 9 October" at bounding box center [214, 320] width 215 height 15
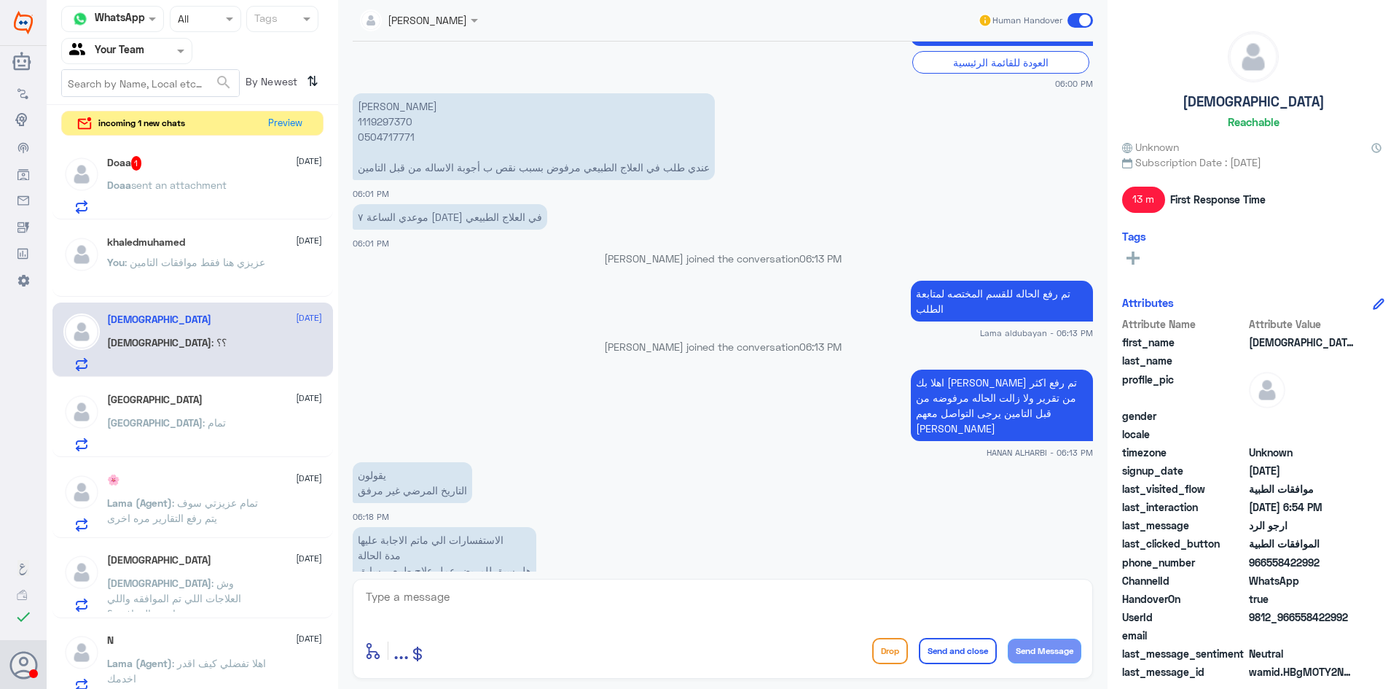
scroll to position [645, 0]
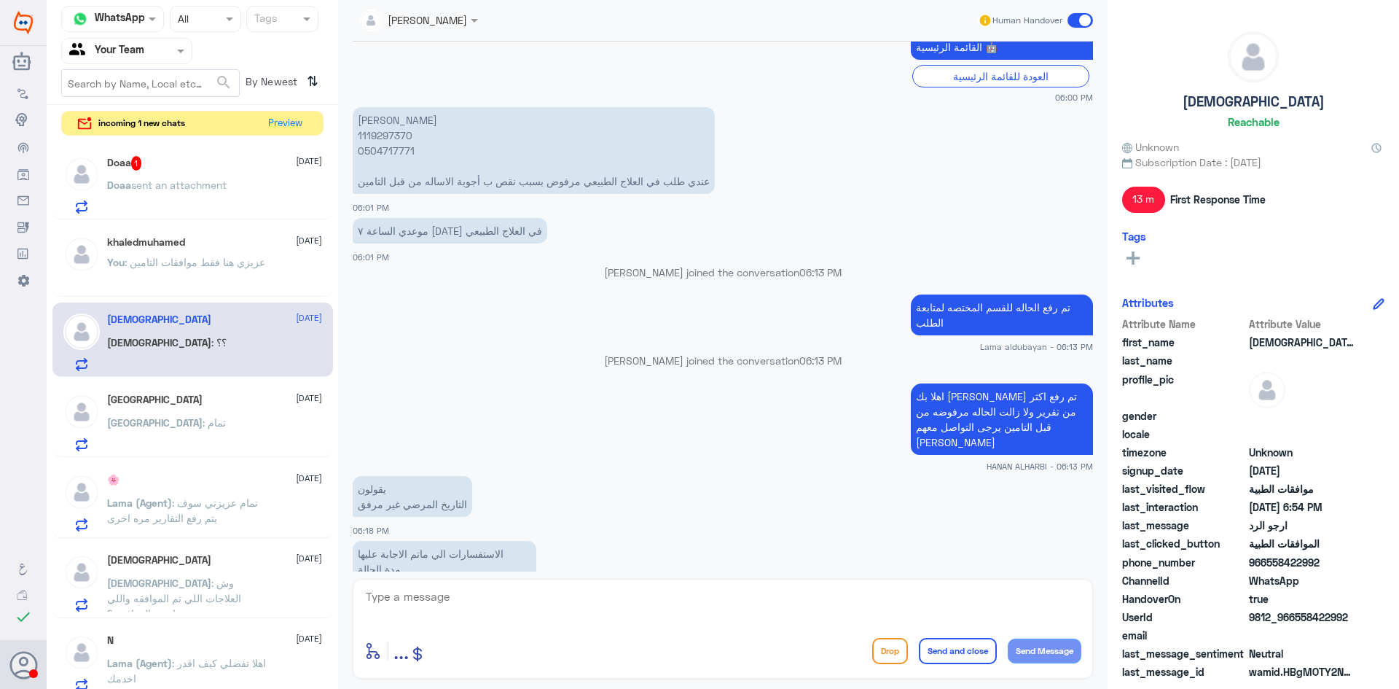
click at [383, 133] on p "[PERSON_NAME] 1119297370 0504717771 عندي طلب في العلاج الطبيعي مرفوض بسبب نقص ب…" at bounding box center [534, 150] width 362 height 87
copy p "1119297370"
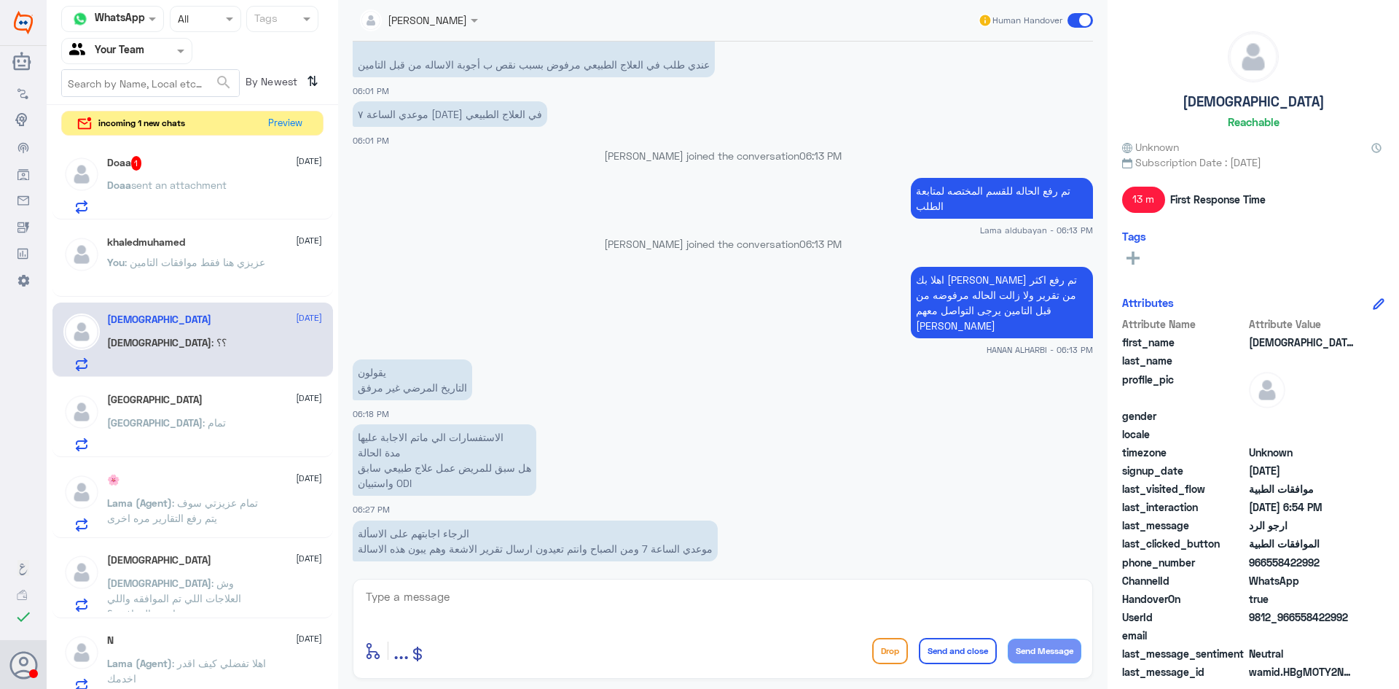
scroll to position [864, 0]
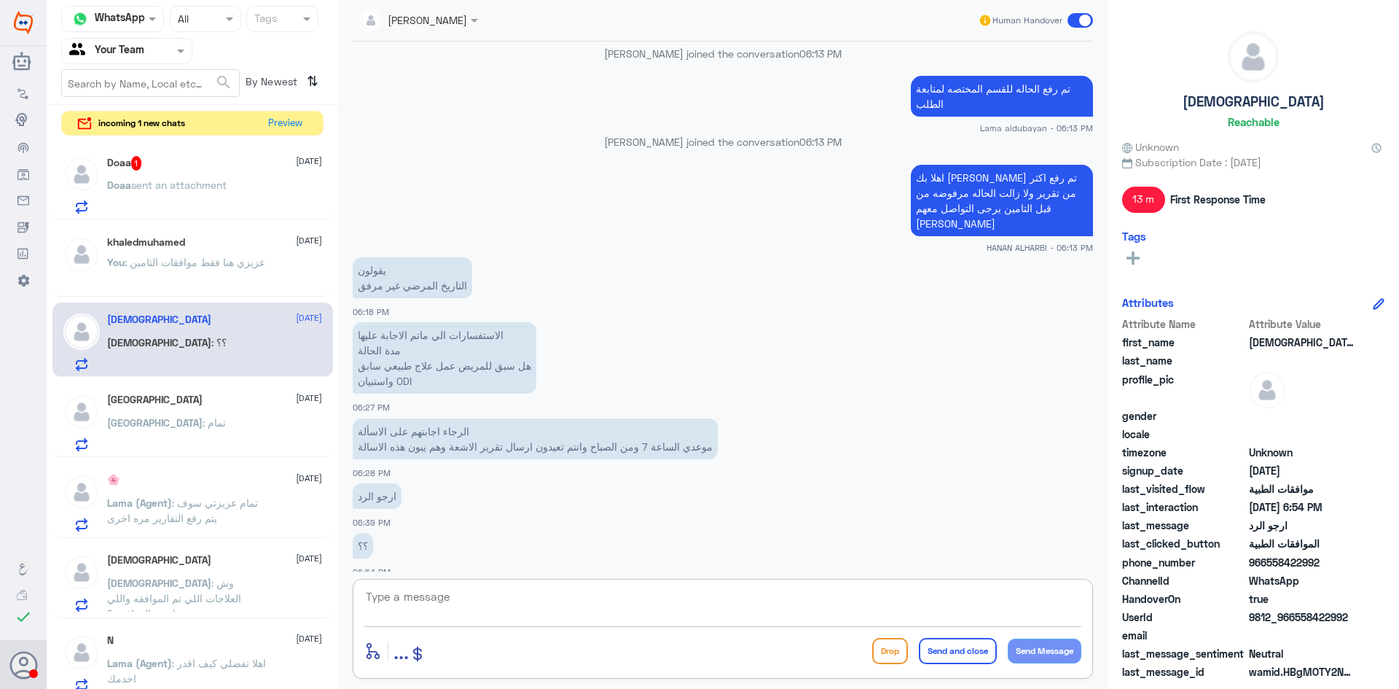
click at [453, 611] on textarea at bounding box center [722, 605] width 717 height 36
type textarea "الطلب تحت الاجراء حاليا بحال تم الرفض مجددا يرجى التواصل مع التامين"
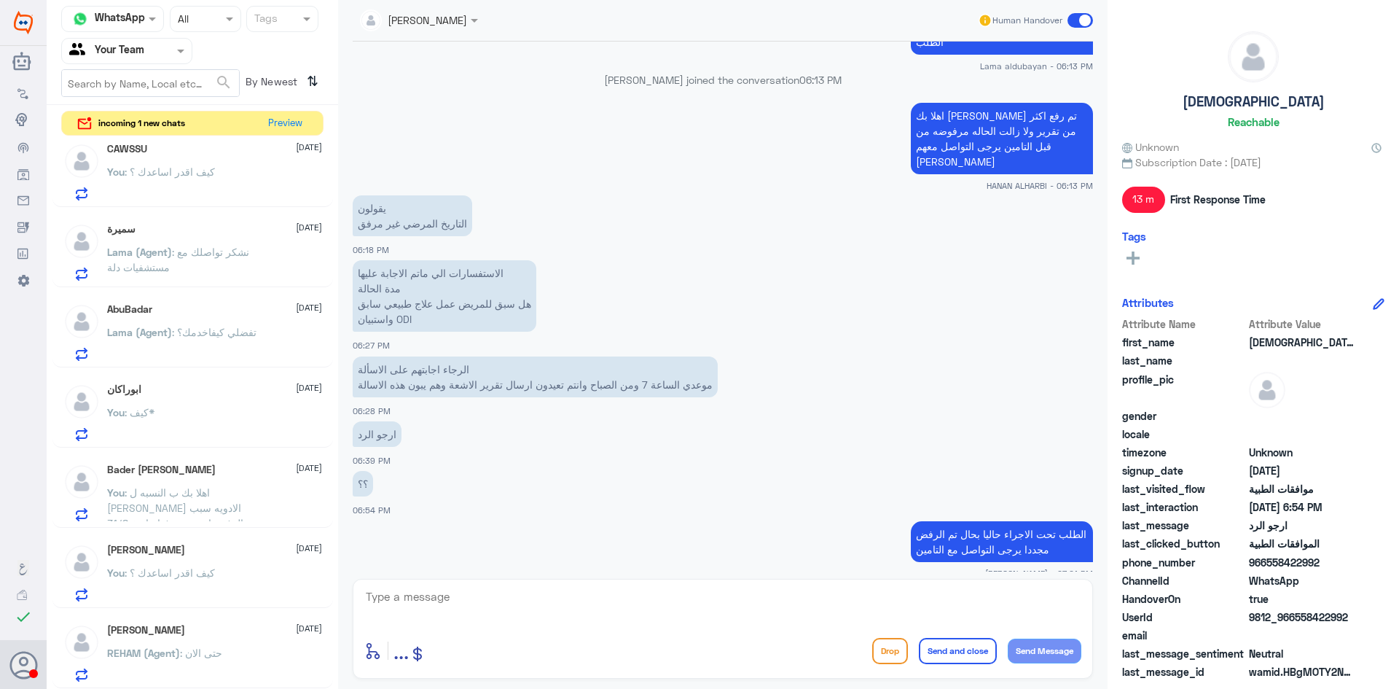
scroll to position [975, 0]
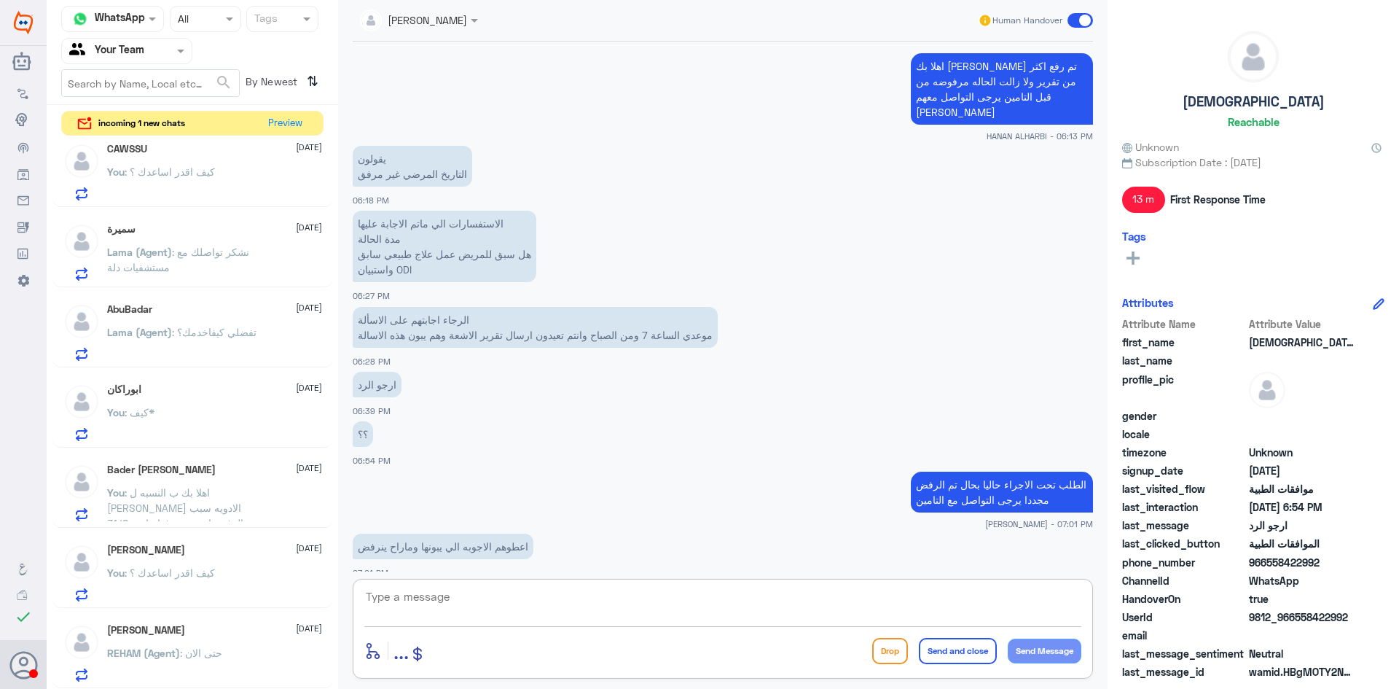
click at [512, 598] on textarea at bounding box center [722, 605] width 717 height 36
type textarea "تم ارفاق جميع التقارير المطلوبه عزيزي والحاله تحت الاجراء"
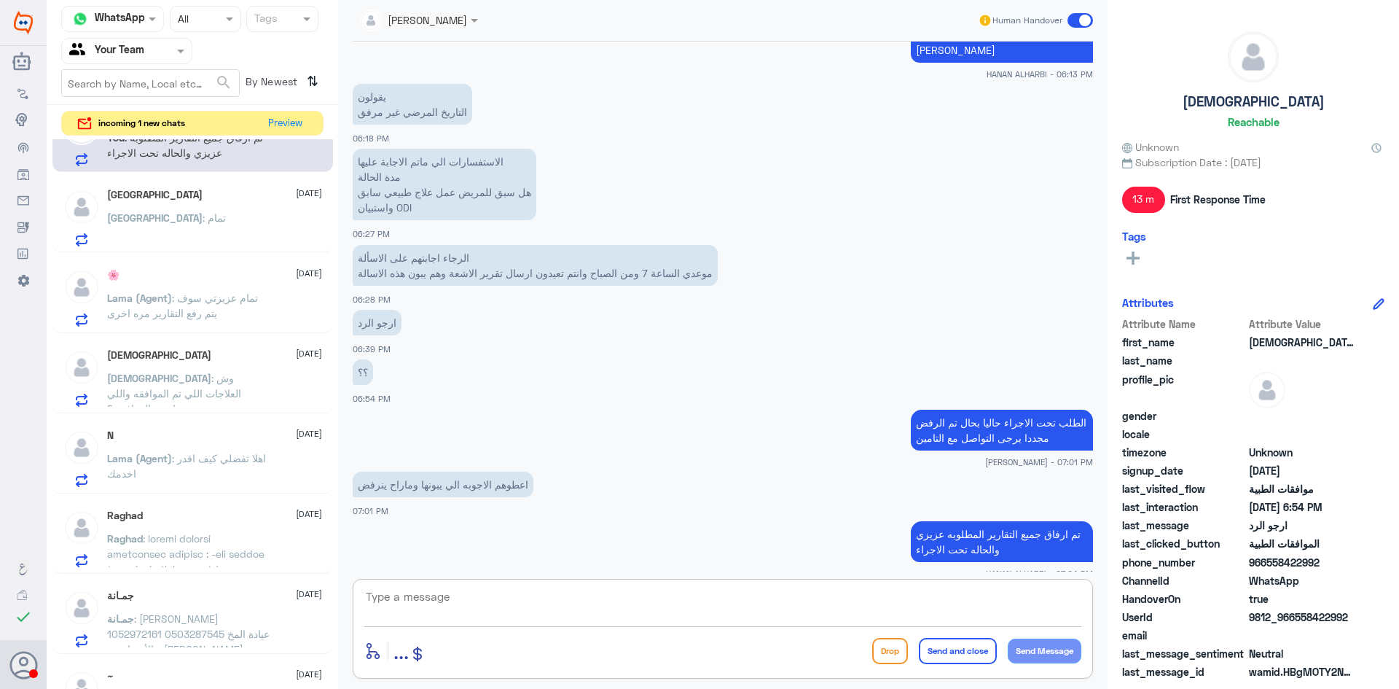
scroll to position [0, 0]
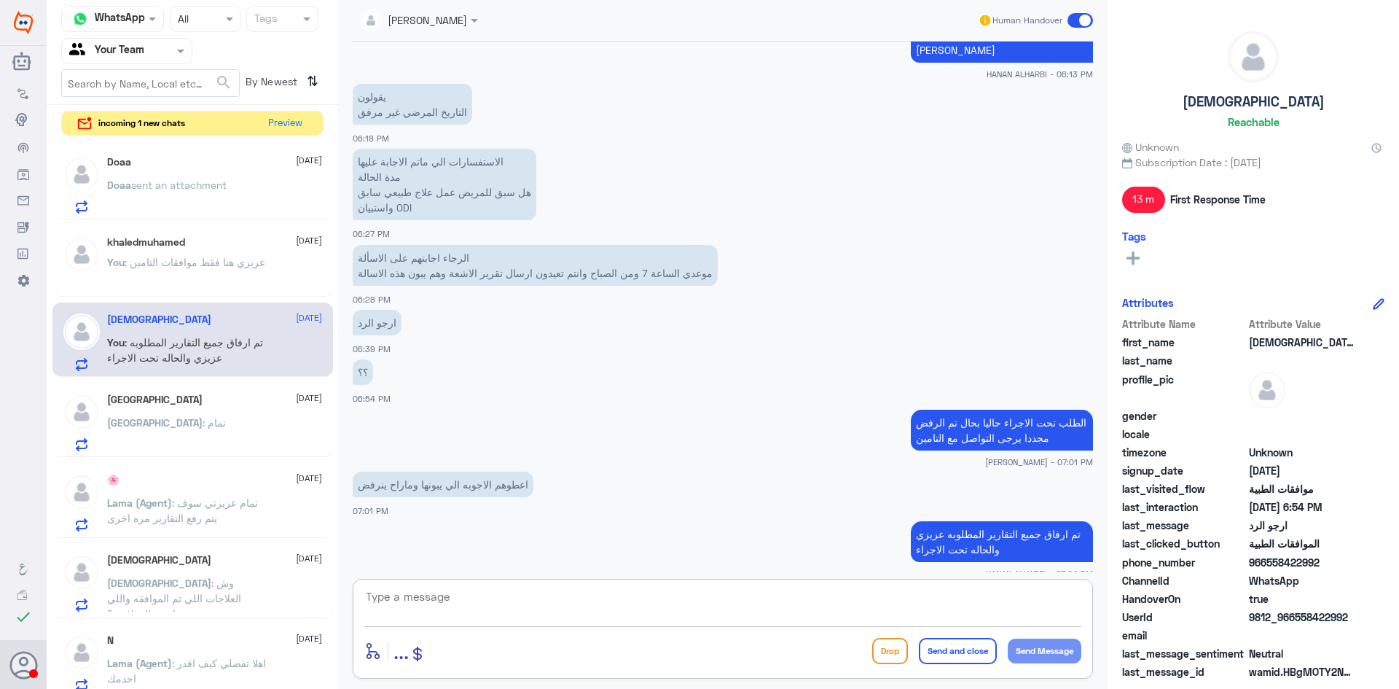
click at [214, 582] on span ": وش العلاجات اللي تم الموافقه واللي ماتمت الموافقه ؟" at bounding box center [174, 598] width 134 height 43
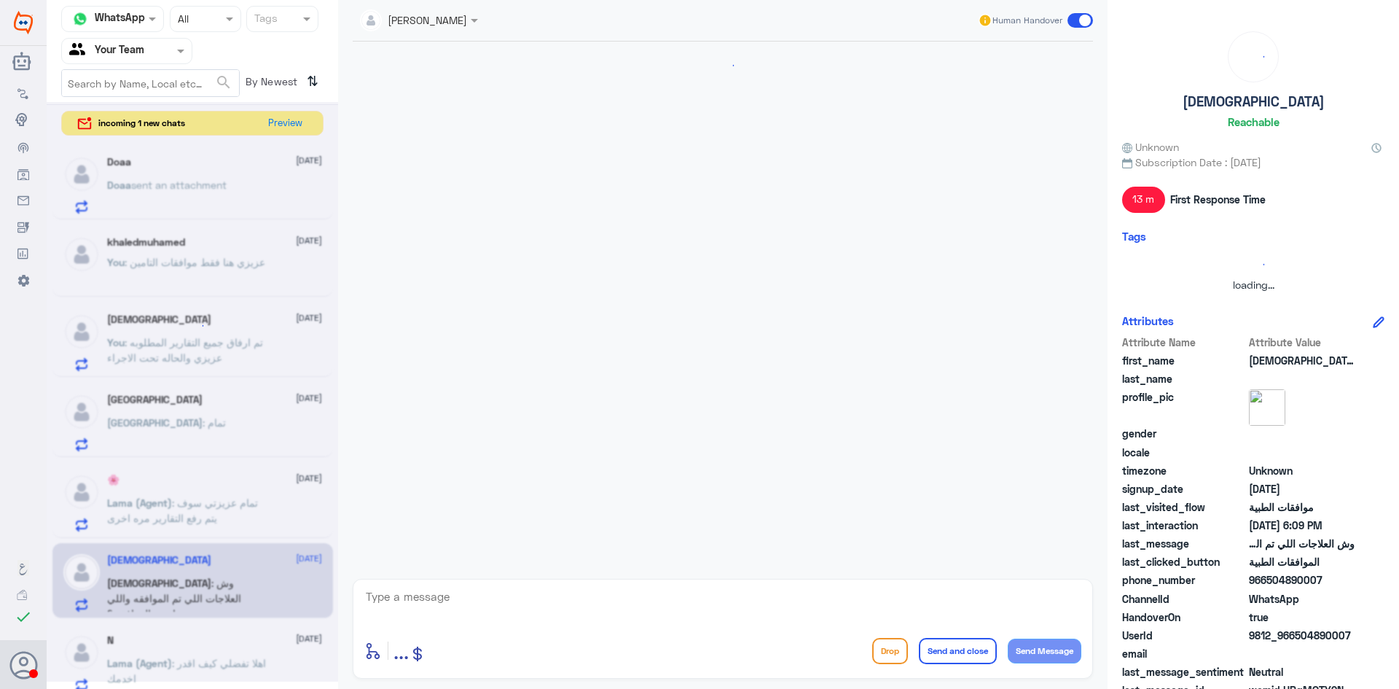
scroll to position [1068, 0]
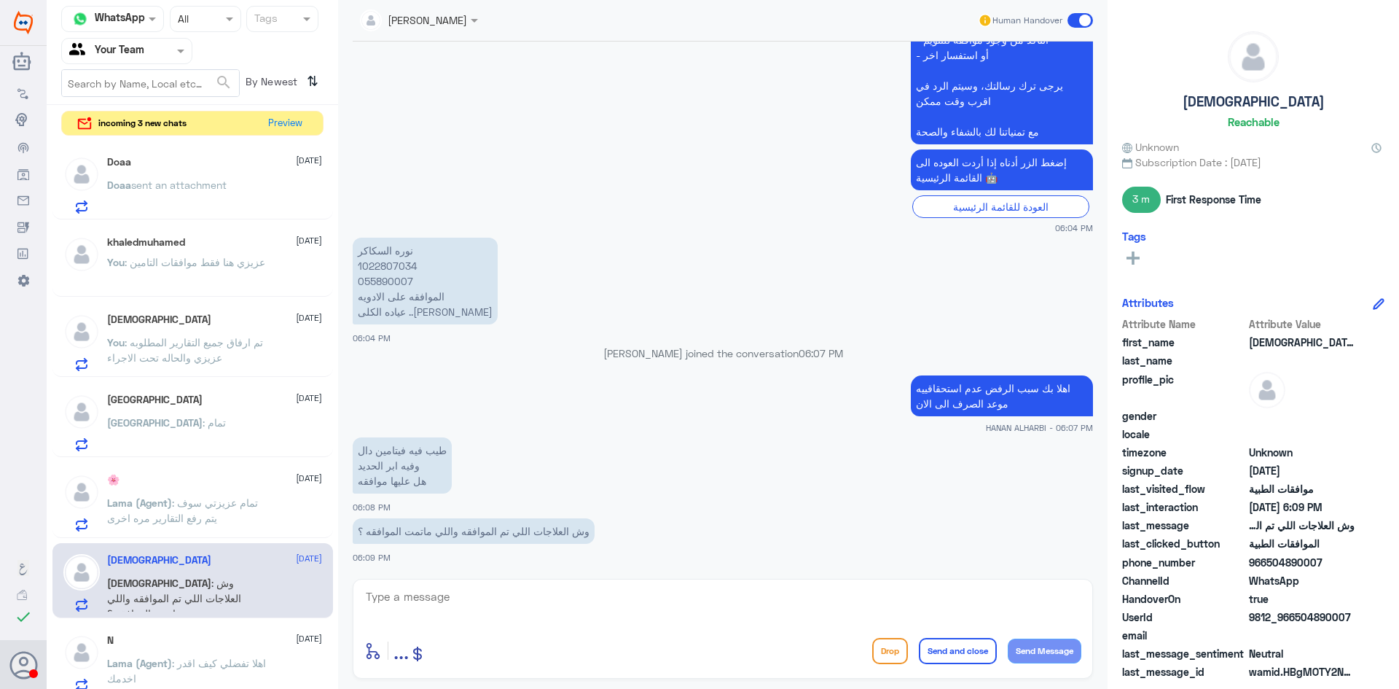
click at [386, 269] on p "[PERSON_NAME] 1022807034 055890007 الموافقه على الادويه عياده الكلى ..[PERSON_N…" at bounding box center [425, 281] width 145 height 87
copy p "1022807034"
click at [526, 606] on textarea at bounding box center [722, 605] width 717 height 36
type textarea "j"
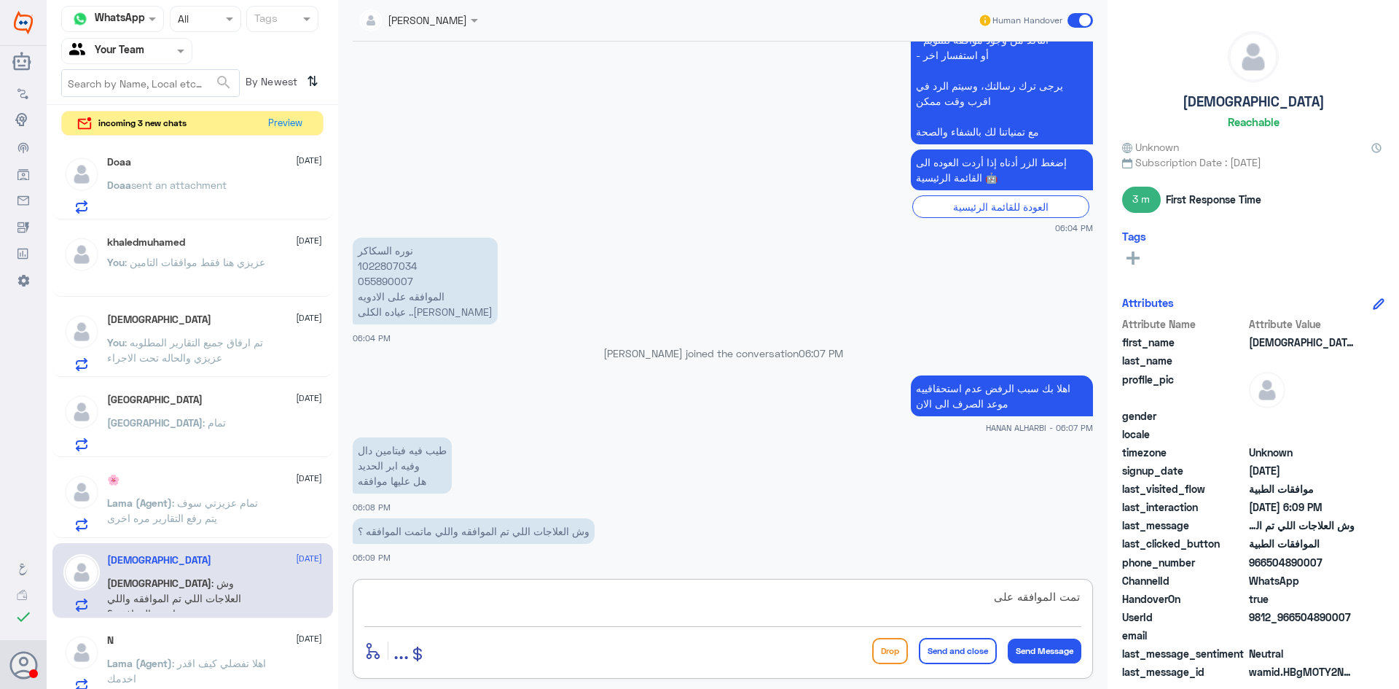
paste textarea "VELTASSA"
paste textarea "Euthyrox"
type textarea "تمت الموافقه على VELTASSA و Euthyrox الباقي مرفوض"
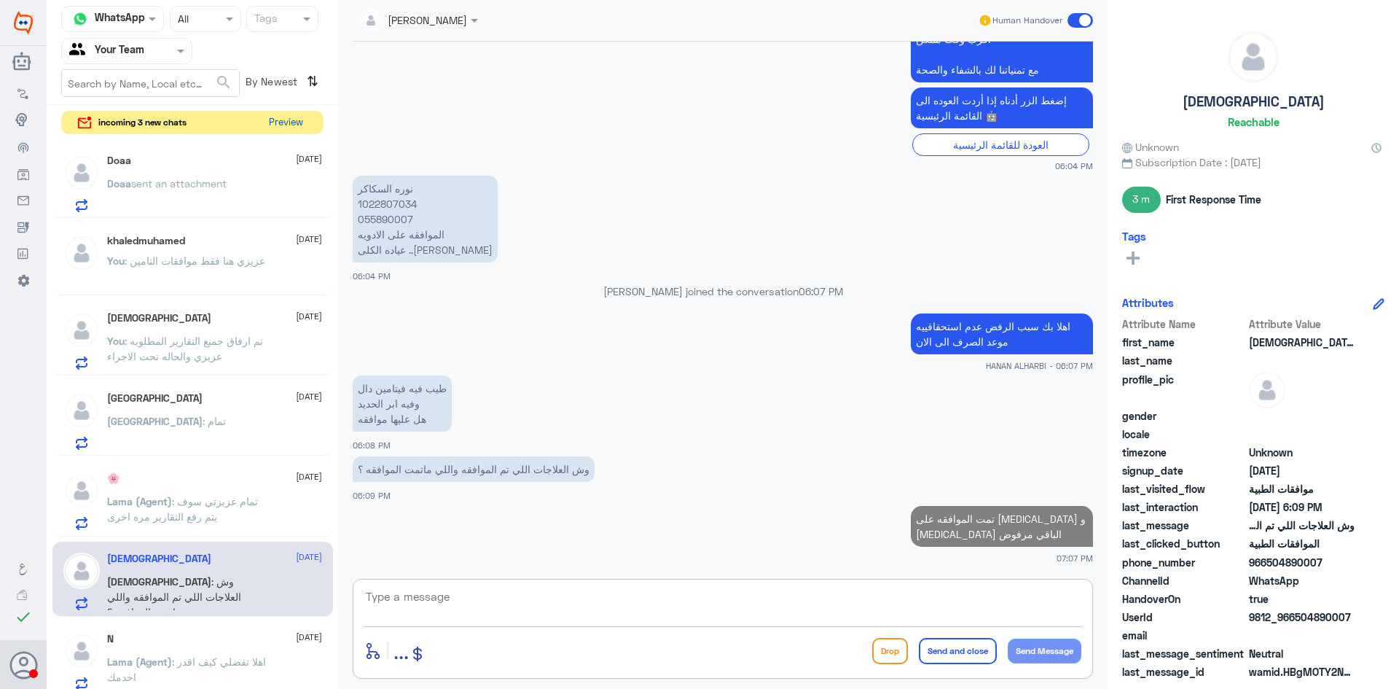
click at [278, 129] on button "Preview" at bounding box center [285, 123] width 45 height 23
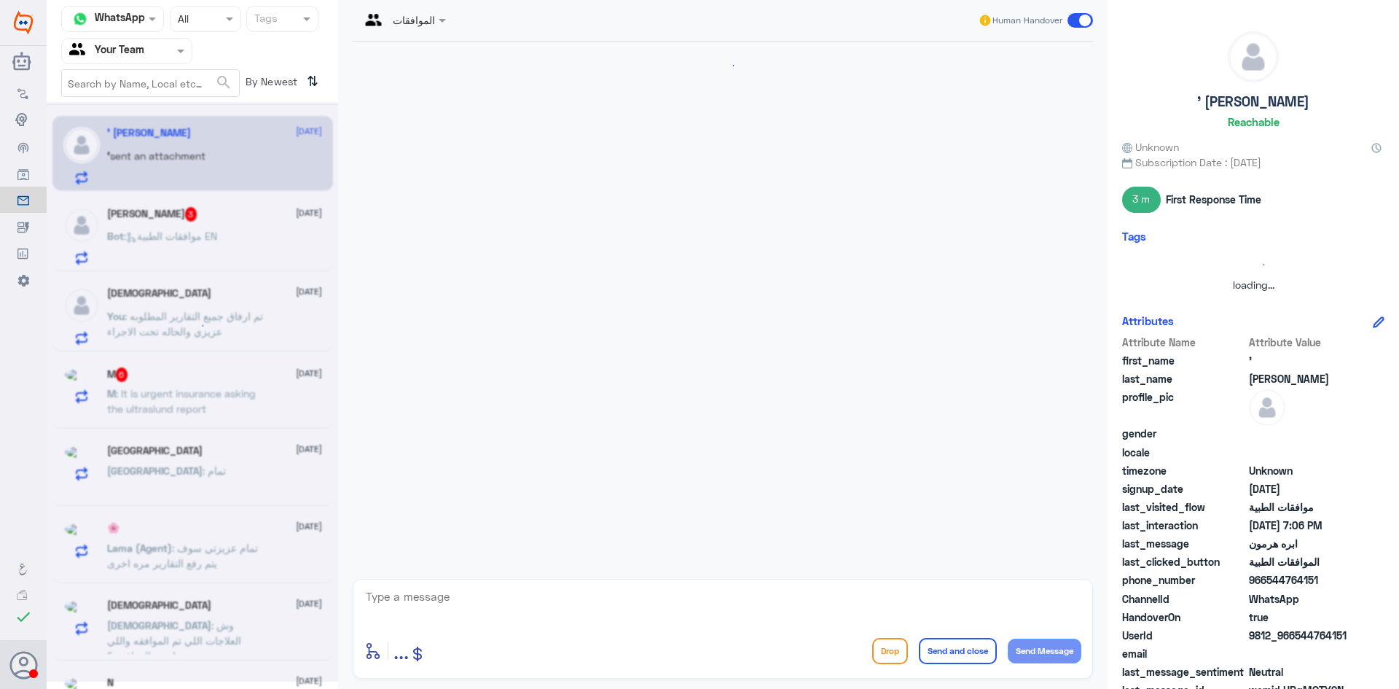
scroll to position [1413, 0]
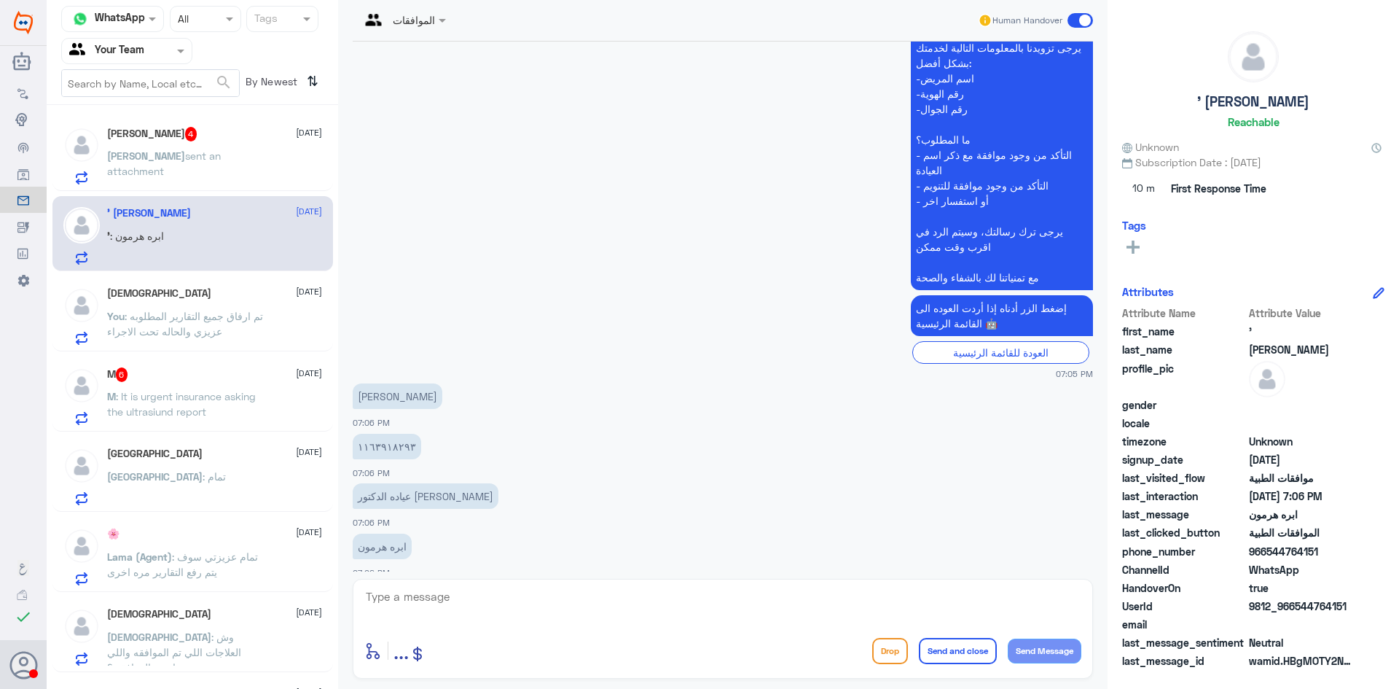
click at [476, 598] on textarea at bounding box center [722, 605] width 717 height 36
click at [476, 598] on textarea "1163918293" at bounding box center [722, 605] width 717 height 36
type textarea "1163918293"
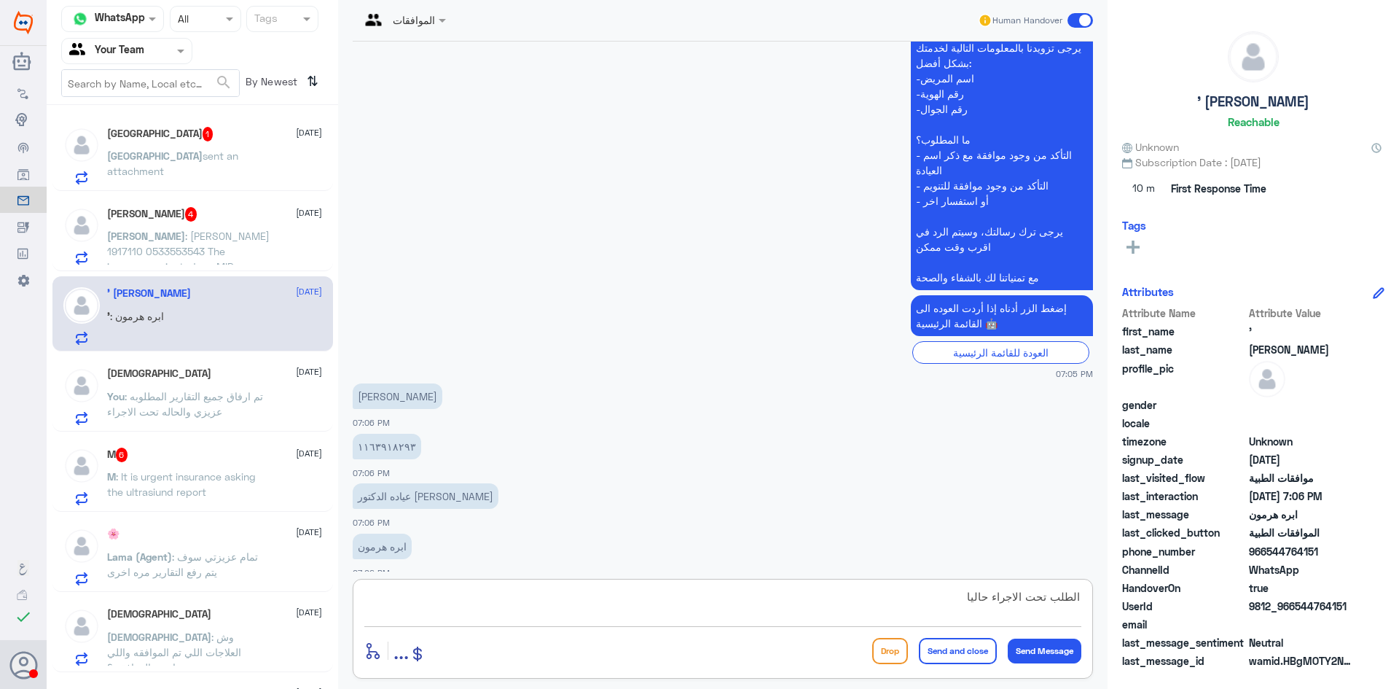
type textarea "الطلب تحت الاجراء حاليا"
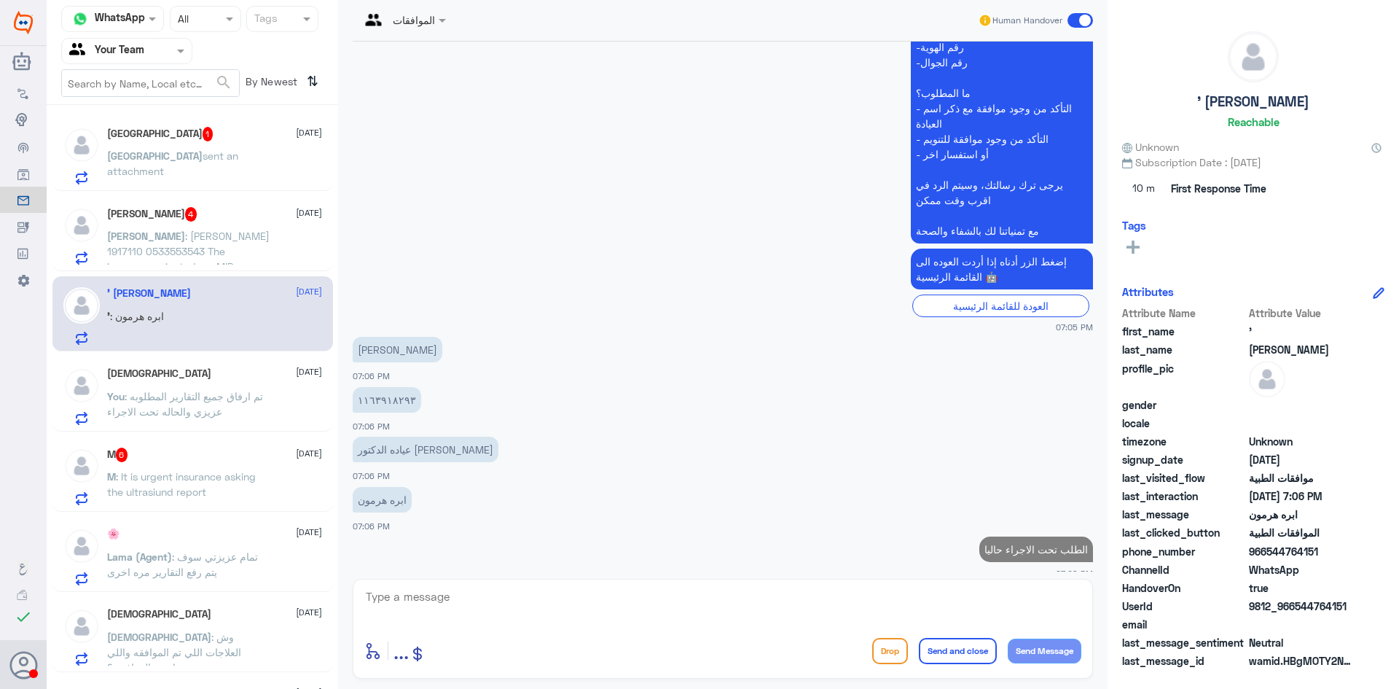
click at [207, 153] on span "sent an attachment" at bounding box center [172, 163] width 131 height 28
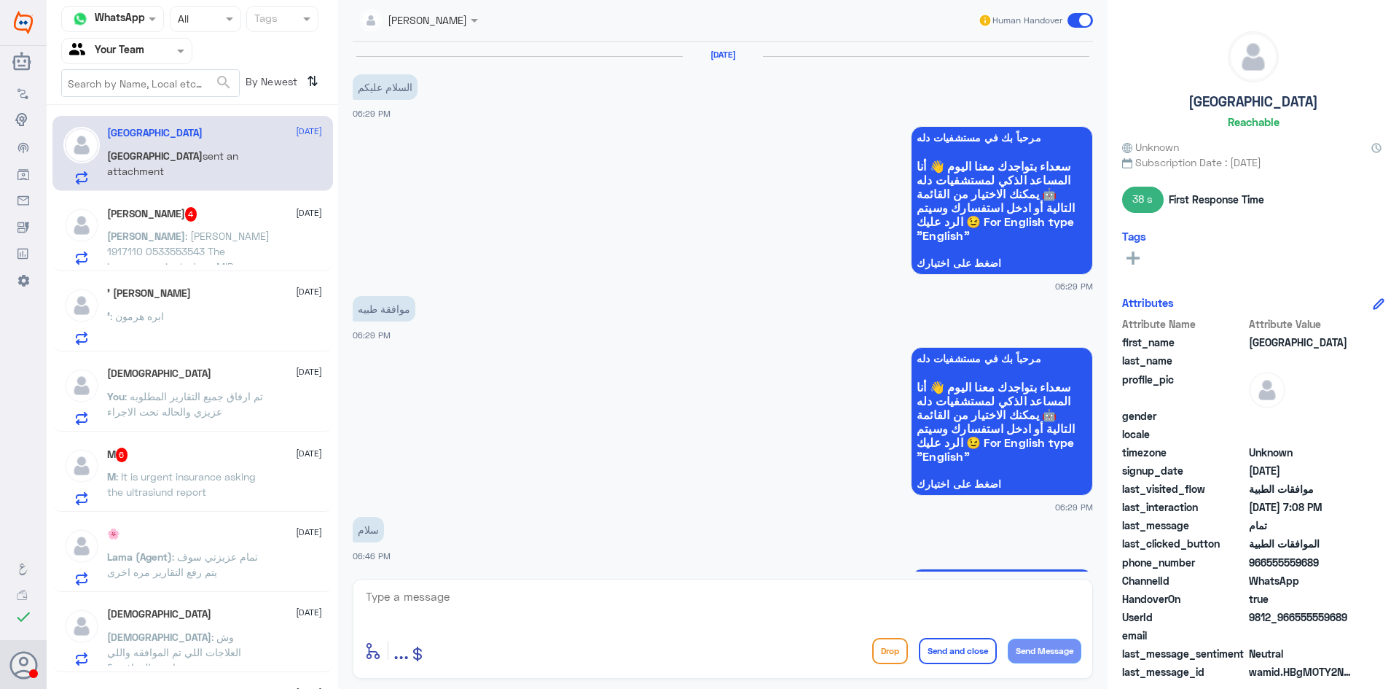
scroll to position [1242, 0]
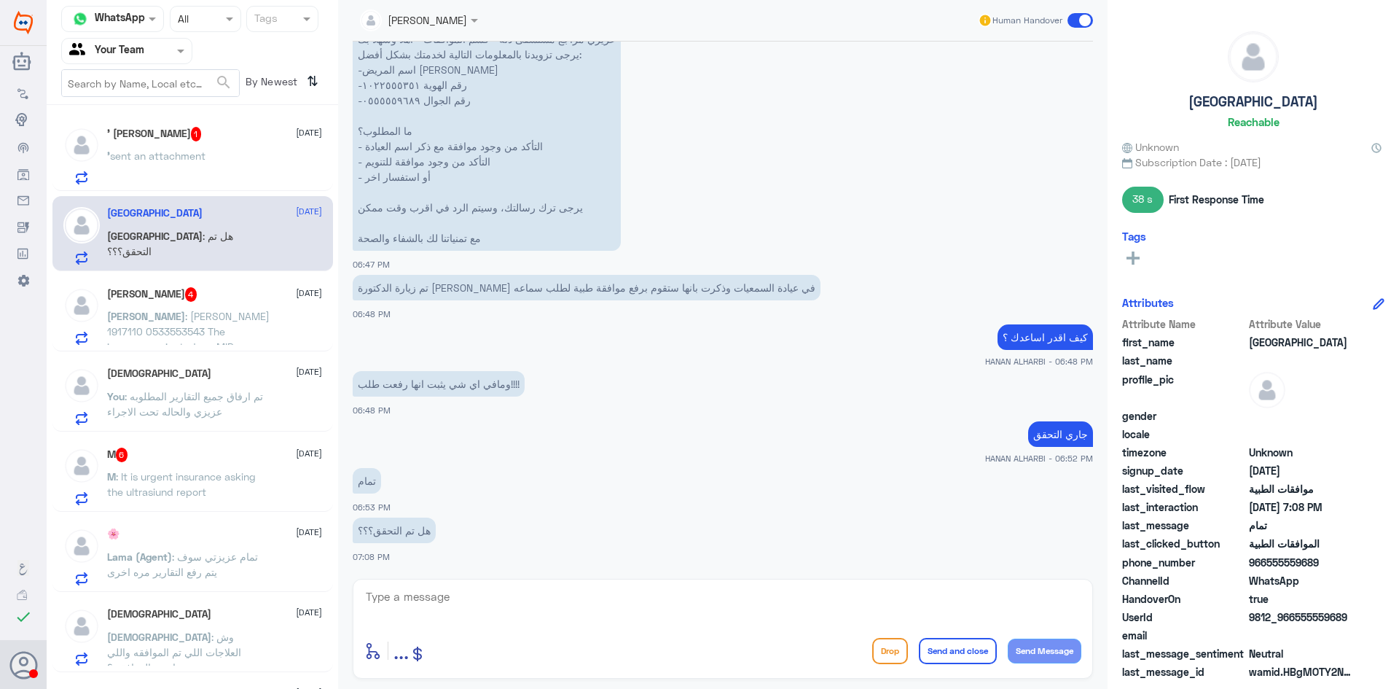
click at [173, 153] on span "sent an attachment" at bounding box center [157, 155] width 95 height 12
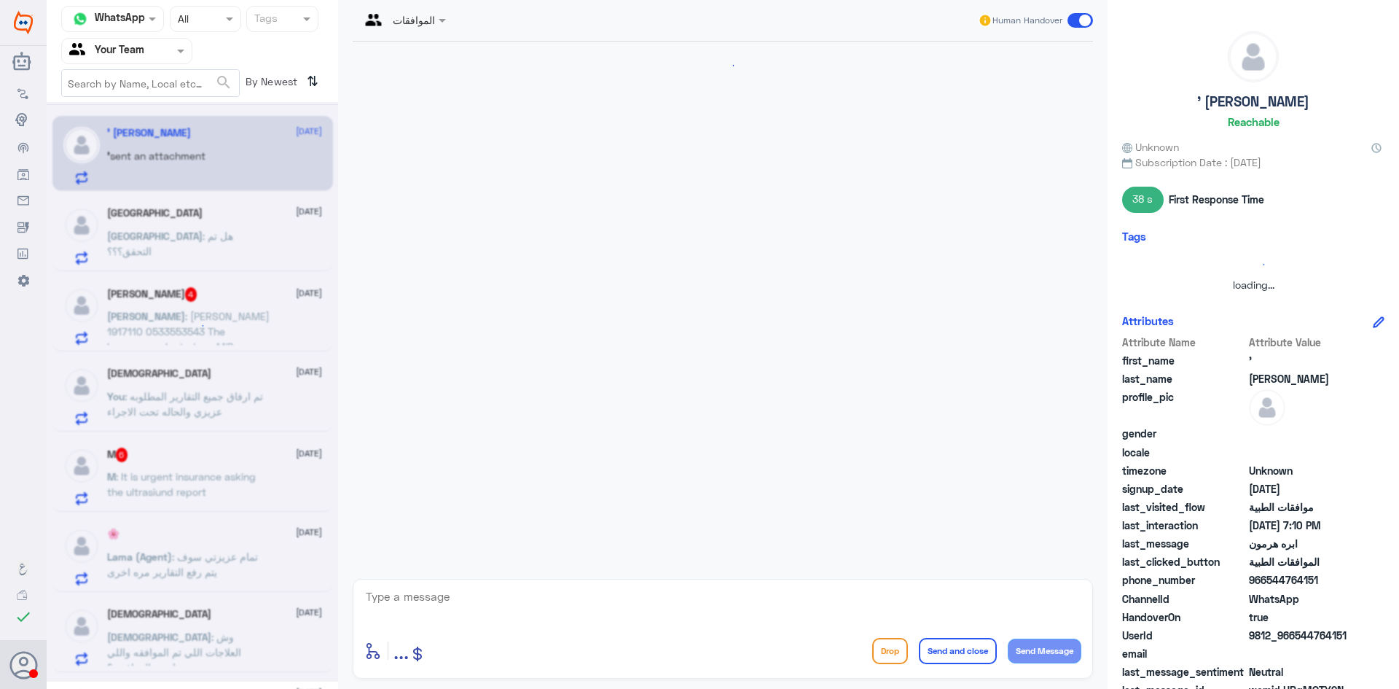
scroll to position [1286, 0]
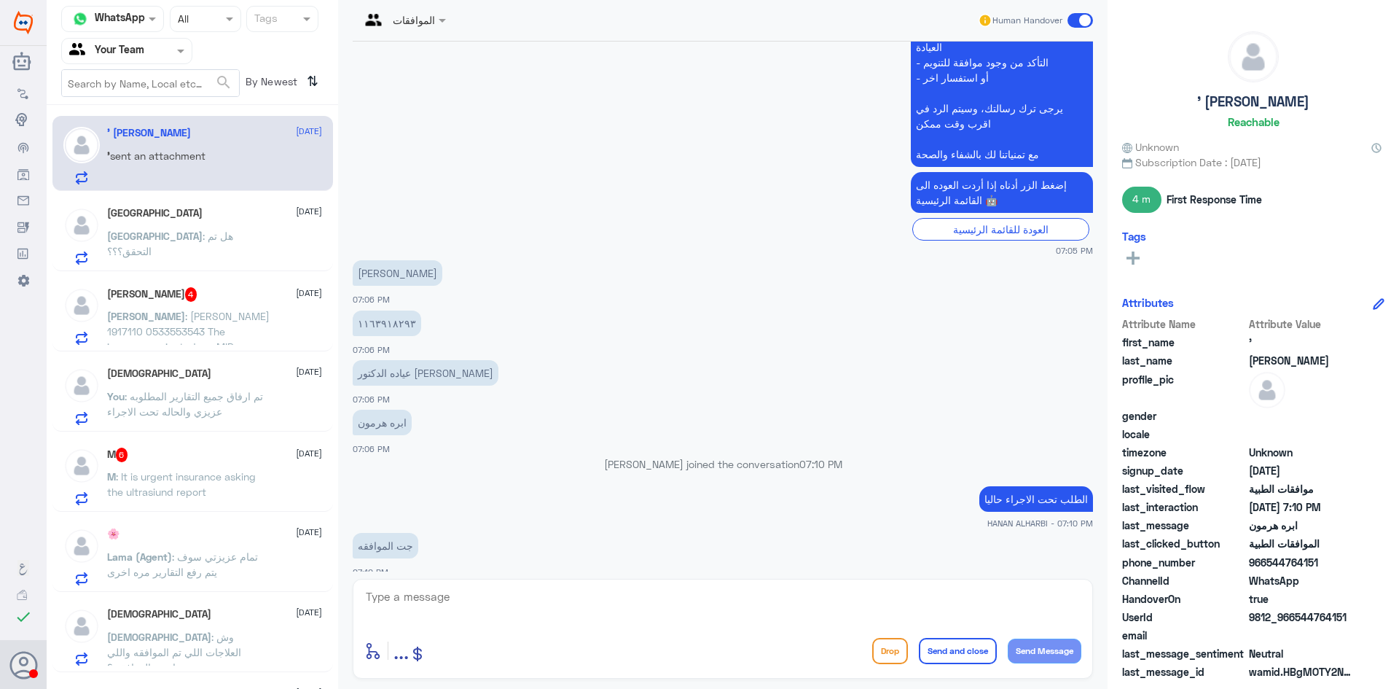
click at [1069, 486] on p "الطلب تحت الاجراء حاليا" at bounding box center [1037, 499] width 114 height 26
copy div "الطلب تحت الاجراء حاليا"
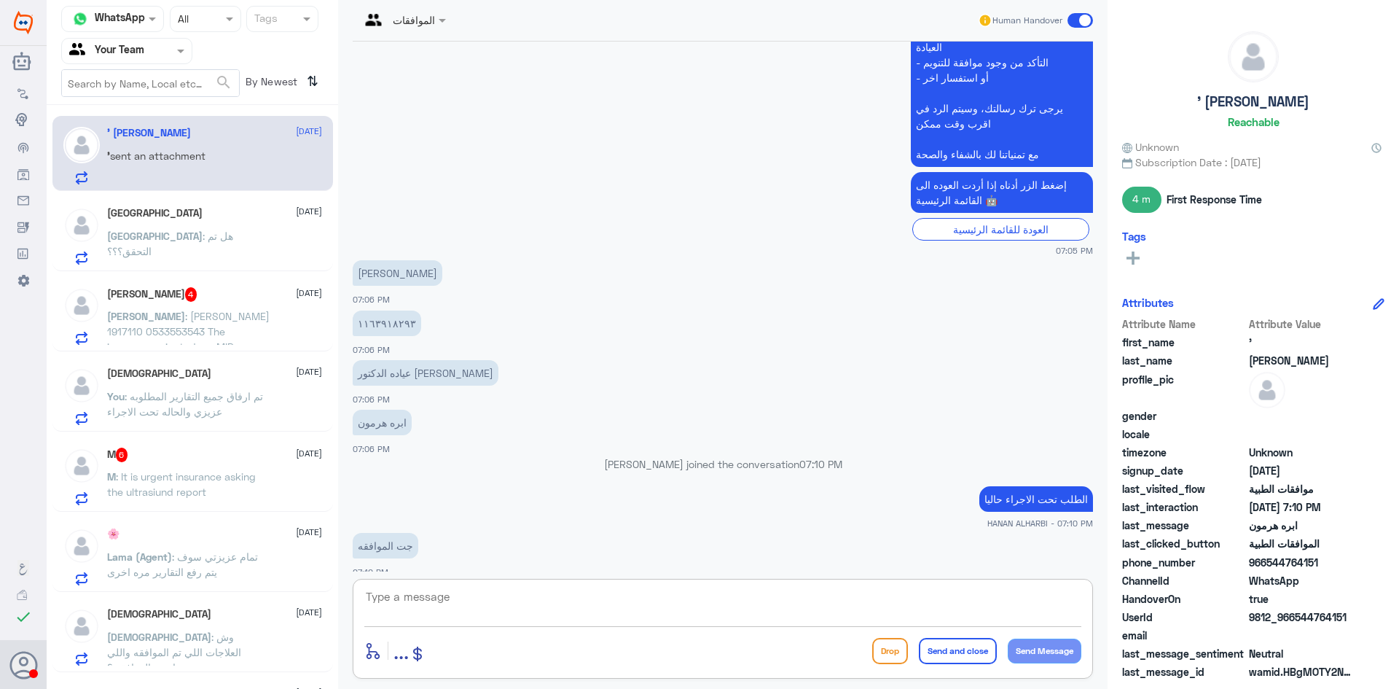
click at [820, 593] on textarea at bounding box center [722, 605] width 717 height 36
paste textarea "الطلب تحت الاجراء حاليا"
type textarea "الطلب تحت الاجراء حاليا"
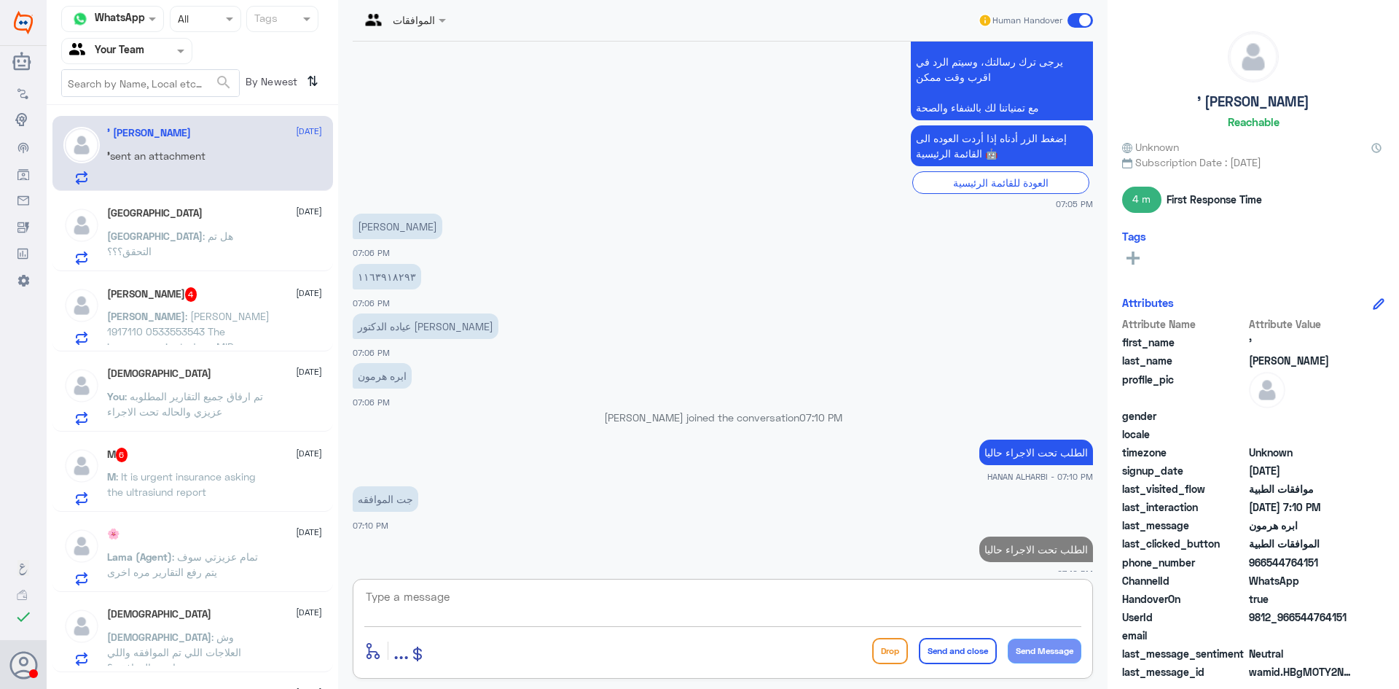
click at [222, 241] on div "Turki : هل تم التحقق؟؟؟" at bounding box center [214, 248] width 215 height 33
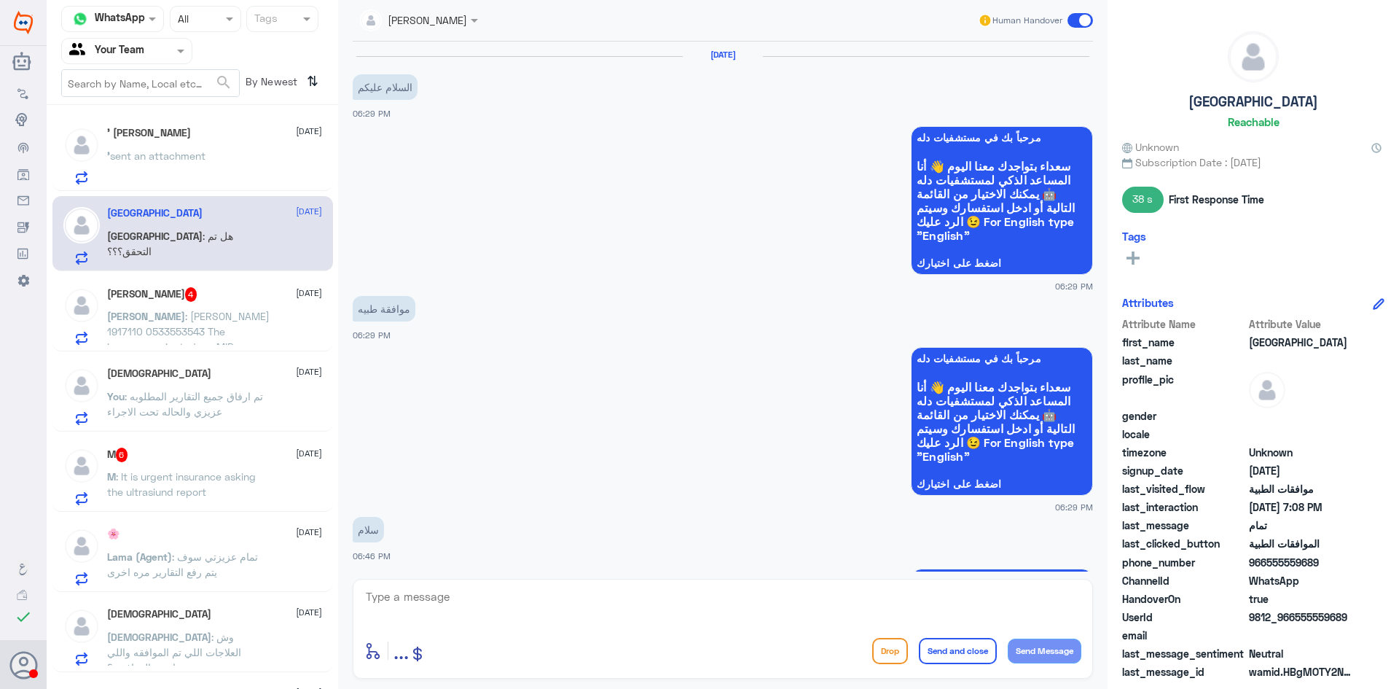
scroll to position [1242, 0]
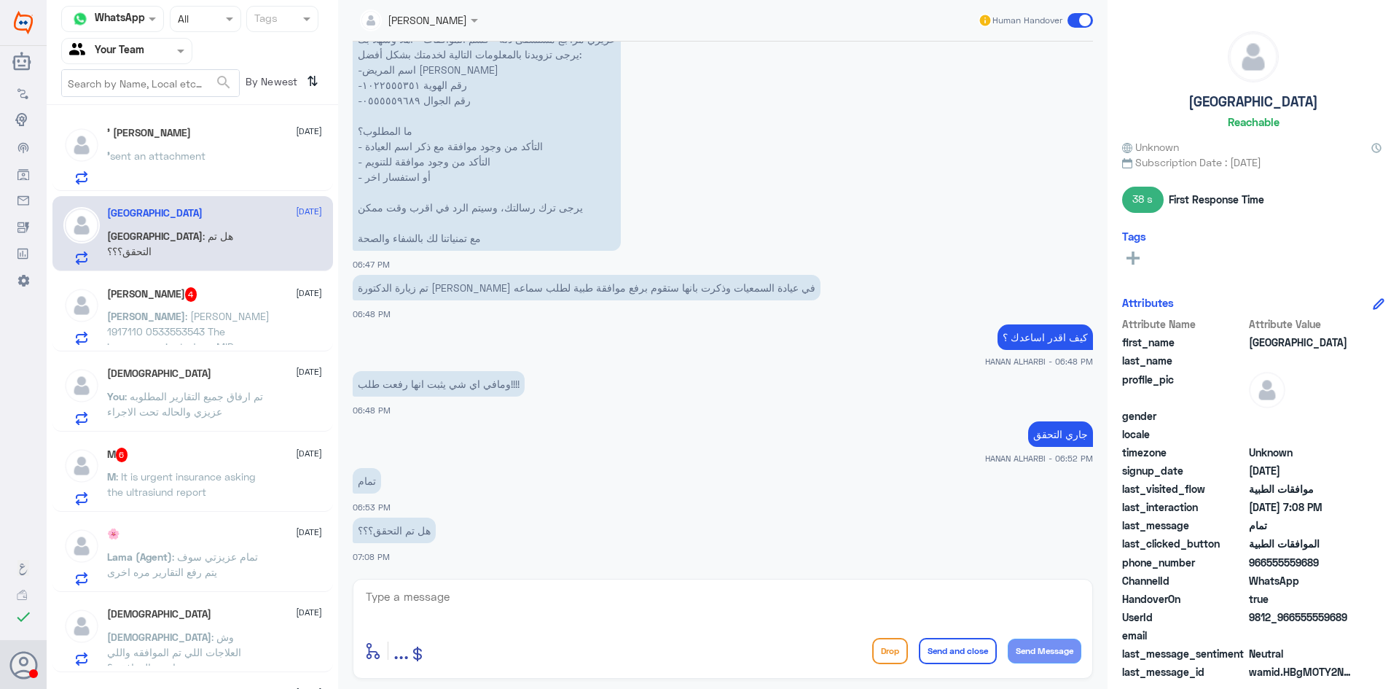
click at [210, 308] on p "Enrique : Enrique Gragasin 1917110 0533553543 The insurance rejected my MIR req…" at bounding box center [189, 326] width 164 height 36
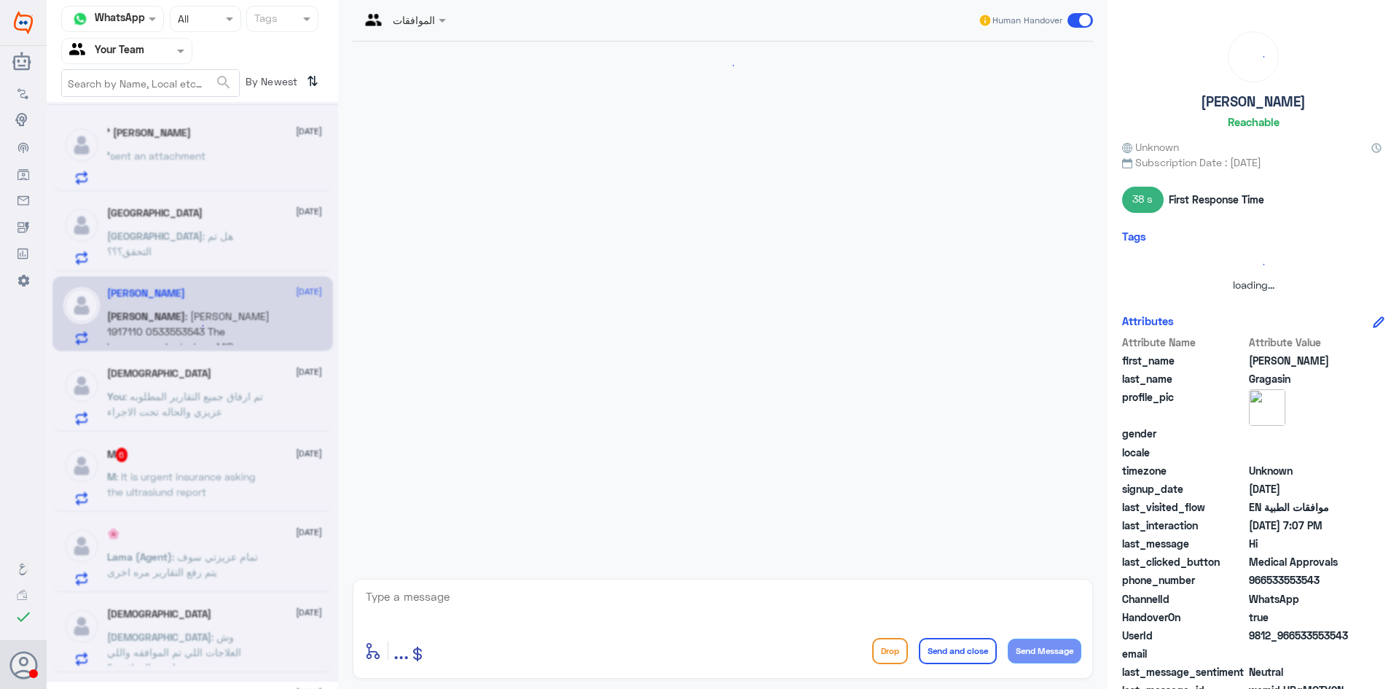
scroll to position [441, 0]
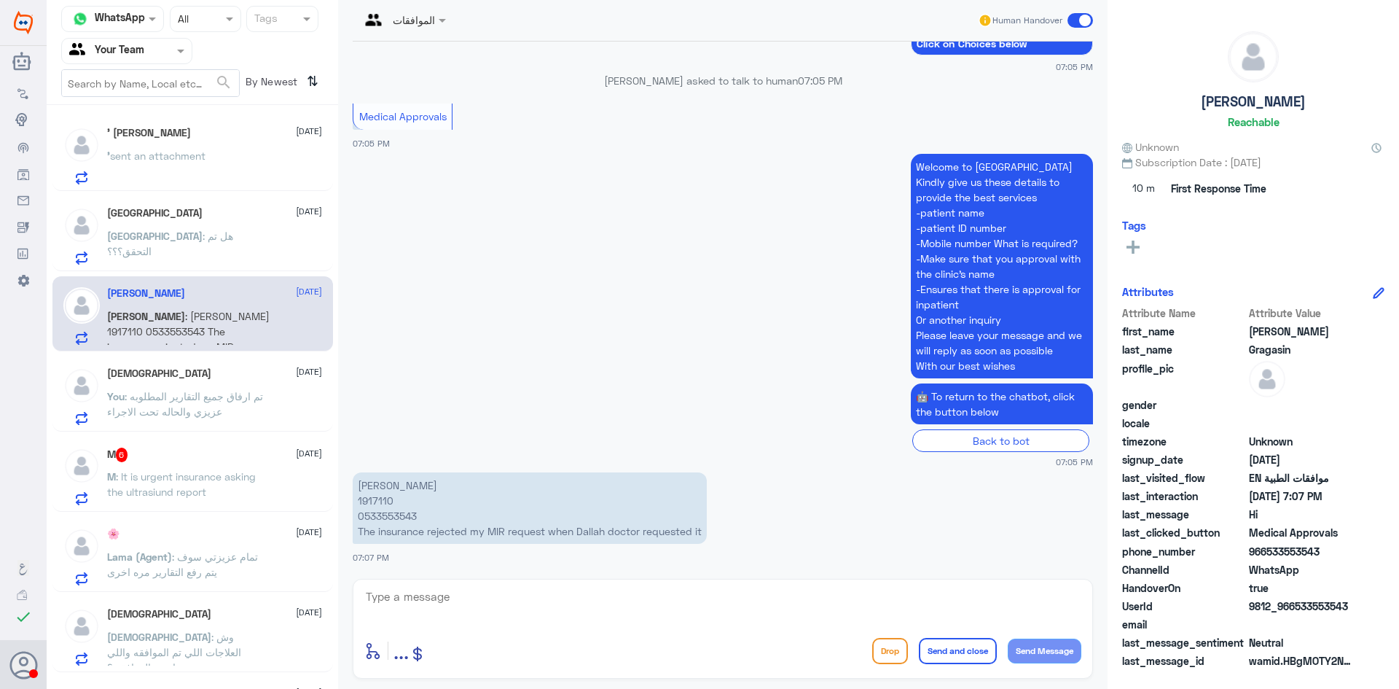
click at [379, 502] on p "Enrique Gragasin 1917110 0533553543 The insurance rejected my MIR request when …" at bounding box center [530, 507] width 354 height 71
copy p "1917110"
click at [186, 151] on span "sent an attachment" at bounding box center [172, 163] width 131 height 28
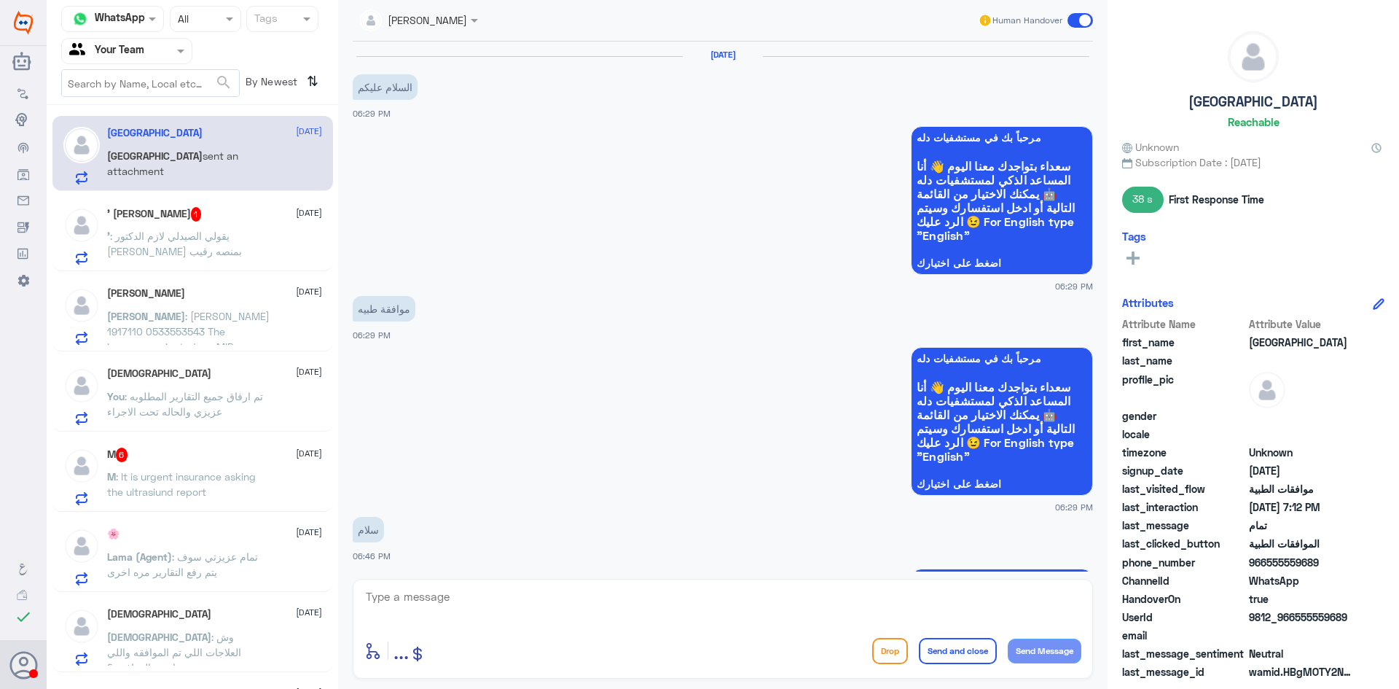
scroll to position [1307, 0]
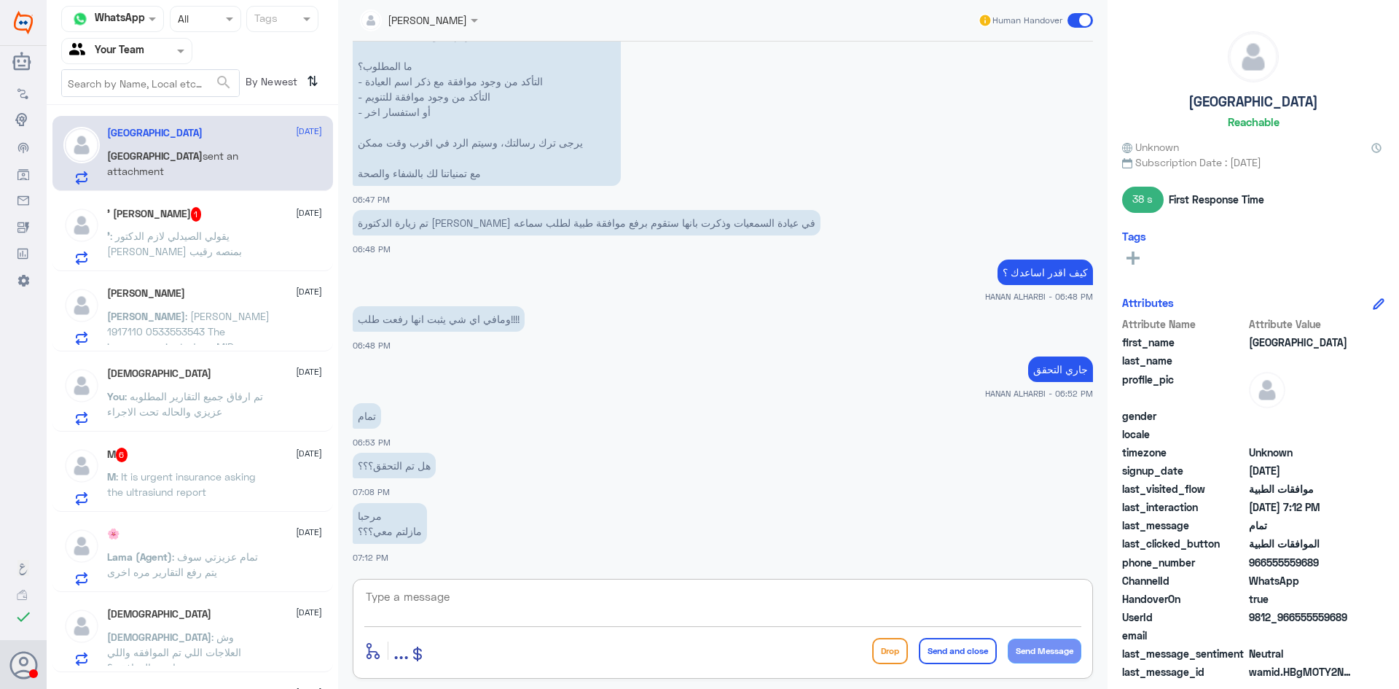
click at [452, 595] on textarea at bounding box center [722, 605] width 717 height 36
paste textarea "عزيزي فيما يخص طلب السماعات تم تحويلها للقسم المعني بذلك وراح يتم التواصل معك"
type textarea "عزيزي فيما يخص طلب السماعات تم تحويلها للقسم المعني بذلك وراح يتم التواصل معك"
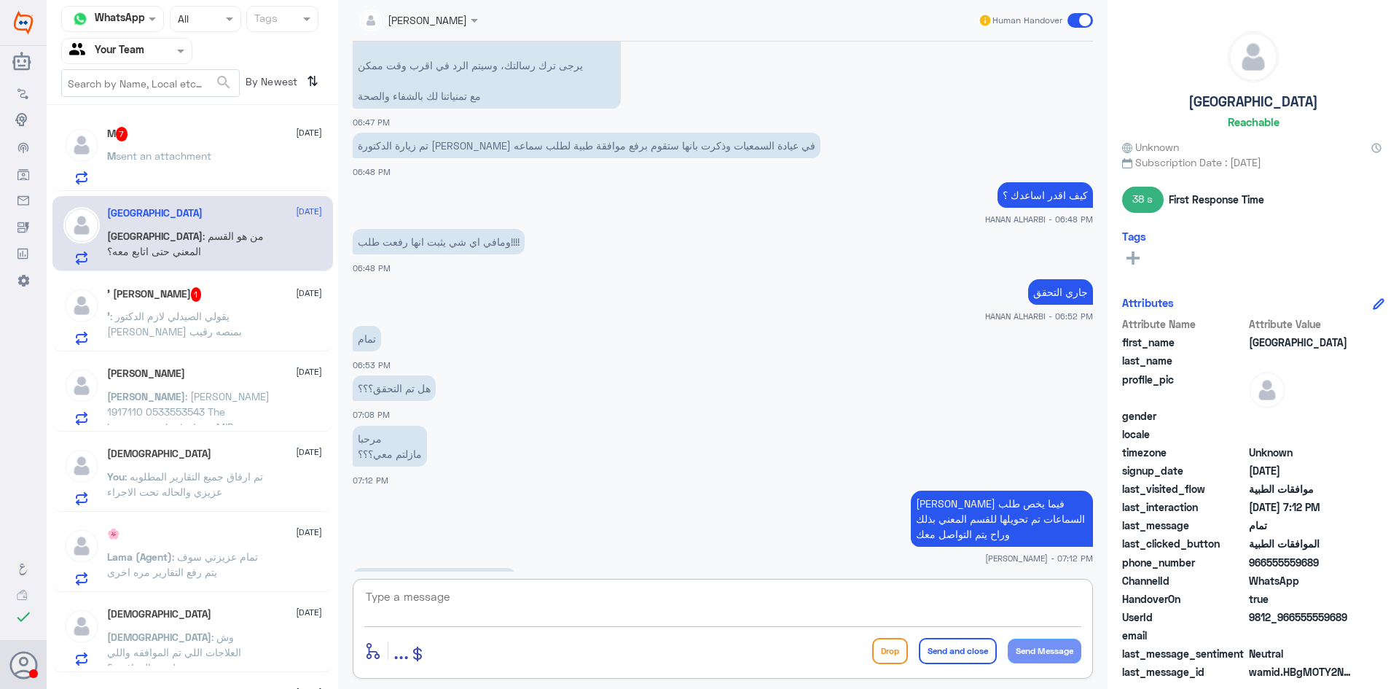
scroll to position [1434, 0]
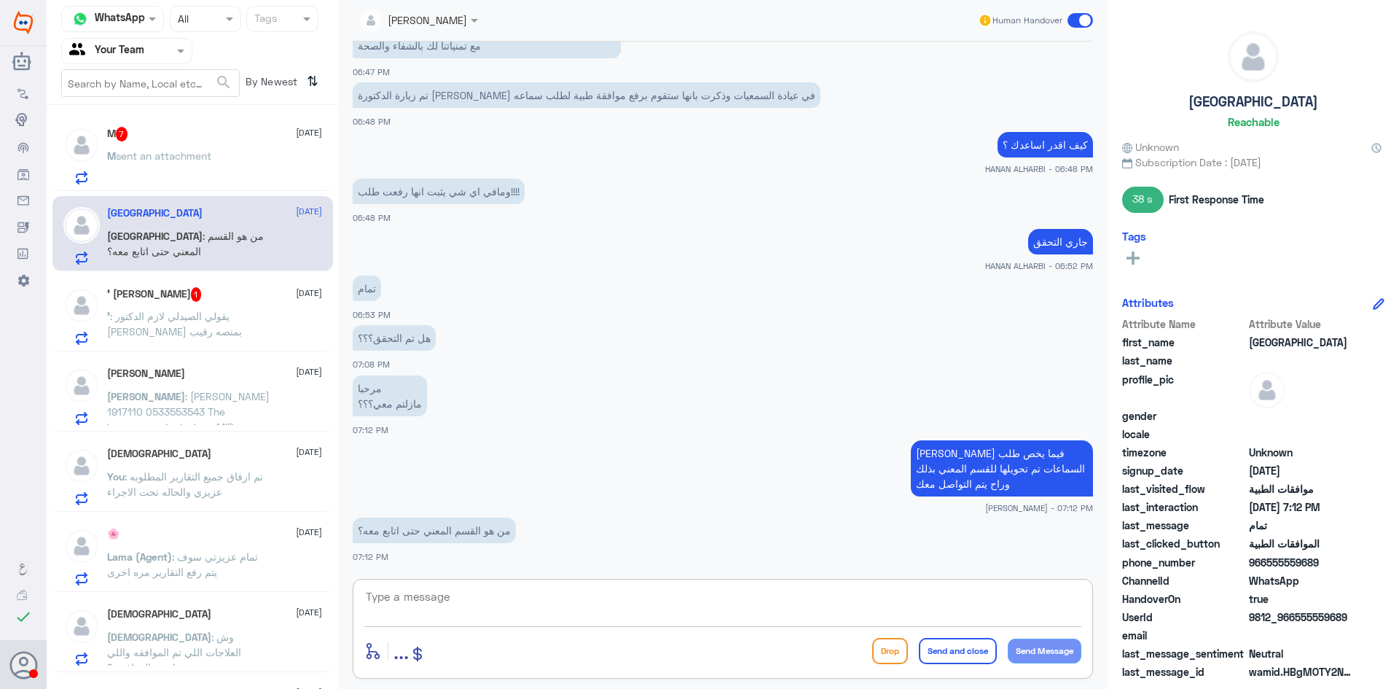
click at [140, 142] on div "M 7 9 October M sent an attachment" at bounding box center [214, 156] width 215 height 58
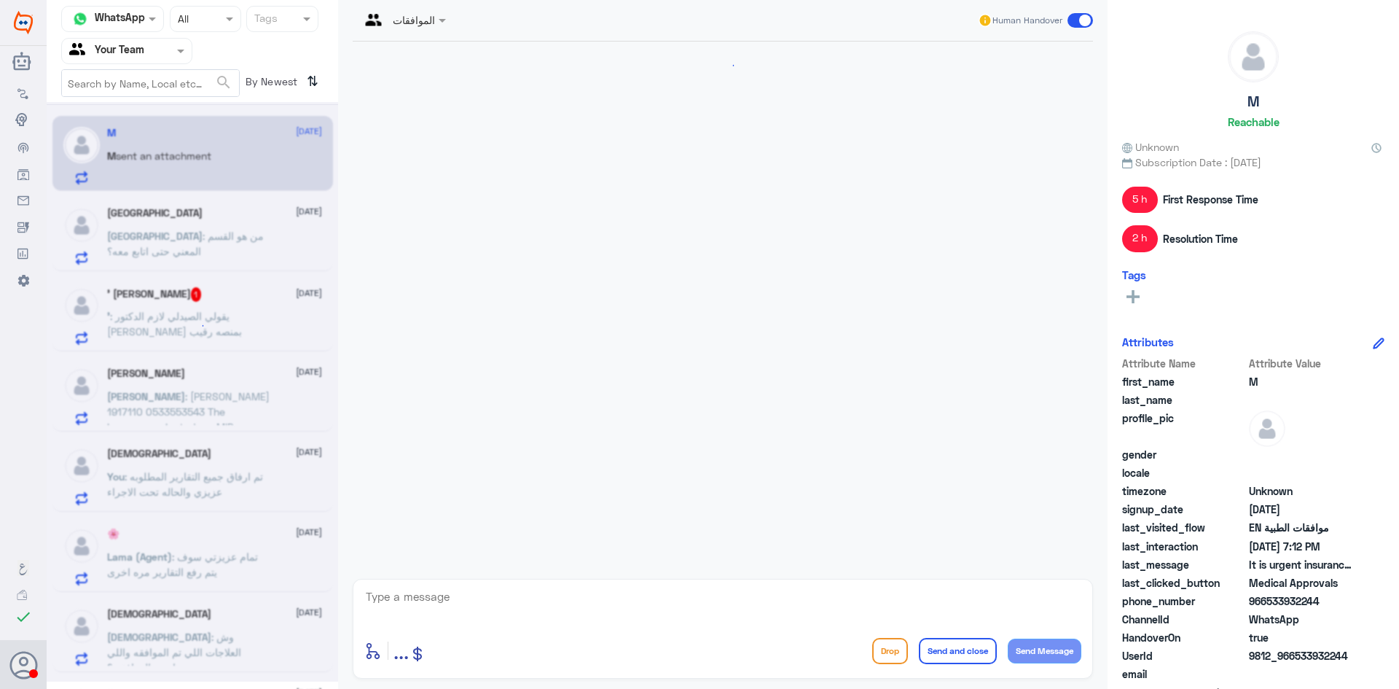
scroll to position [1191, 0]
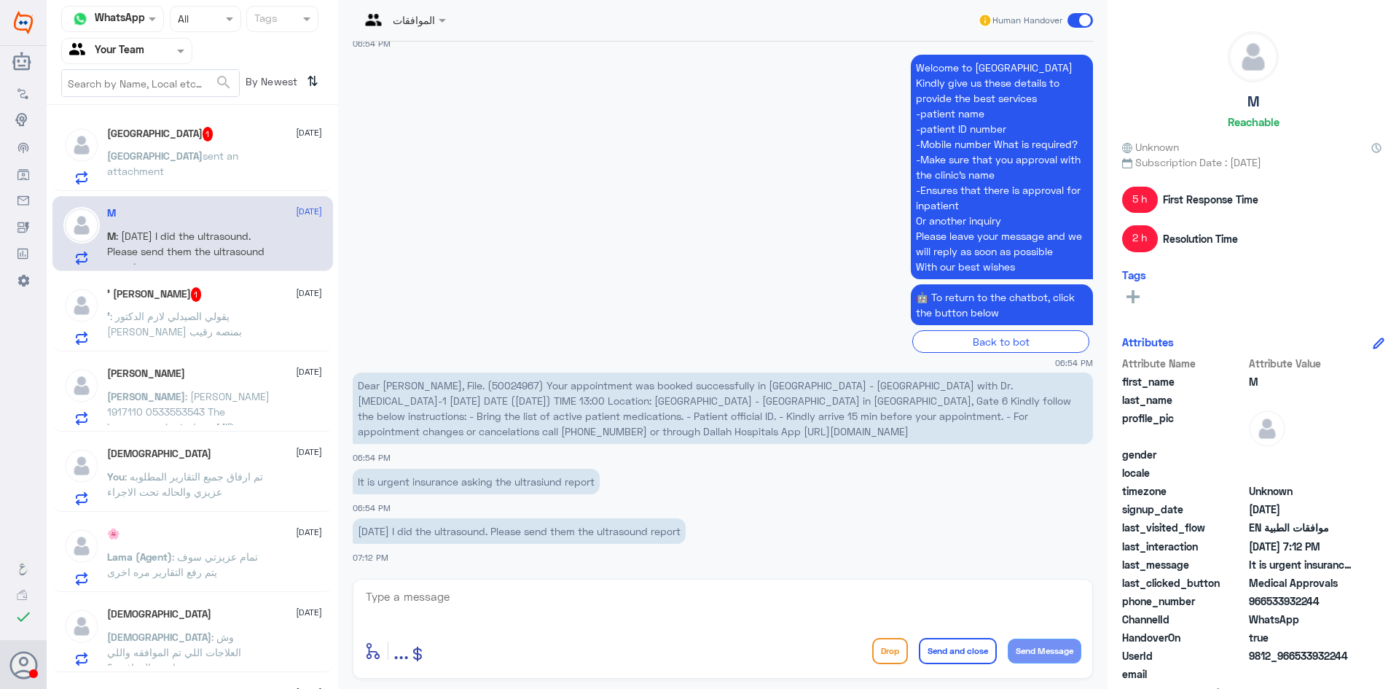
click at [216, 163] on p "Turki sent an attachment" at bounding box center [189, 166] width 164 height 36
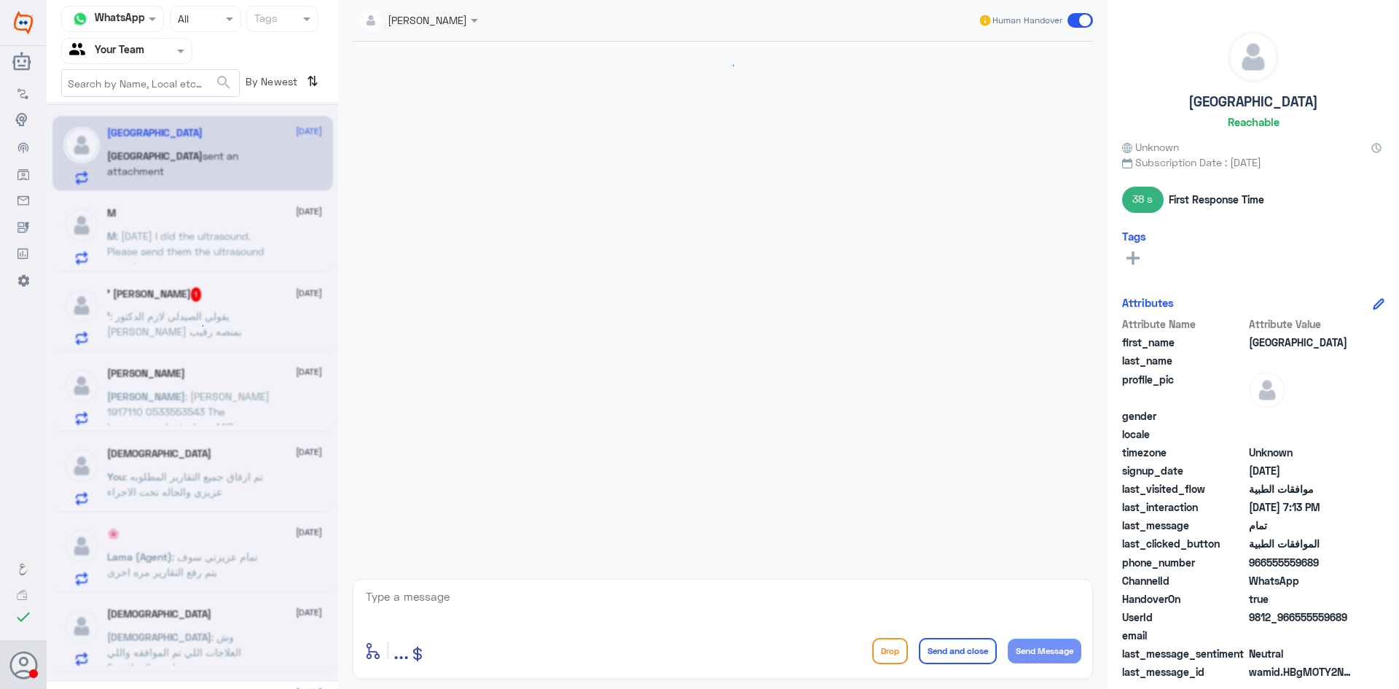
scroll to position [1213, 0]
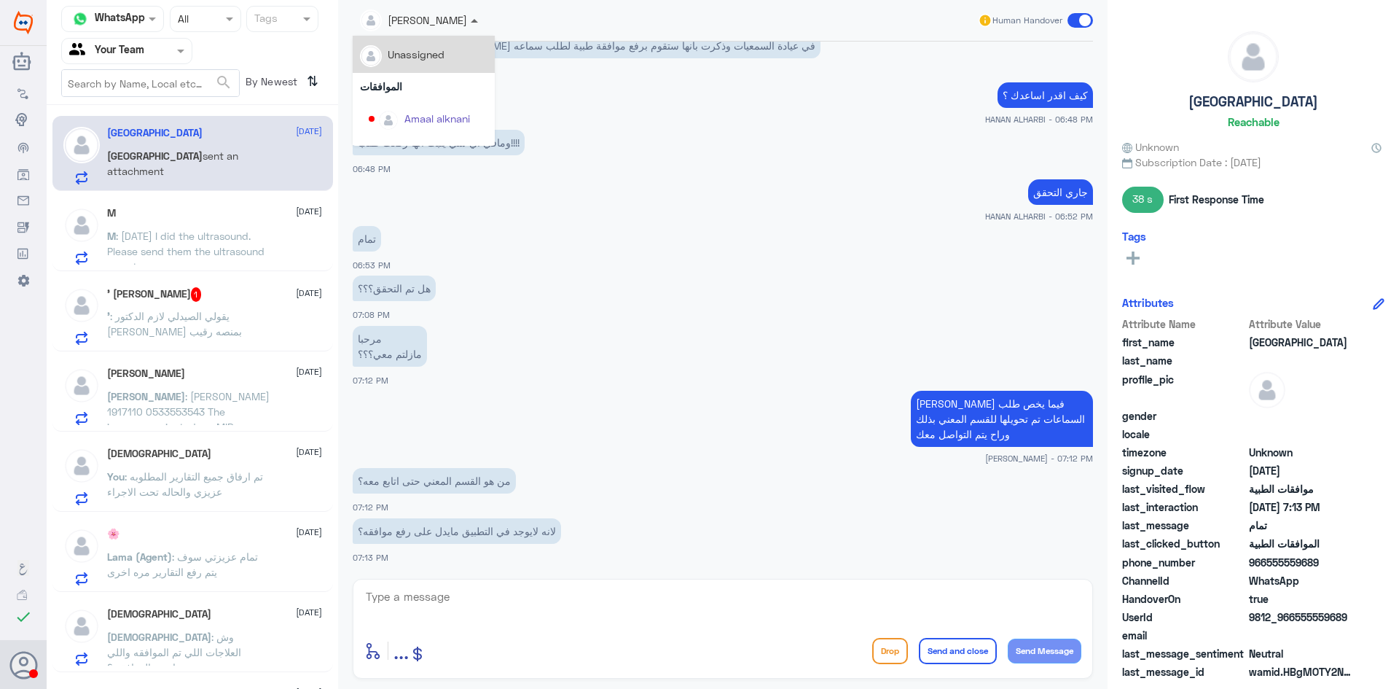
click at [470, 24] on span at bounding box center [476, 19] width 18 height 15
click at [448, 87] on div "Afnan Salem" at bounding box center [435, 84] width 60 height 15
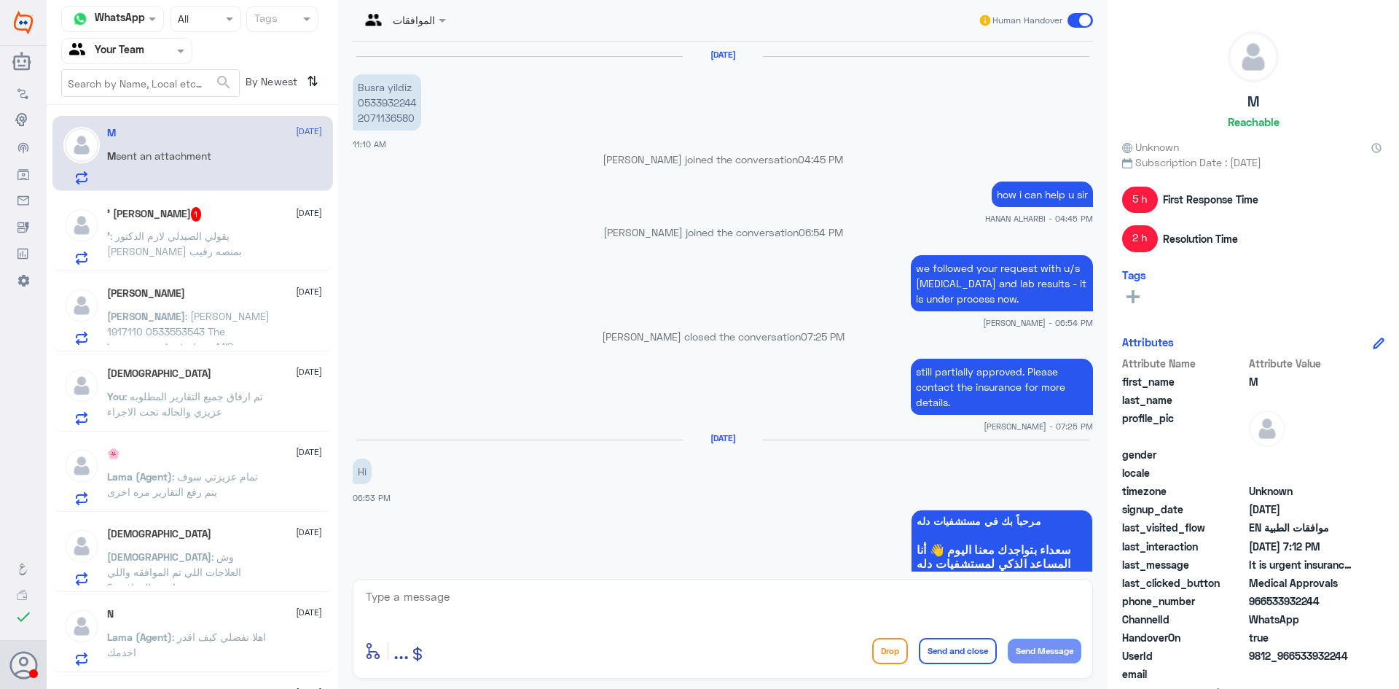
scroll to position [1191, 0]
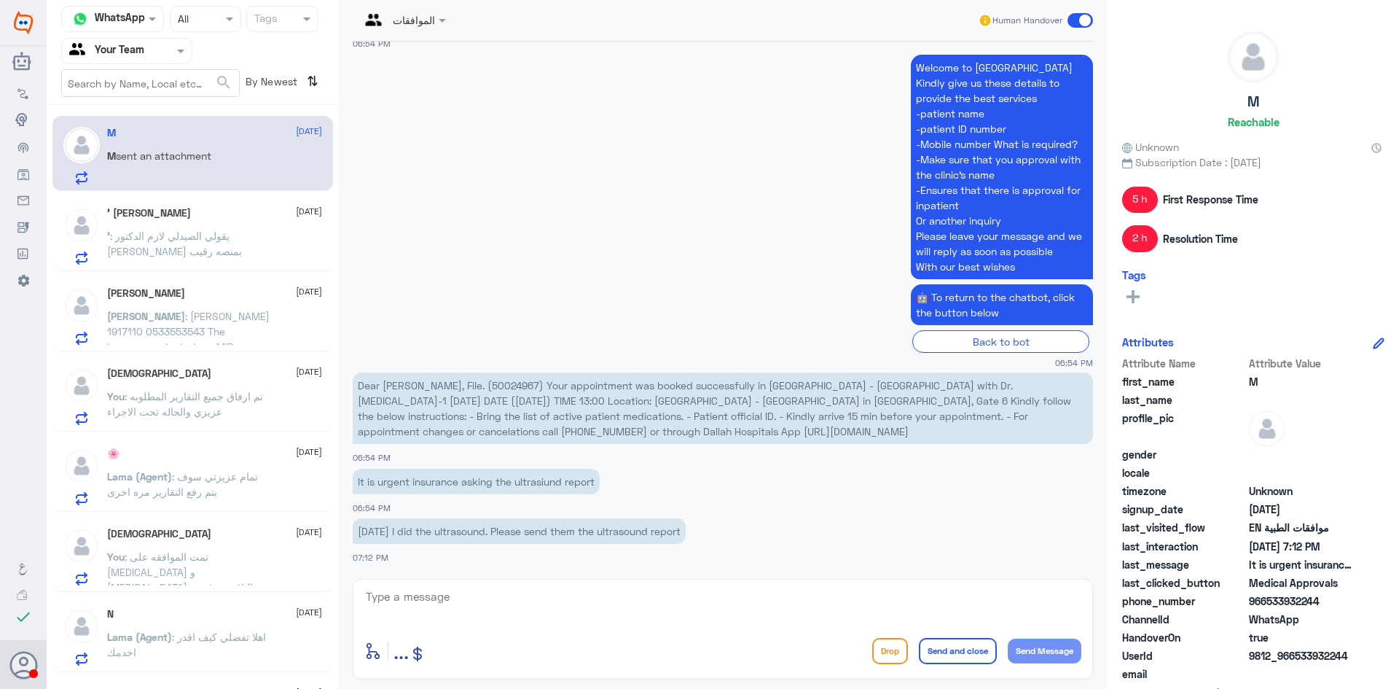
click at [192, 232] on span ": يقولي الصيدلي لازم الدكتور ينزلها بمنصه رقيب" at bounding box center [174, 244] width 135 height 28
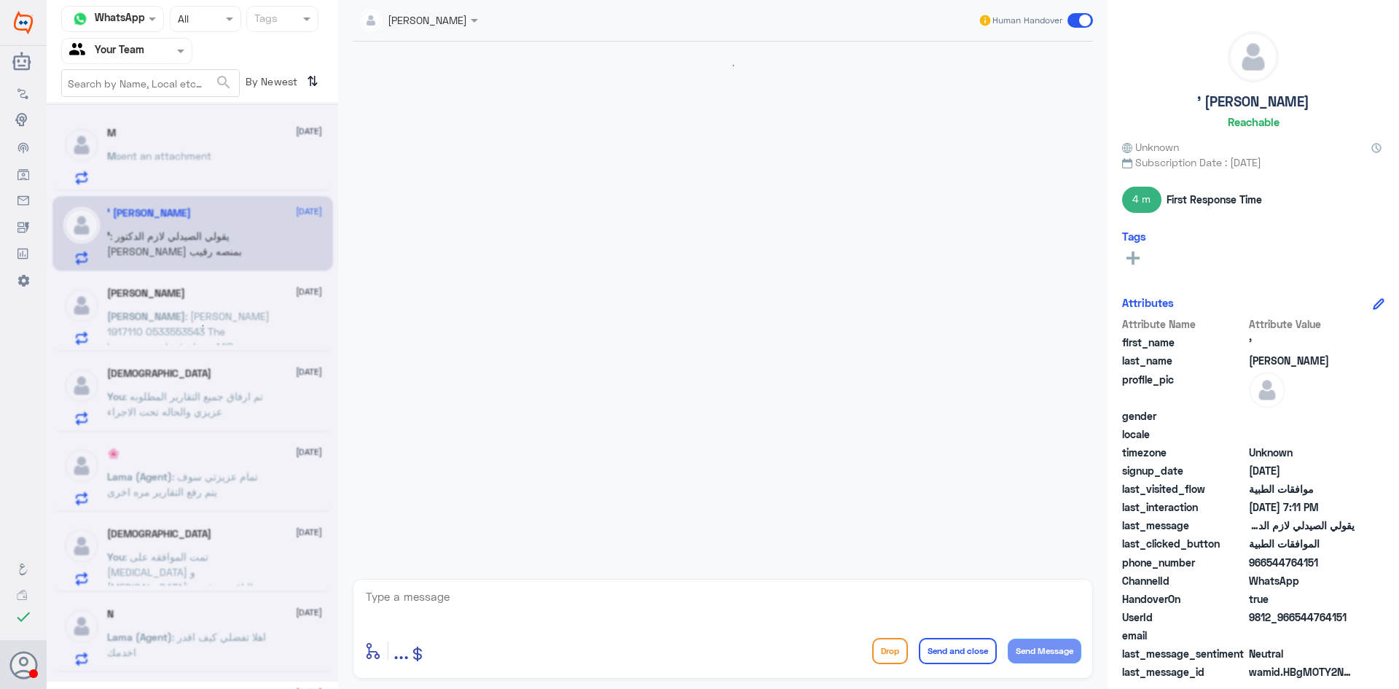
scroll to position [1243, 0]
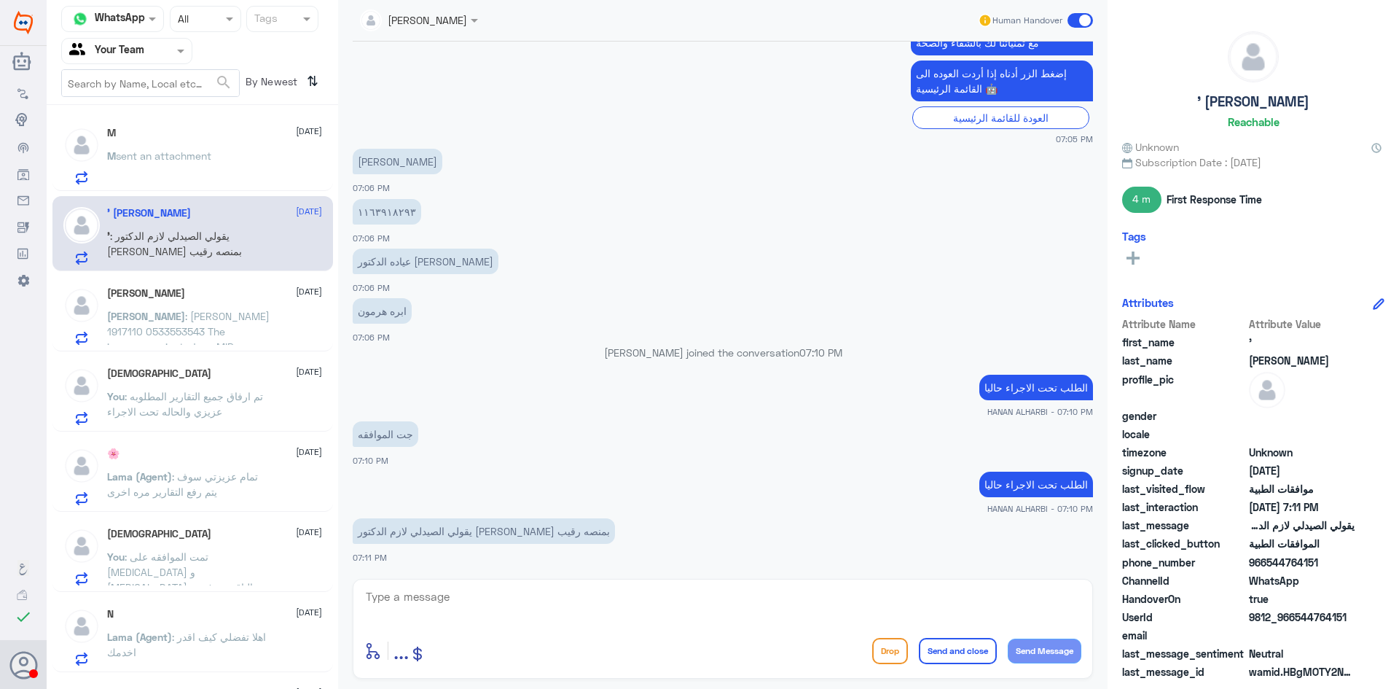
click at [506, 607] on textarea at bounding box center [722, 605] width 717 height 36
click at [506, 609] on textarea "1163918293" at bounding box center [722, 605] width 717 height 36
type textarea "1163918293"
type textarea "h"
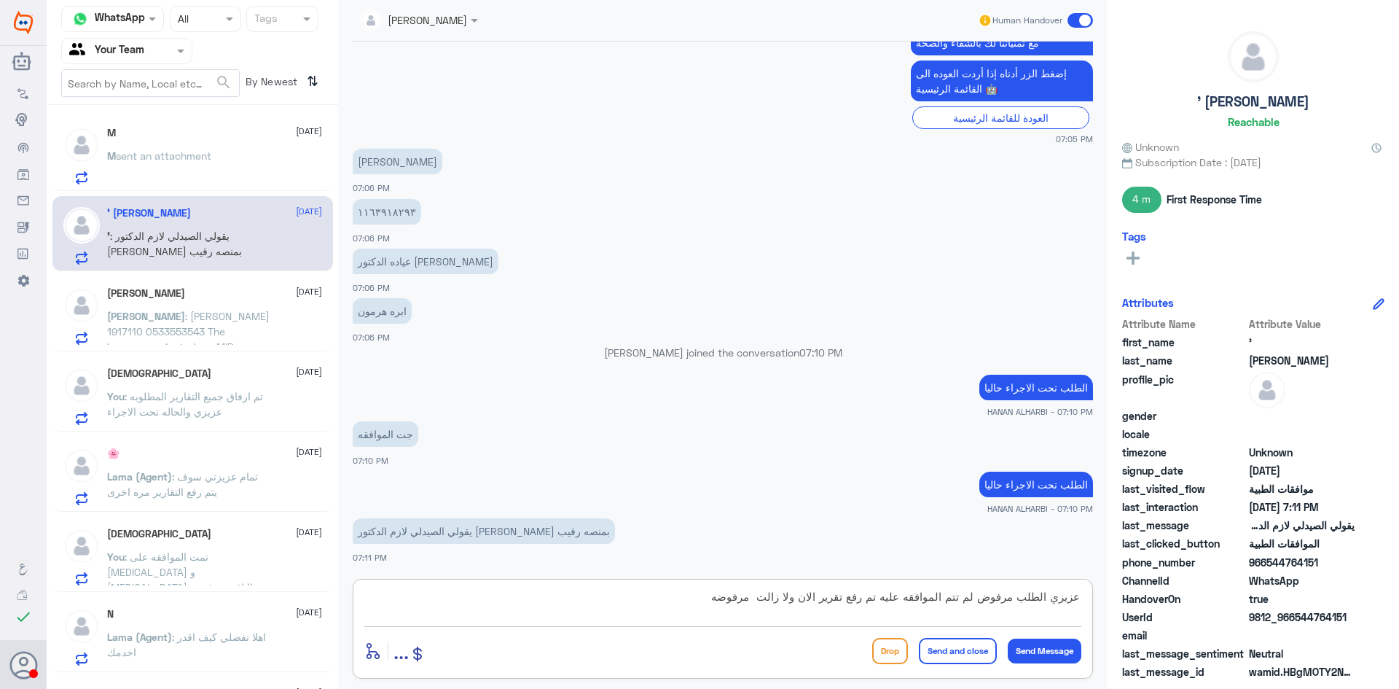
type textarea "عزيزي الطلب مرفوض لم تتم الموافقه عليه تم رفع تقرير الان ولا زالت مرفوضه"
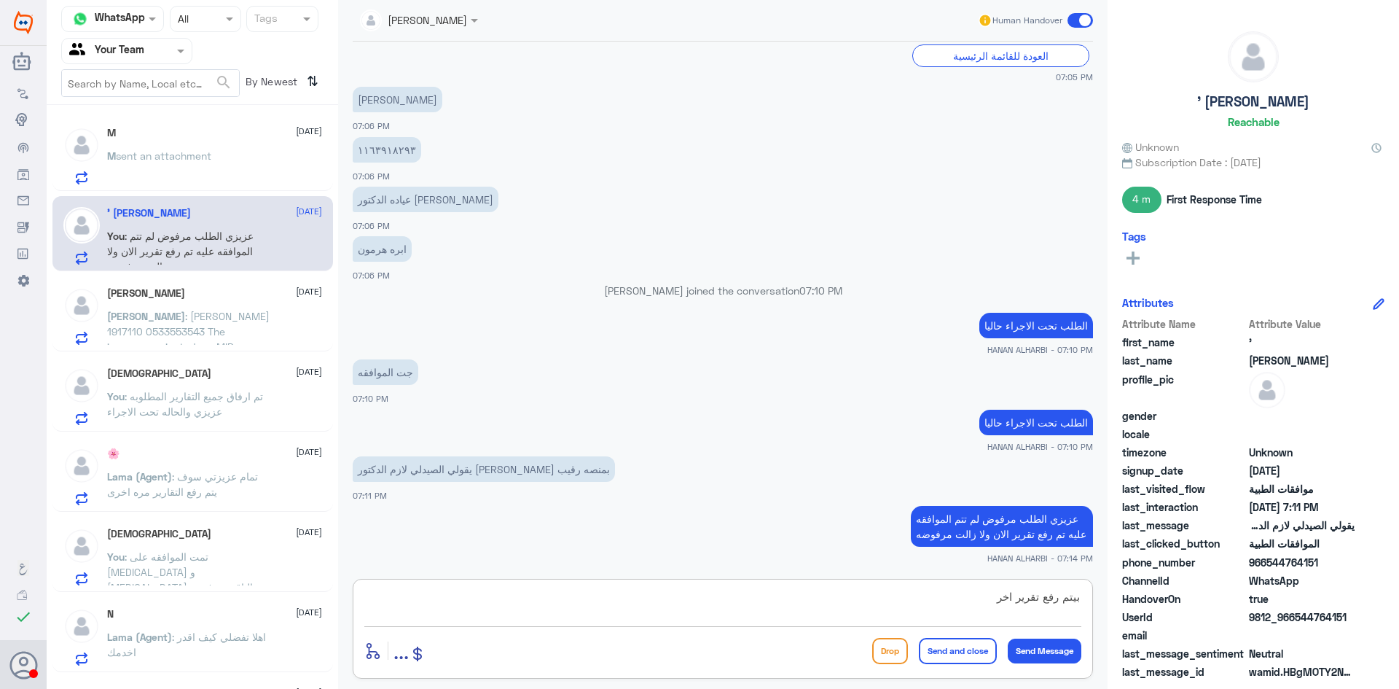
type textarea "بيتم رفع تقرير اخر"
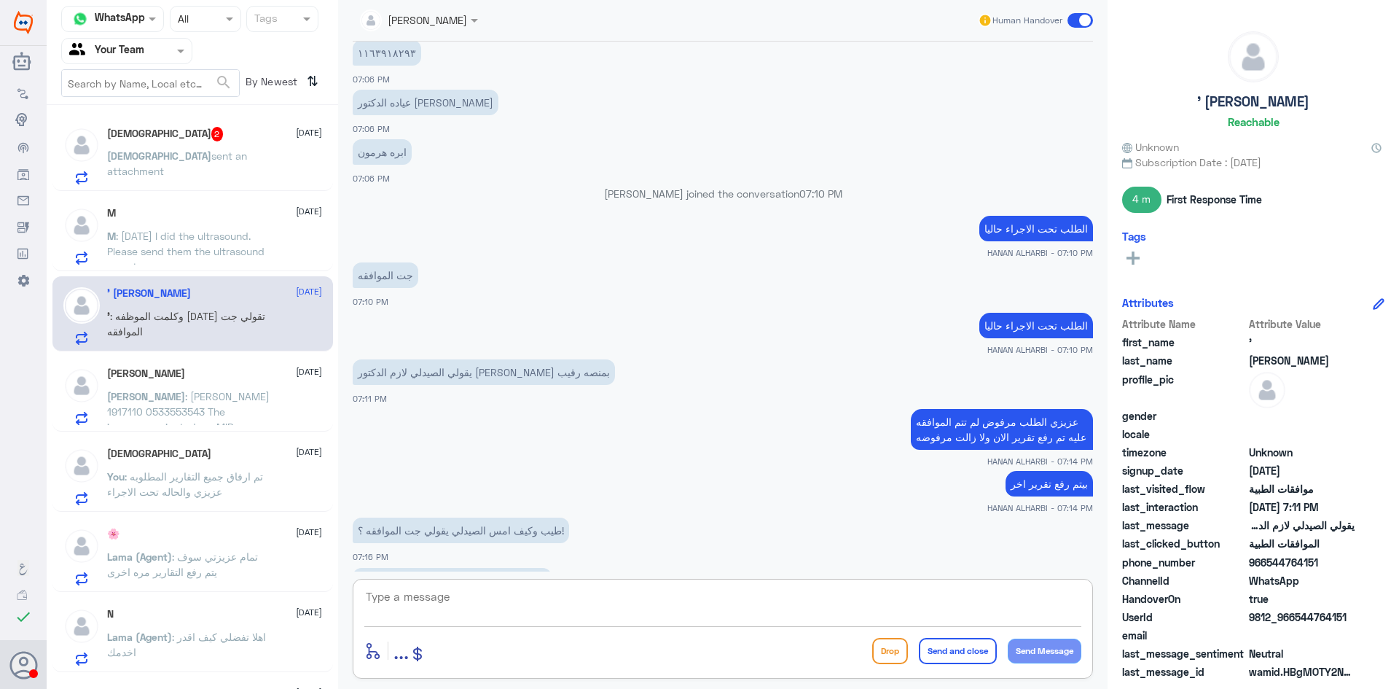
scroll to position [1452, 0]
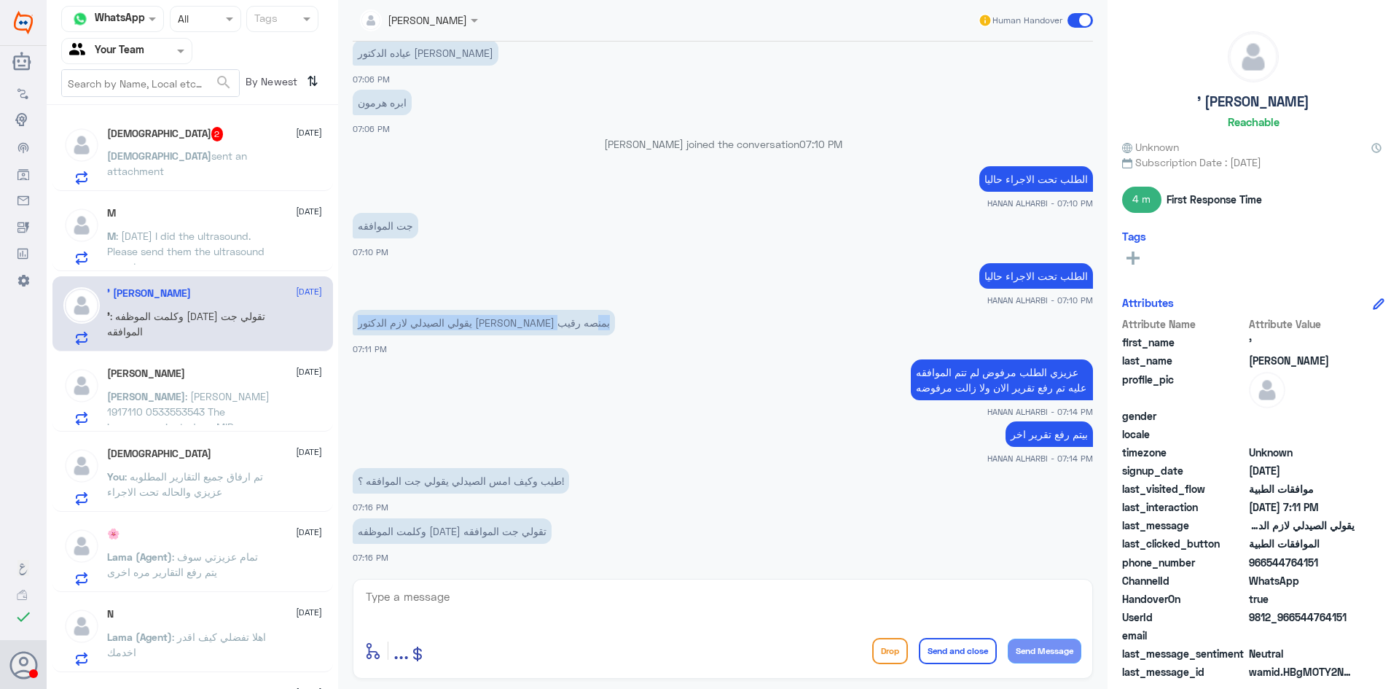
drag, startPoint x: 553, startPoint y: 324, endPoint x: 358, endPoint y: 329, distance: 195.4
click at [358, 329] on p "يقولي الصيدلي لازم الدكتور ينزلها بمنصه رقيب" at bounding box center [484, 323] width 262 height 26
click at [458, 600] on textarea at bounding box center [722, 605] width 717 height 36
type textarea "ل"
click at [426, 603] on textarea at bounding box center [722, 605] width 717 height 36
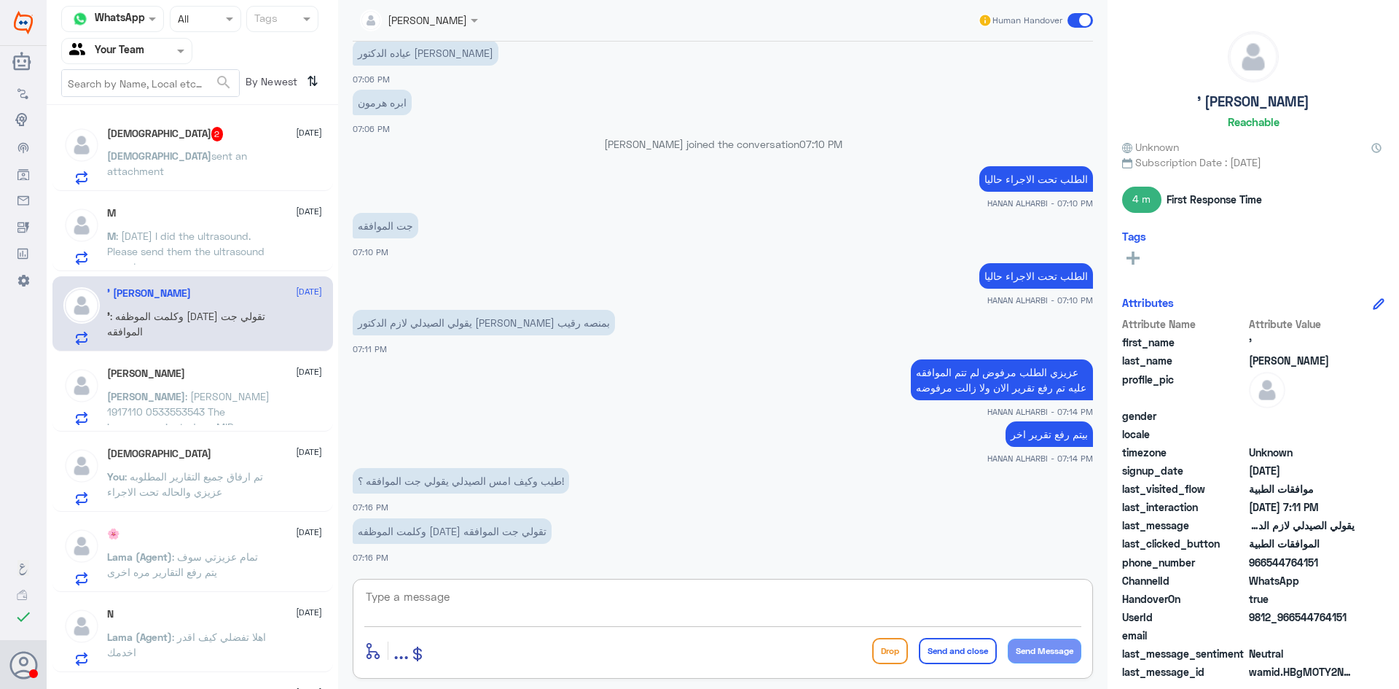
click at [472, 601] on textarea at bounding box center [722, 605] width 717 height 36
type textarea "ل"
type textarea "ا"
type textarea "تم رفع تقرير اخر والحاله تحت الاجراء"
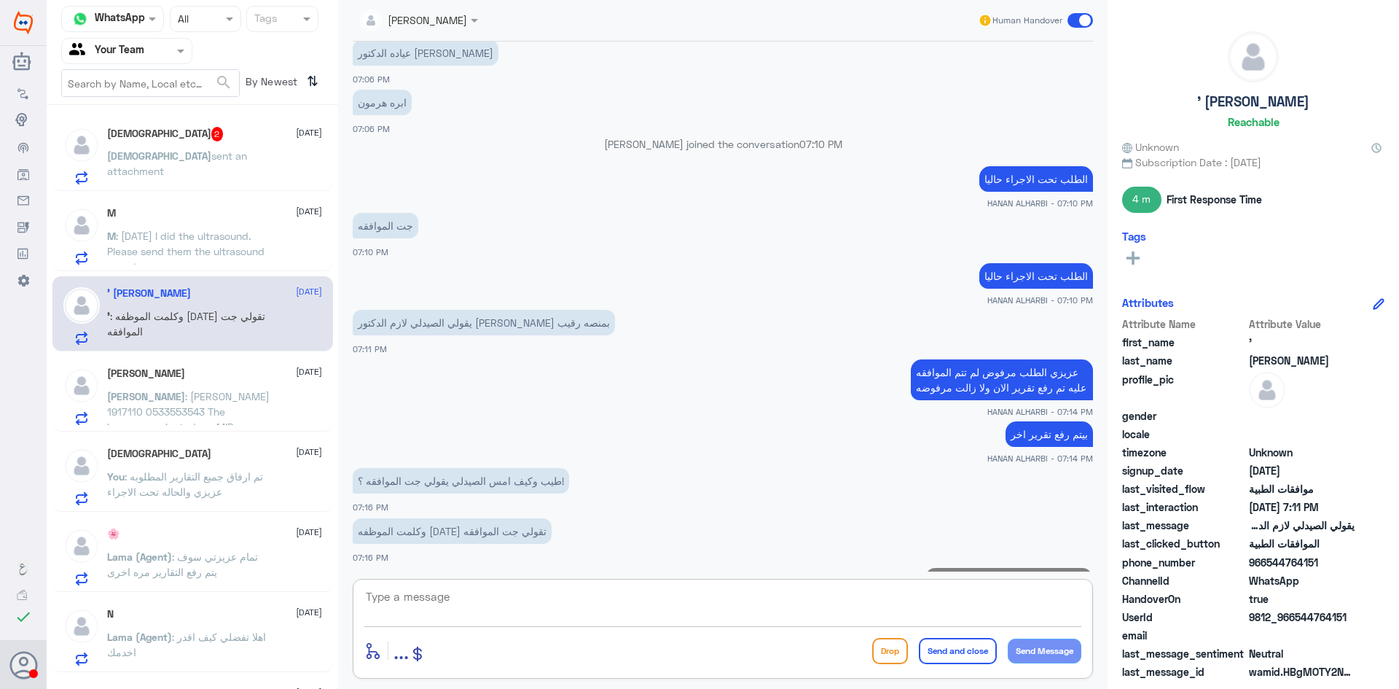
scroll to position [1499, 0]
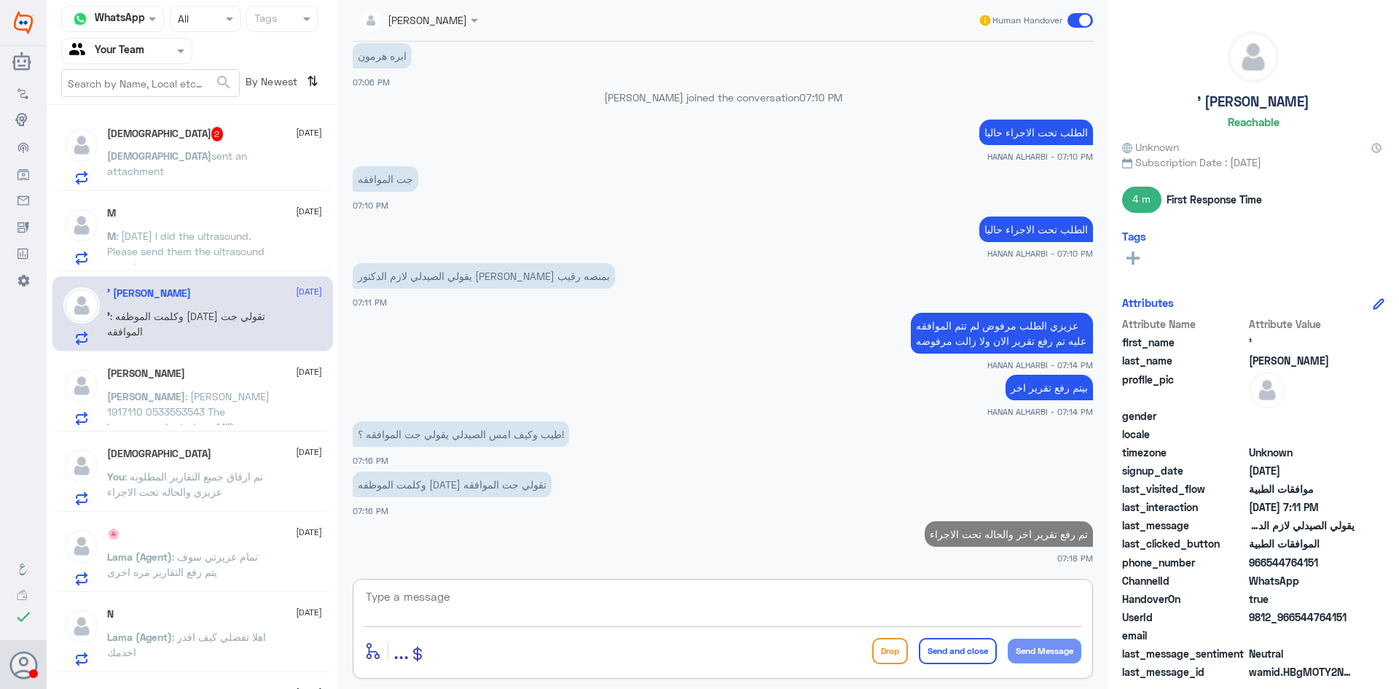
click at [224, 136] on div "MOHAMMED 2 9 October" at bounding box center [214, 134] width 215 height 15
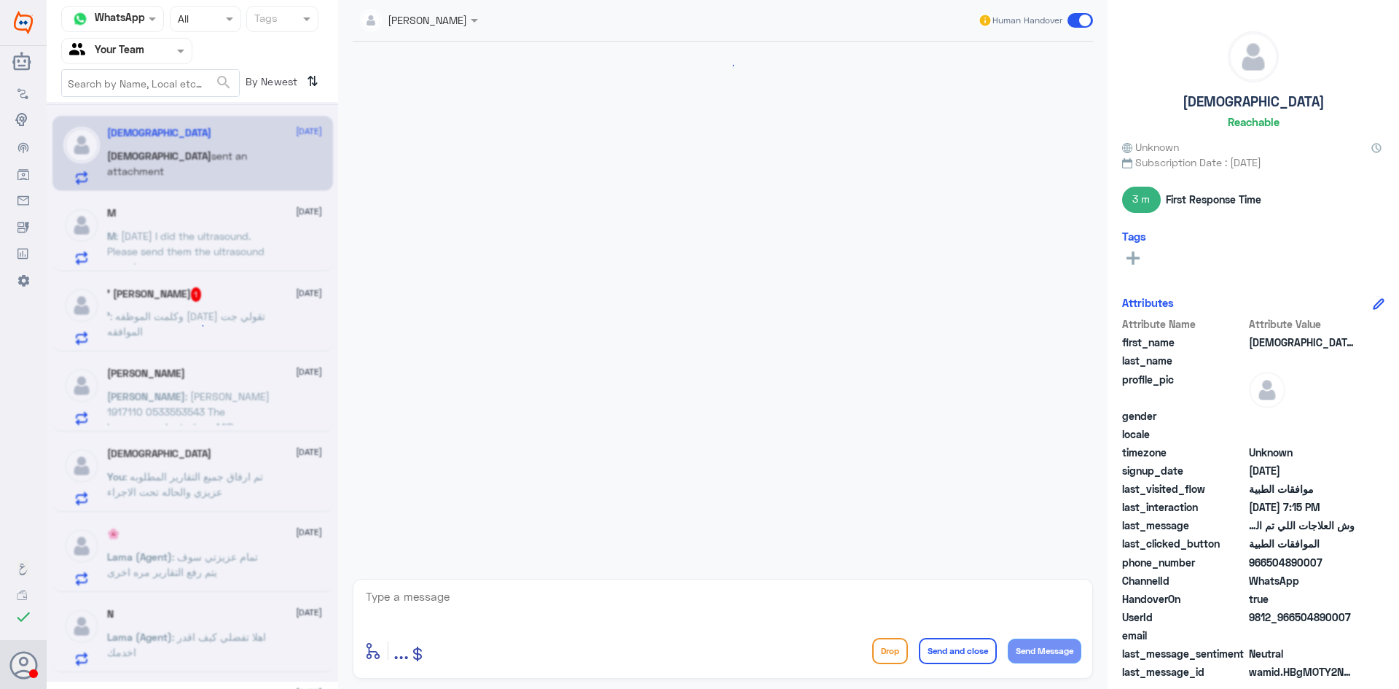
scroll to position [1086, 0]
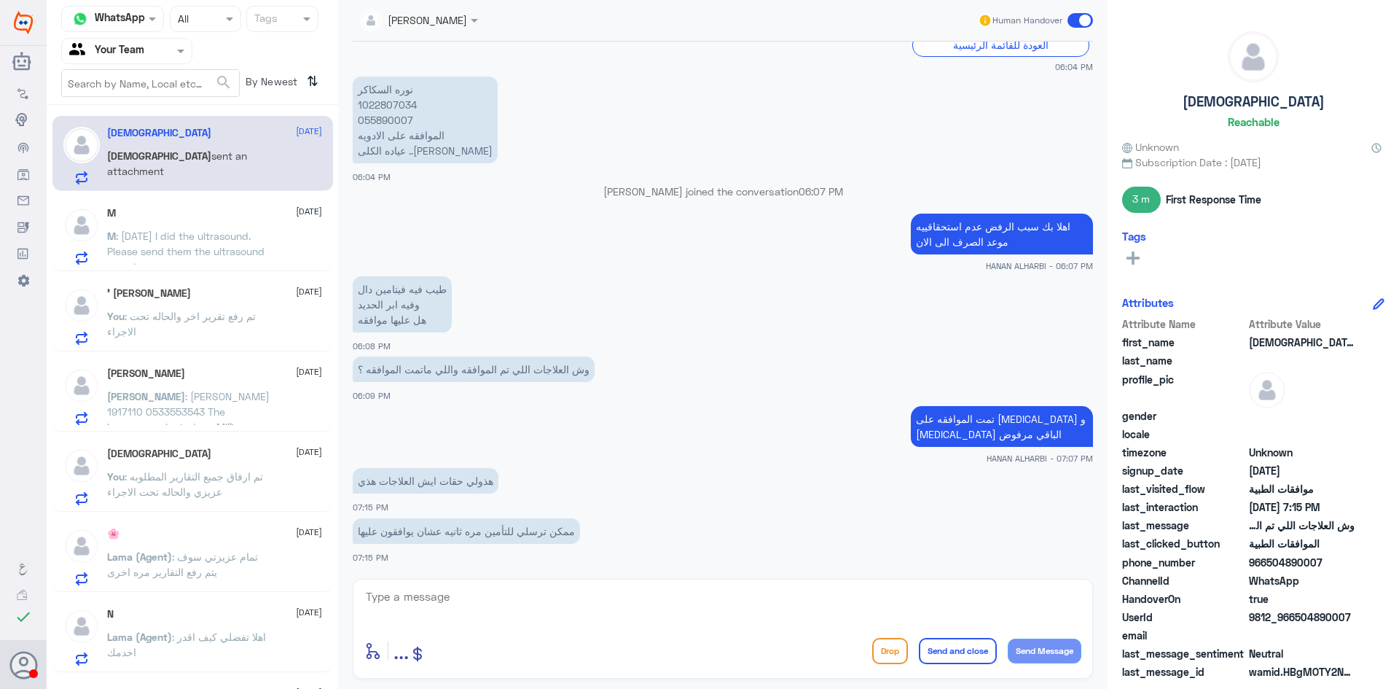
click at [523, 609] on textarea at bounding box center [722, 605] width 717 height 36
type textarea "ا"
click at [391, 104] on p "[PERSON_NAME] 1022807034 055890007 الموافقه على الادويه عياده الكلى ..[PERSON_N…" at bounding box center [425, 120] width 145 height 87
click at [391, 103] on p "[PERSON_NAME] 1022807034 055890007 الموافقه على الادويه عياده الكلى ..[PERSON_N…" at bounding box center [425, 120] width 145 height 87
copy p "1022807034"
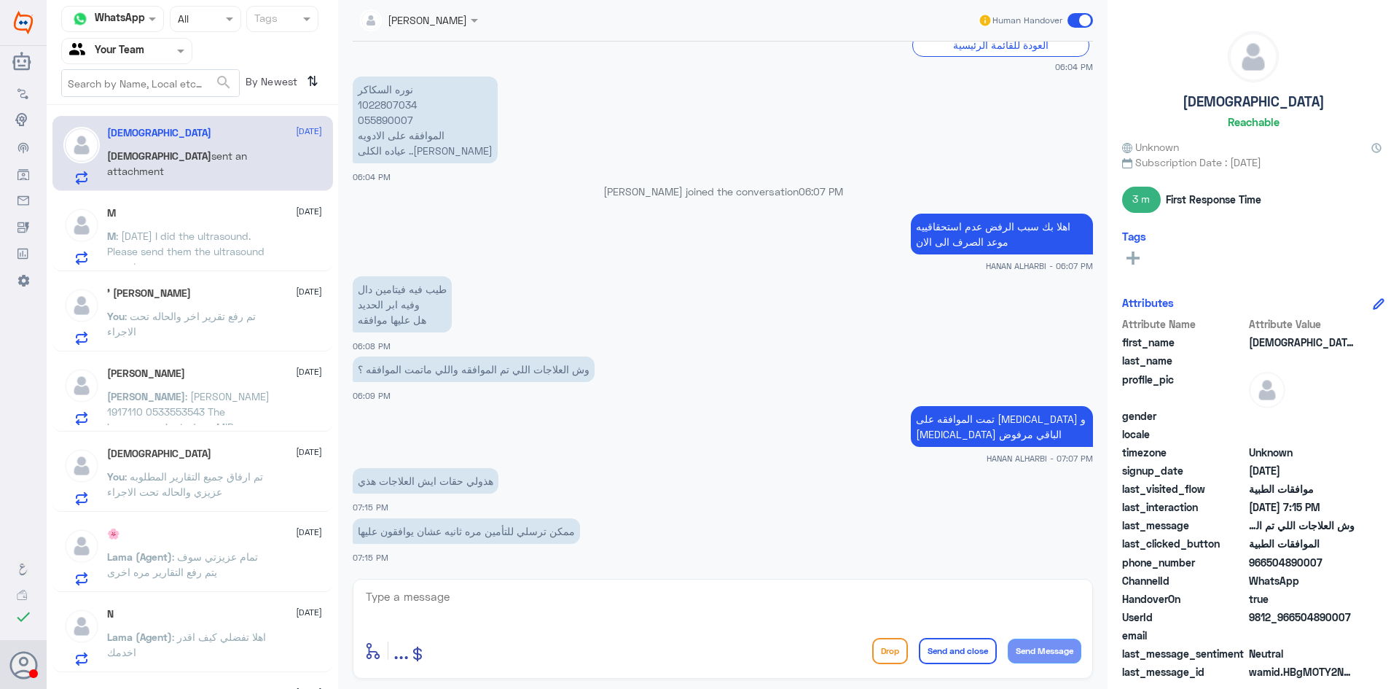
click at [550, 612] on textarea at bounding box center [722, 605] width 717 height 36
click at [394, 108] on p "[PERSON_NAME] 1022807034 055890007 الموافقه على الادويه عياده الكلى ..[PERSON_N…" at bounding box center [425, 120] width 145 height 87
copy p "1022807034"
click at [501, 616] on textarea at bounding box center [722, 605] width 717 height 36
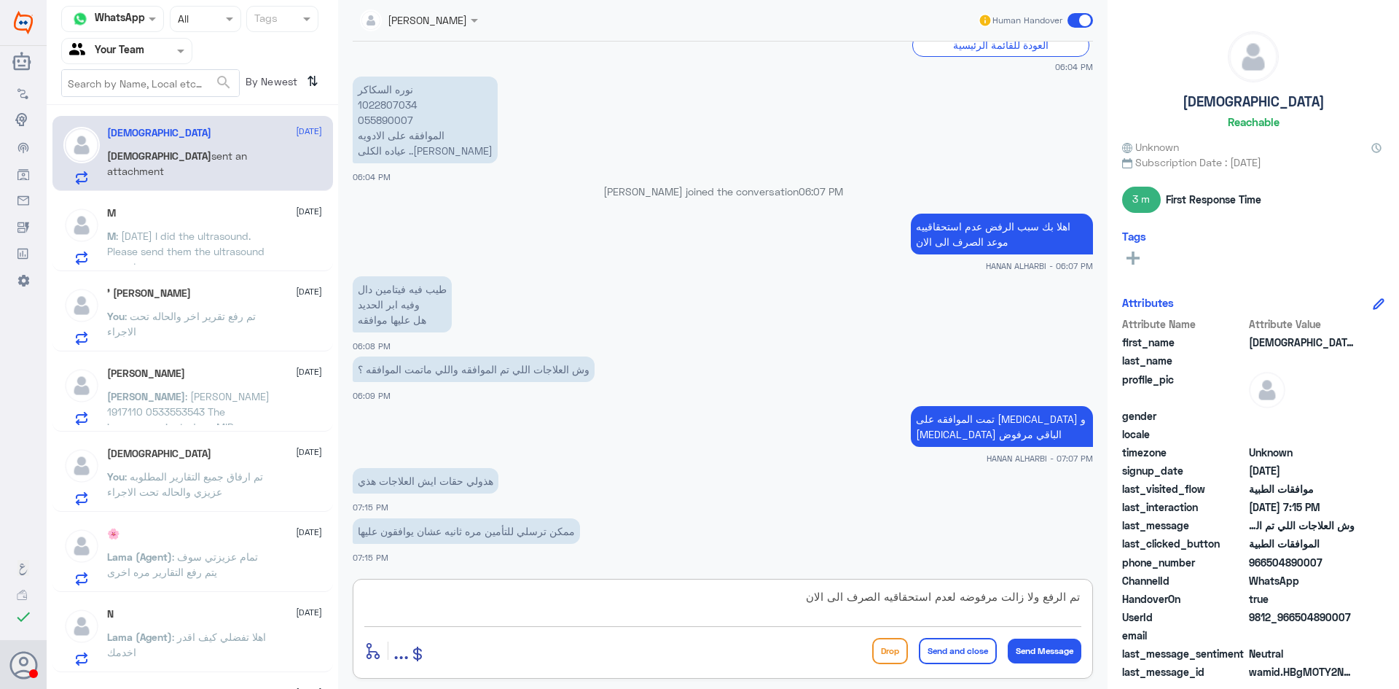
type textarea "تم الرفع ولا زالت مرفوضه لعدم استحقاقيه الصرف الى الان"
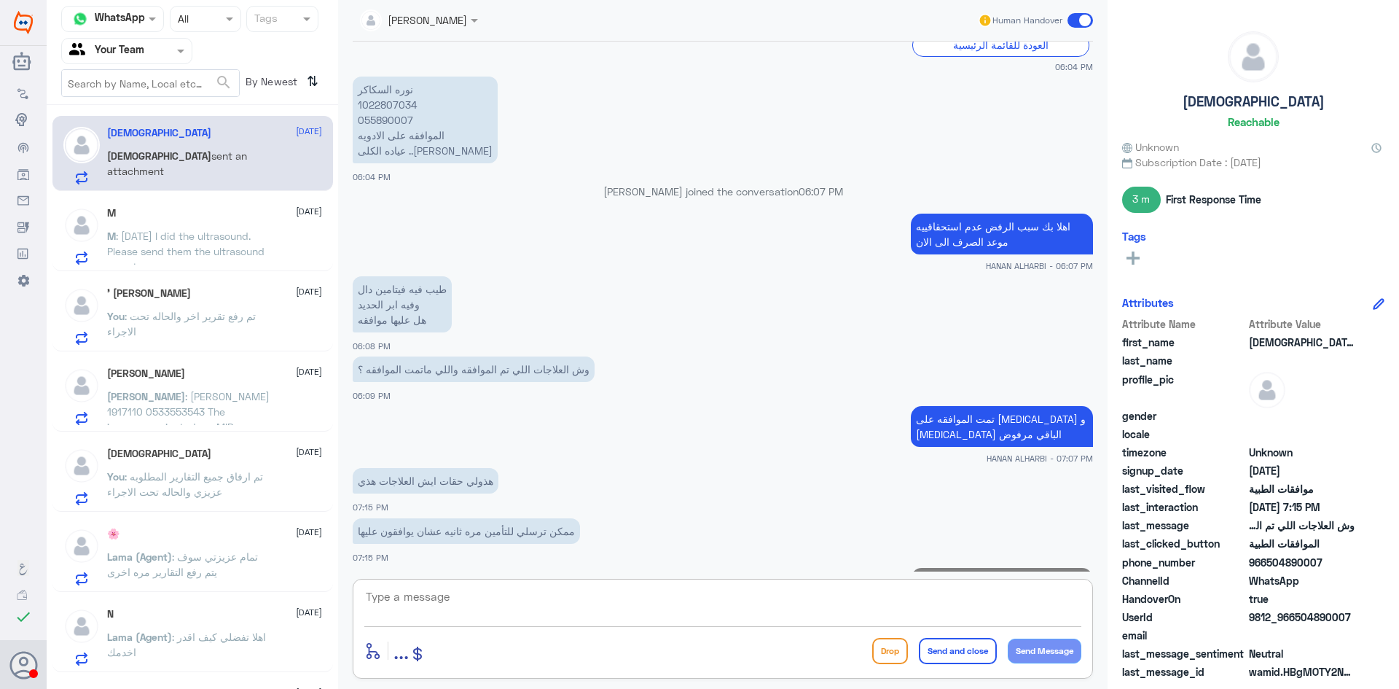
scroll to position [1148, 0]
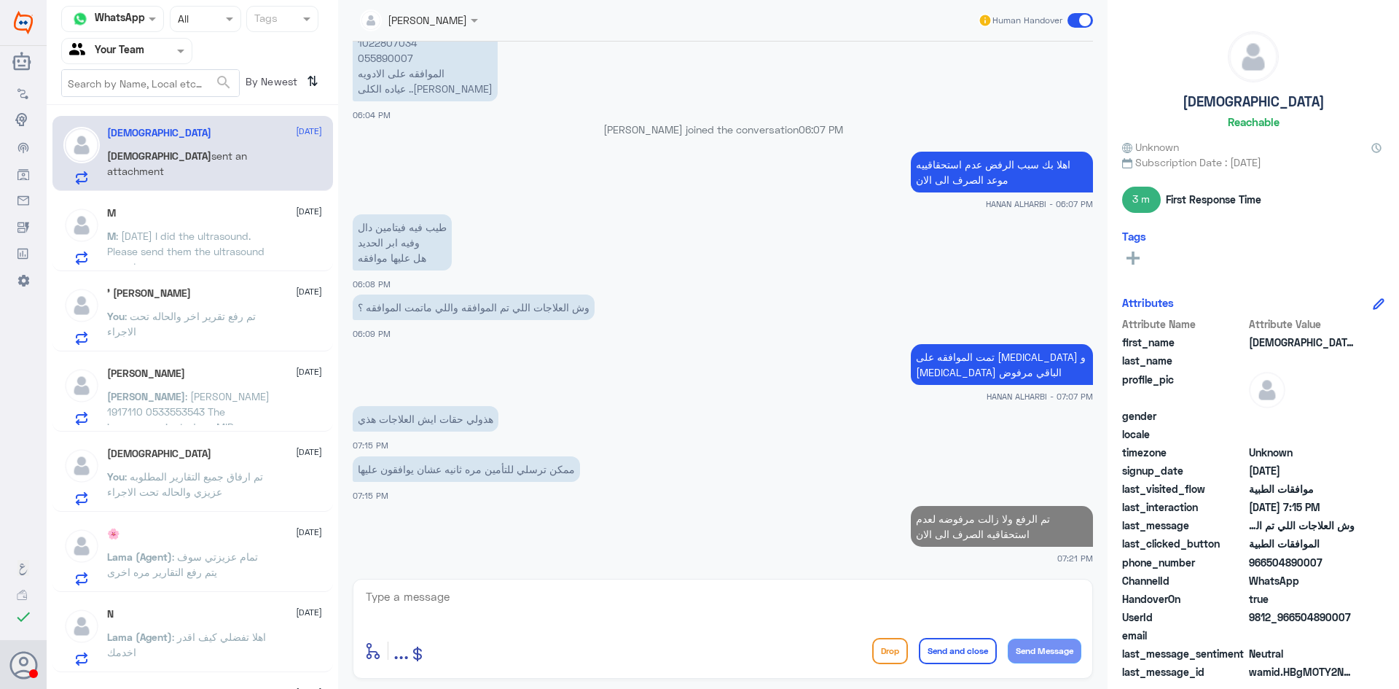
click at [265, 239] on span ": Yesterday I did the ultrasound. Please send them the ultrasound report" at bounding box center [185, 251] width 157 height 43
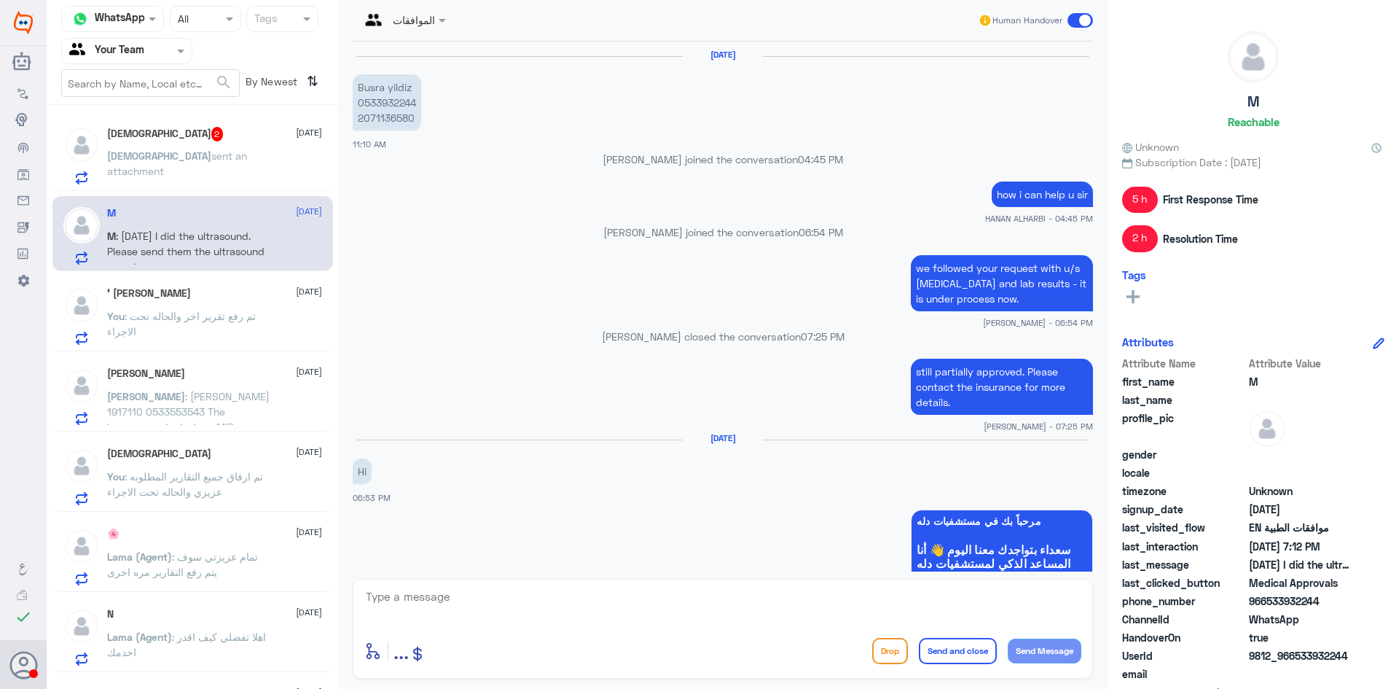
scroll to position [1191, 0]
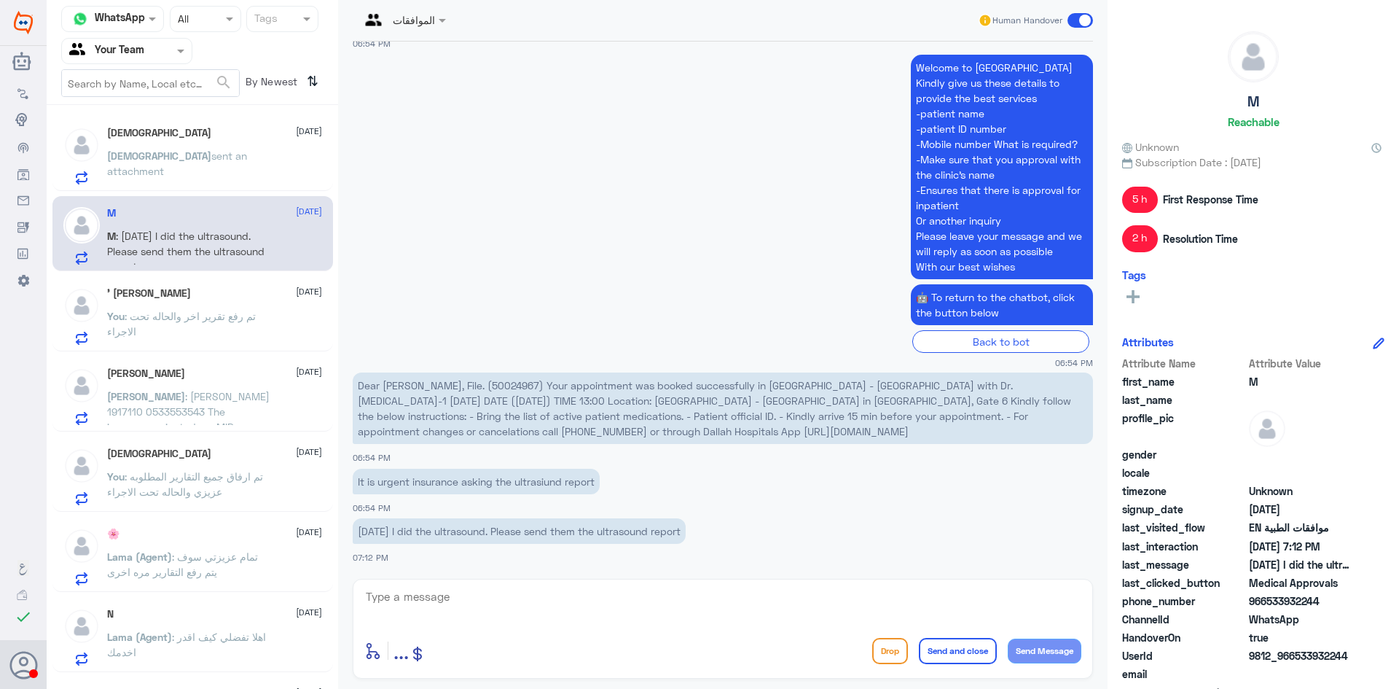
click at [184, 305] on div "' احمد 9 October You : تم رفع تقرير اخر والحاله تحت الاجراء" at bounding box center [214, 316] width 215 height 58
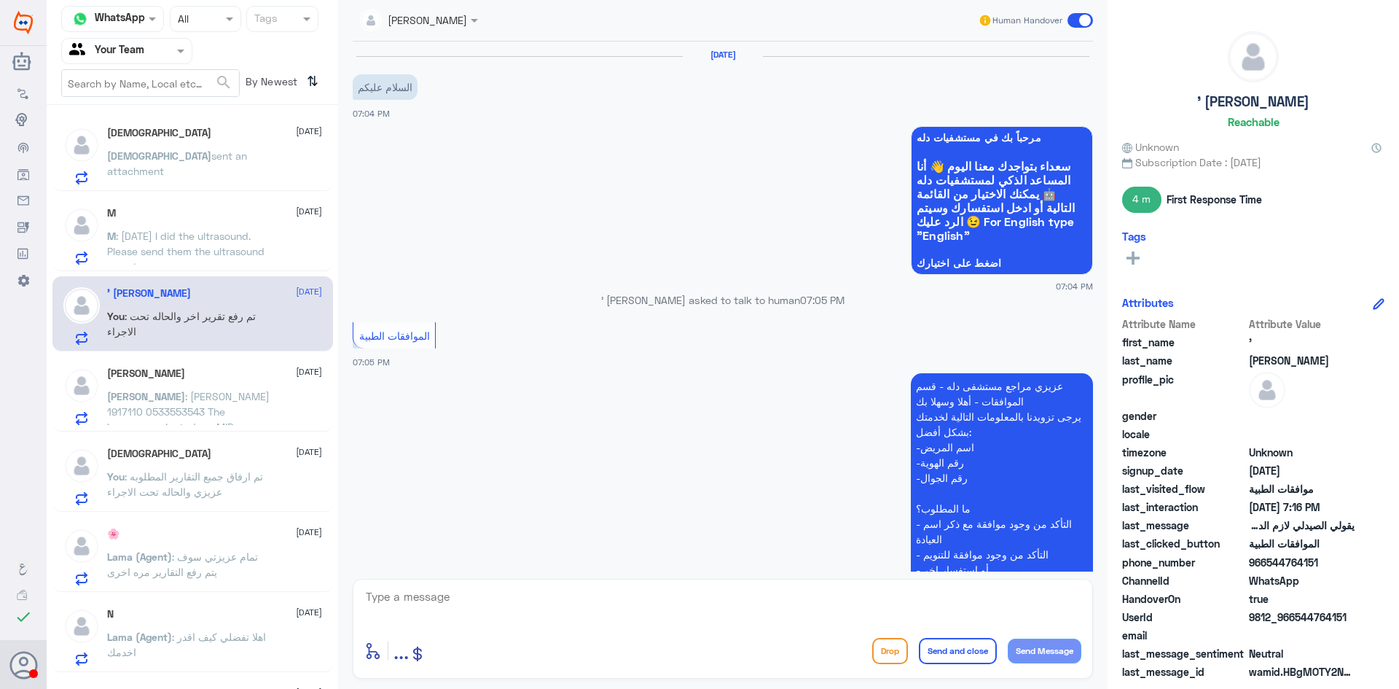
scroll to position [859, 0]
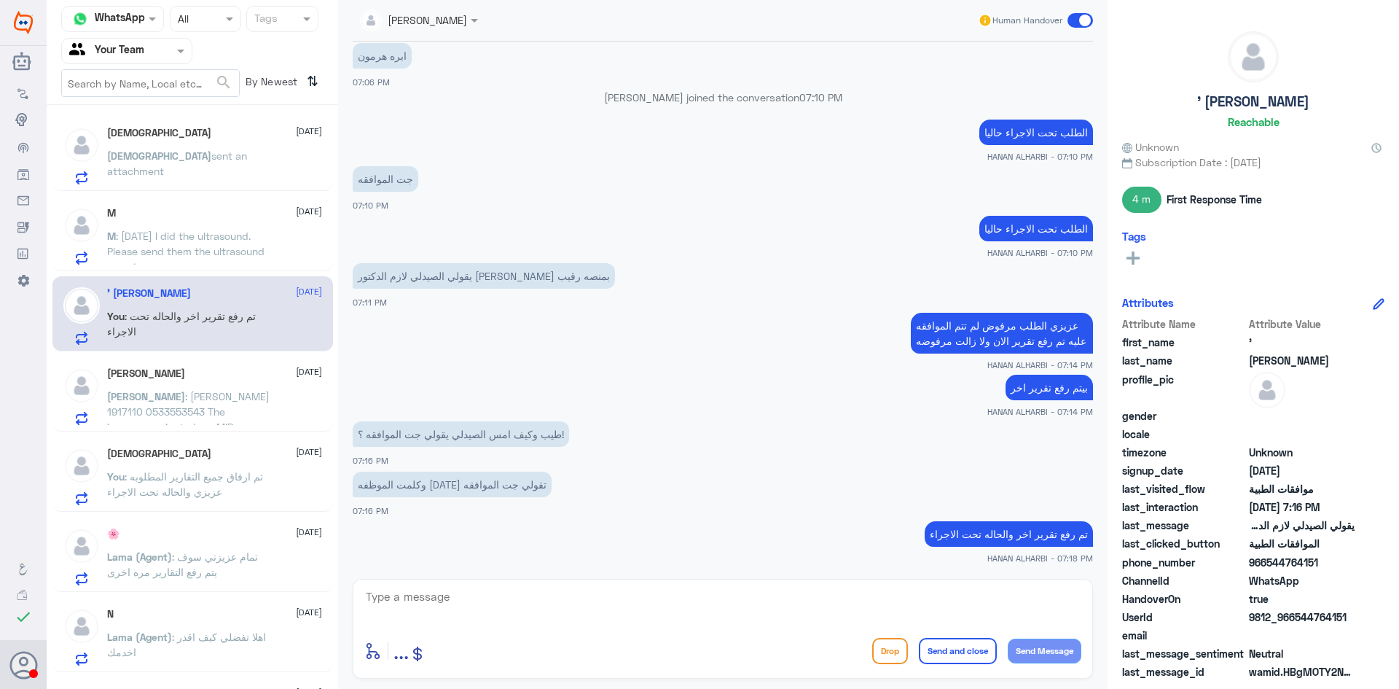
click at [191, 383] on div "Enrique Gragasin 9 October Enrique : Enrique Gragasin 1917110 0533553543 The in…" at bounding box center [214, 396] width 215 height 58
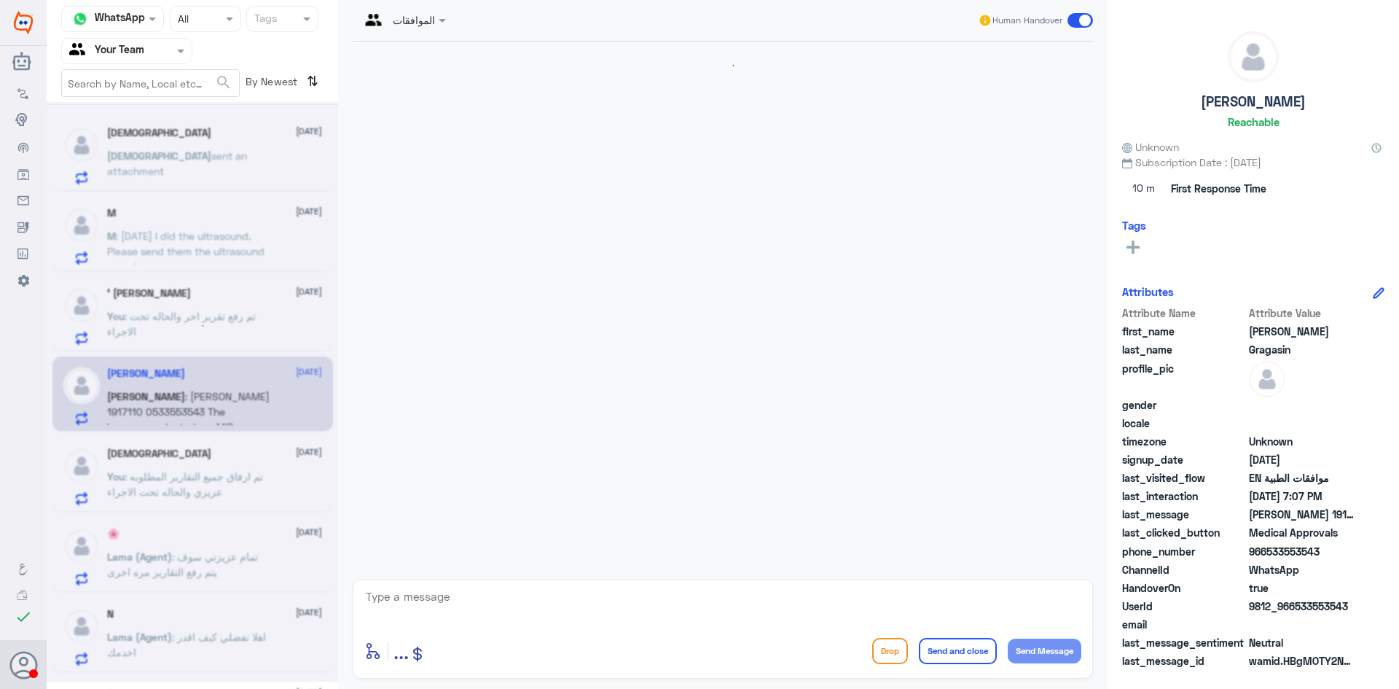
scroll to position [441, 0]
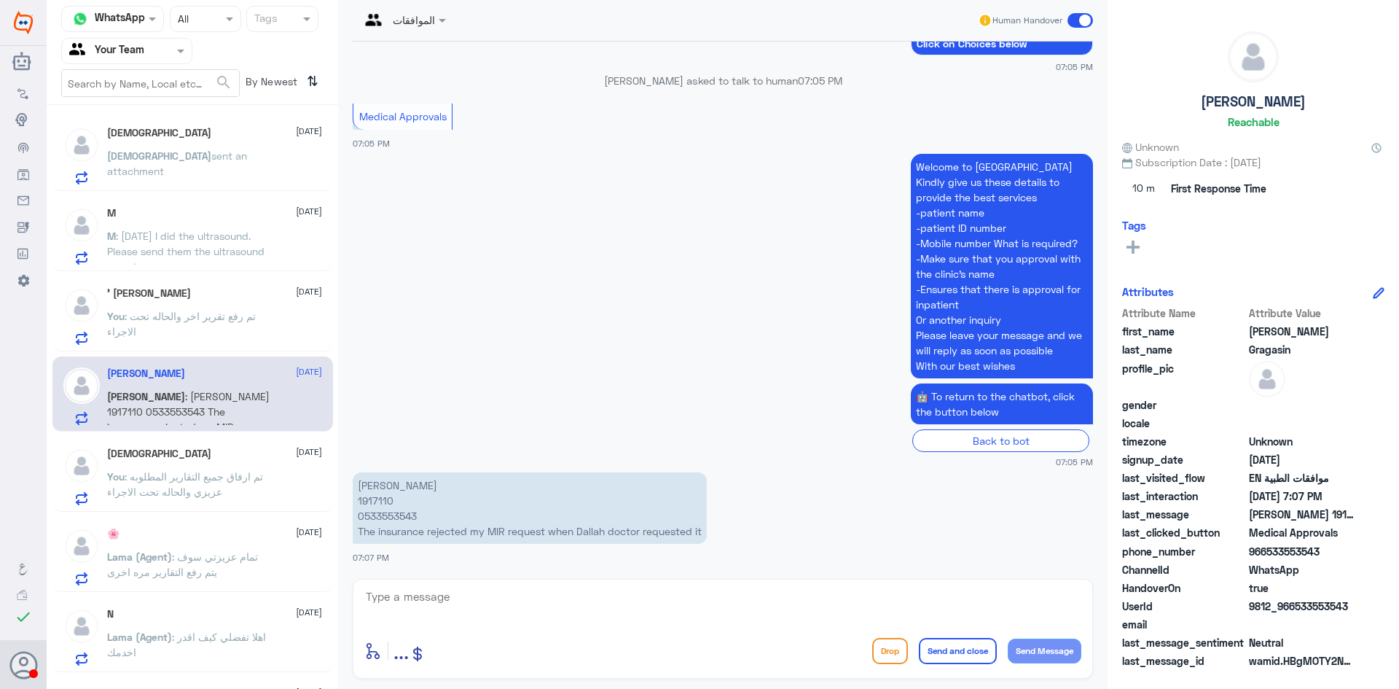
click at [481, 601] on textarea at bounding box center [722, 605] width 717 height 36
type textarea "ص"
type textarea "we send it to the approval dr to do f/up again"
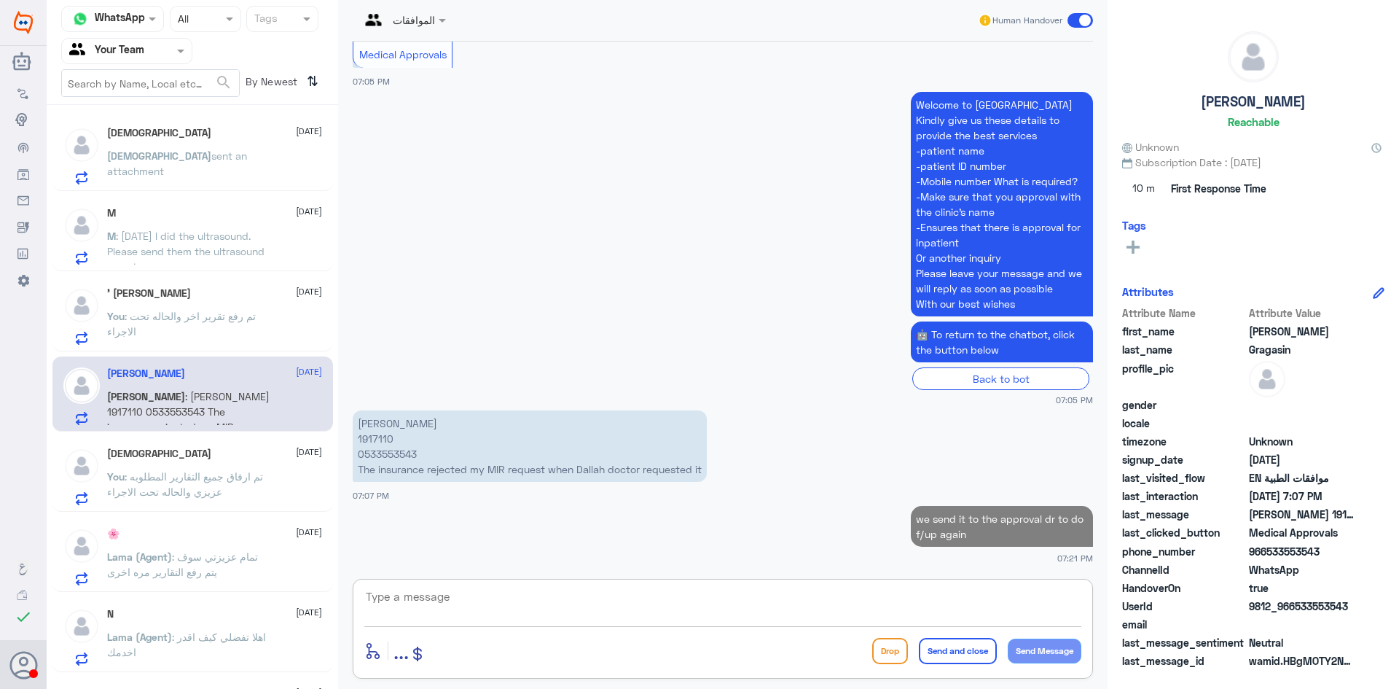
click at [169, 160] on span "sent an attachment" at bounding box center [177, 163] width 140 height 28
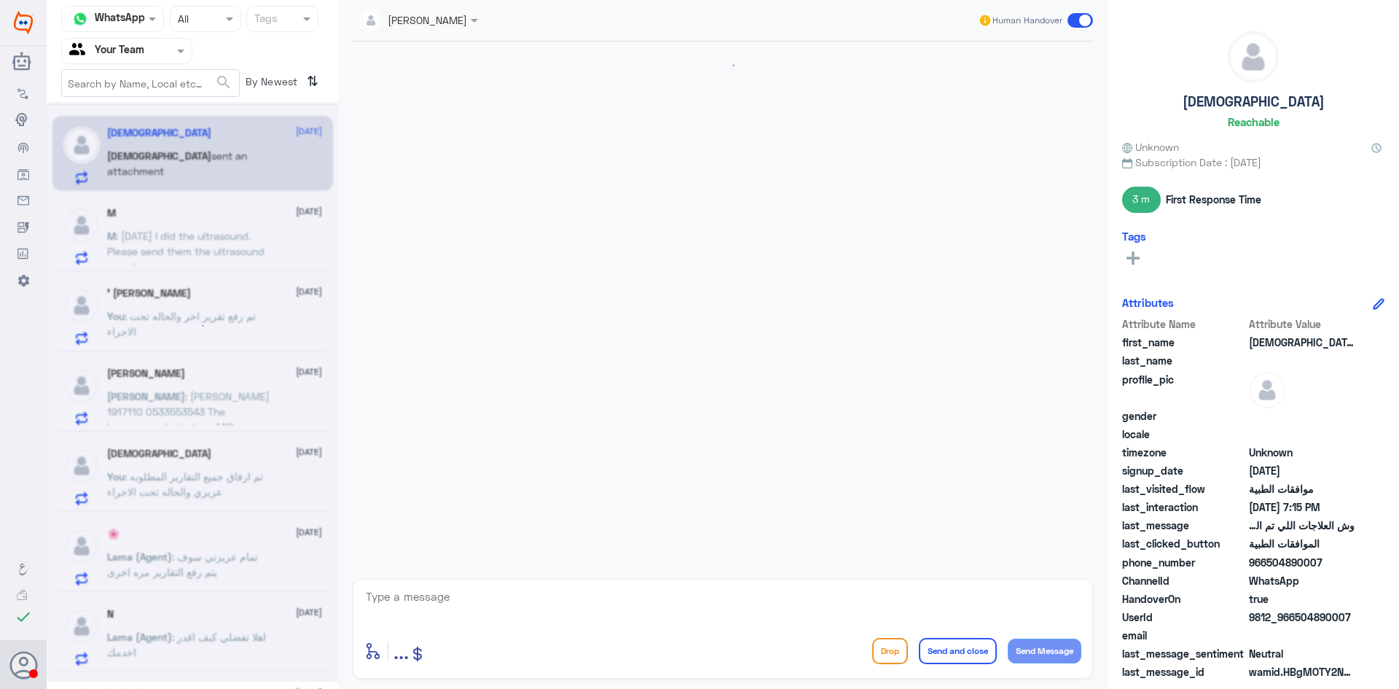
scroll to position [1101, 0]
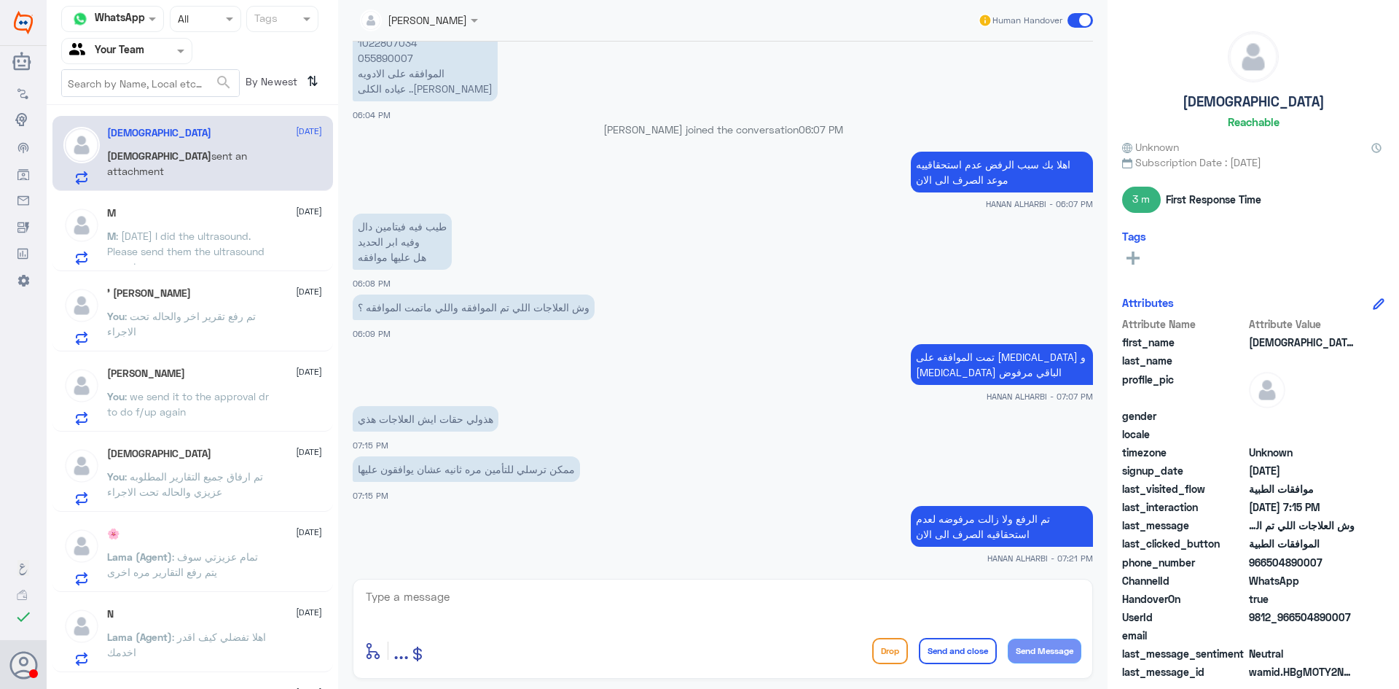
click at [200, 227] on div "M 9 October M : Yesterday I did the ultrasound. Please send them the ultrasound…" at bounding box center [214, 236] width 215 height 58
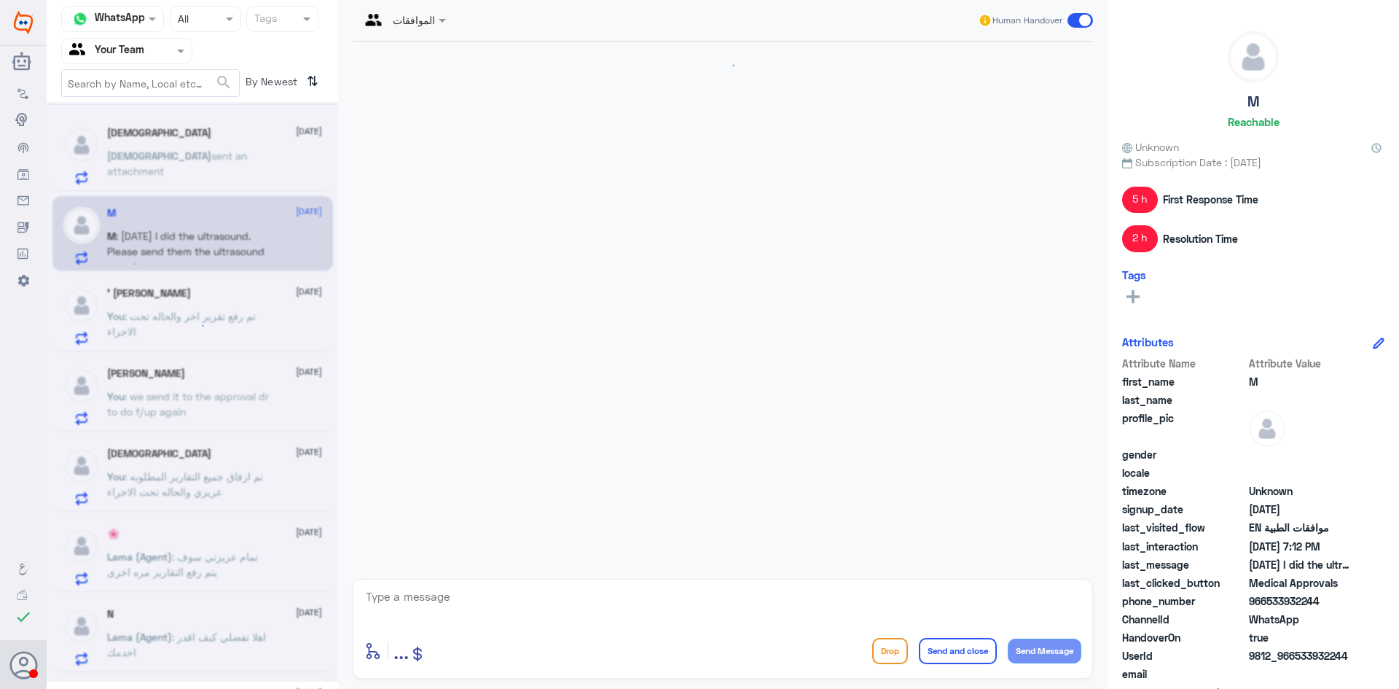
scroll to position [1191, 0]
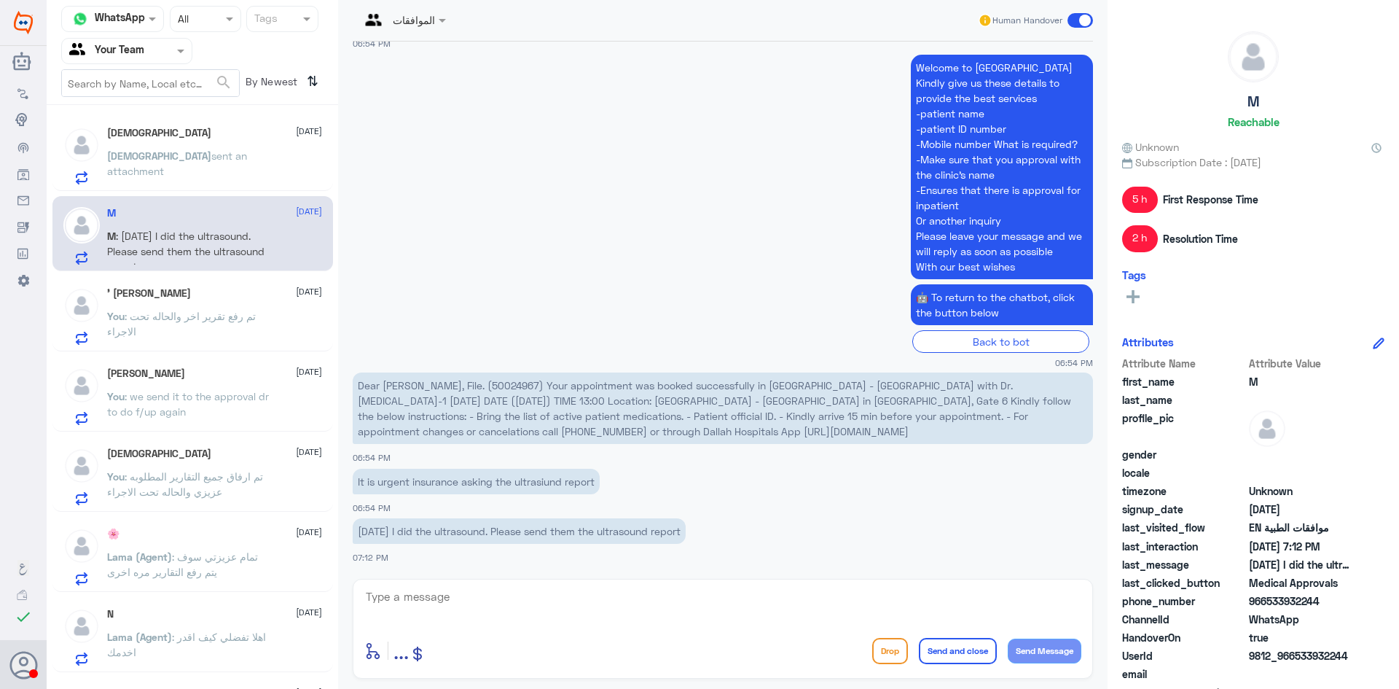
click at [509, 380] on span "Dear Mustafa Yildiz, File. (50024967) Your appointment was booked successfully …" at bounding box center [715, 408] width 714 height 58
click at [200, 310] on span ": تم رفع تقرير اخر والحاله تحت الاجراء" at bounding box center [181, 324] width 149 height 28
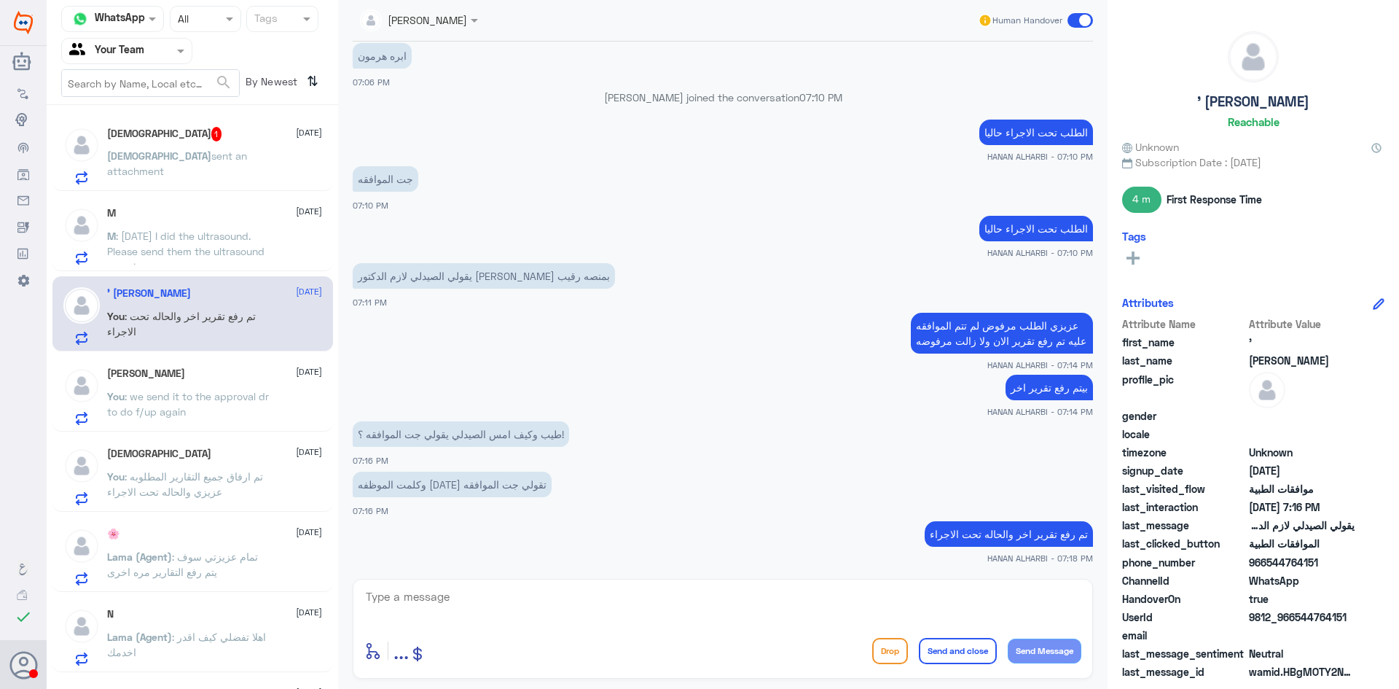
click at [195, 168] on p "MOHAMMED sent an attachment" at bounding box center [189, 166] width 164 height 36
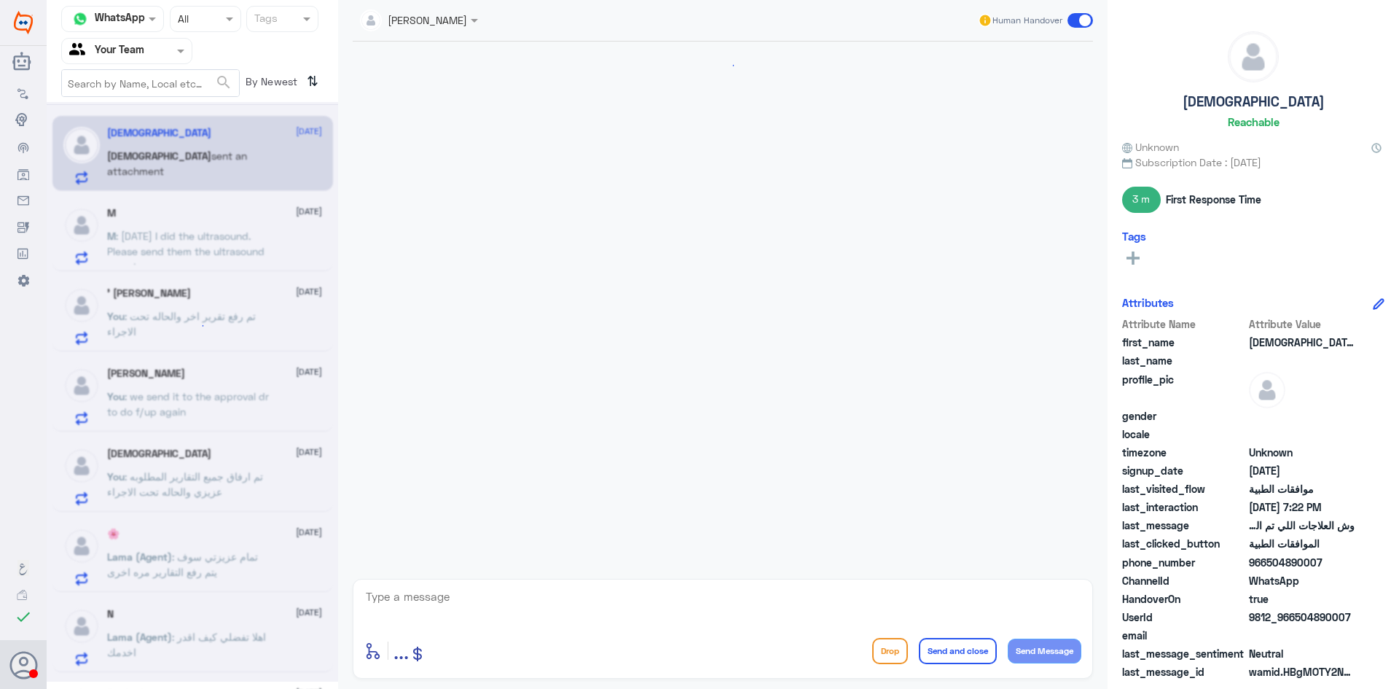
scroll to position [1108, 0]
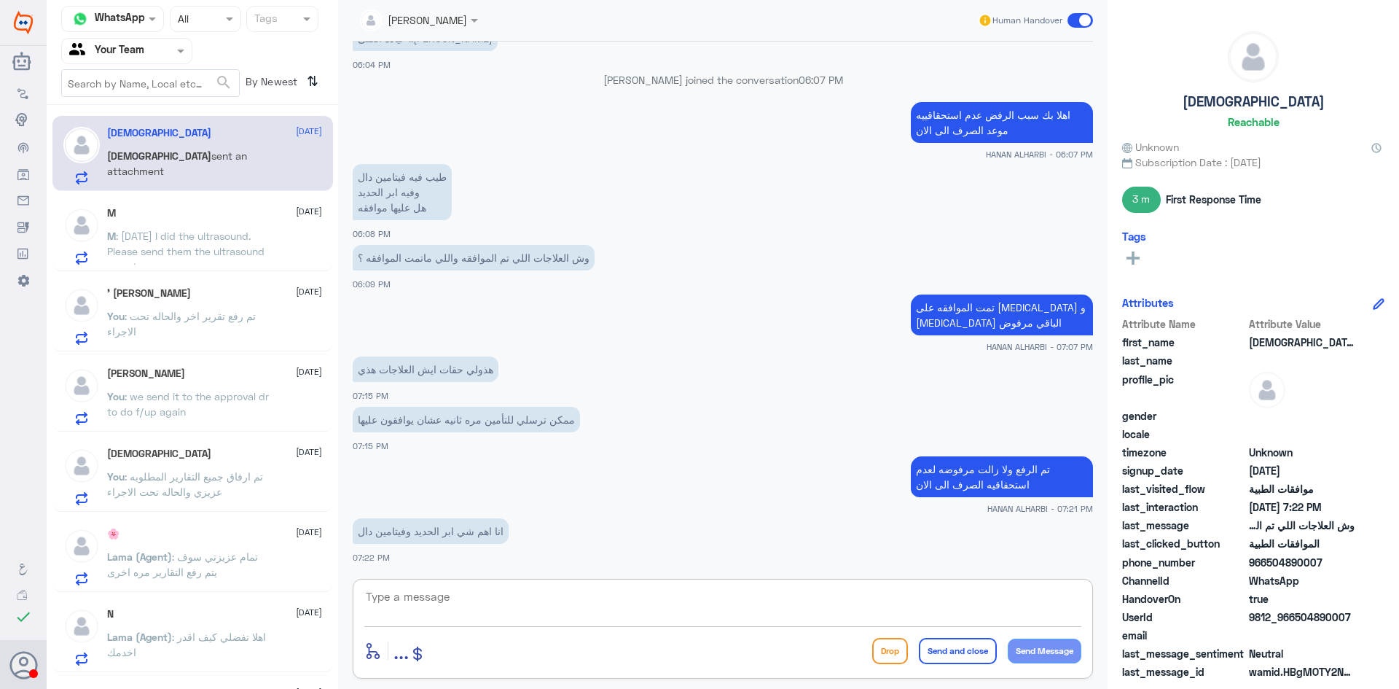
click at [488, 593] on textarea at bounding box center [722, 605] width 717 height 36
type textarea "s"
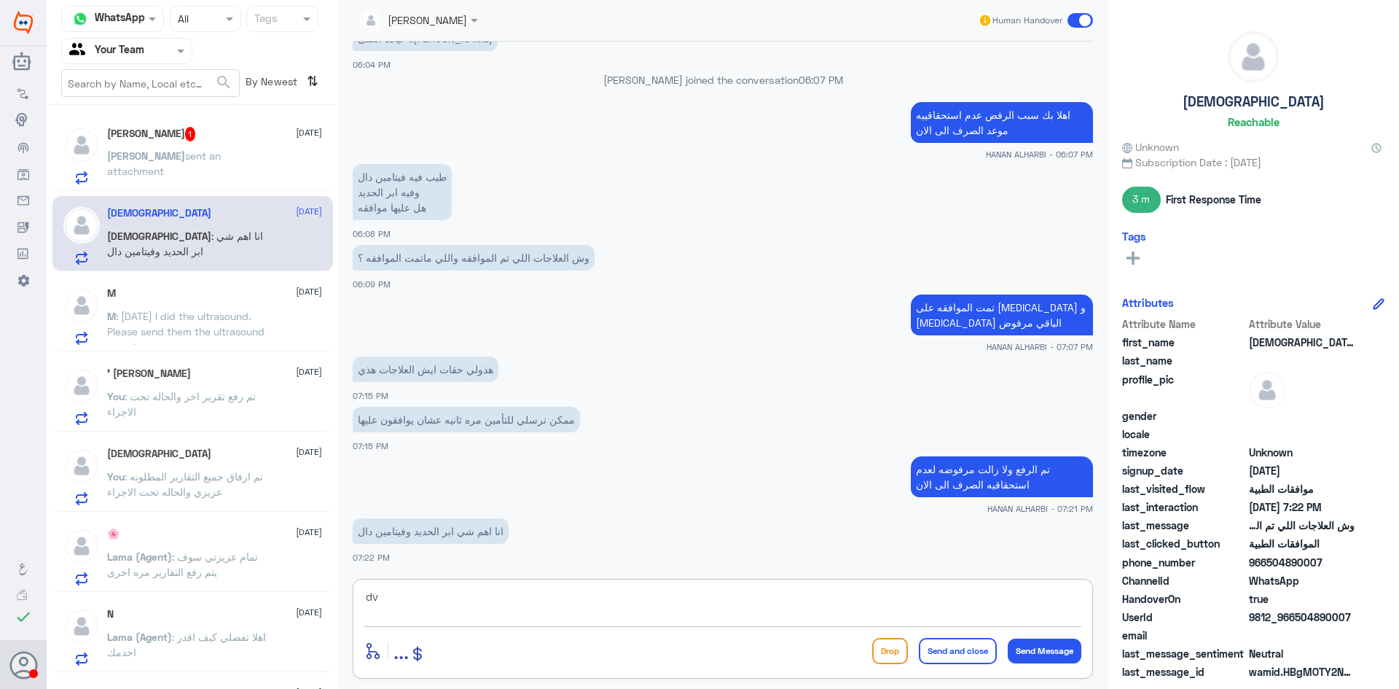
type textarea "d"
type textarea "j"
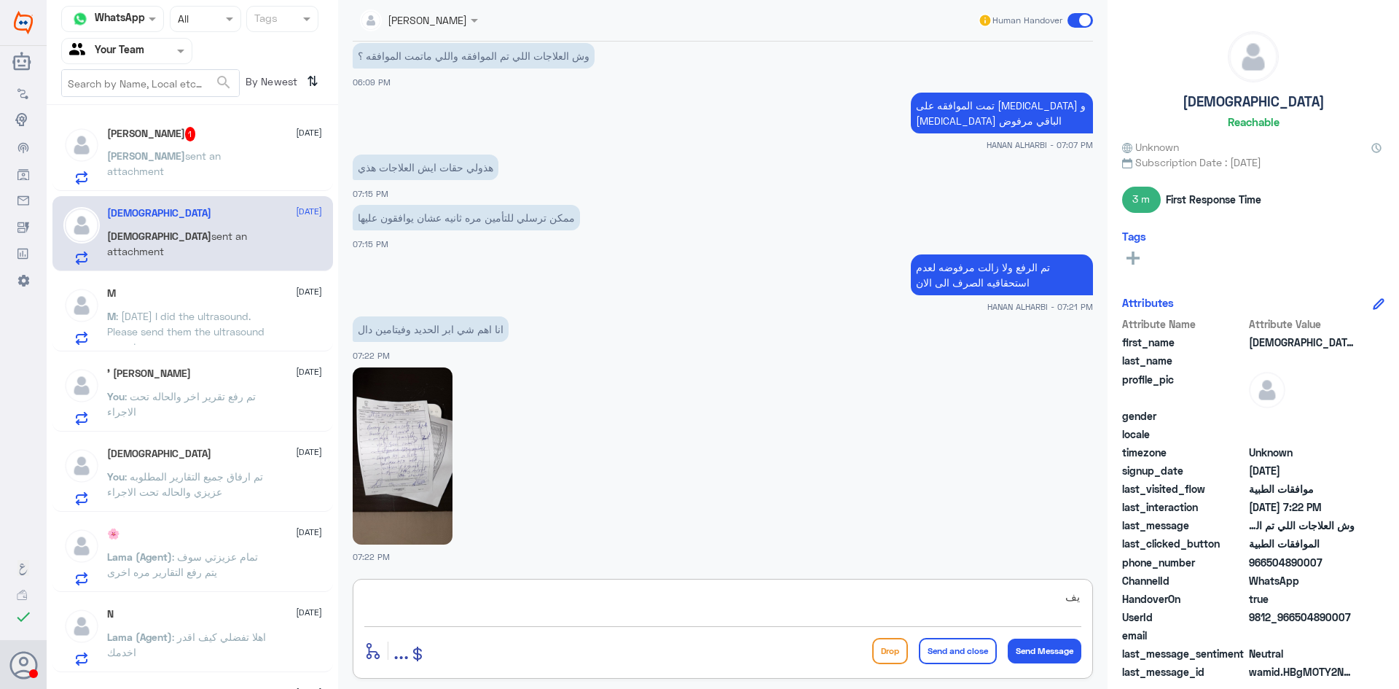
type textarea "ي"
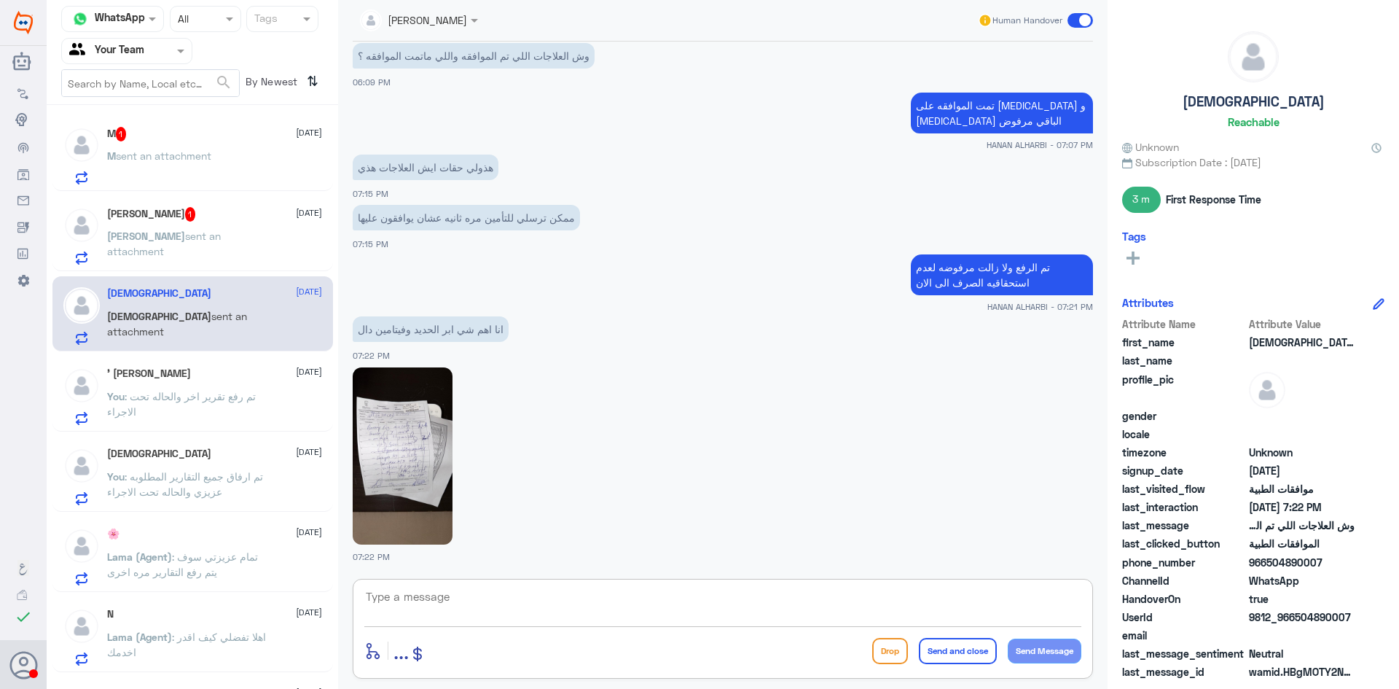
click at [397, 436] on img at bounding box center [403, 455] width 100 height 177
click at [142, 158] on span "sent an attachment" at bounding box center [163, 155] width 95 height 12
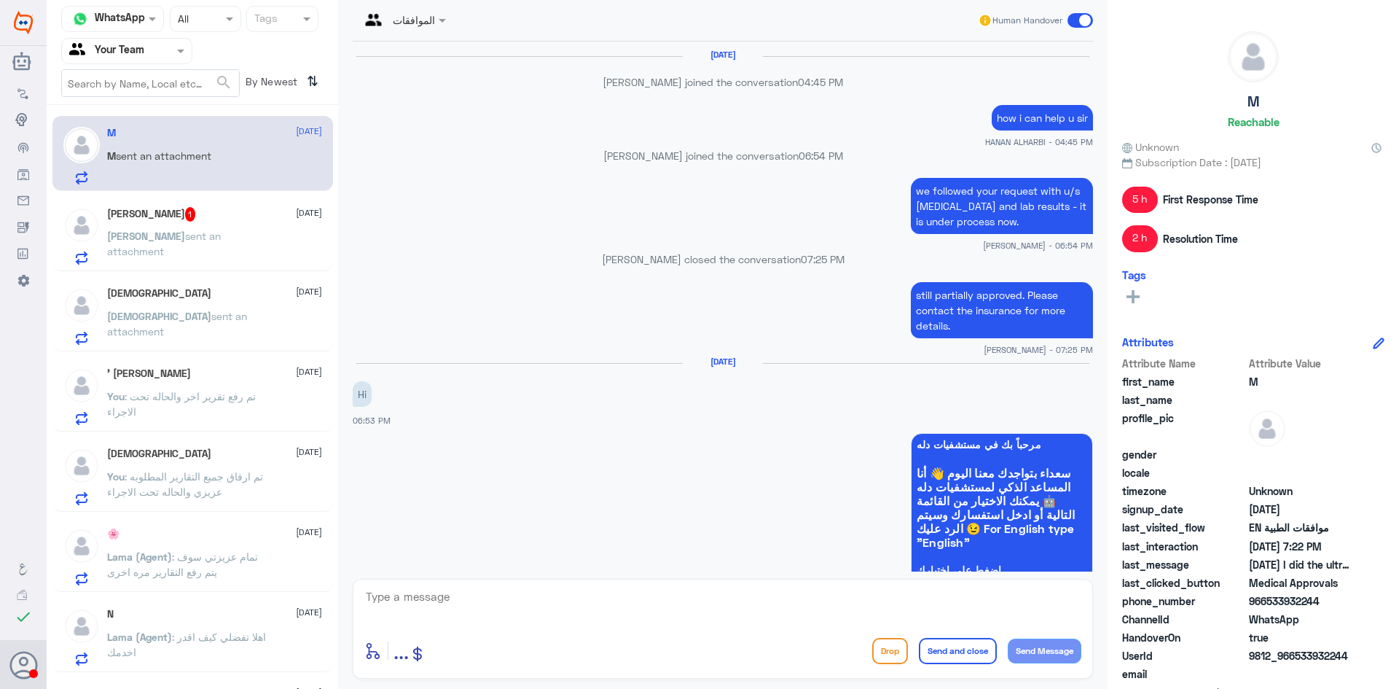
scroll to position [1164, 0]
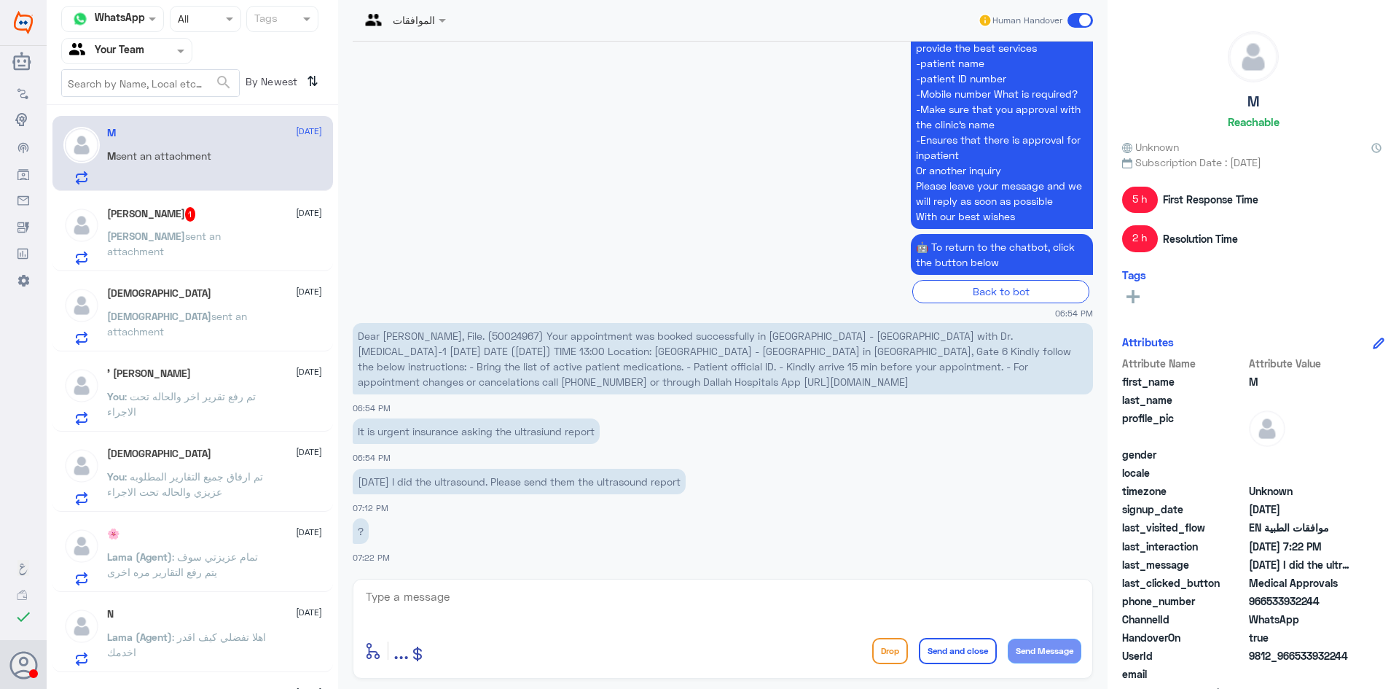
click at [159, 232] on span "sent an attachment" at bounding box center [164, 244] width 114 height 28
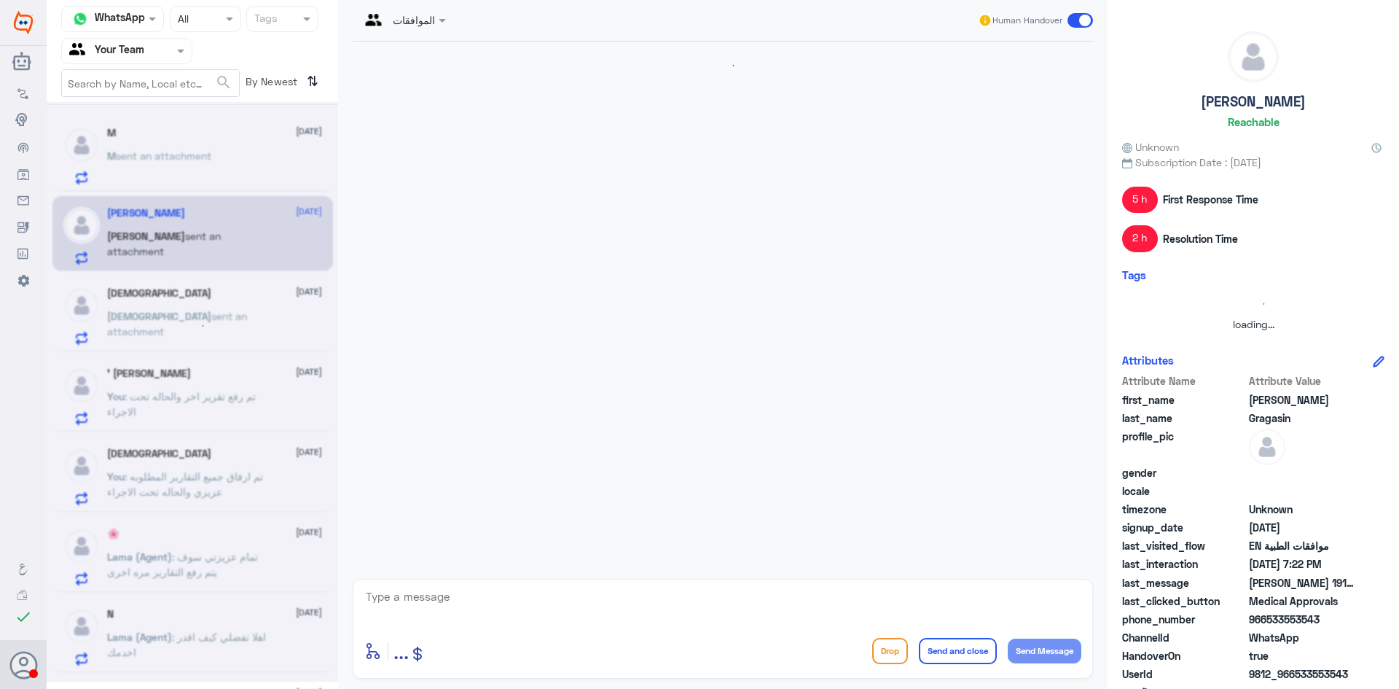
scroll to position [579, 0]
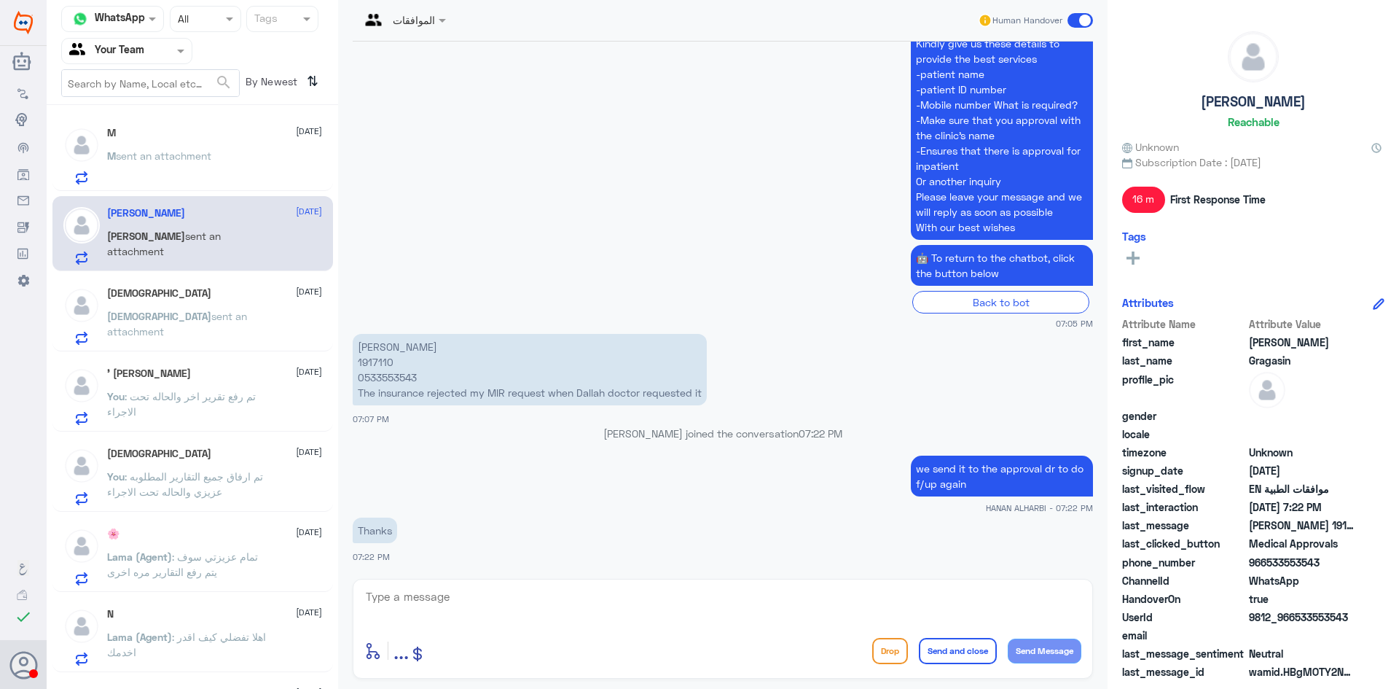
click at [152, 155] on span "sent an attachment" at bounding box center [163, 155] width 95 height 12
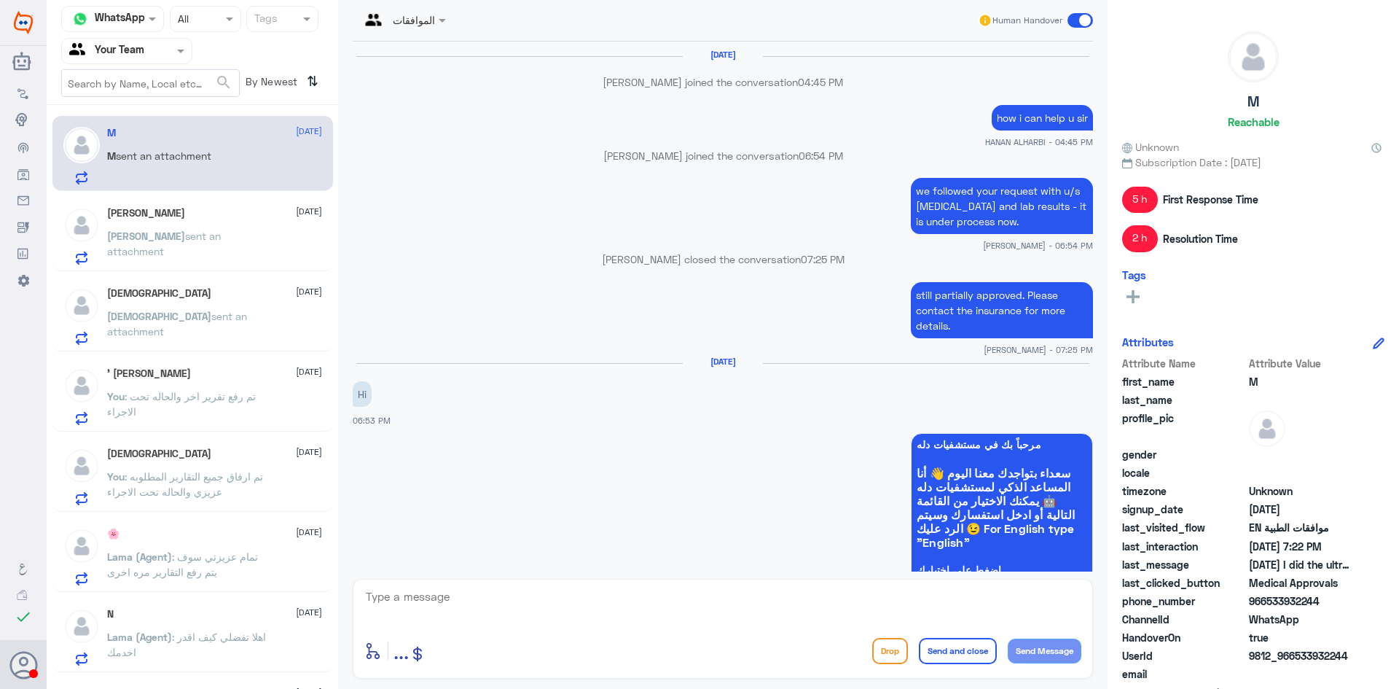
scroll to position [1164, 0]
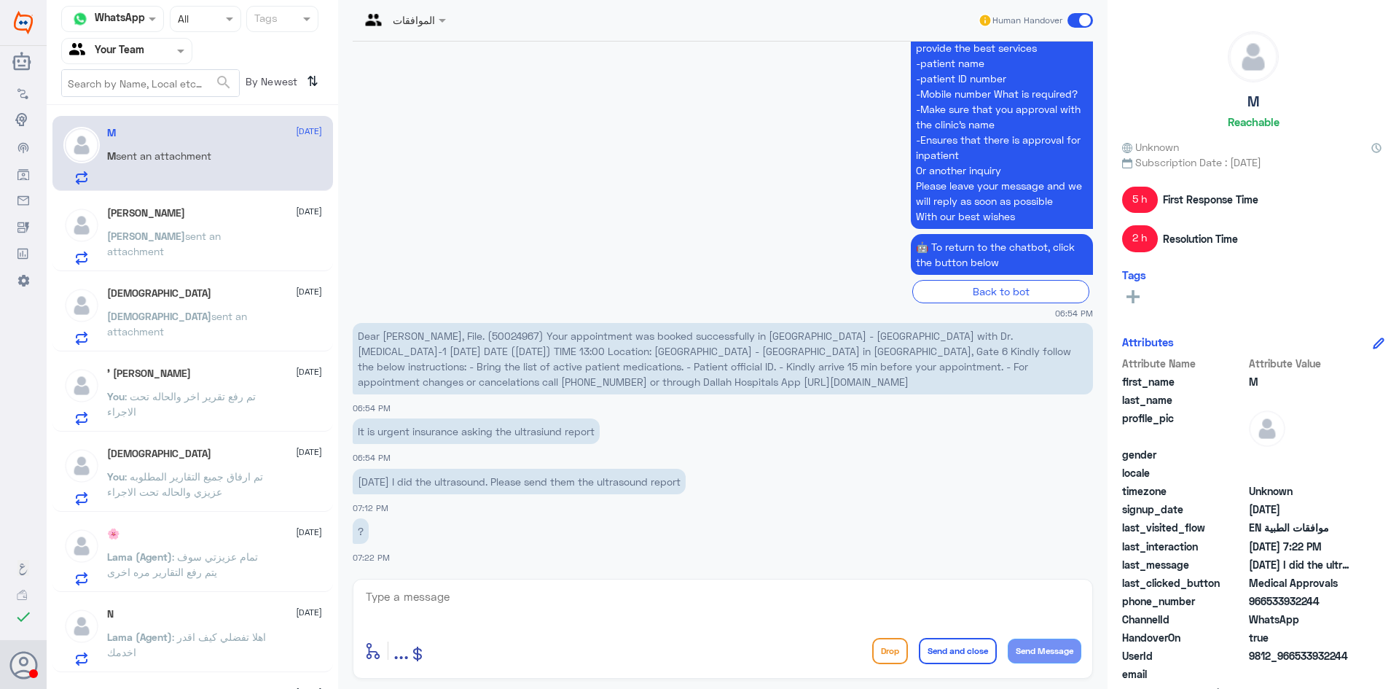
click at [493, 334] on span "Dear Mustafa Yildiz, File. (50024967) Your appointment was booked successfully …" at bounding box center [715, 358] width 714 height 58
click at [599, 597] on textarea at bounding box center [722, 605] width 717 height 36
type textarea "ه"
type textarea "its under pross now"
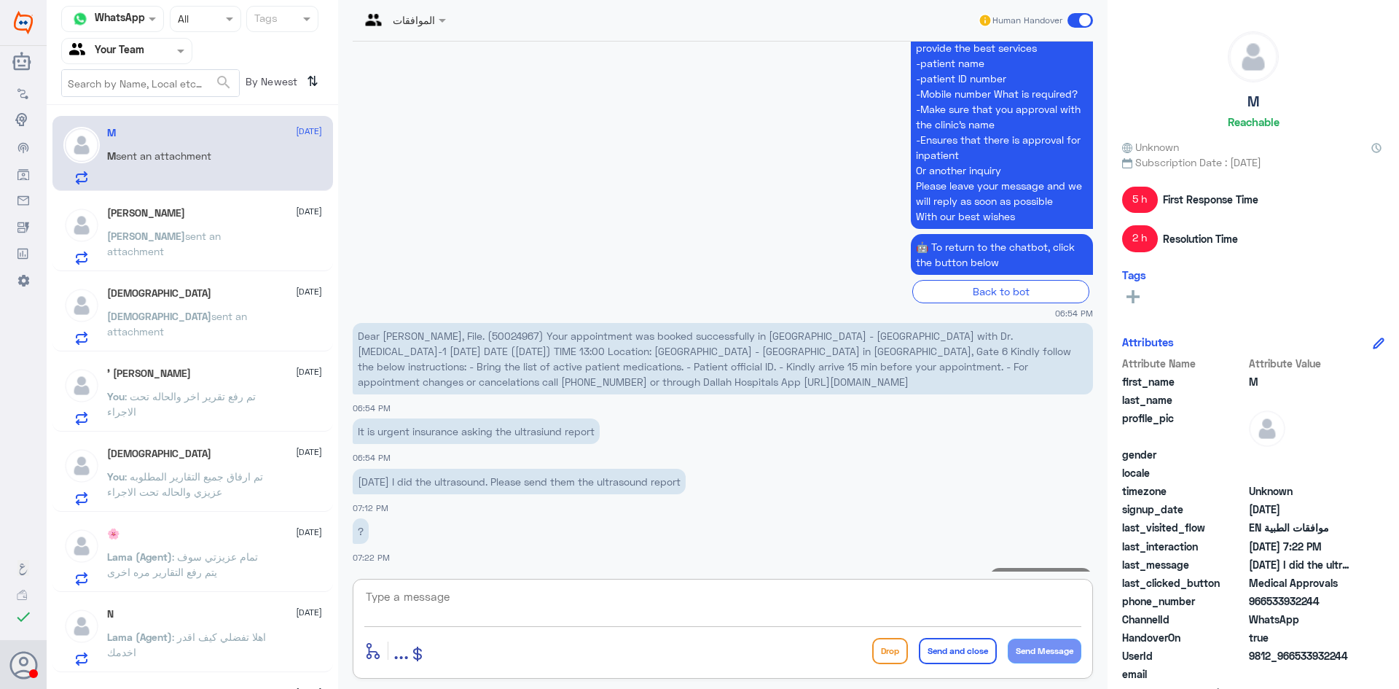
scroll to position [1211, 0]
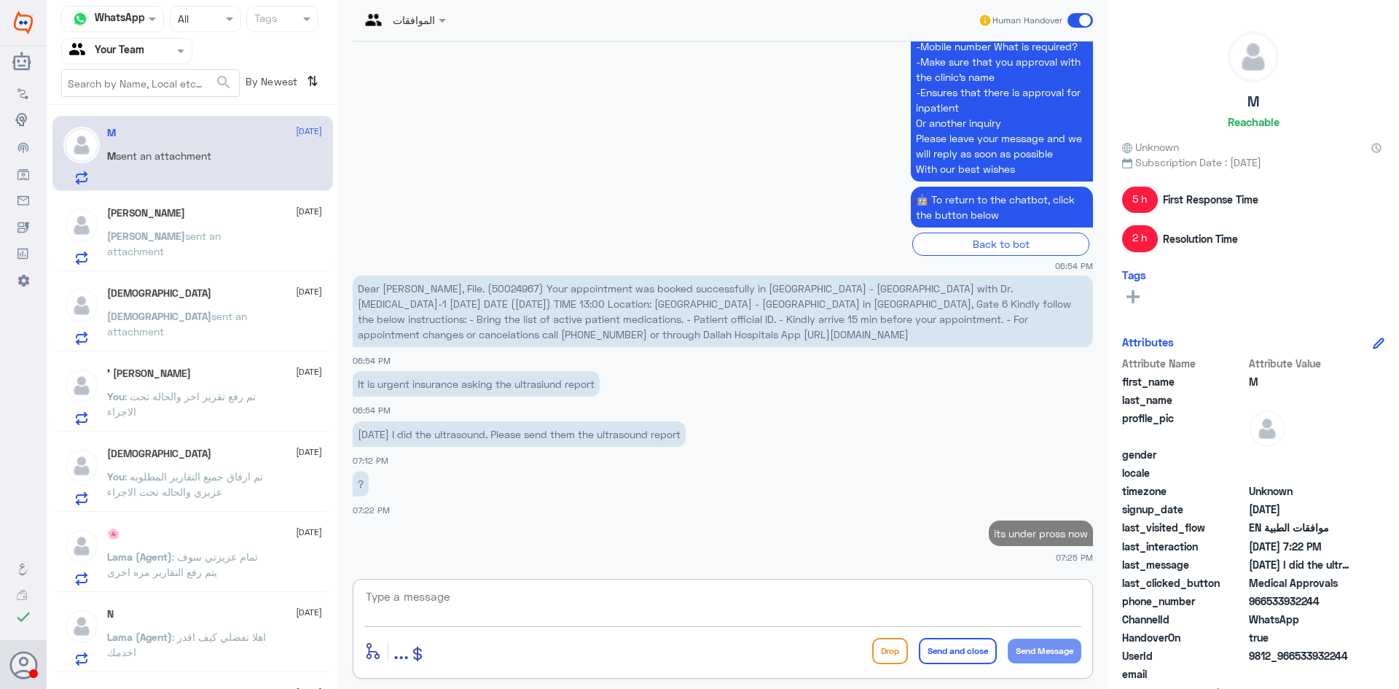
click at [209, 233] on span "sent an attachment" at bounding box center [164, 244] width 114 height 28
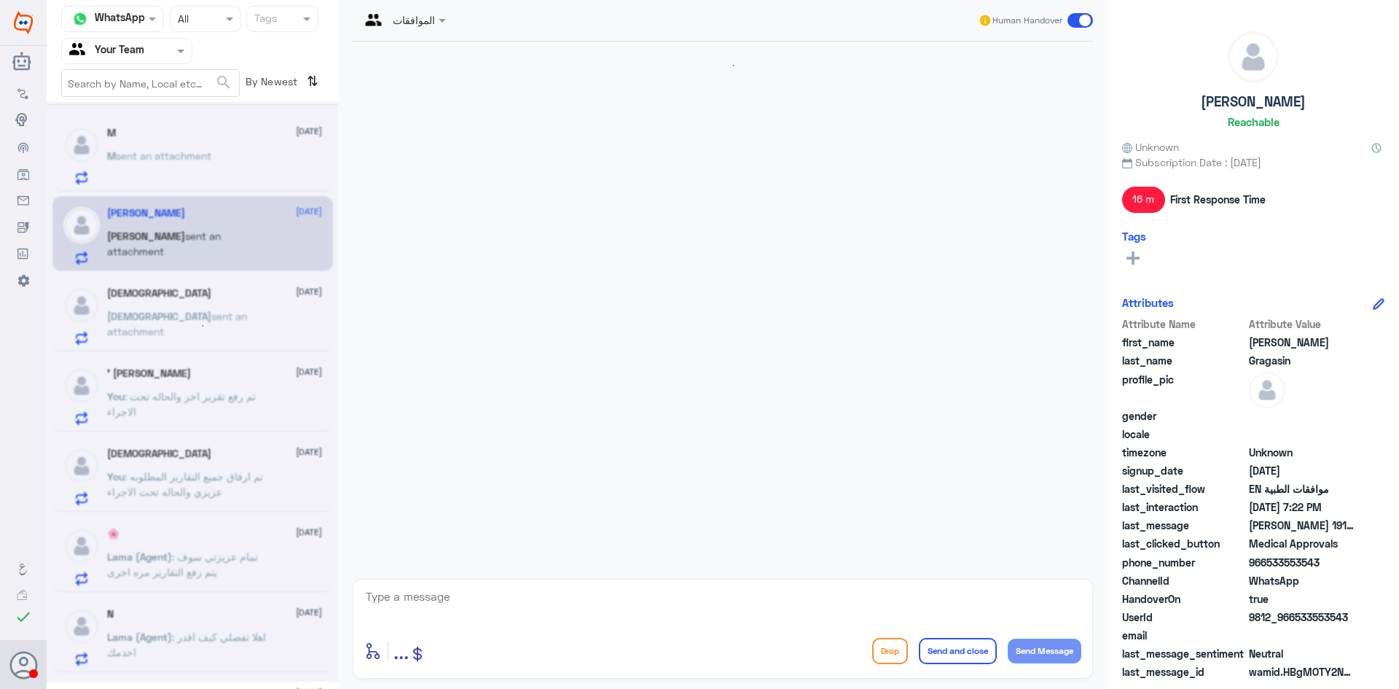
scroll to position [579, 0]
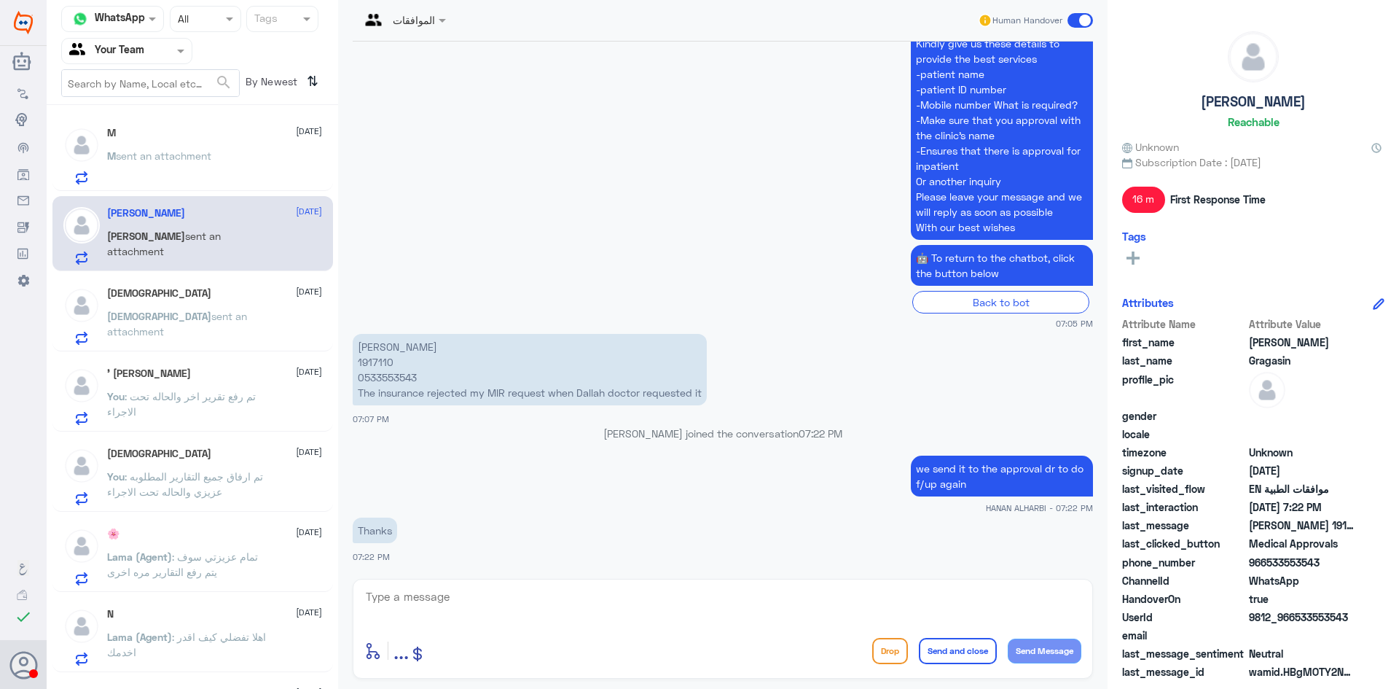
click at [223, 302] on div "MOHAMMED 9 October MOHAMMED sent an attachment" at bounding box center [214, 316] width 215 height 58
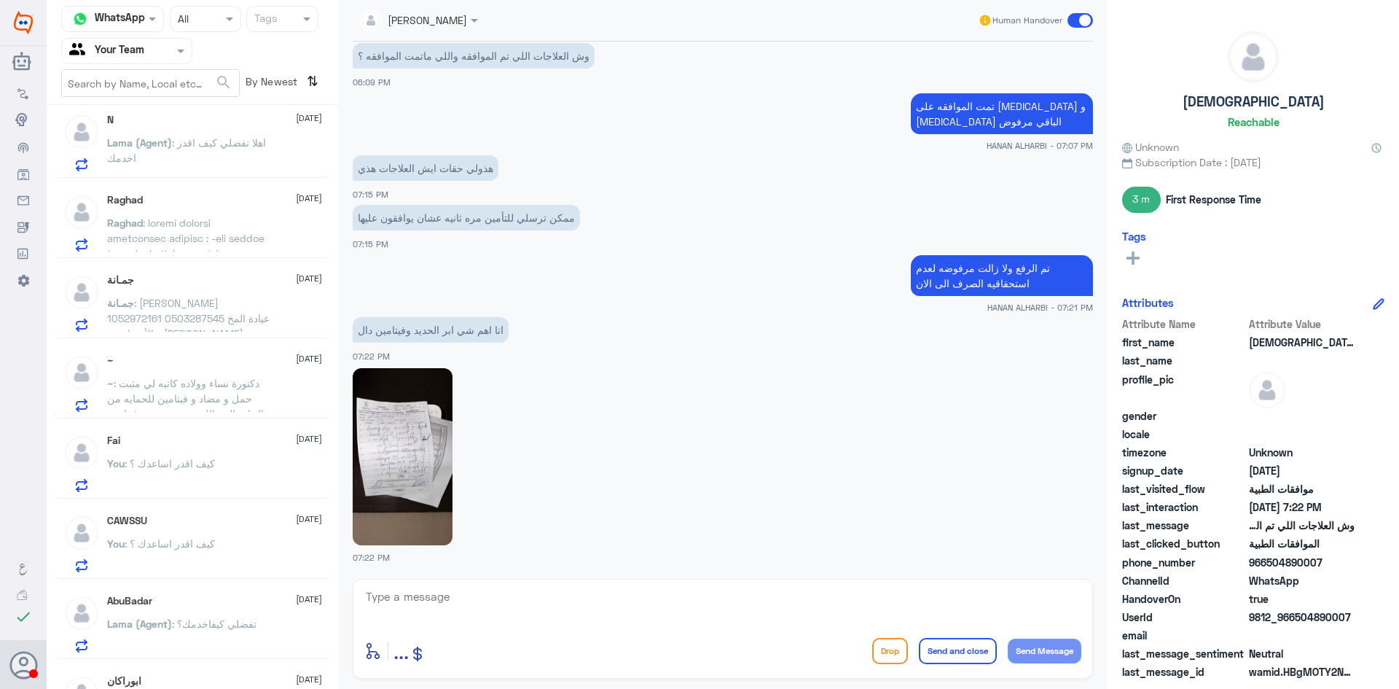
scroll to position [421, 0]
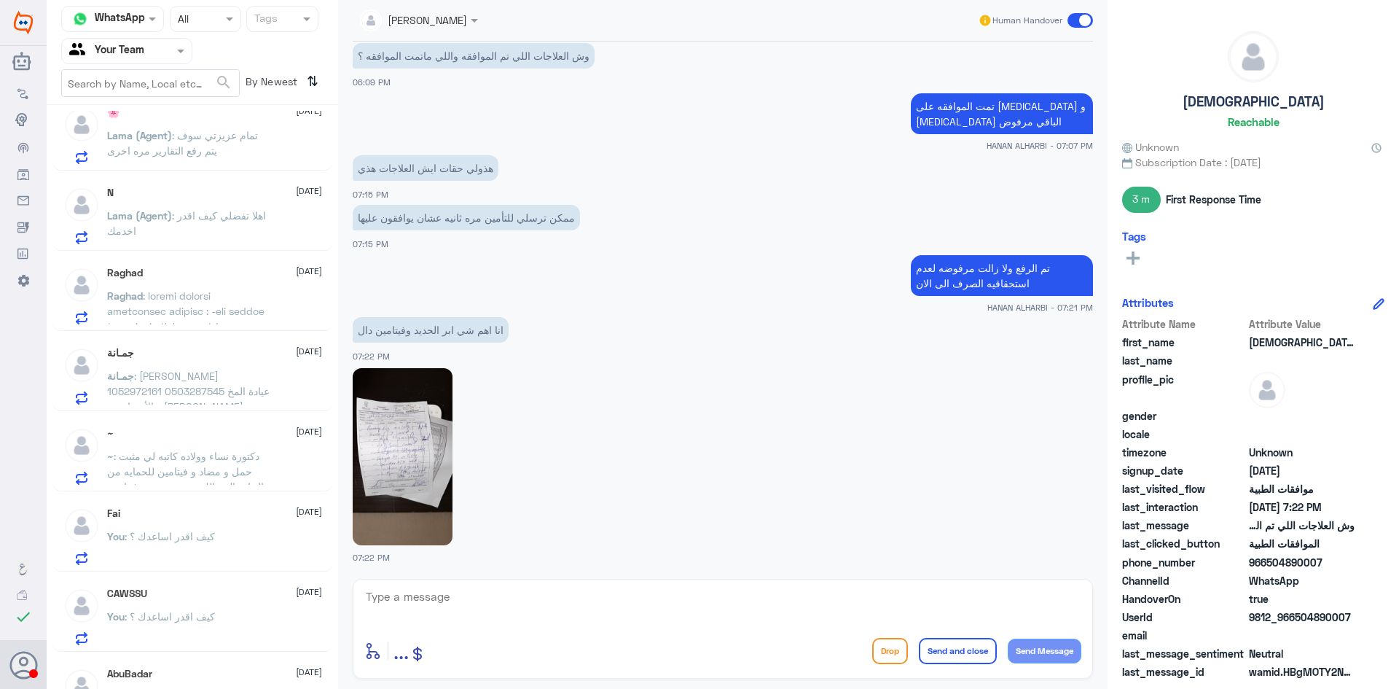
click at [216, 305] on span at bounding box center [189, 448] width 164 height 319
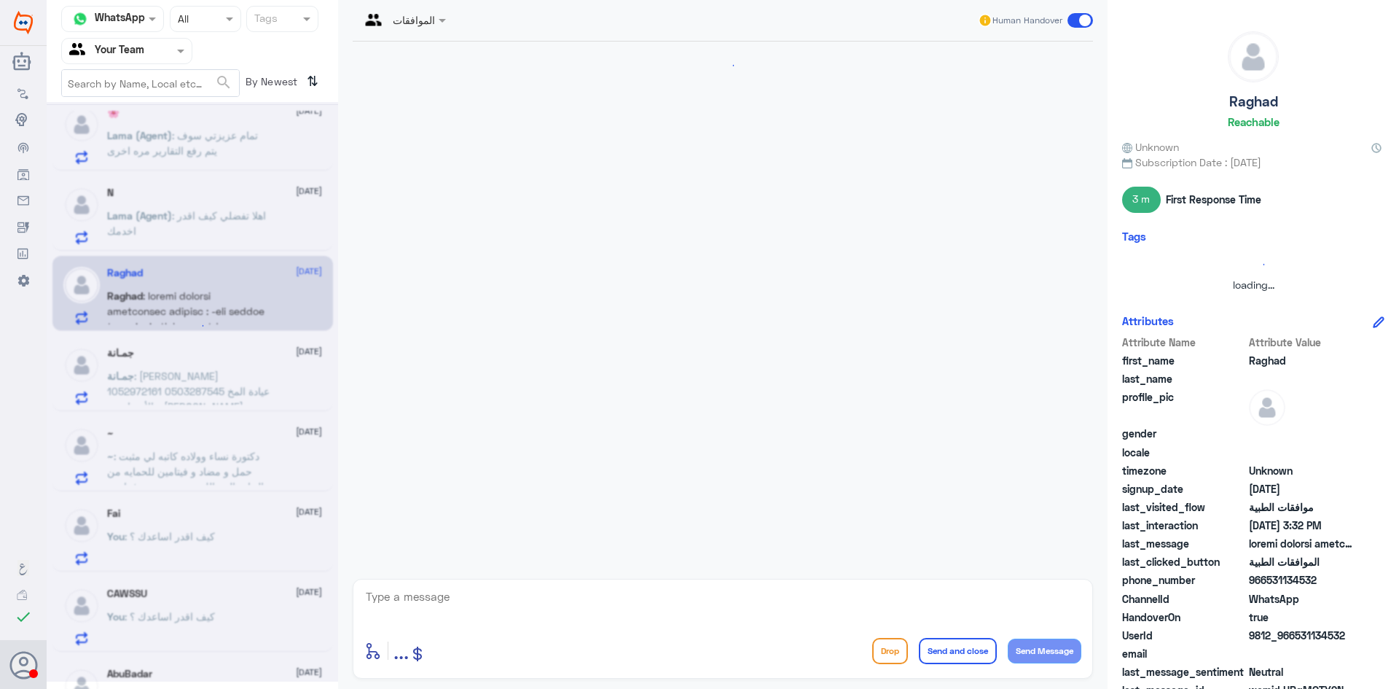
scroll to position [402, 0]
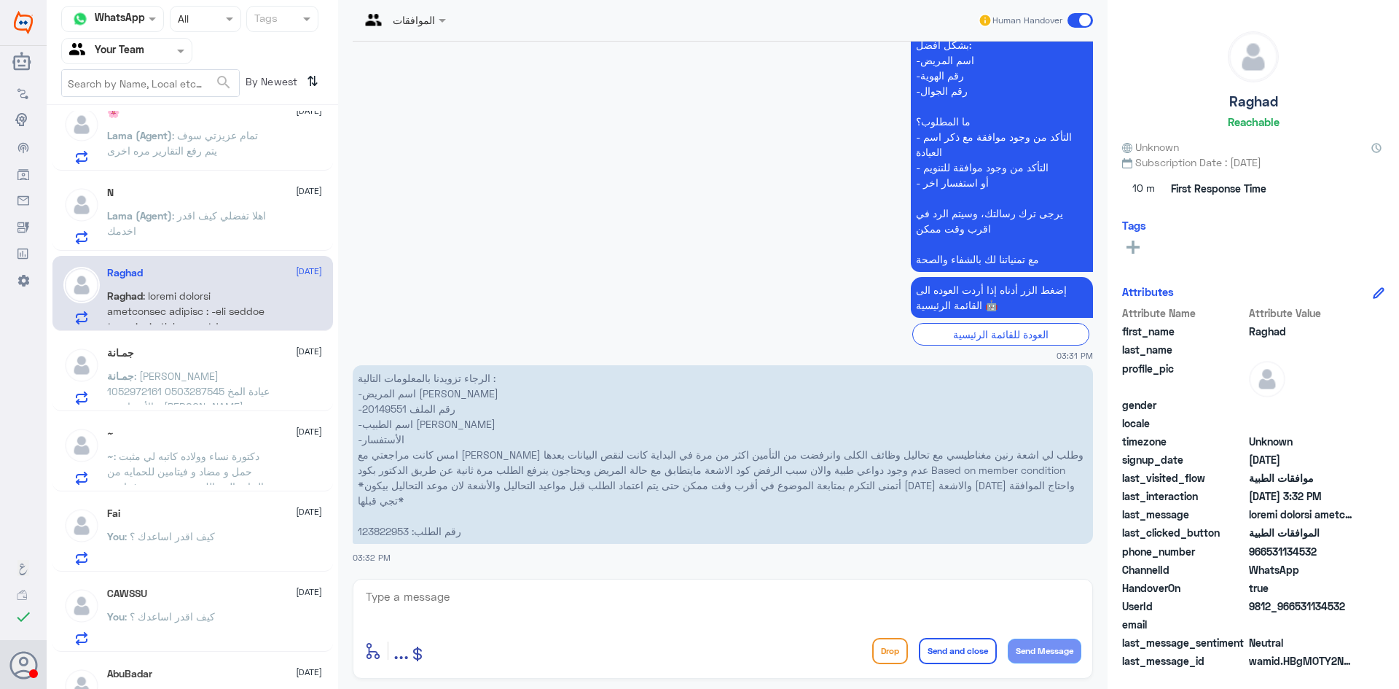
click at [395, 531] on p "الرجاء تزويدنا بالمعلومات التالية : -اسم المريض موضي محمد القحطاني -رقم الملف 2…" at bounding box center [723, 454] width 741 height 179
click at [485, 608] on textarea at bounding box center [722, 605] width 717 height 36
type textarea "h"
type textarea "تم تحويل الحاله ل طبيب الموافقات لكتابه تقرير اخر"
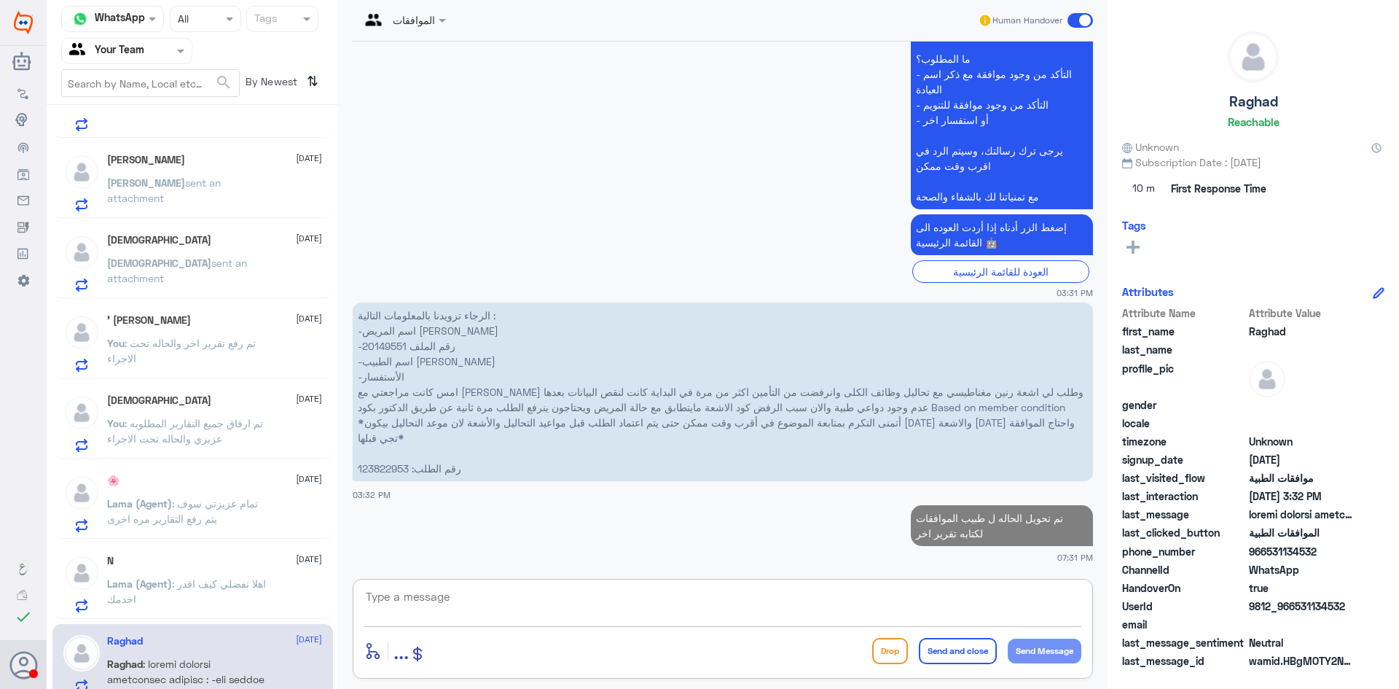
scroll to position [0, 0]
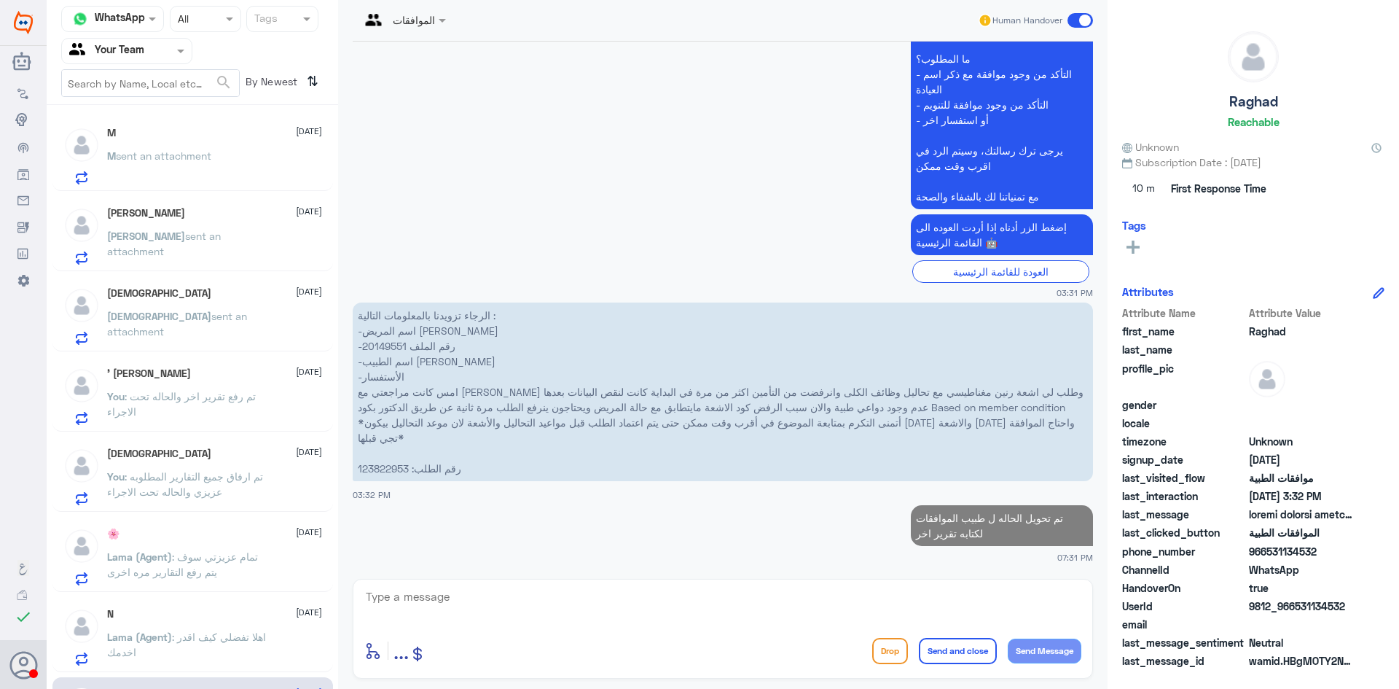
click at [233, 144] on div "M 9 October M sent an attachment" at bounding box center [214, 156] width 215 height 58
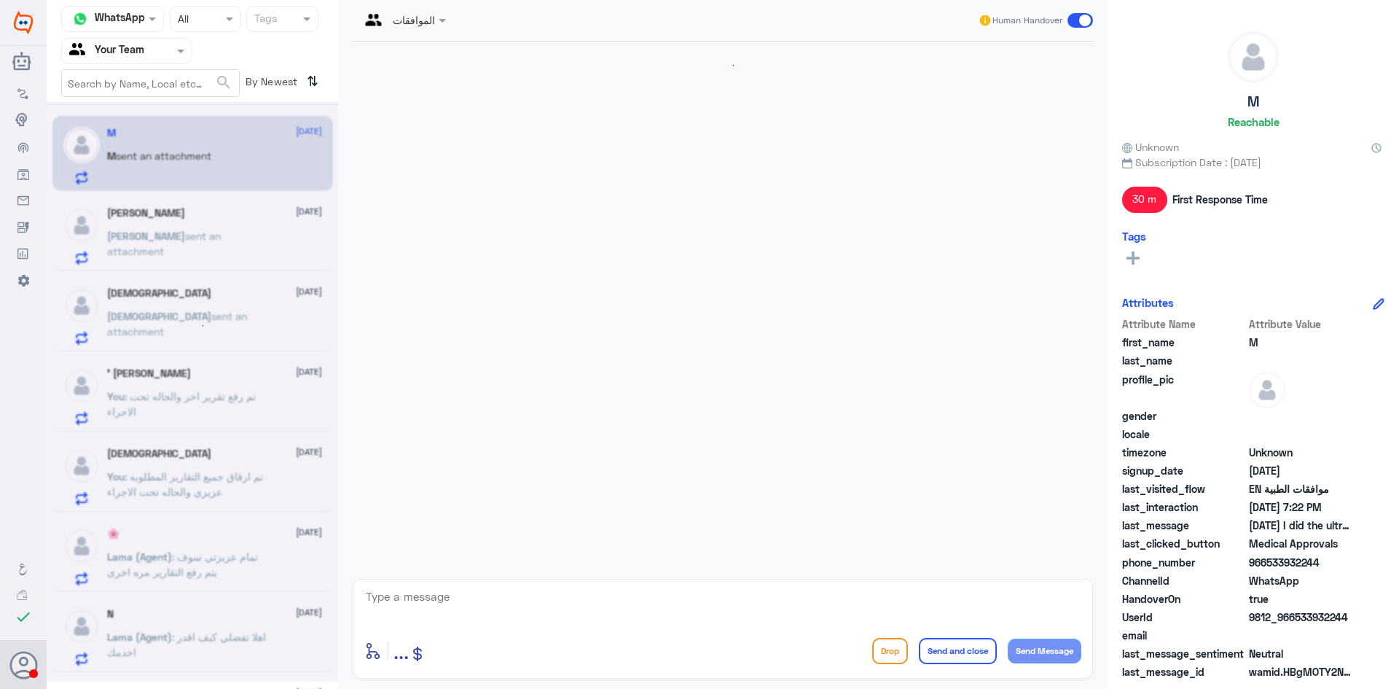
scroll to position [1164, 0]
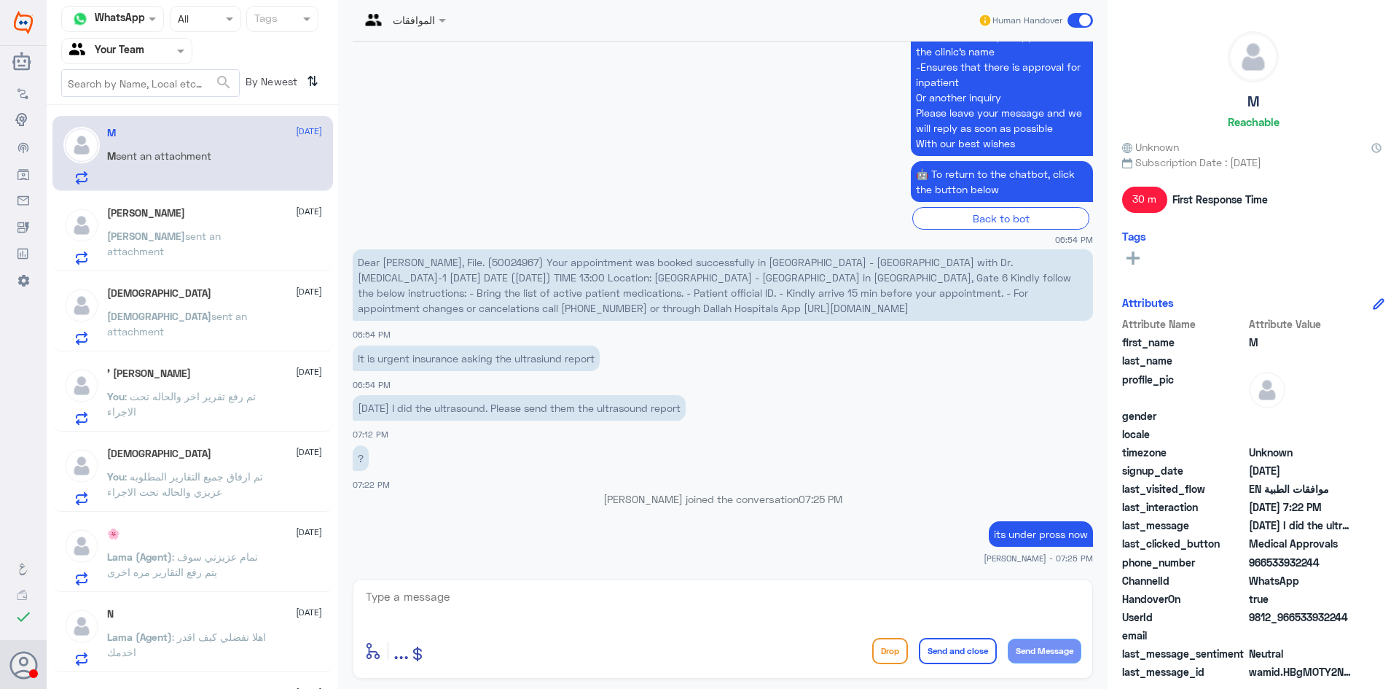
click at [229, 224] on div "Enrique Gragasin 9 October Enrique sent an attachment" at bounding box center [214, 236] width 215 height 58
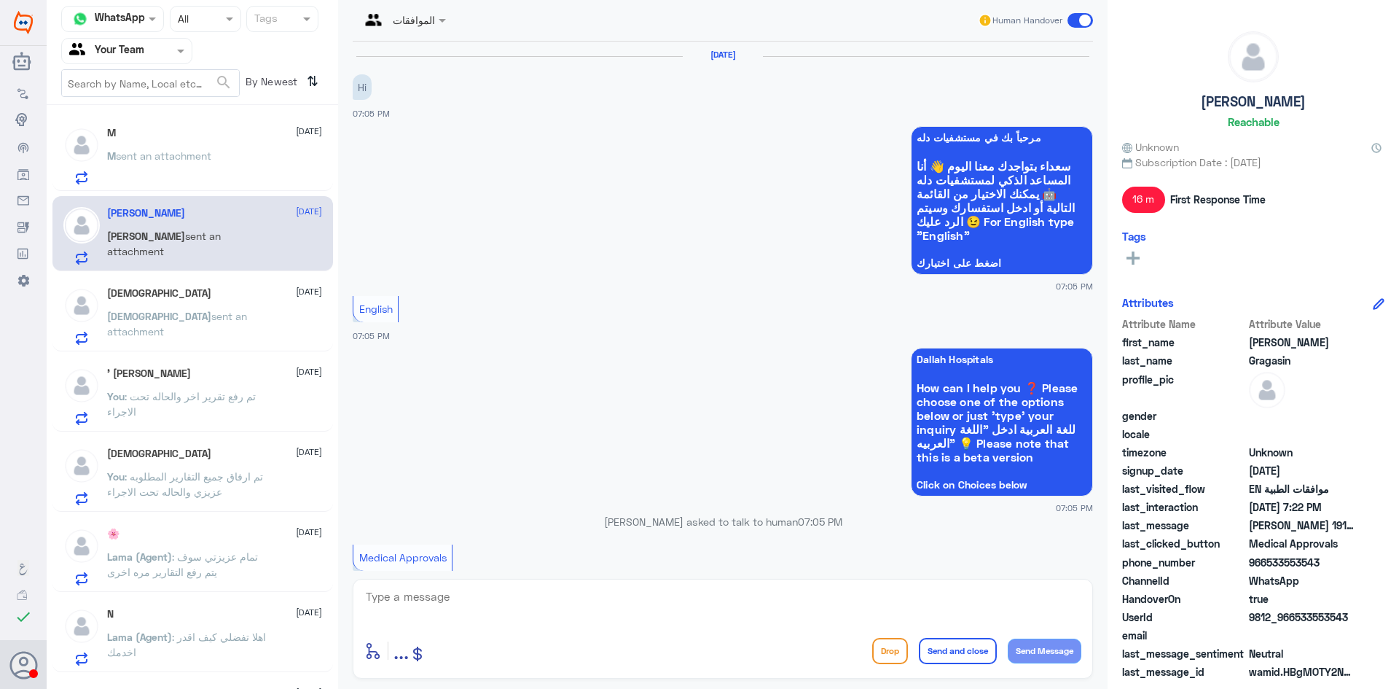
scroll to position [579, 0]
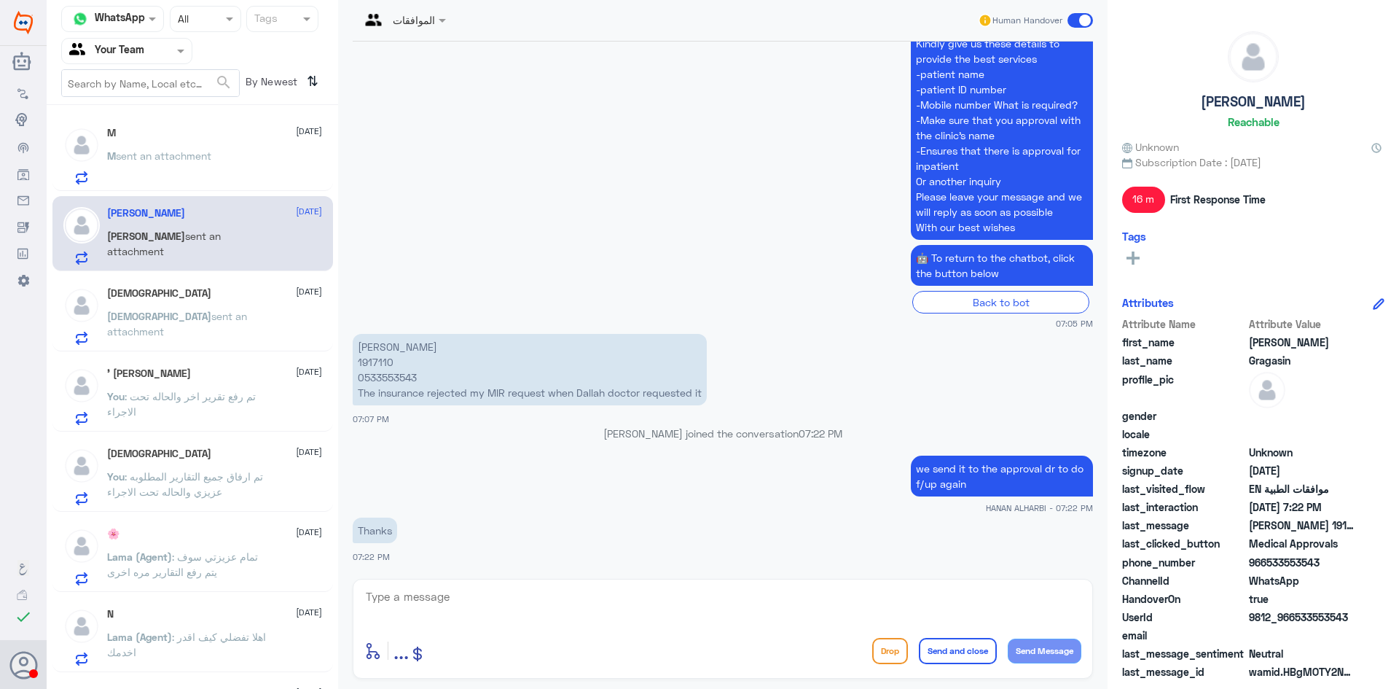
click at [216, 310] on span "sent an attachment" at bounding box center [177, 324] width 140 height 28
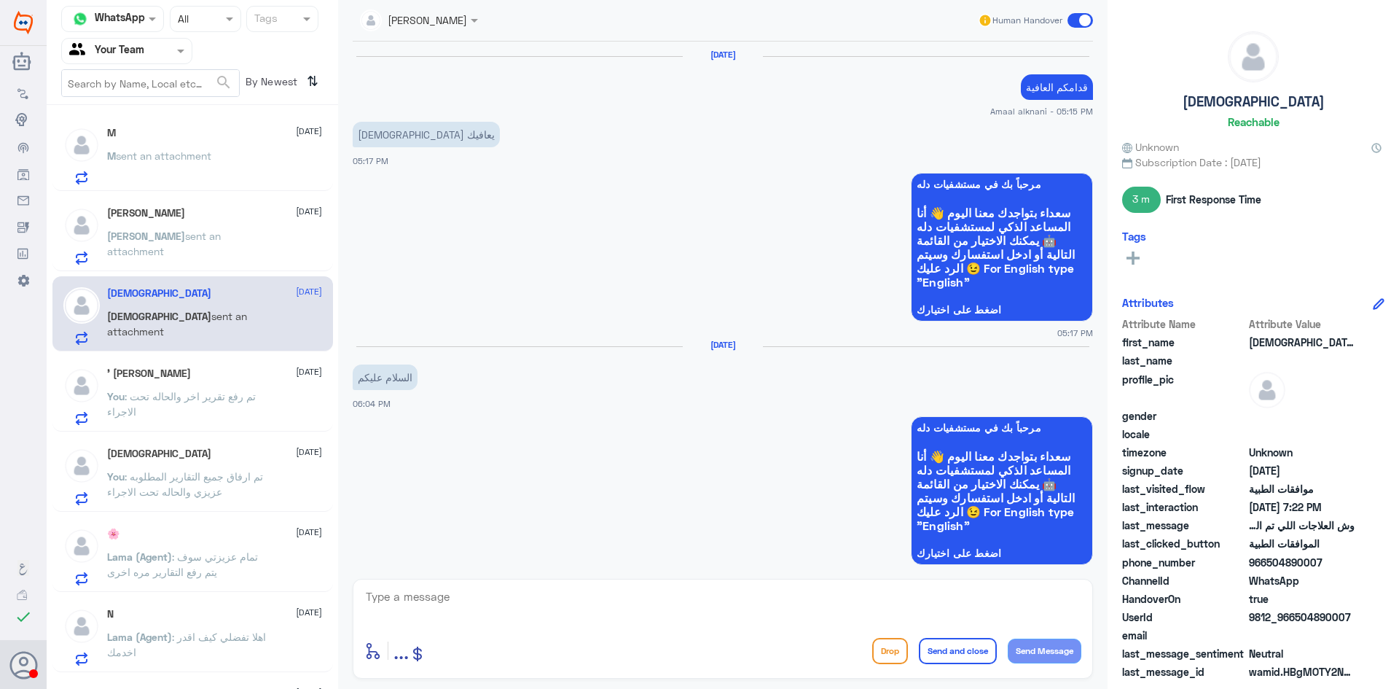
scroll to position [1279, 0]
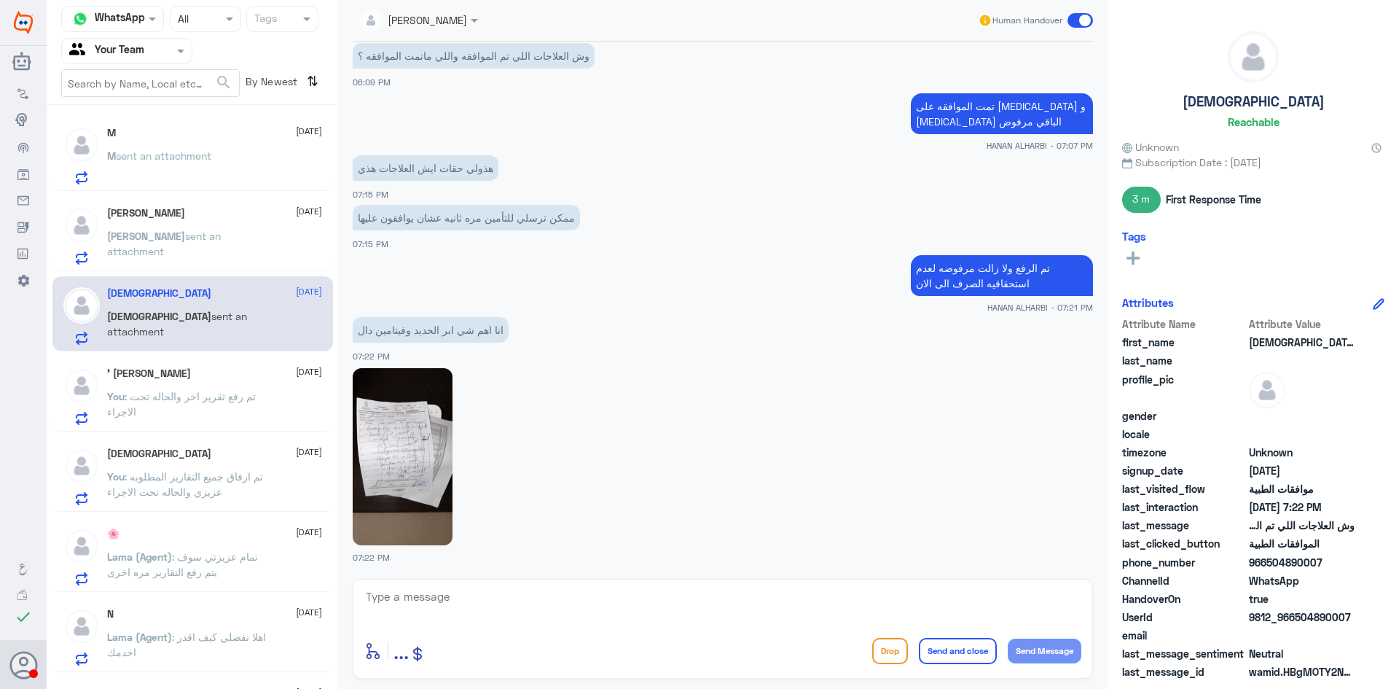
click at [225, 383] on div "' احمد 9 October You : تم رفع تقرير اخر والحاله تحت الاجراء" at bounding box center [214, 396] width 215 height 58
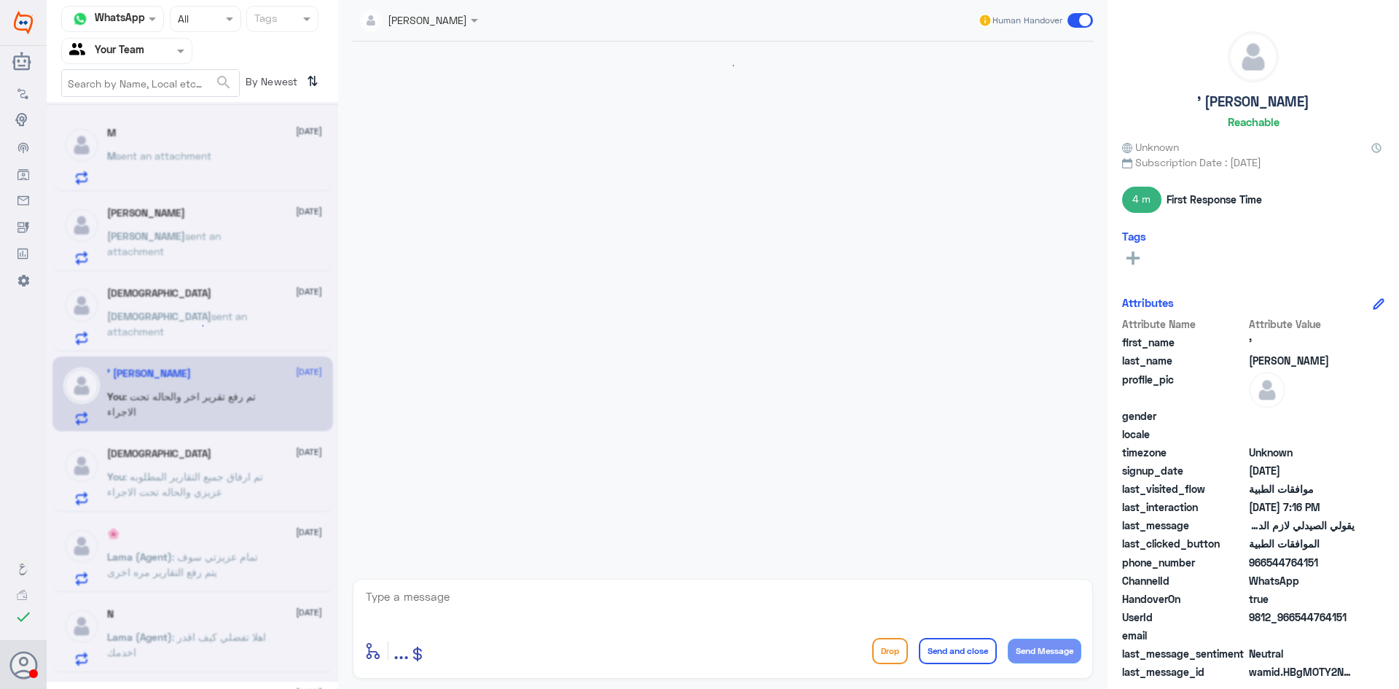
scroll to position [859, 0]
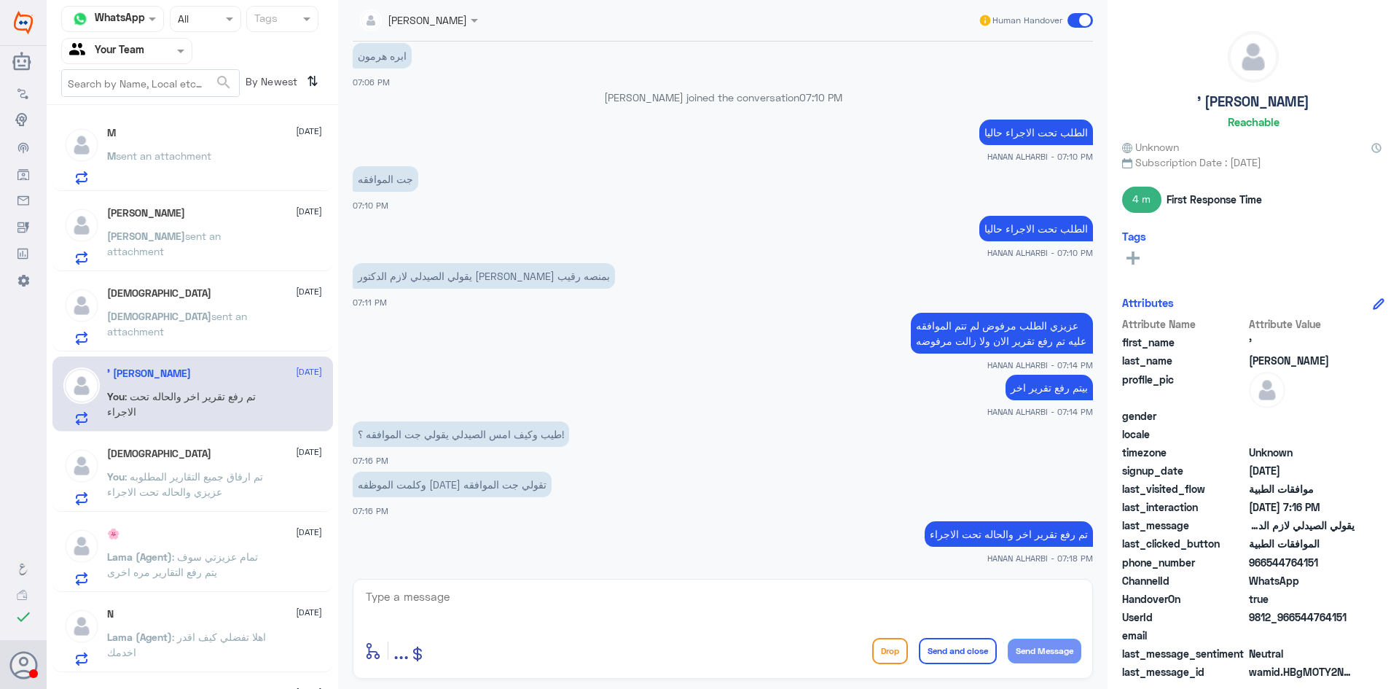
click at [227, 466] on div "Mohammed 9 October You : تم ارفاق جميع التقارير المطلوبه عزيزي والحاله تحت الاج…" at bounding box center [214, 477] width 215 height 58
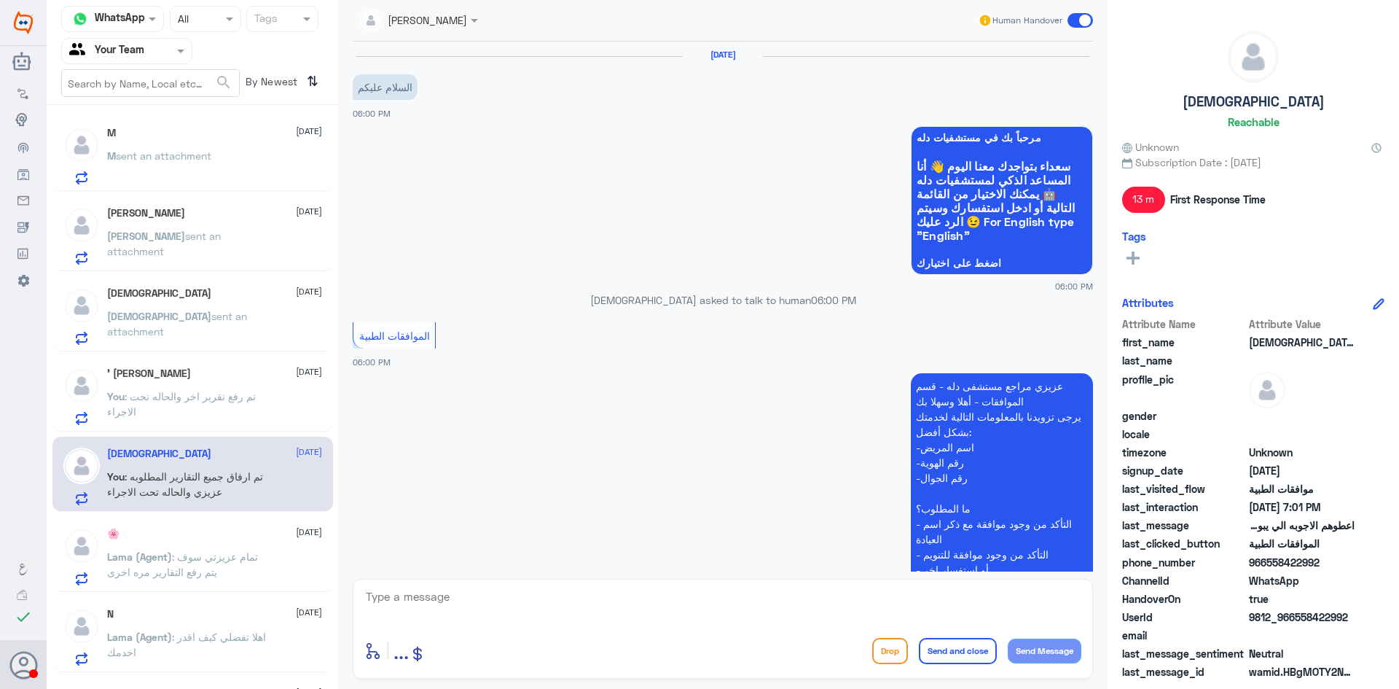
scroll to position [1037, 0]
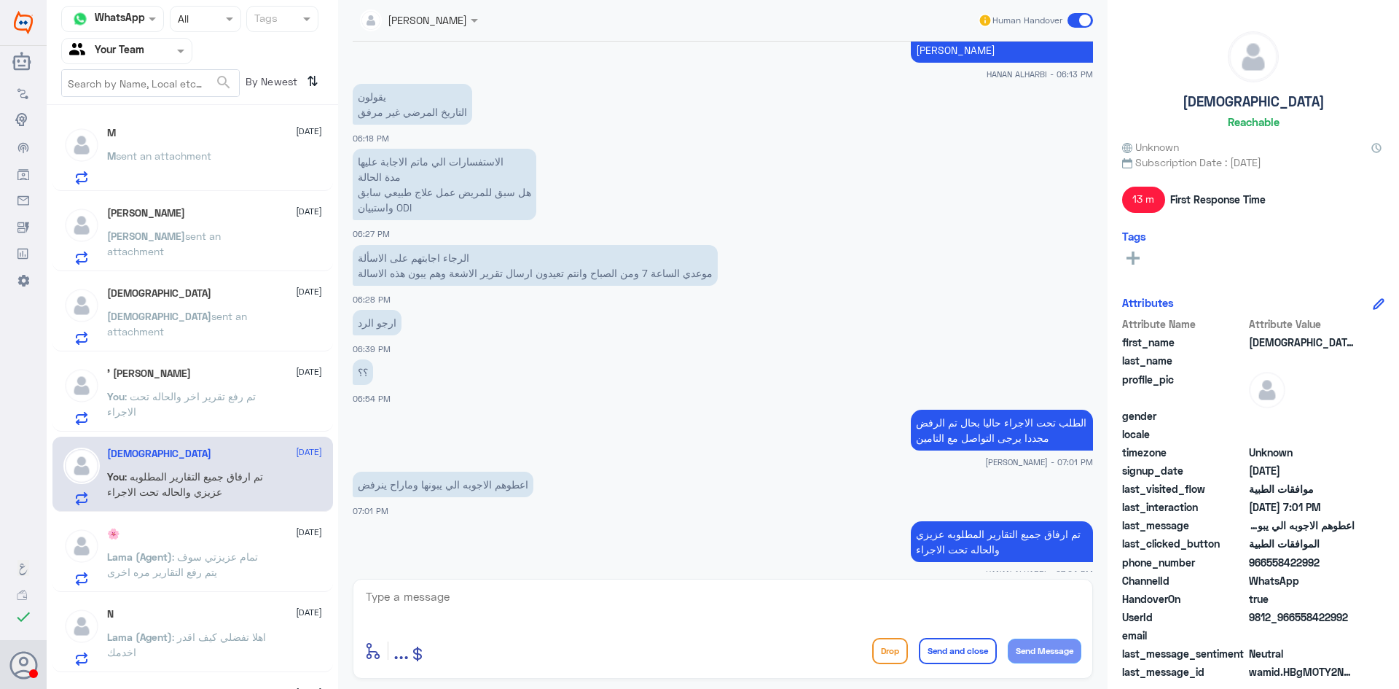
click at [211, 386] on div "' احمد 9 October You : تم رفع تقرير اخر والحاله تحت الاجراء" at bounding box center [214, 396] width 215 height 58
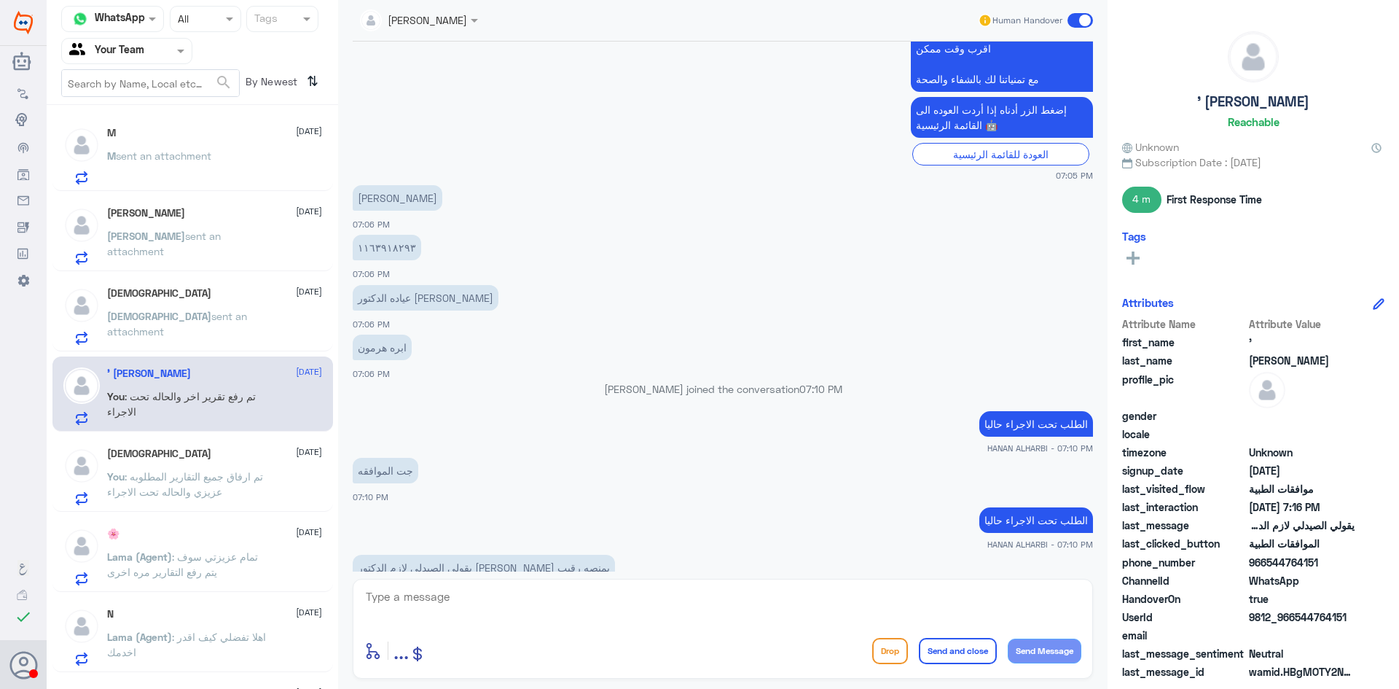
scroll to position [494, 0]
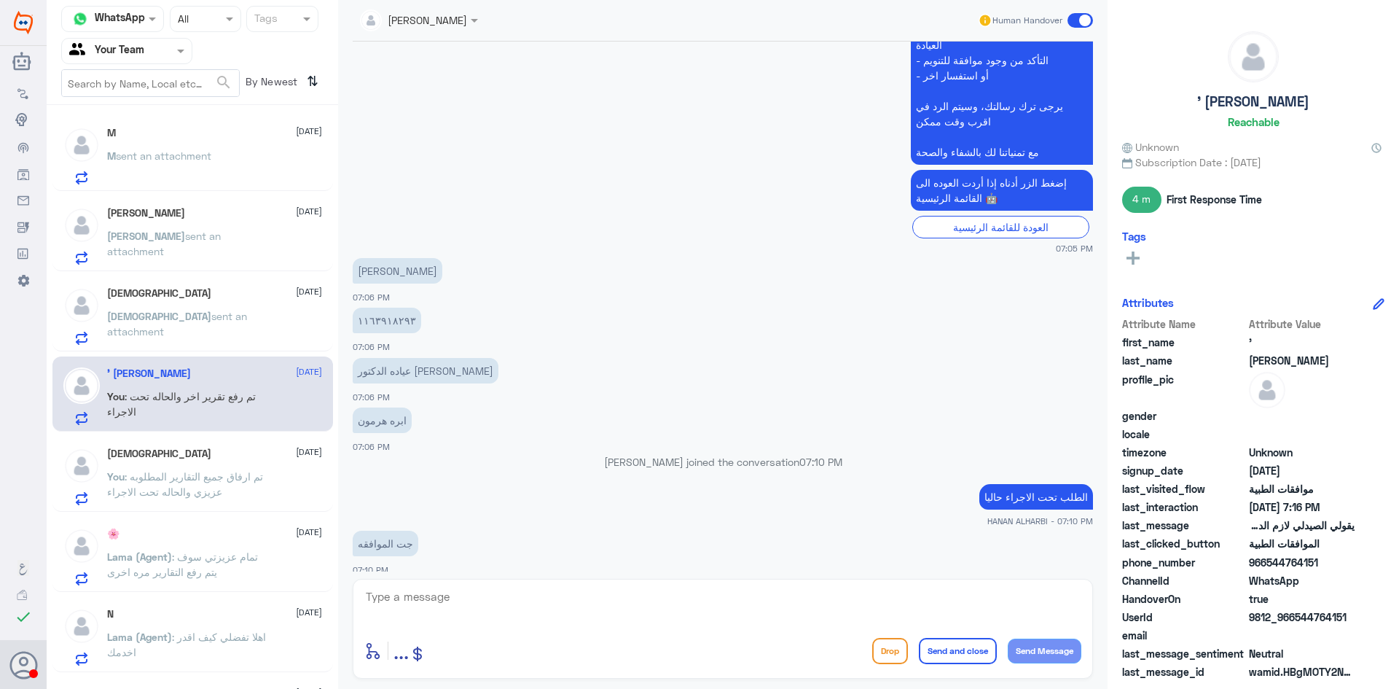
click at [464, 598] on textarea at bounding box center [722, 605] width 717 height 36
click at [472, 587] on textarea "1163918293" at bounding box center [722, 605] width 717 height 36
type textarea "1163918293"
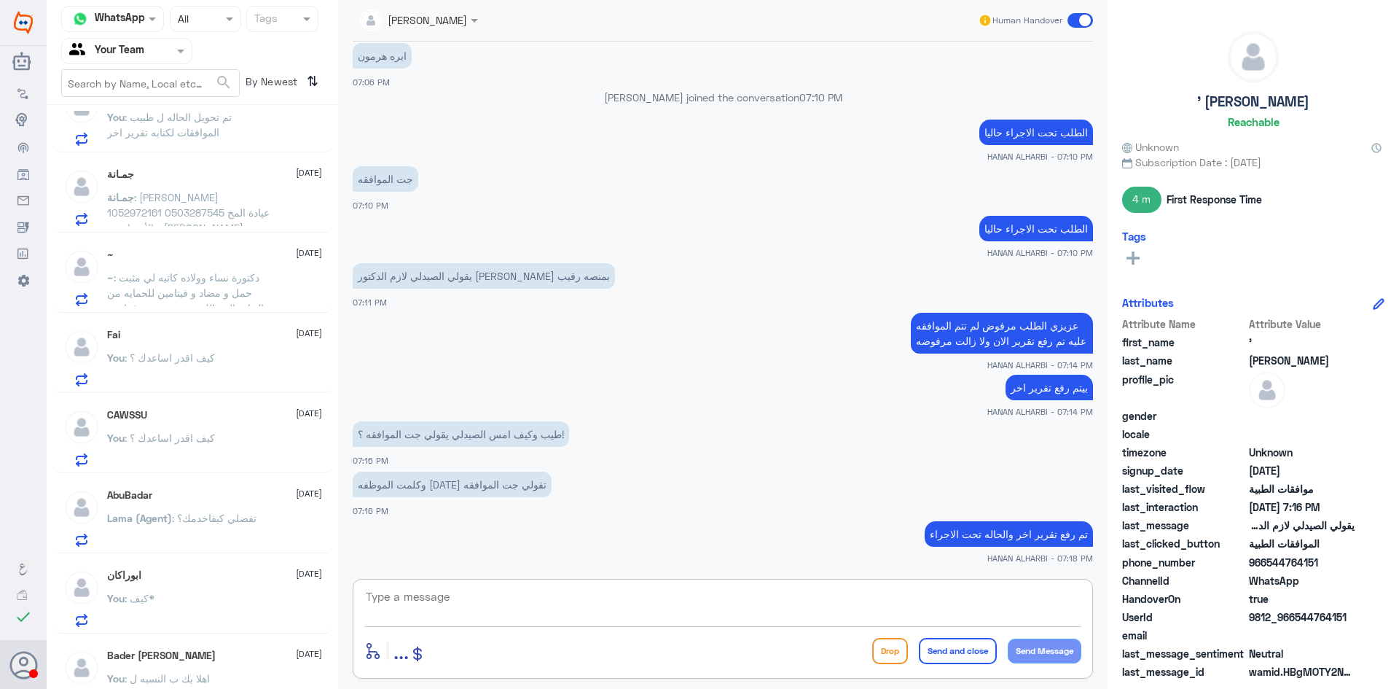
scroll to position [421, 0]
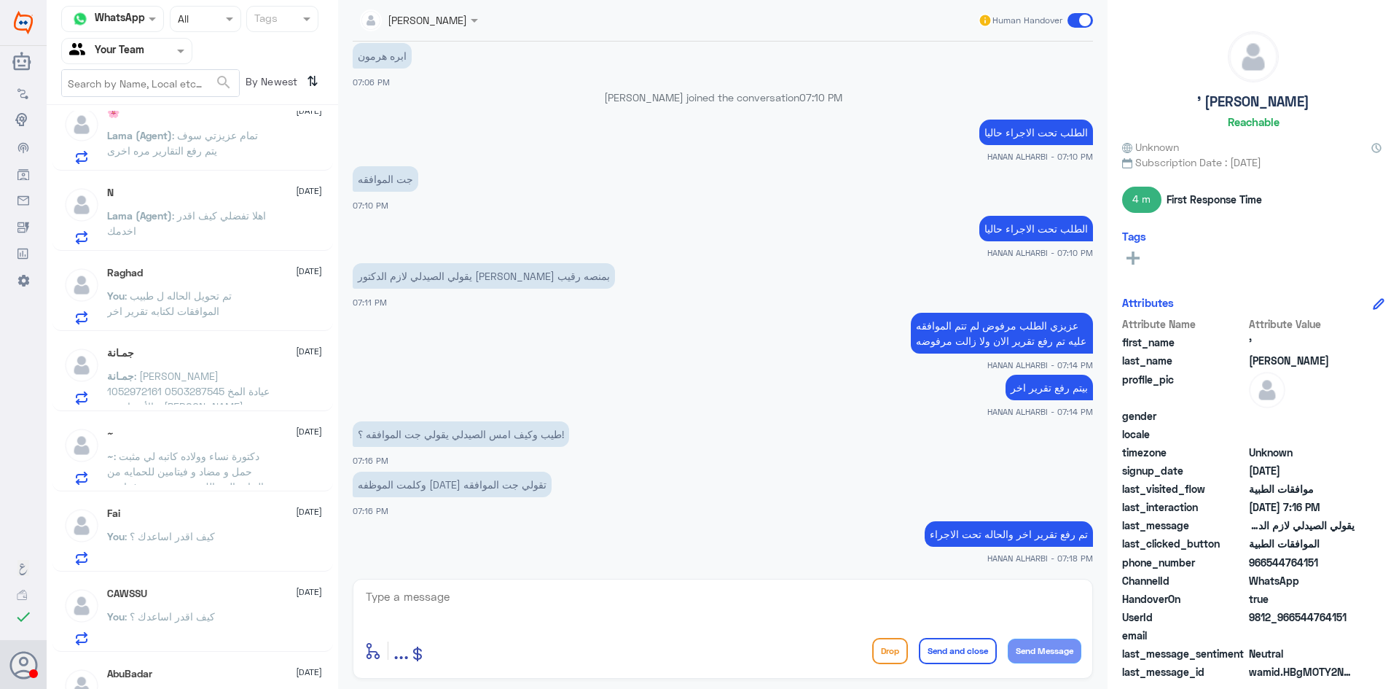
click at [177, 386] on span ": [PERSON_NAME] 1052972161 0503287545 عيادة المخ والأعصاب، د. [PERSON_NAME] بال…" at bounding box center [188, 460] width 163 height 181
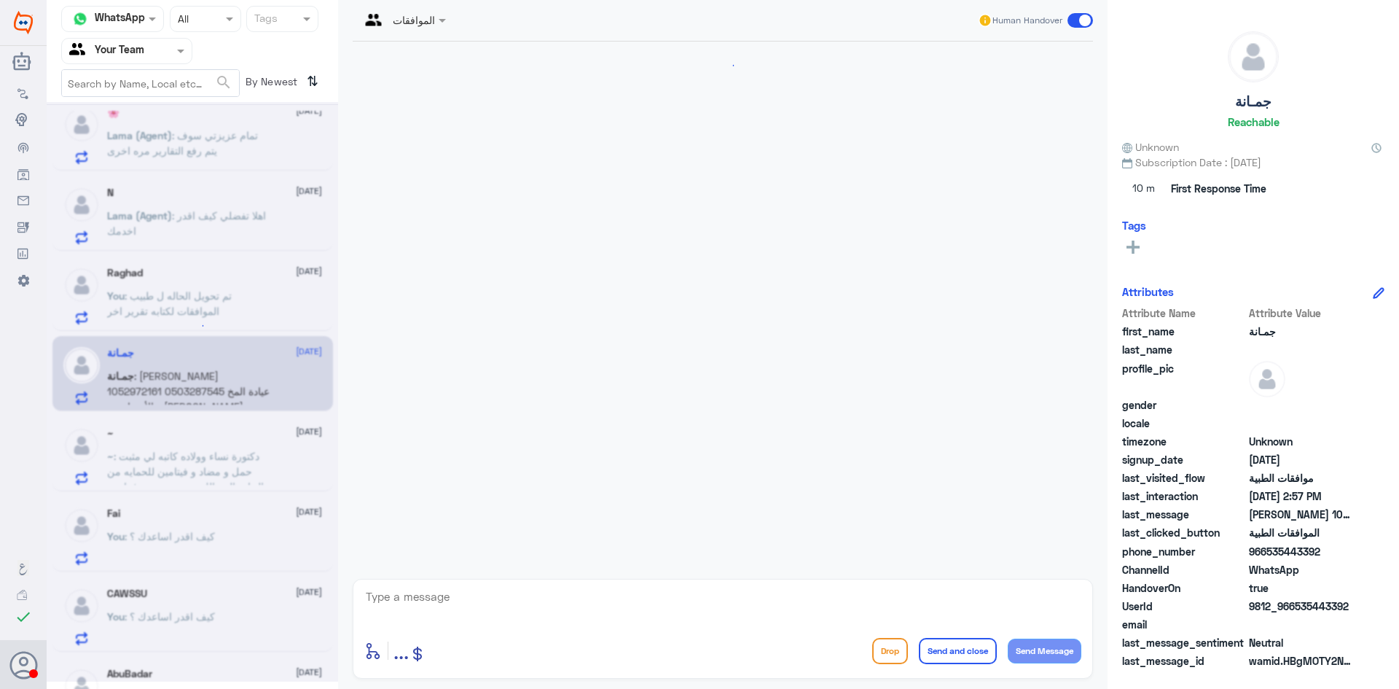
scroll to position [1574, 0]
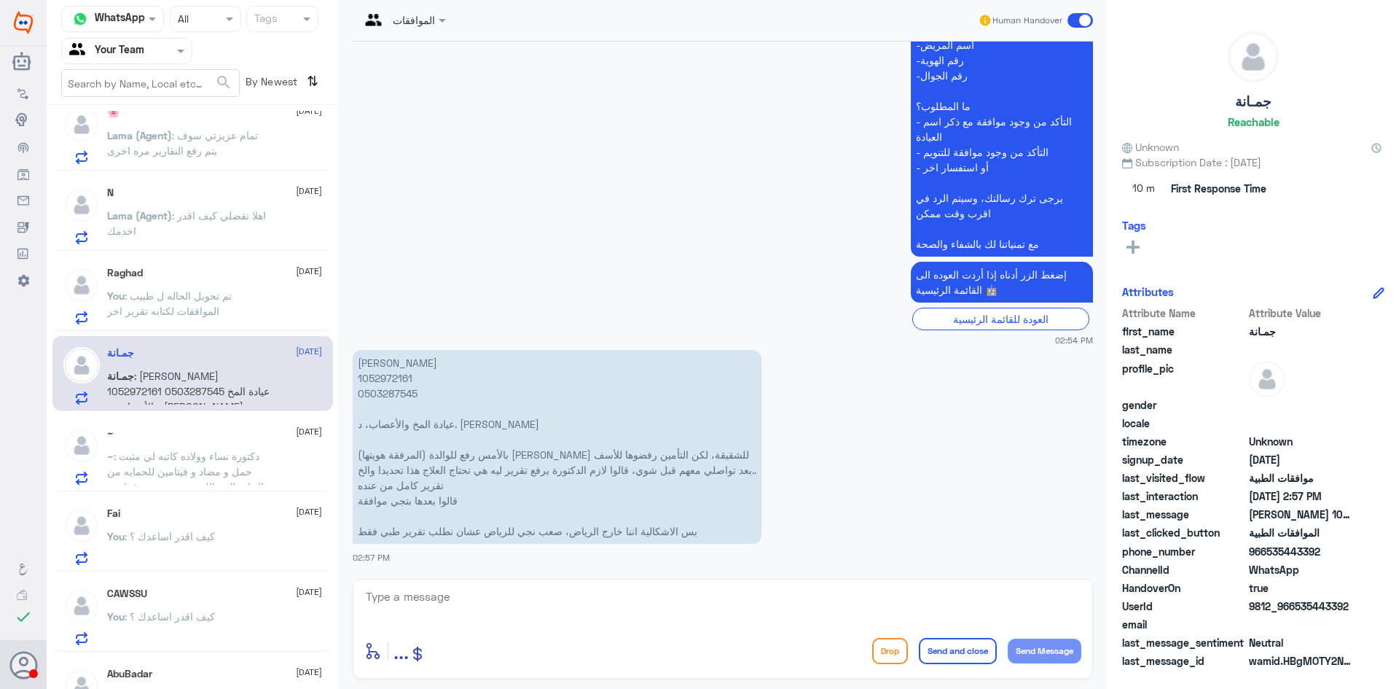
click at [392, 377] on p "نوال عبدالله الدخيني 1052972161 0503287545 عيادة المخ والأعصاب، د. اسماعيل البا…" at bounding box center [557, 447] width 409 height 194
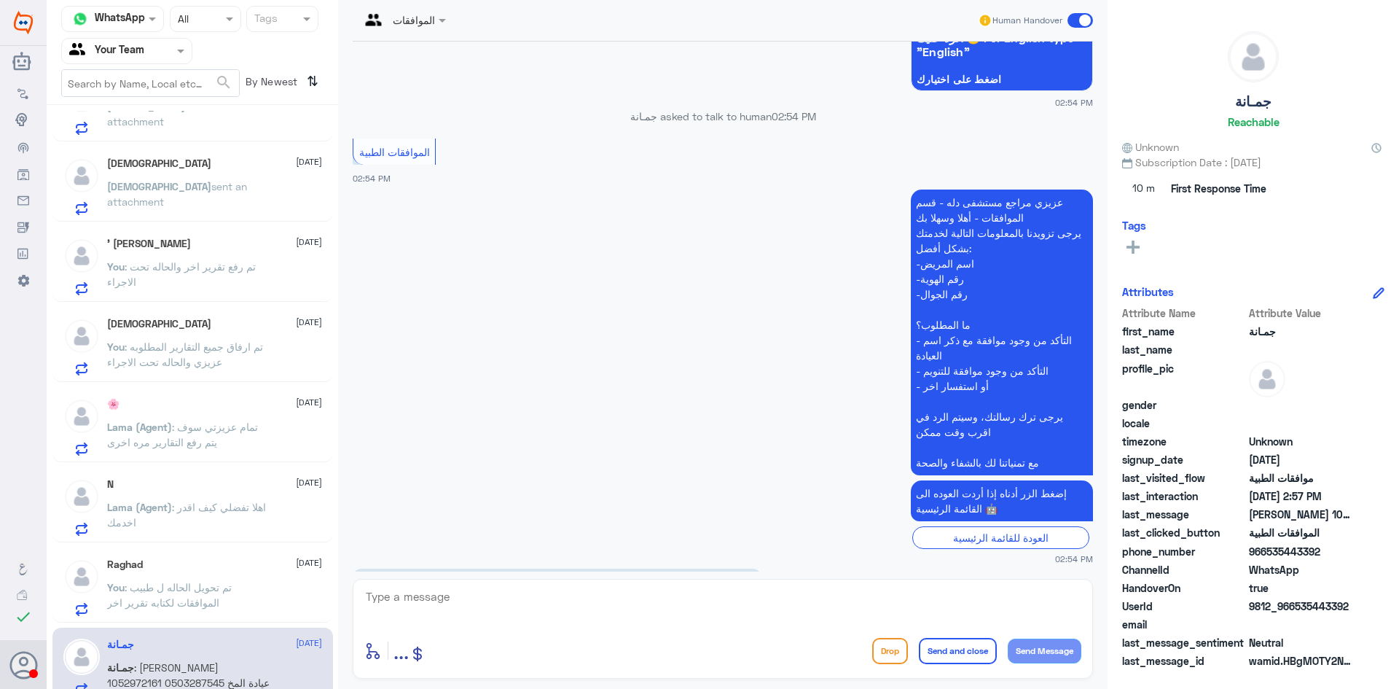
scroll to position [0, 0]
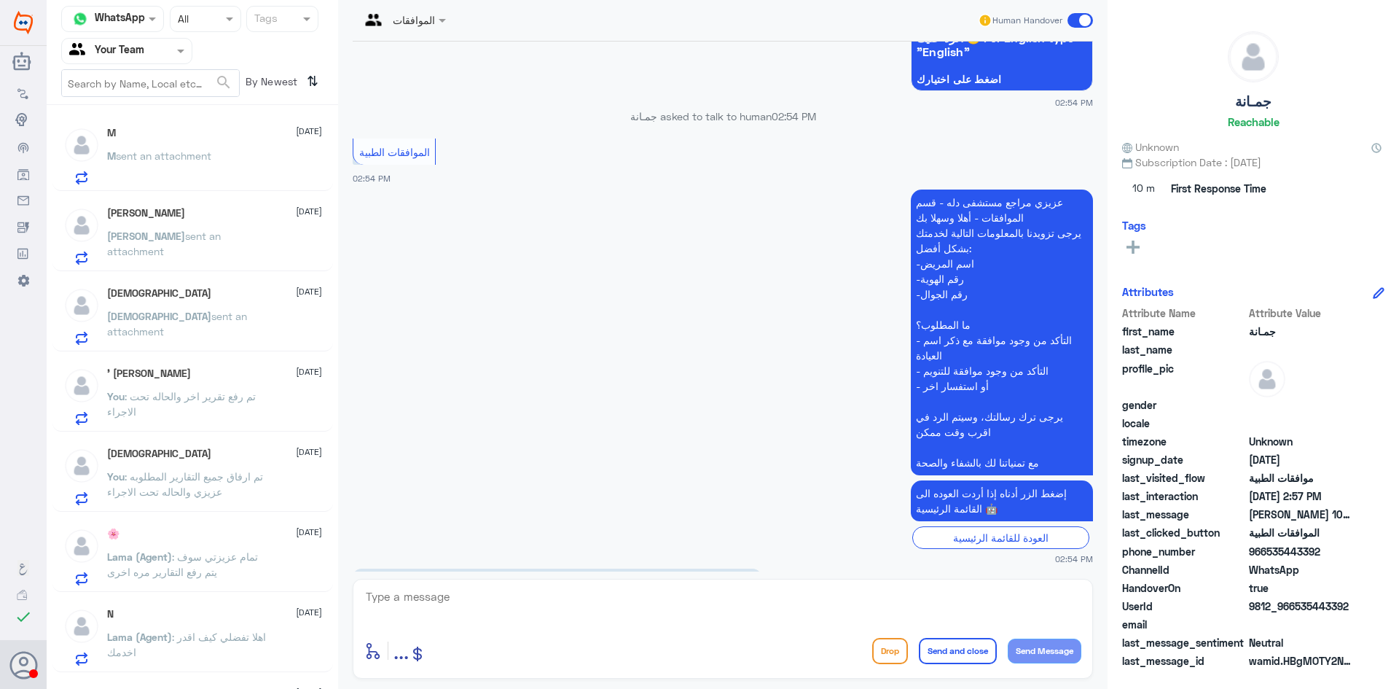
click at [200, 150] on span "sent an attachment" at bounding box center [163, 155] width 95 height 12
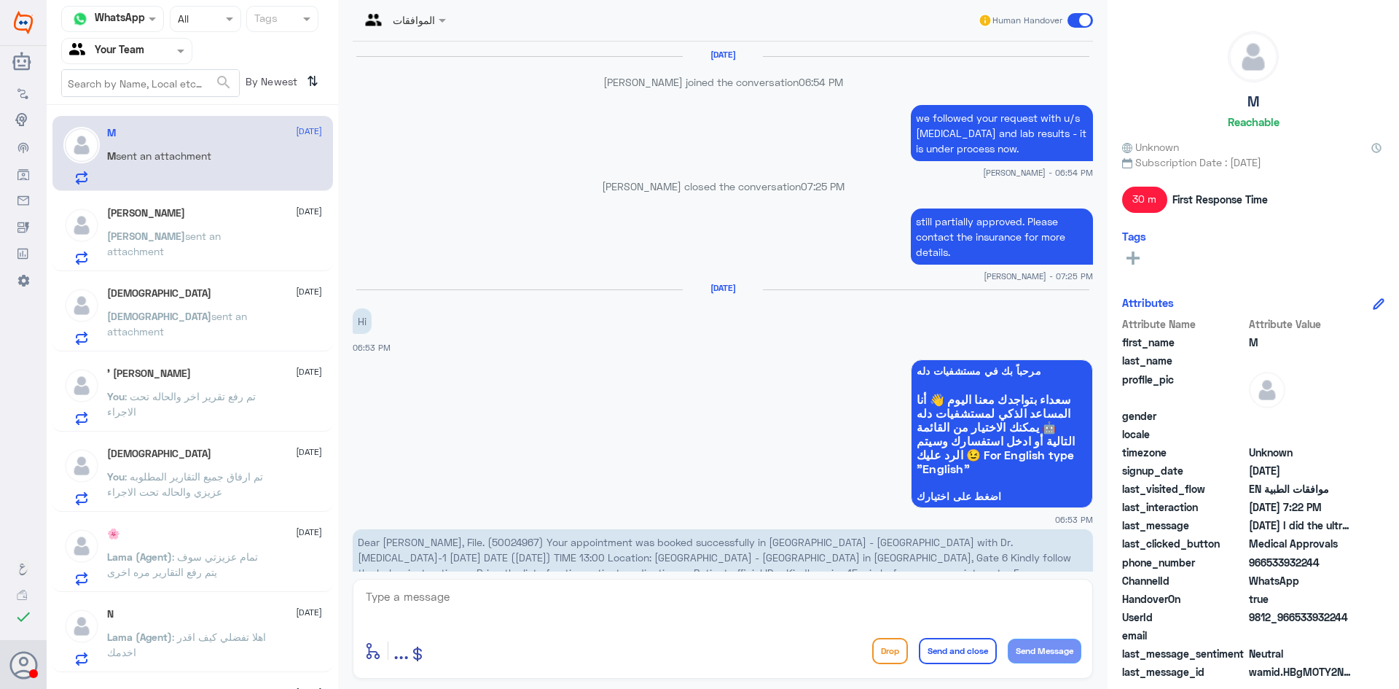
scroll to position [1164, 0]
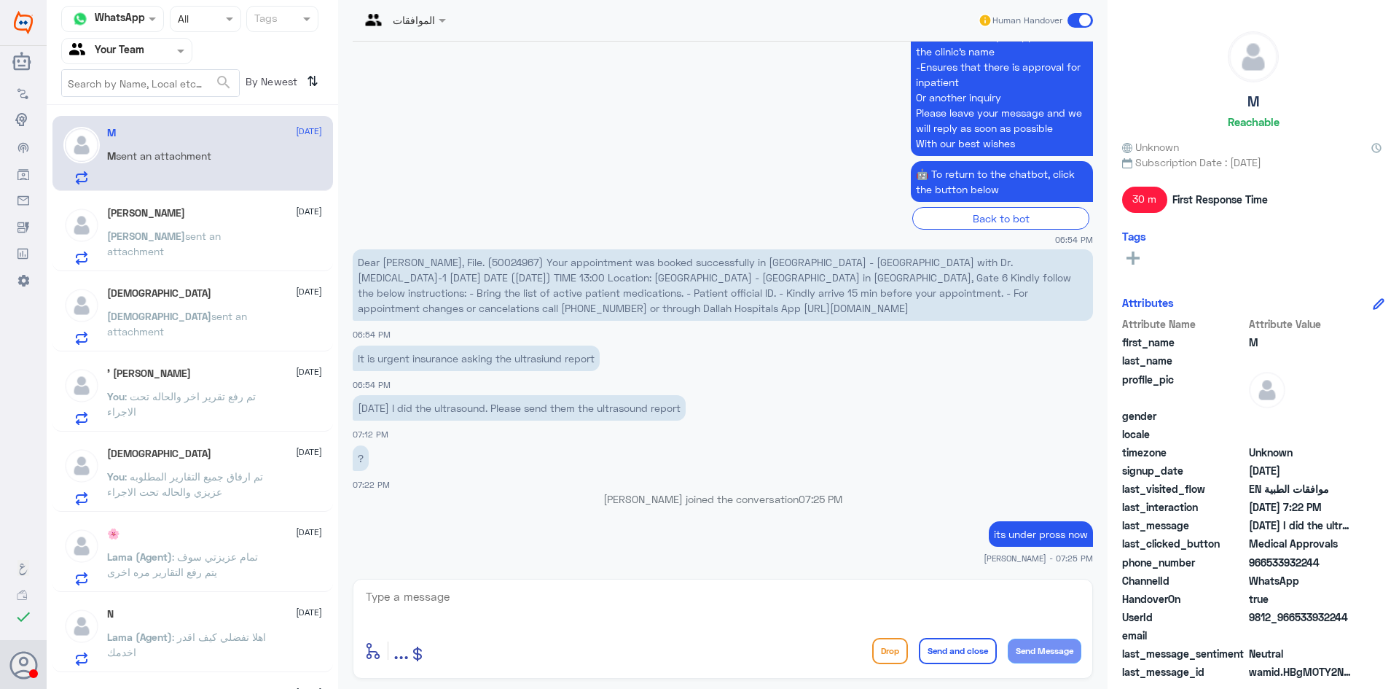
click at [203, 222] on div "Enrique Gragasin 9 October Enrique sent an attachment" at bounding box center [214, 236] width 215 height 58
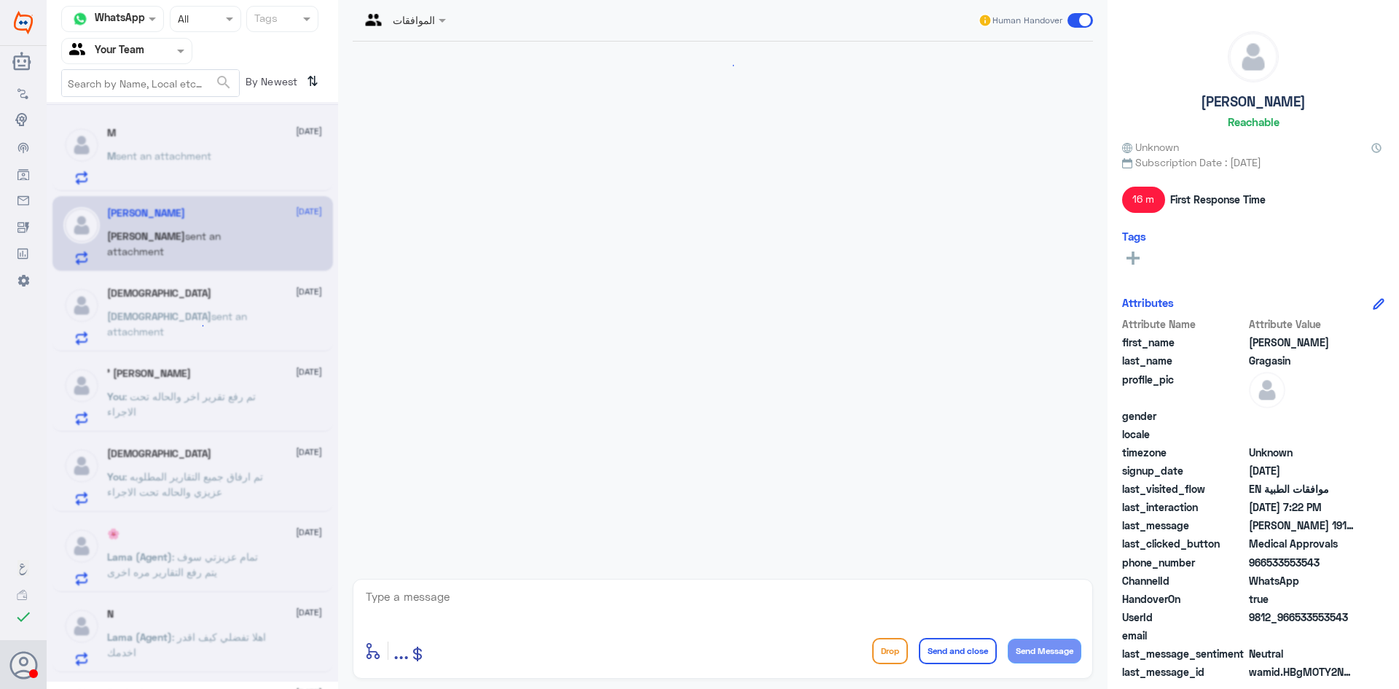
scroll to position [579, 0]
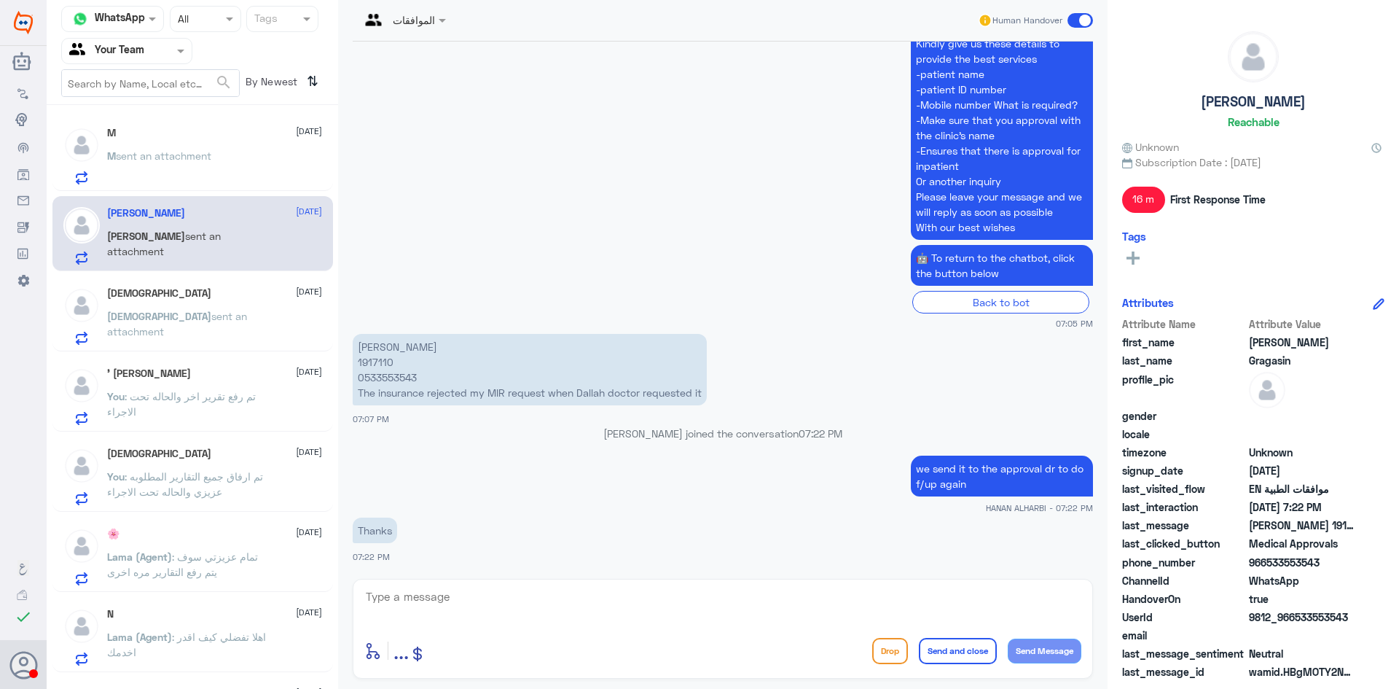
click at [213, 298] on div "MOHAMMED 9 October" at bounding box center [214, 293] width 215 height 12
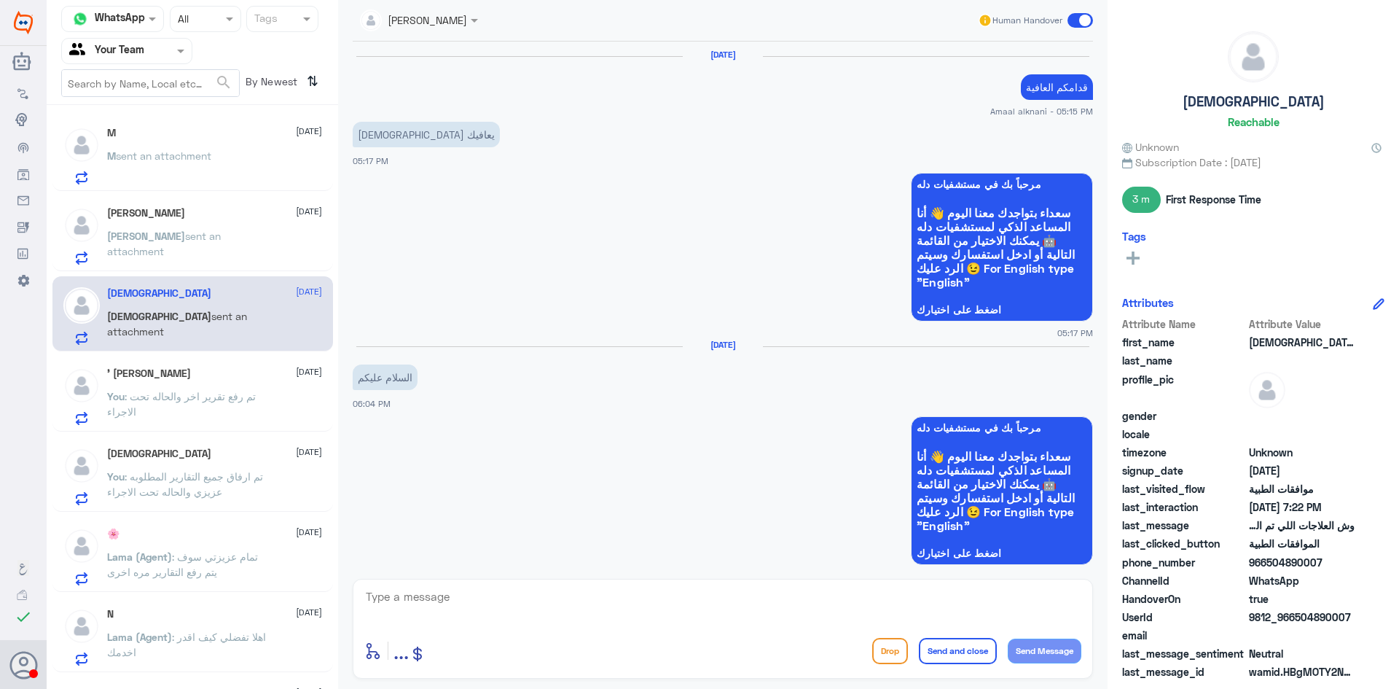
scroll to position [1279, 0]
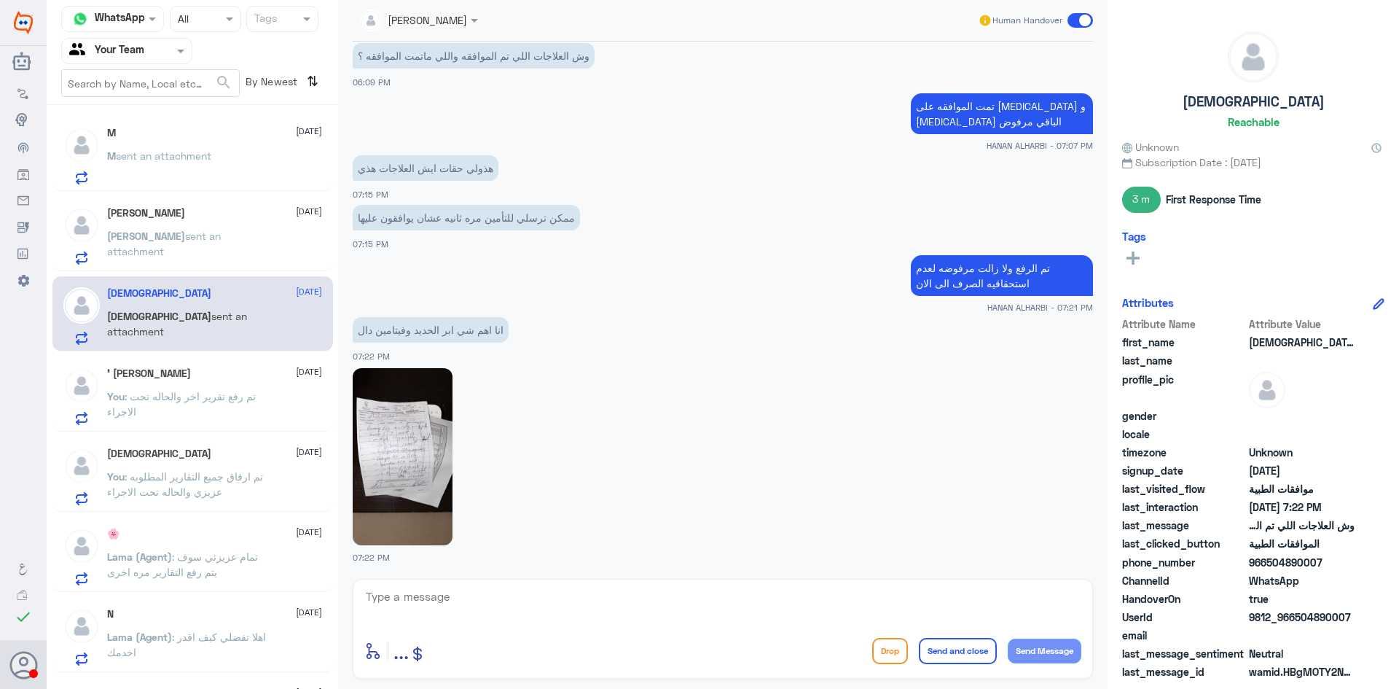
click at [239, 388] on p "You : تم رفع تقرير اخر والحاله تحت الاجراء" at bounding box center [189, 406] width 164 height 36
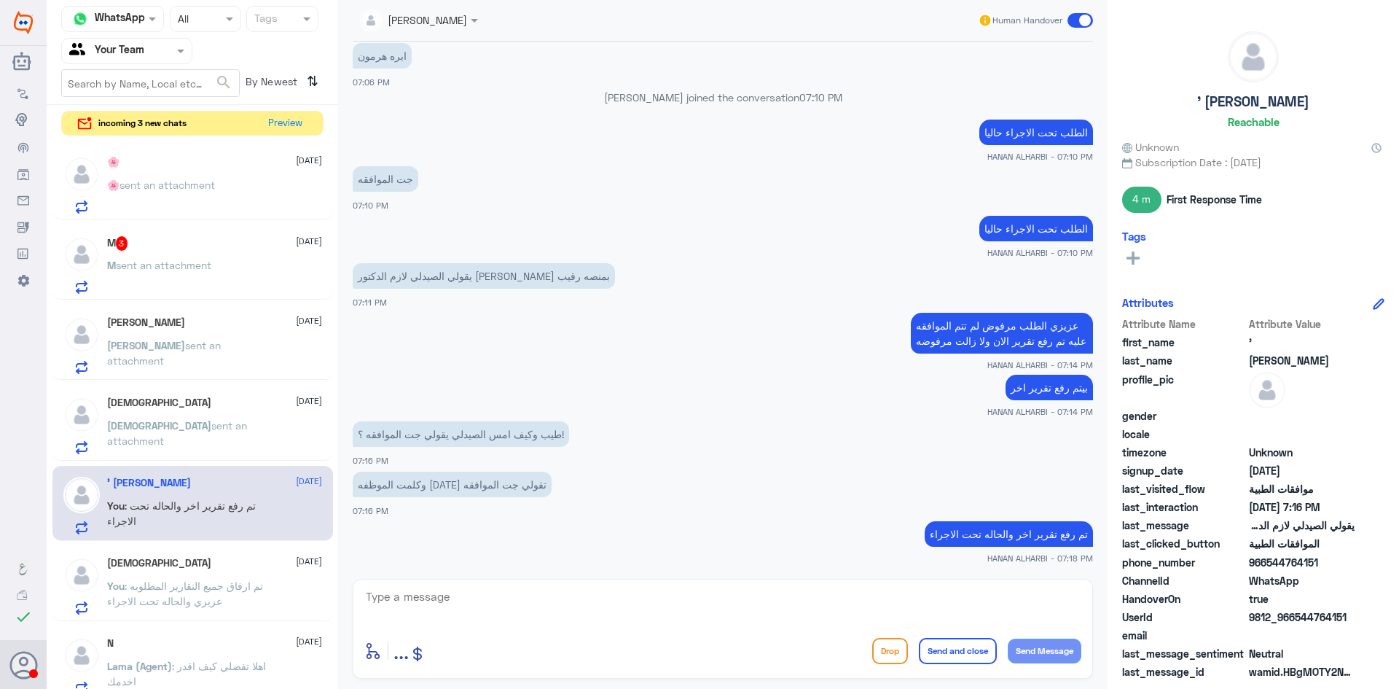
click at [211, 262] on span "sent an attachment" at bounding box center [163, 265] width 95 height 12
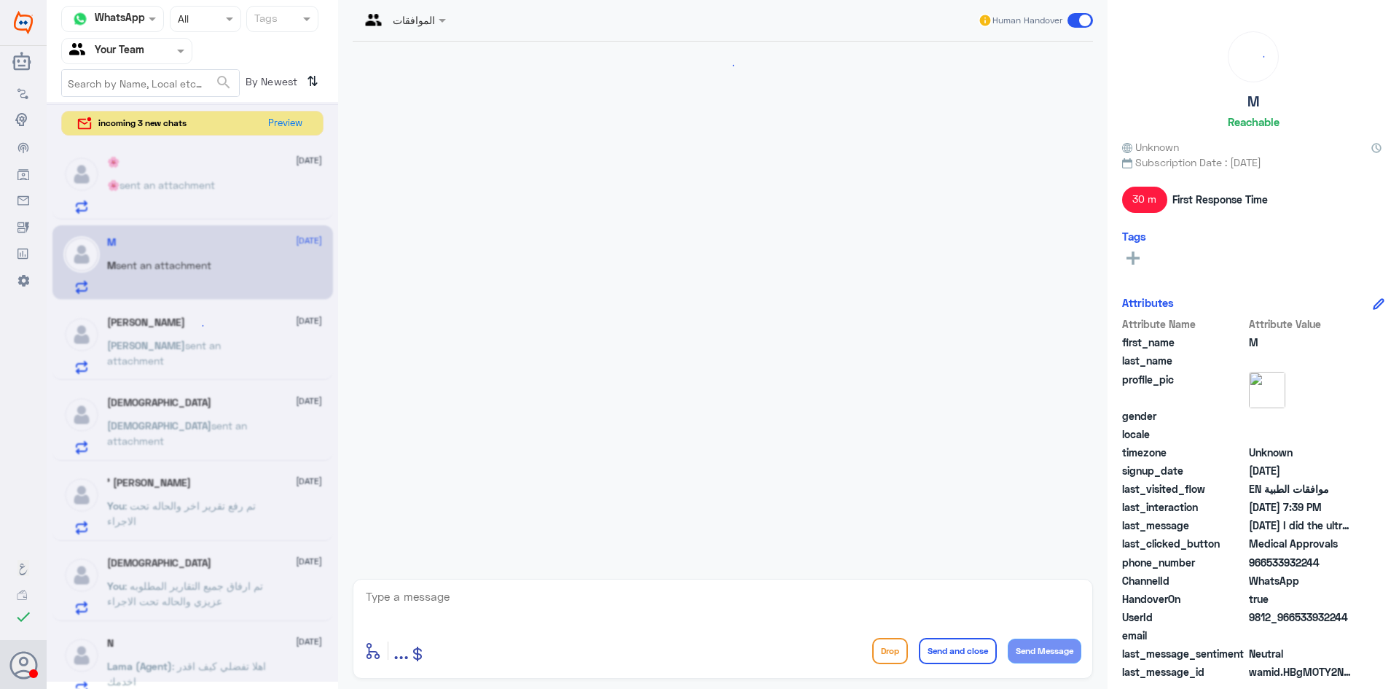
scroll to position [1195, 0]
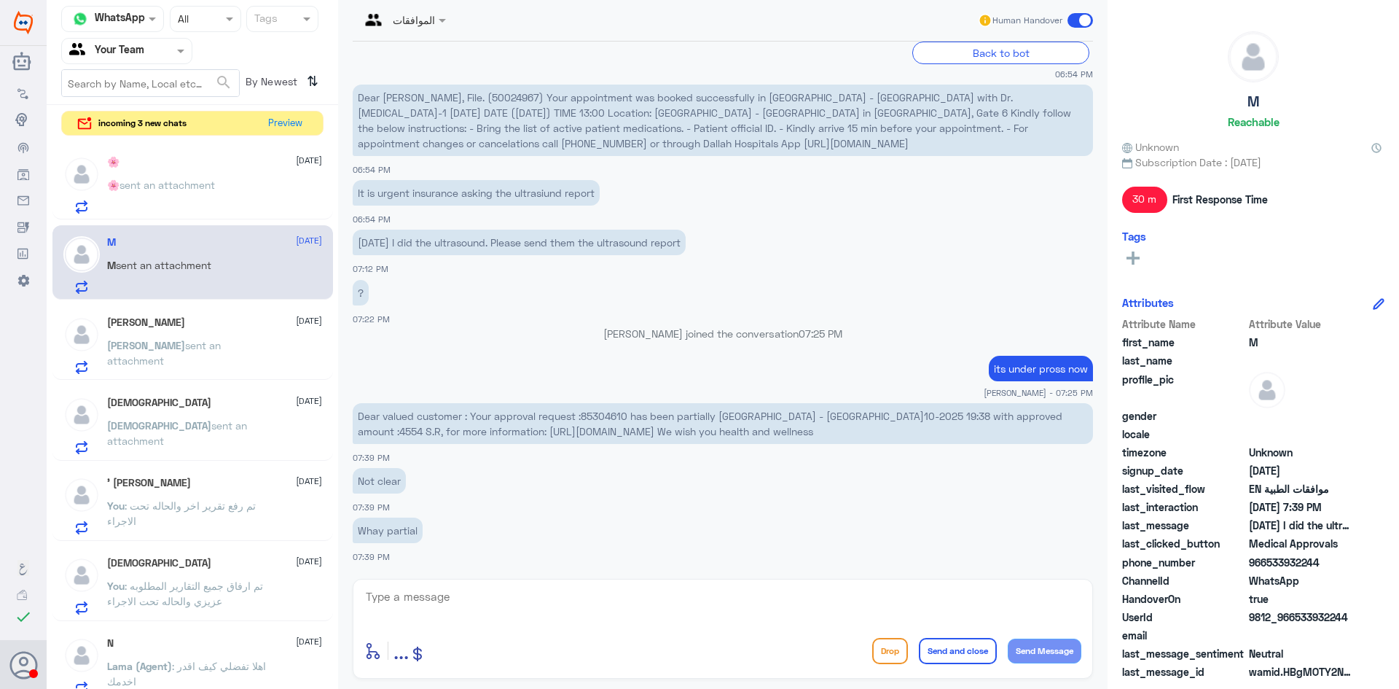
click at [609, 415] on span "Dear valued customer : Your approval request :85304610 has been partially appro…" at bounding box center [710, 424] width 705 height 28
